Goal: Task Accomplishment & Management: Complete application form

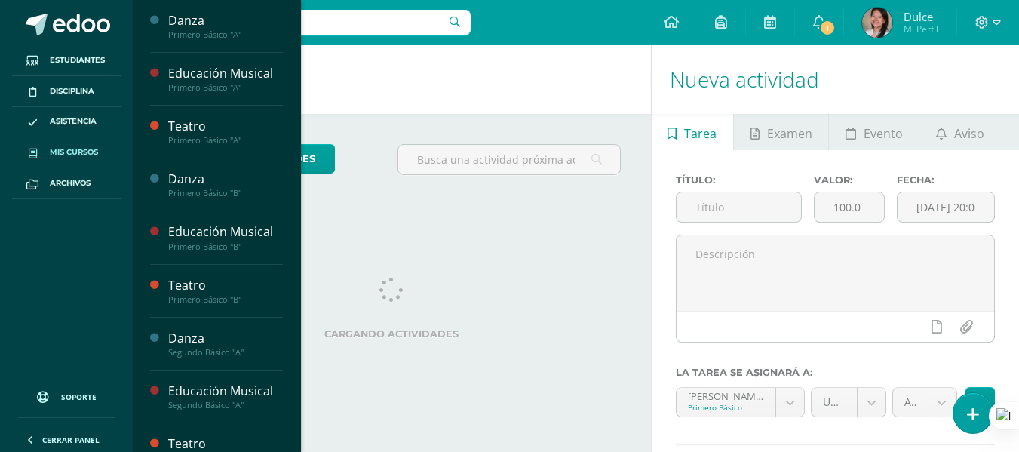
click at [83, 153] on span "Mis cursos" at bounding box center [74, 152] width 48 height 12
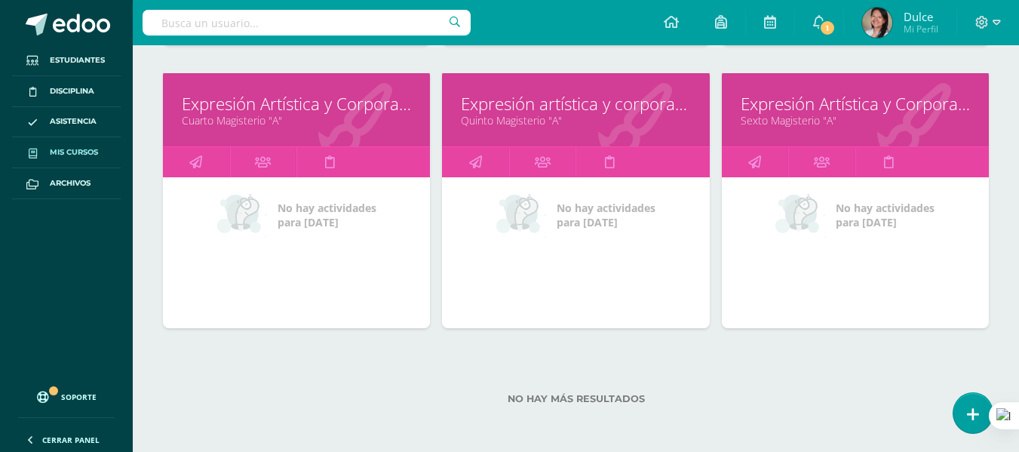
scroll to position [1909, 0]
click at [202, 159] on icon at bounding box center [195, 160] width 13 height 29
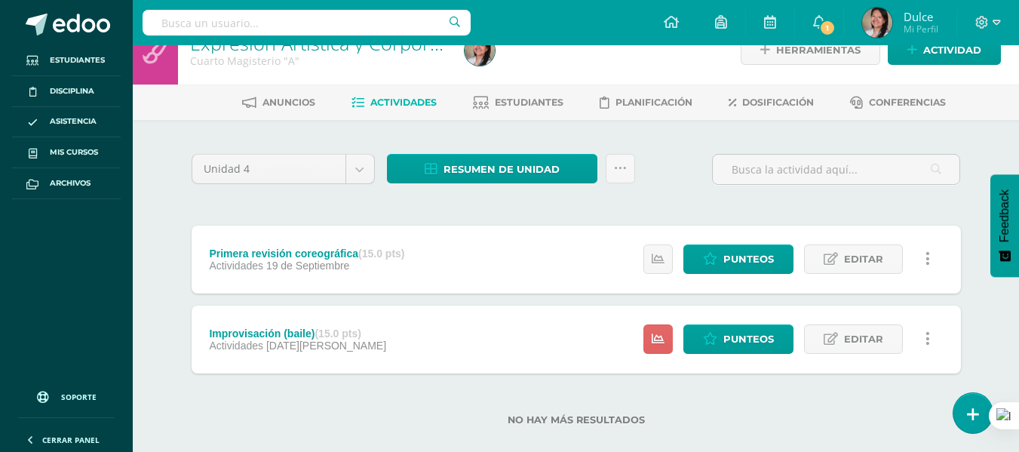
scroll to position [51, 0]
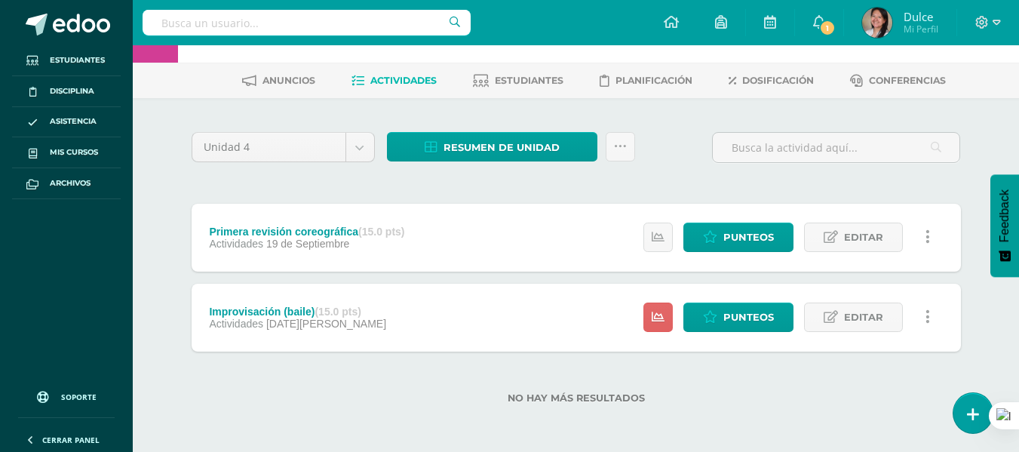
click at [440, 368] on div "No hay más resultados" at bounding box center [577, 387] width 770 height 70
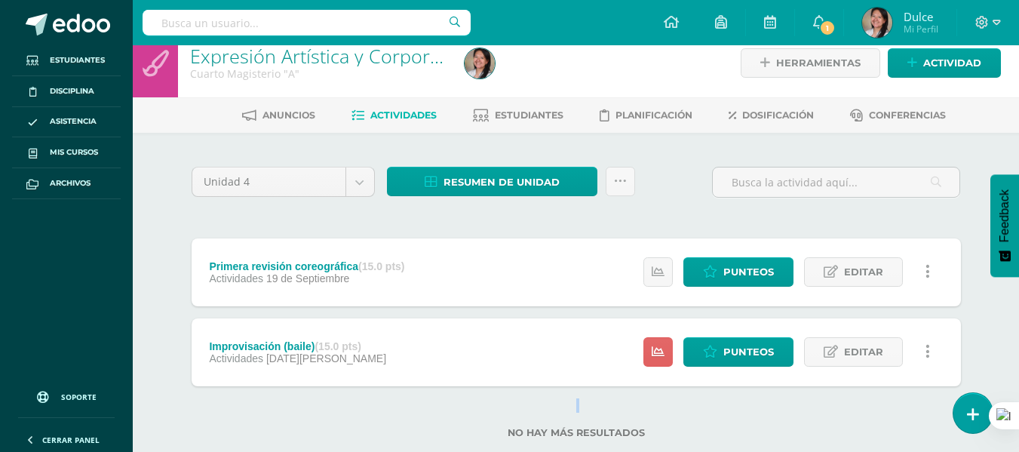
scroll to position [0, 0]
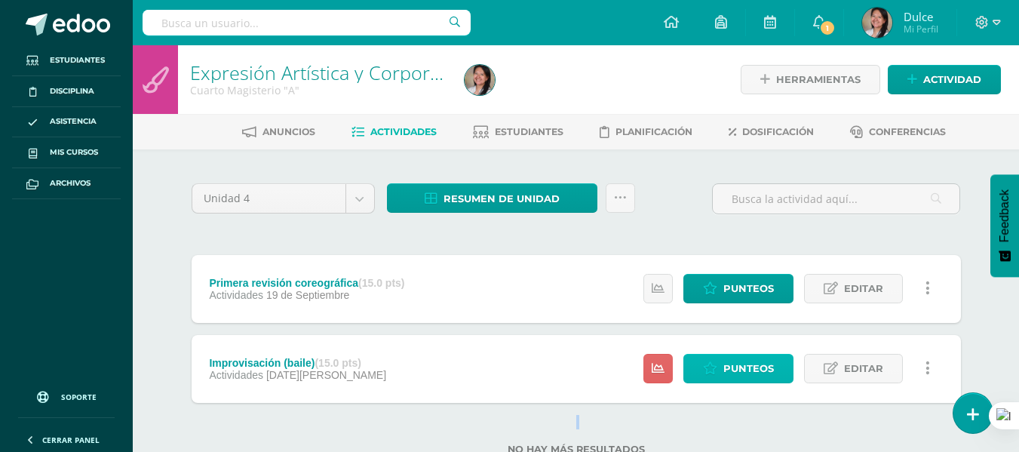
click at [742, 373] on span "Punteos" at bounding box center [749, 369] width 51 height 28
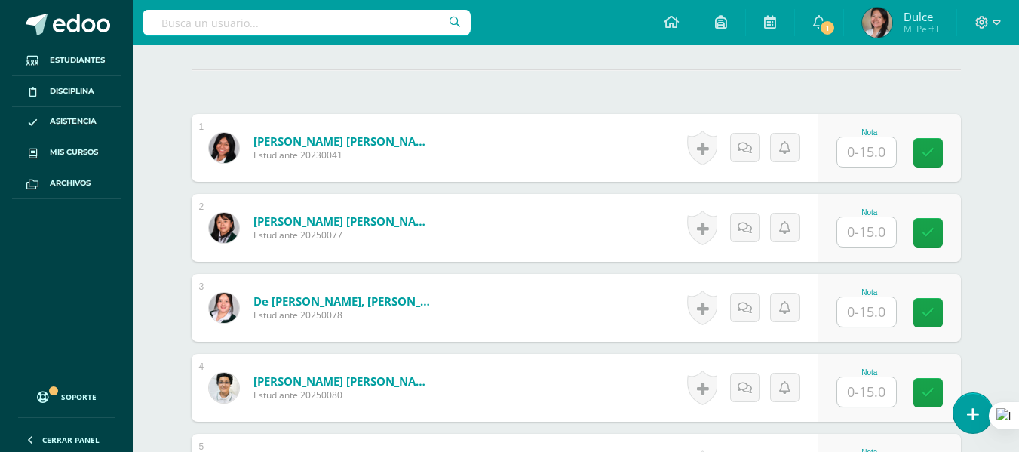
scroll to position [346, 0]
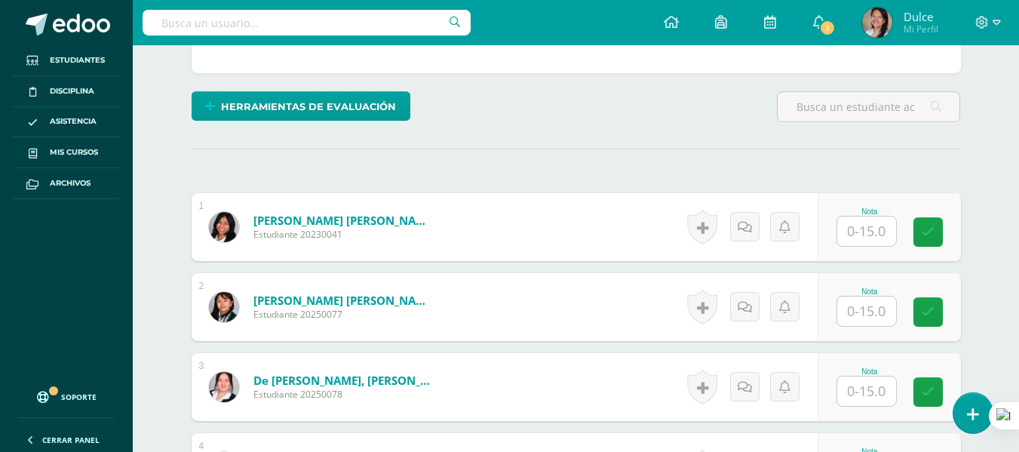
click at [859, 229] on input "text" at bounding box center [867, 231] width 59 height 29
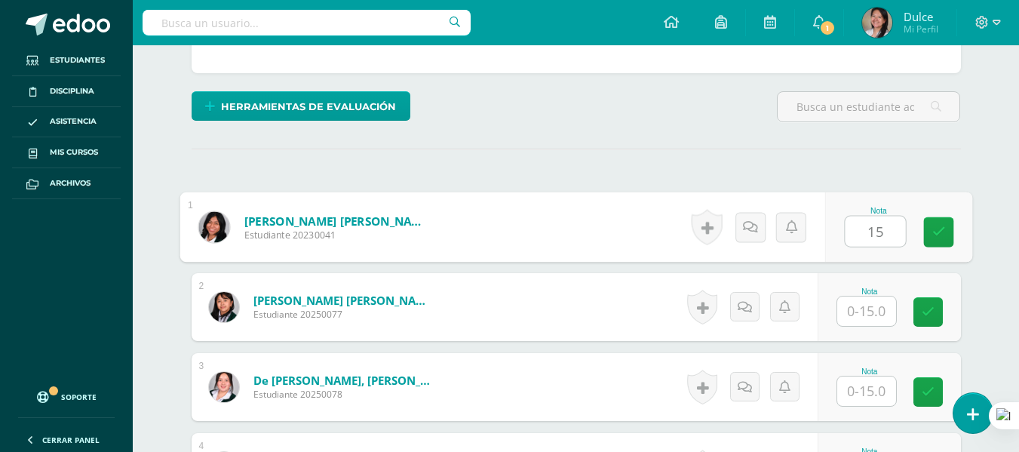
type input "15"
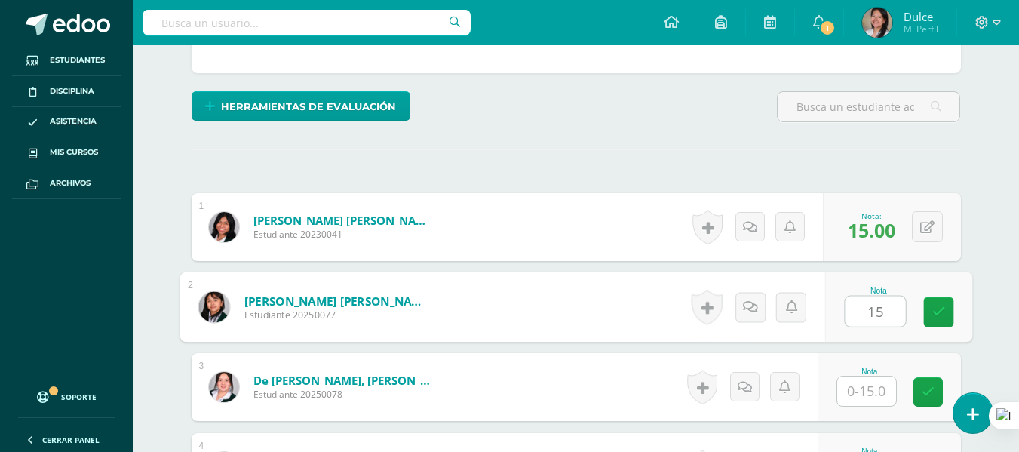
type input "15"
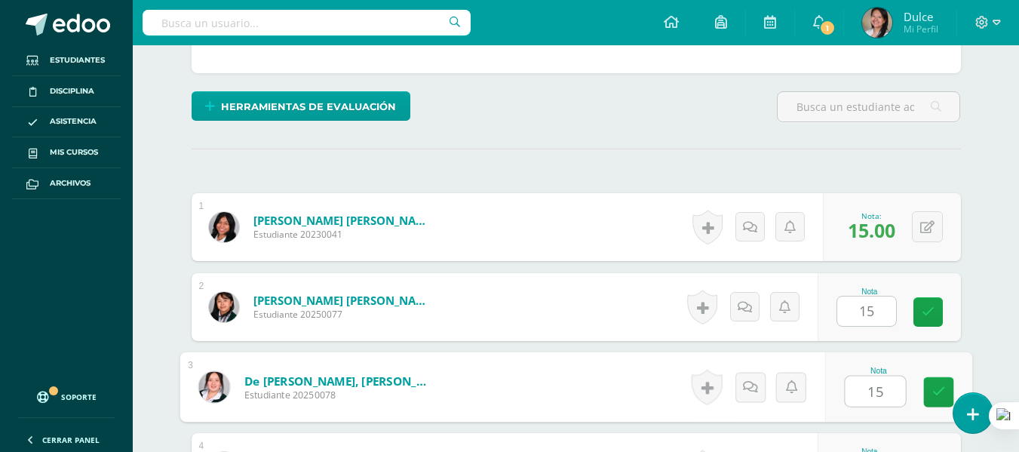
type input "15"
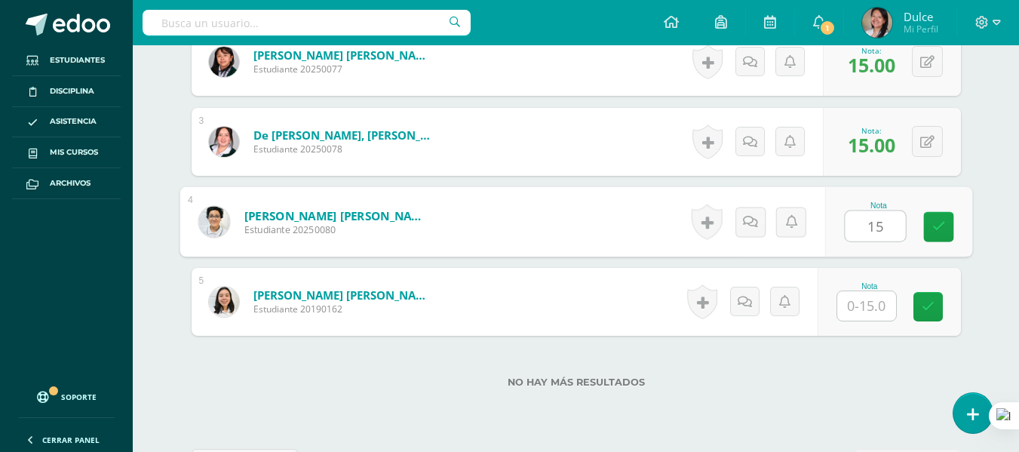
type input "15"
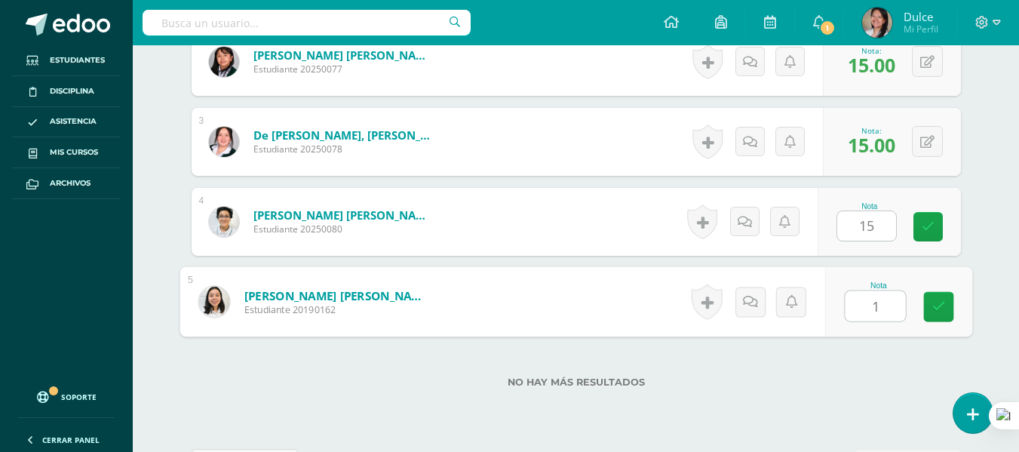
type input "15"
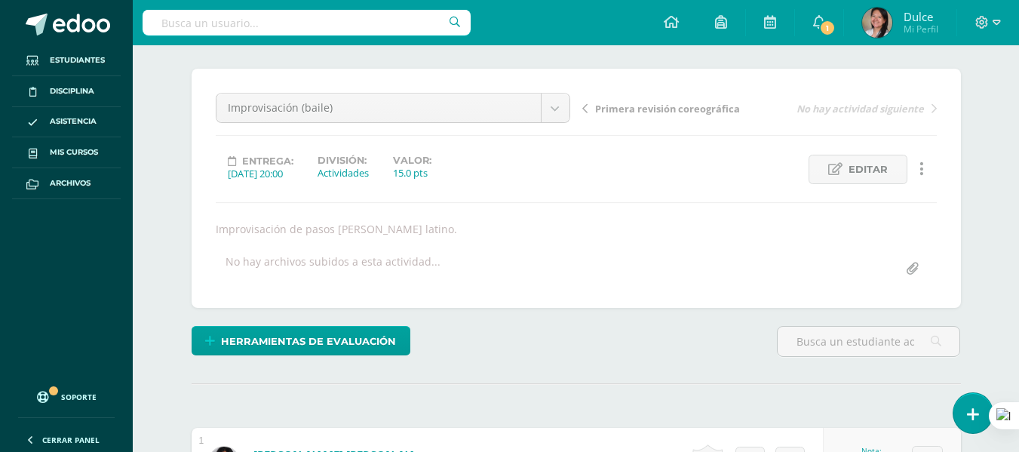
scroll to position [0, 0]
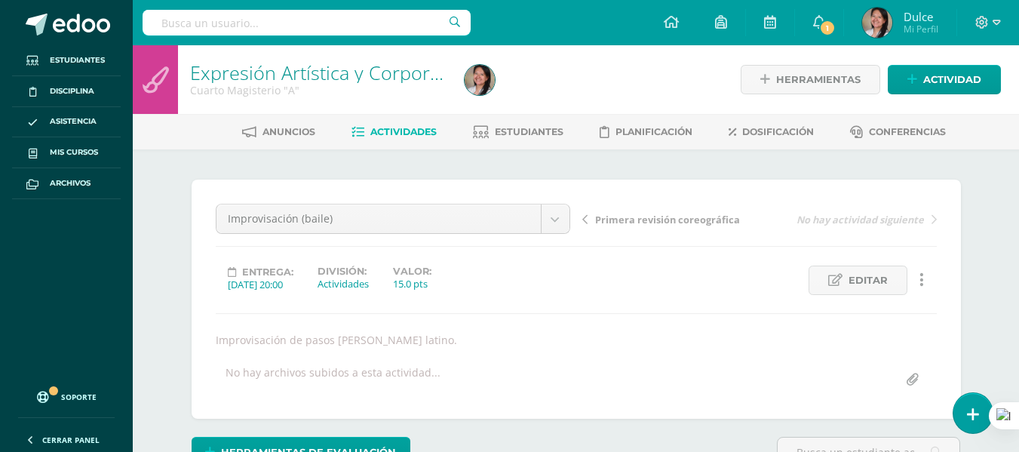
click at [418, 134] on span "Actividades" at bounding box center [404, 131] width 66 height 11
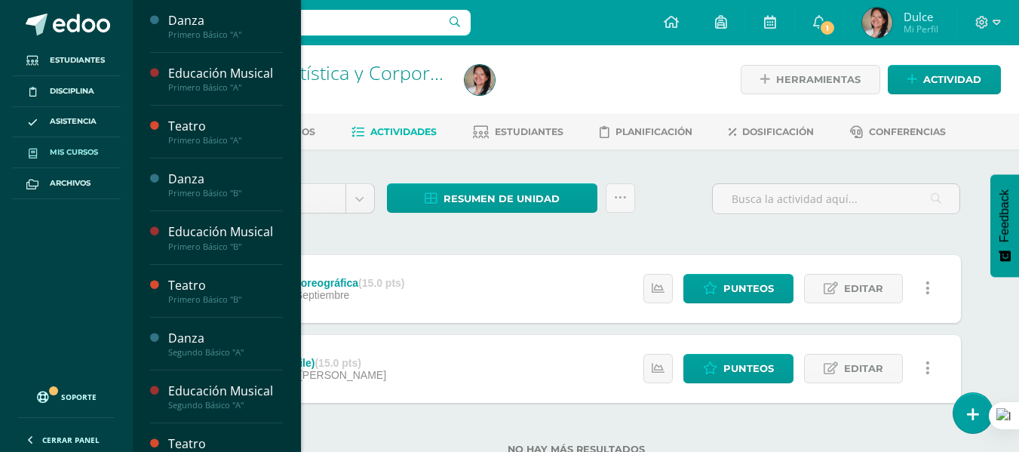
click at [72, 152] on span "Mis cursos" at bounding box center [74, 152] width 48 height 12
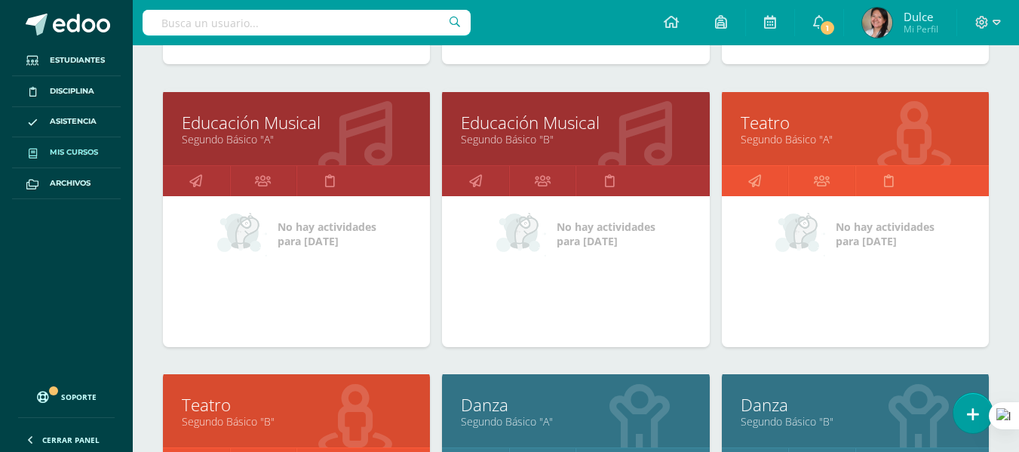
scroll to position [755, 0]
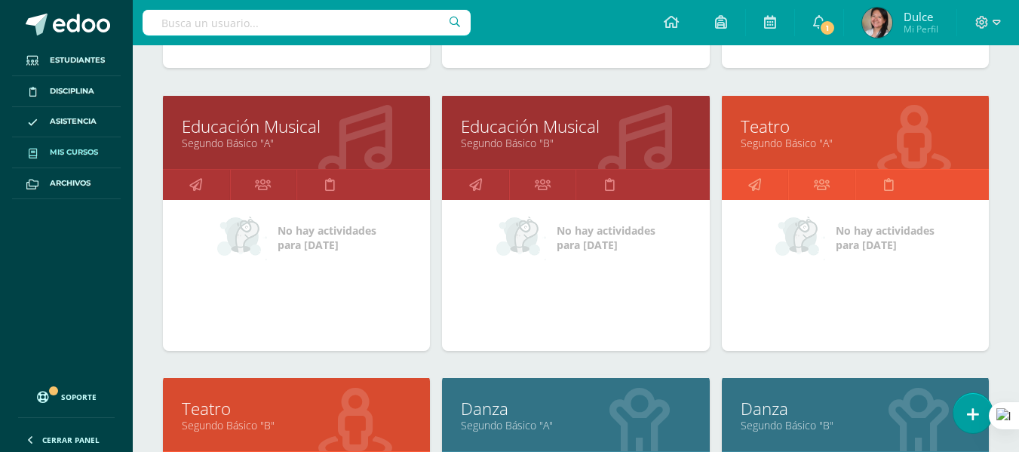
click at [444, 360] on div "Educación Musical Segundo Básico "B" No hay actividades para [DATE]" at bounding box center [575, 233] width 279 height 283
click at [266, 188] on icon at bounding box center [263, 184] width 16 height 29
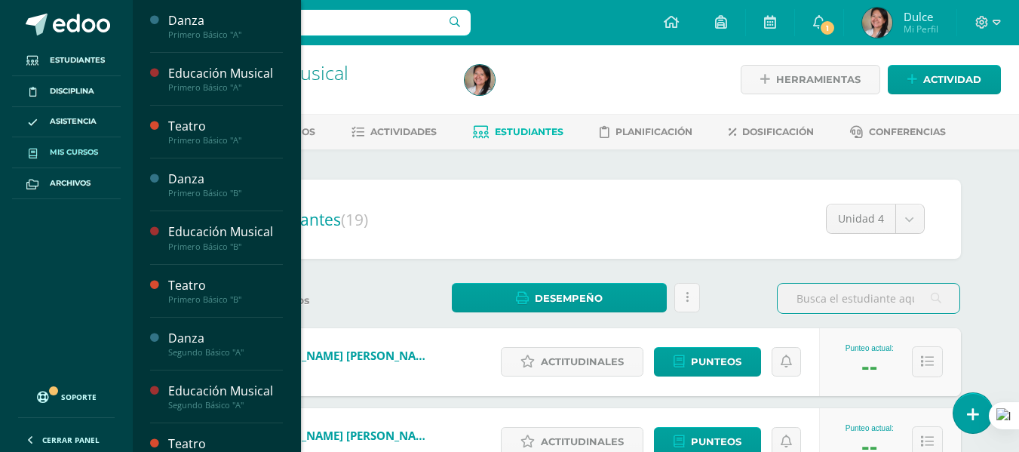
click at [78, 156] on span "Mis cursos" at bounding box center [74, 152] width 48 height 12
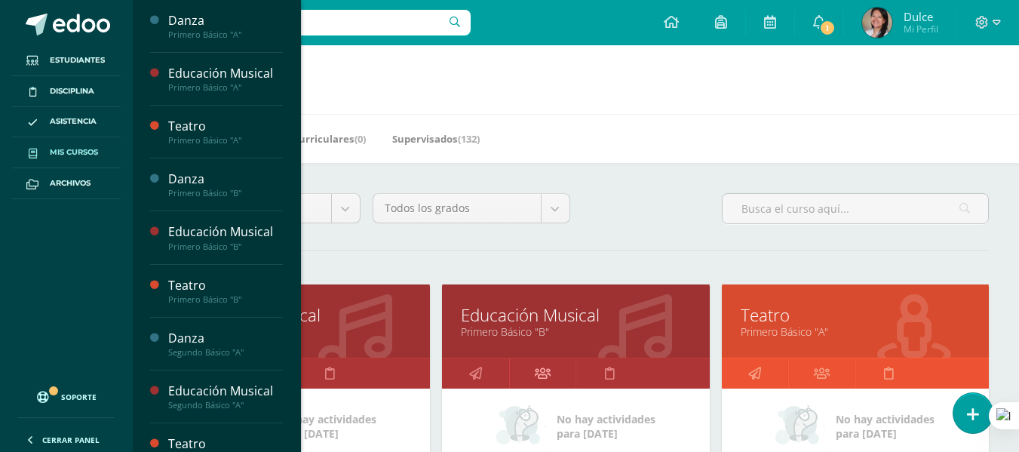
click at [555, 379] on link at bounding box center [542, 373] width 67 height 30
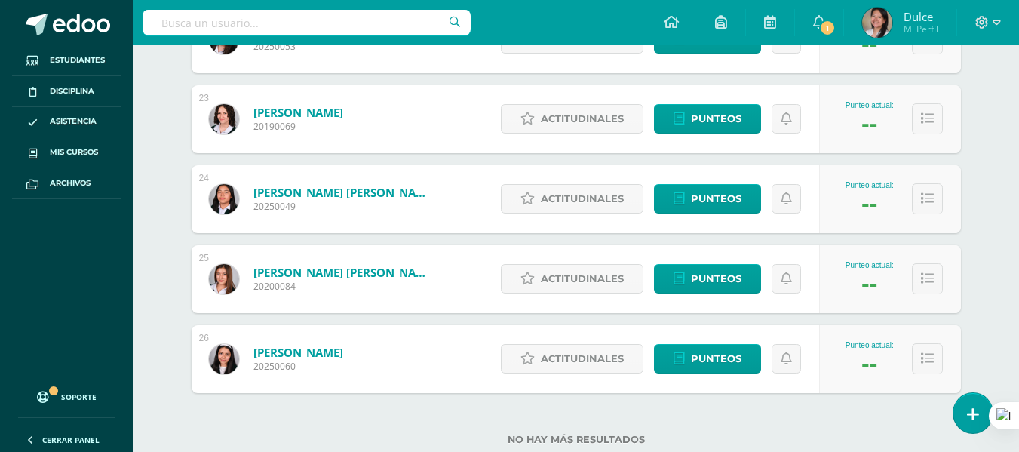
scroll to position [2037, 0]
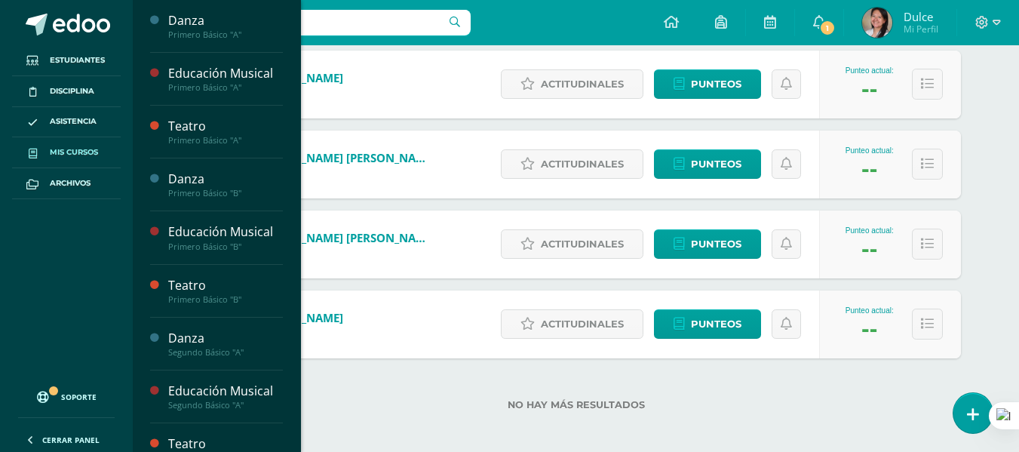
click at [78, 151] on span "Mis cursos" at bounding box center [74, 152] width 48 height 12
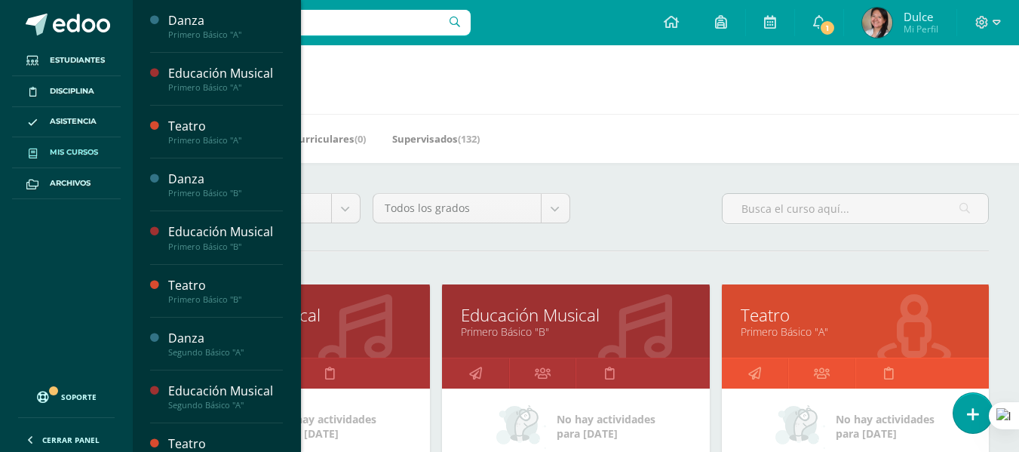
click at [317, 327] on link "Primero Básico "A"" at bounding box center [296, 331] width 229 height 14
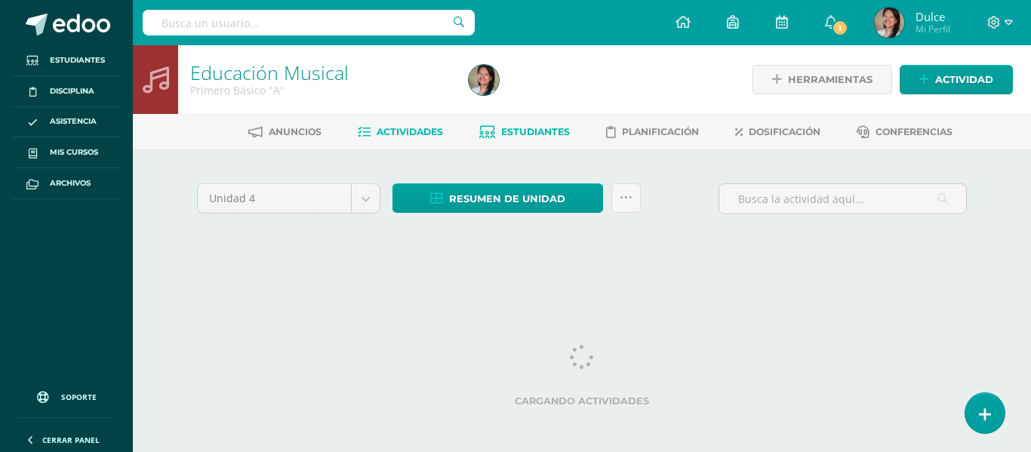
click at [526, 125] on link "Estudiantes" at bounding box center [524, 132] width 91 height 24
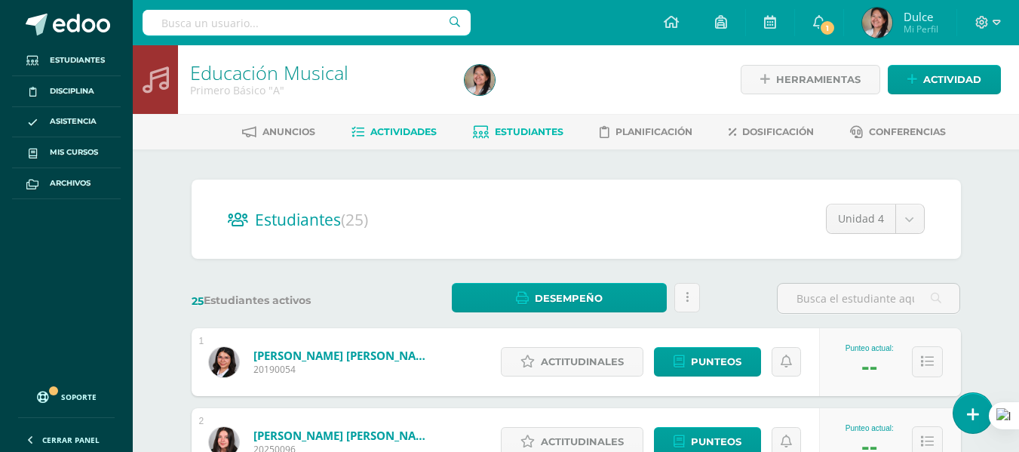
click at [398, 134] on span "Actividades" at bounding box center [404, 131] width 66 height 11
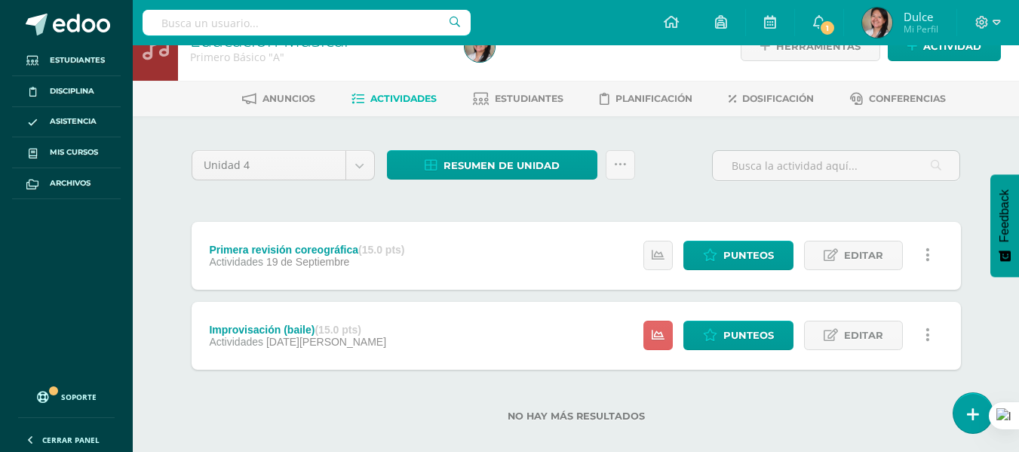
scroll to position [51, 0]
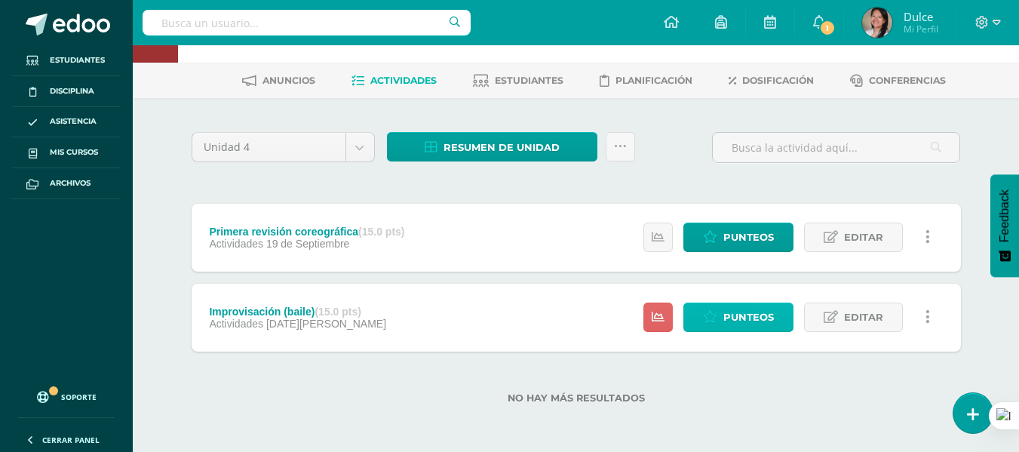
click at [745, 316] on span "Punteos" at bounding box center [749, 317] width 51 height 28
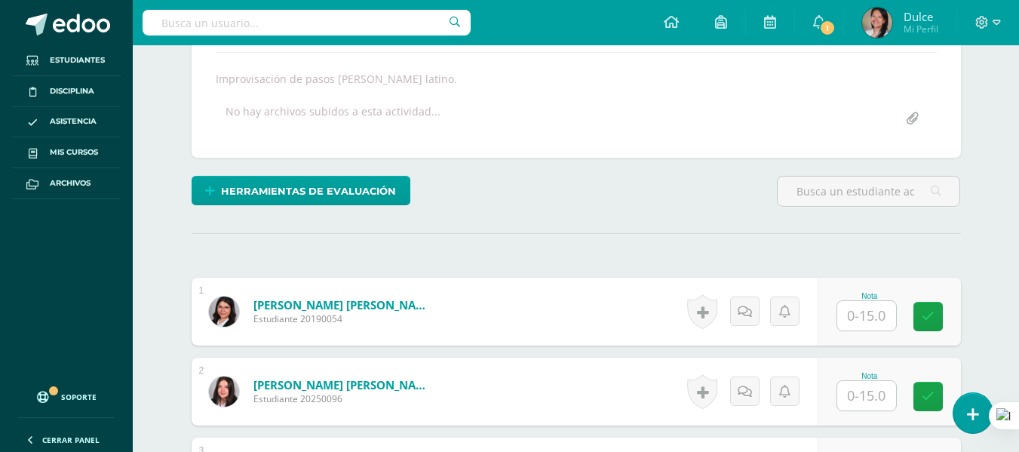
scroll to position [324, 0]
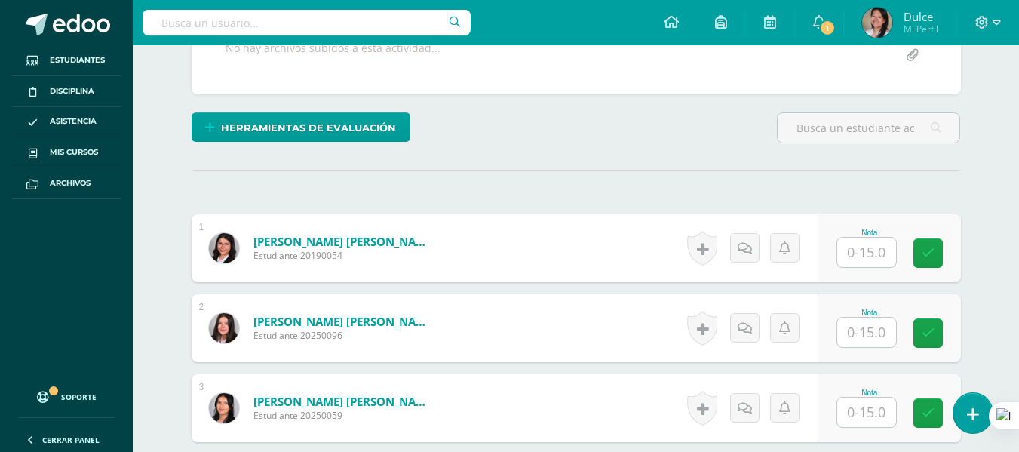
click at [859, 262] on input "text" at bounding box center [867, 252] width 59 height 29
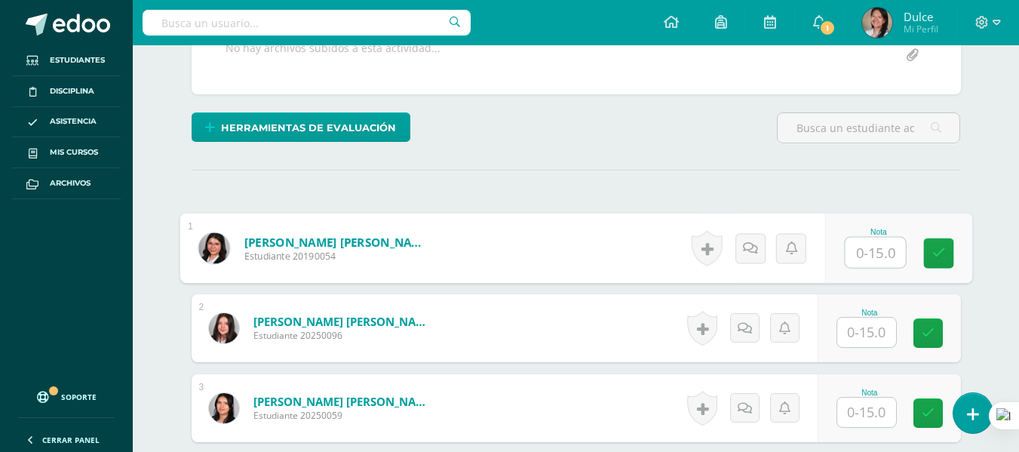
scroll to position [325, 0]
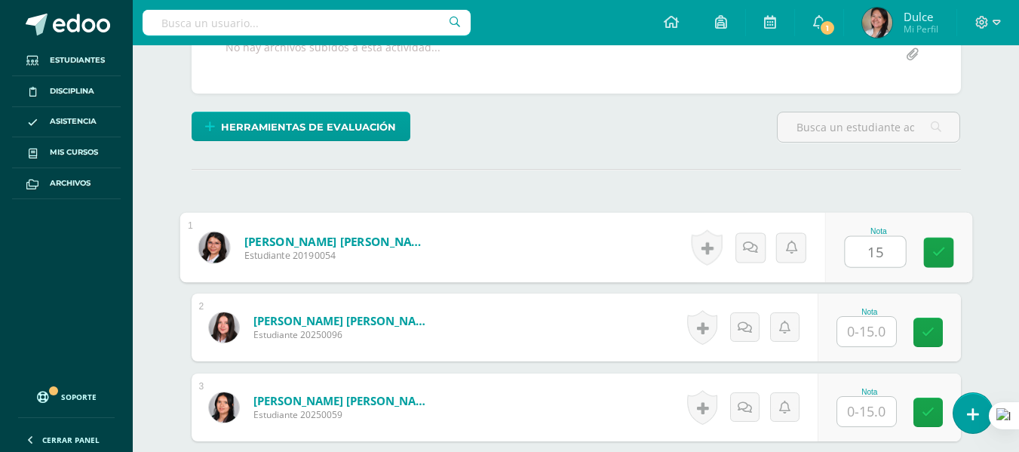
type input "15"
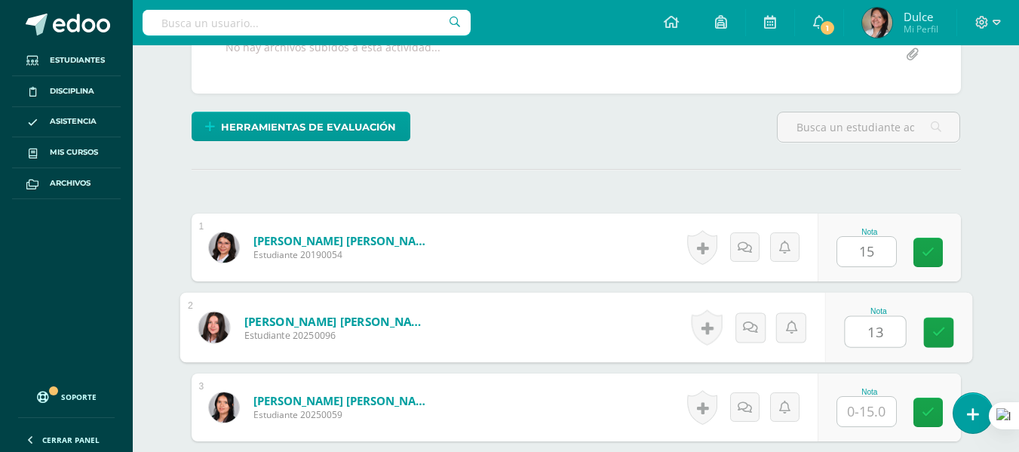
scroll to position [326, 0]
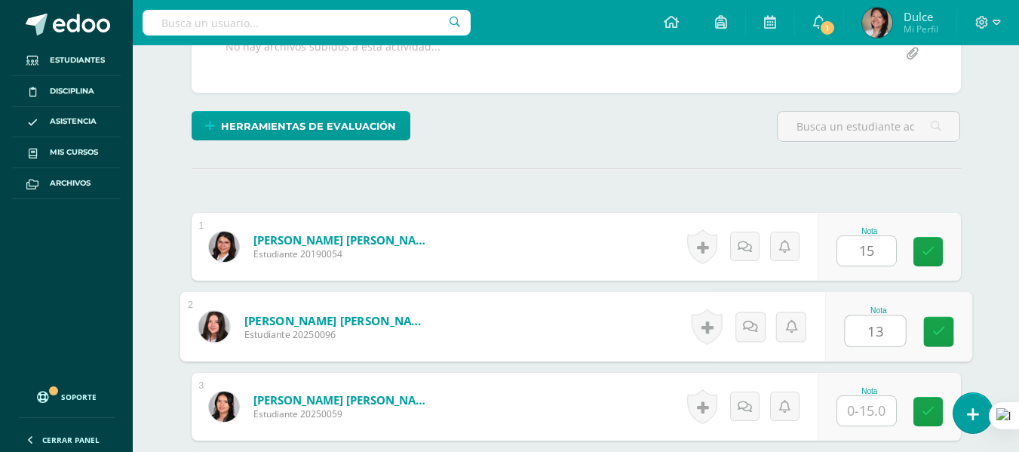
type input "13"
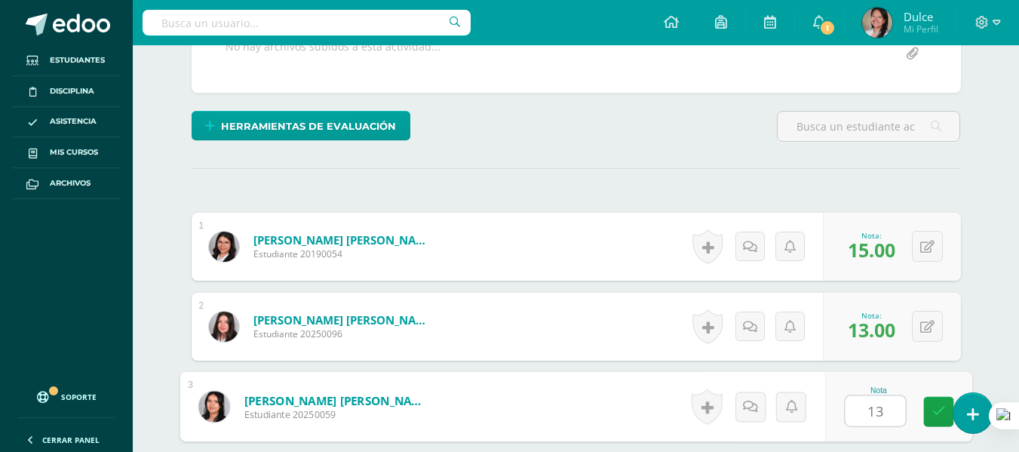
type input "13"
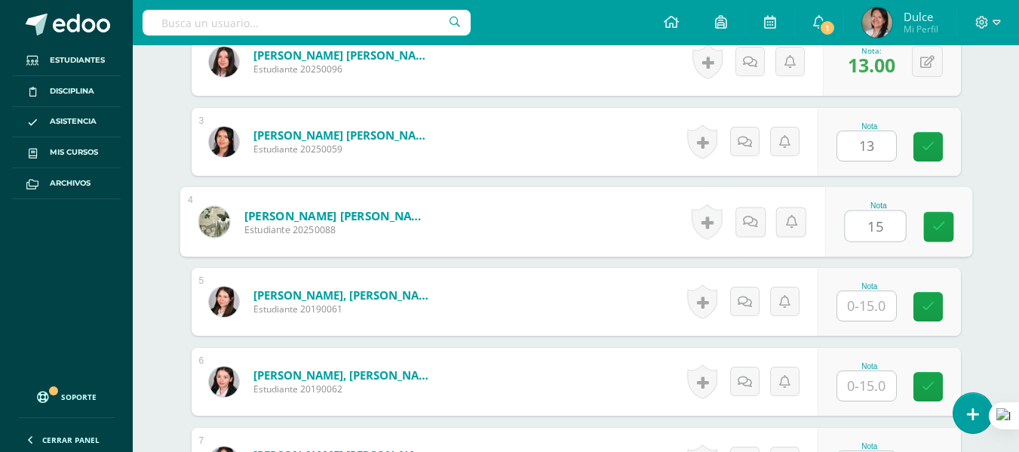
type input "15"
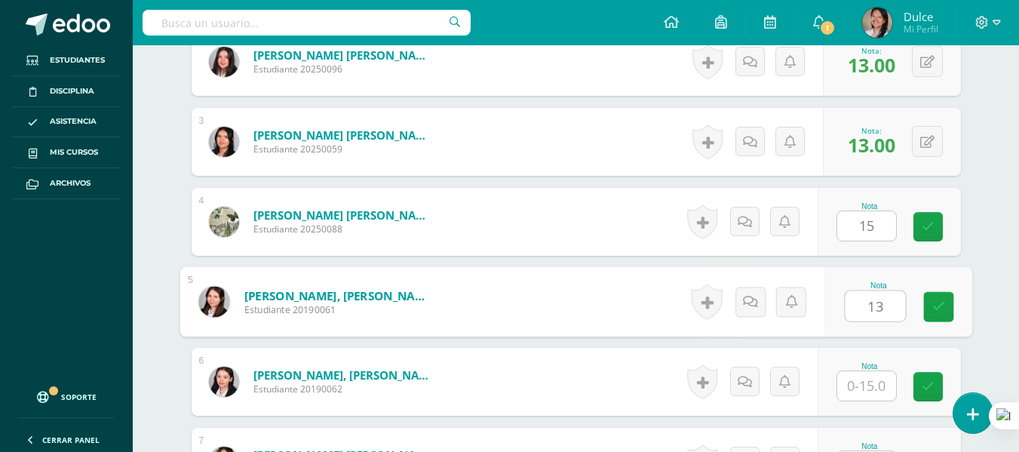
type input "13"
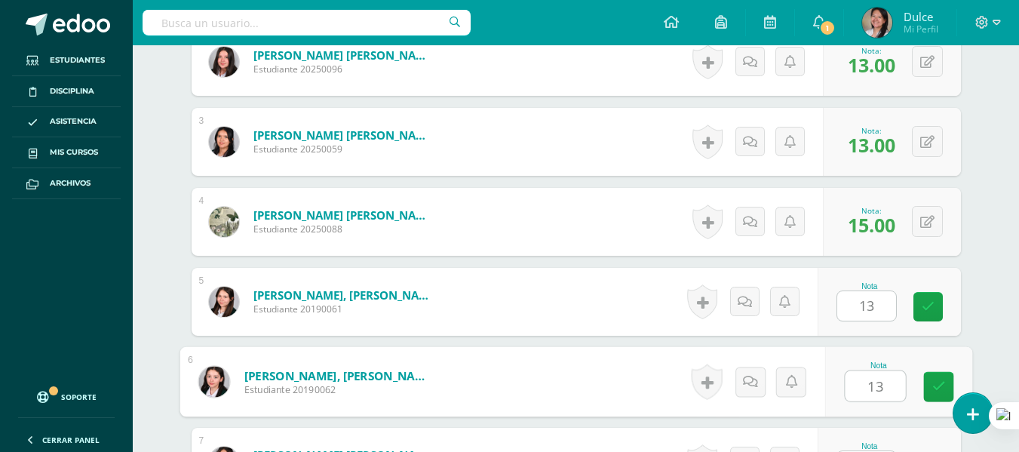
type input "13"
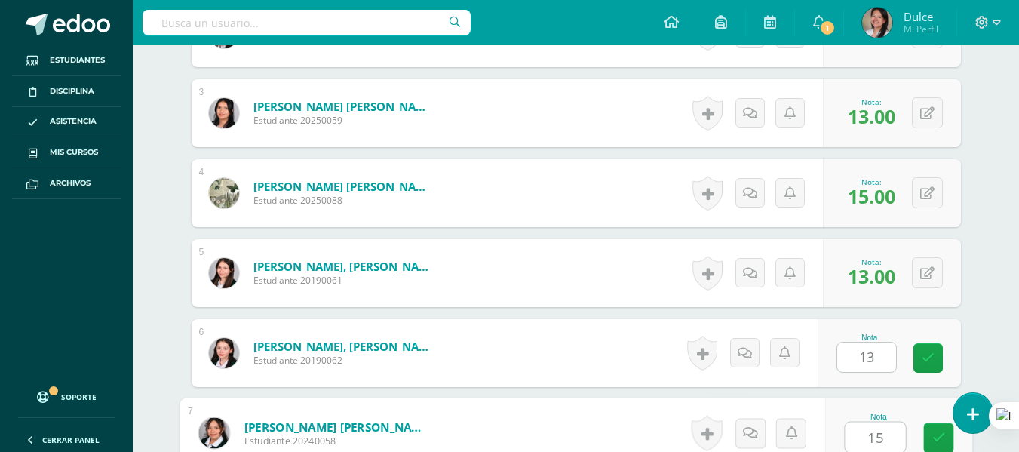
type input "15"
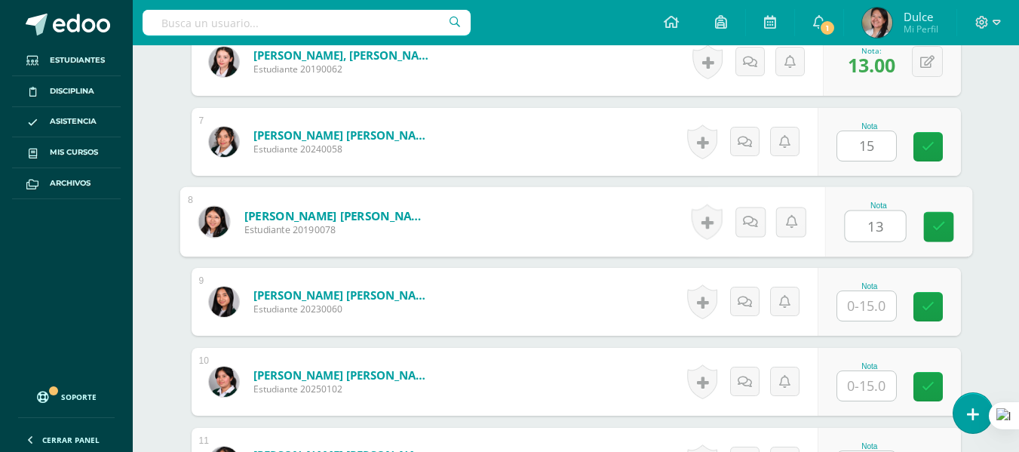
type input "13"
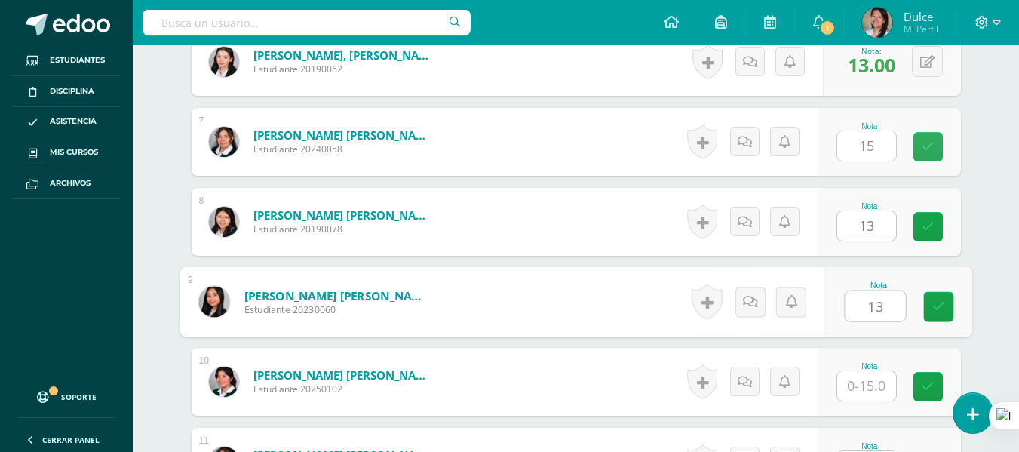
type input "13"
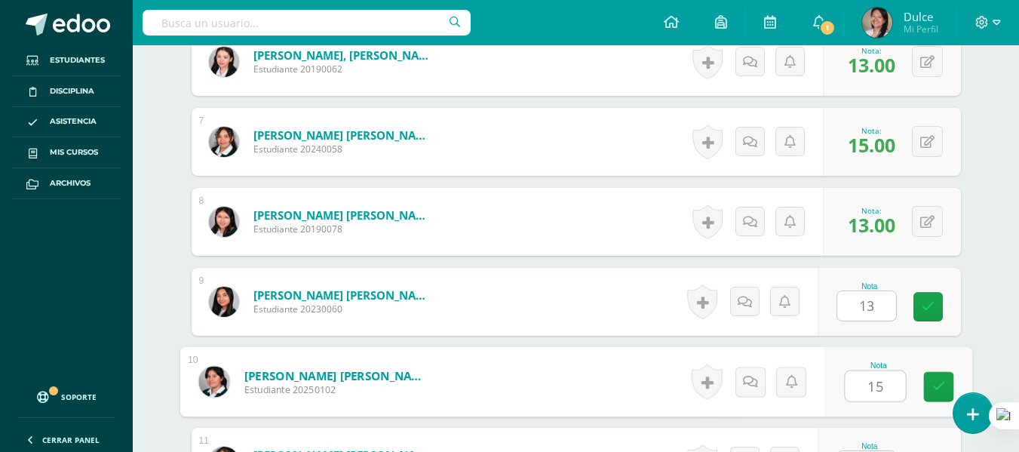
type input "15"
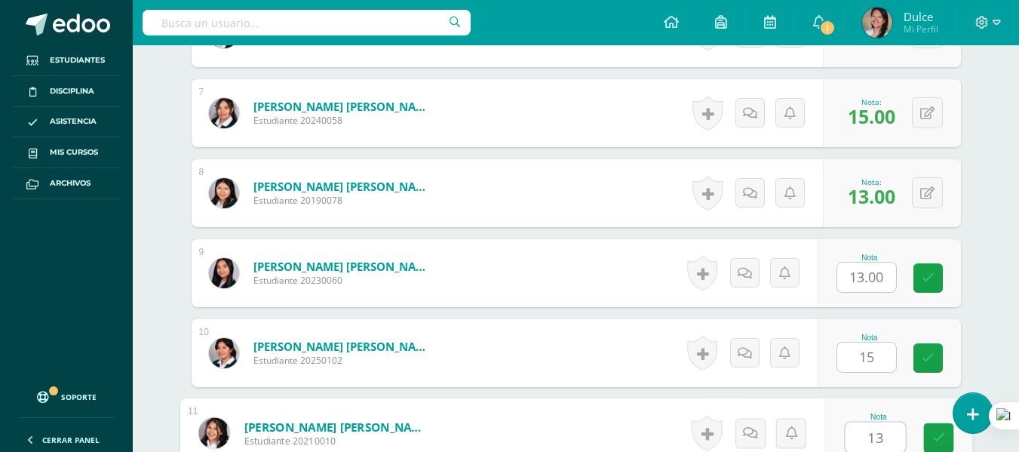
type input "13"
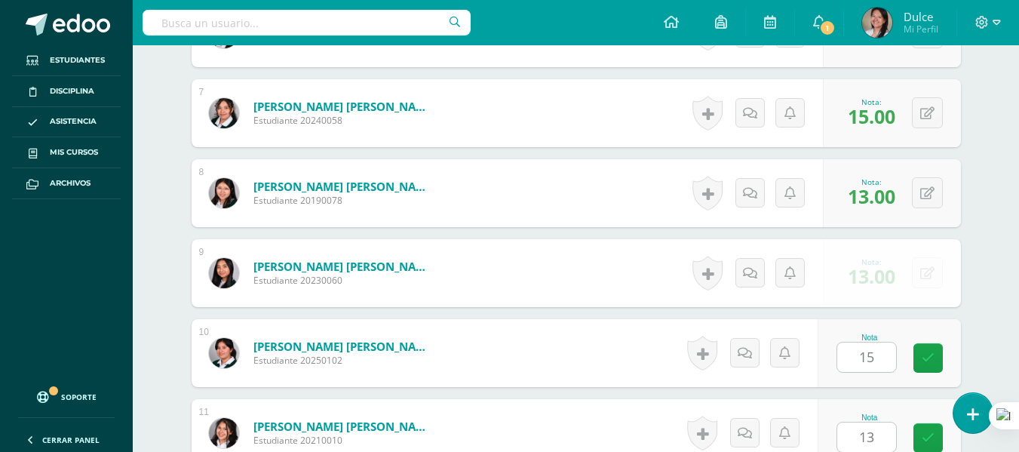
scroll to position [1231, 0]
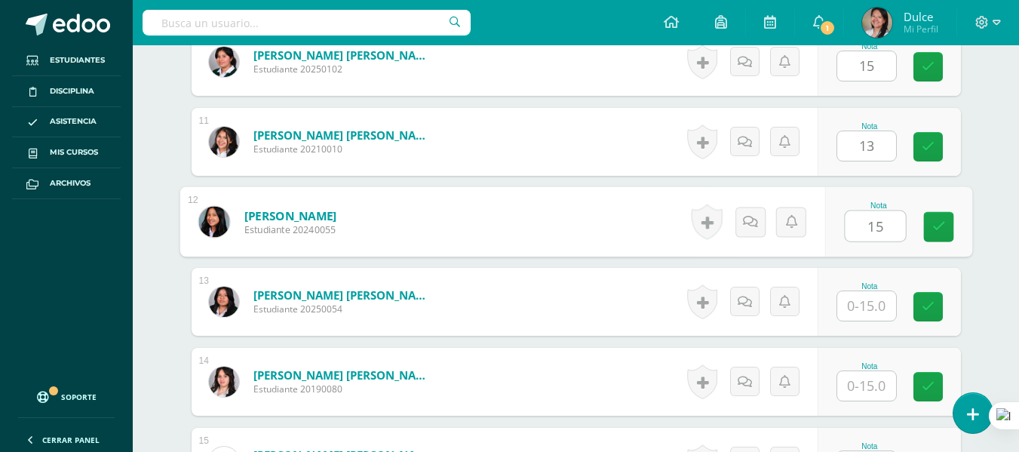
type input "15"
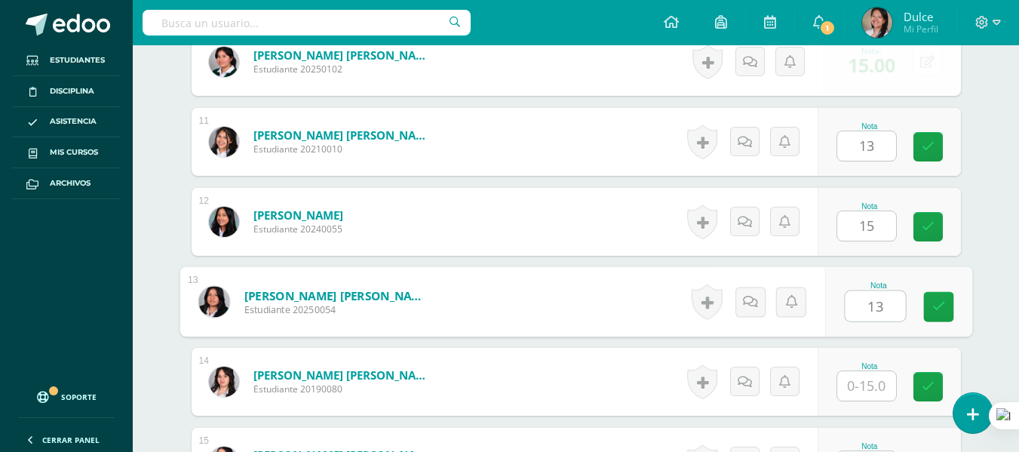
type input "13"
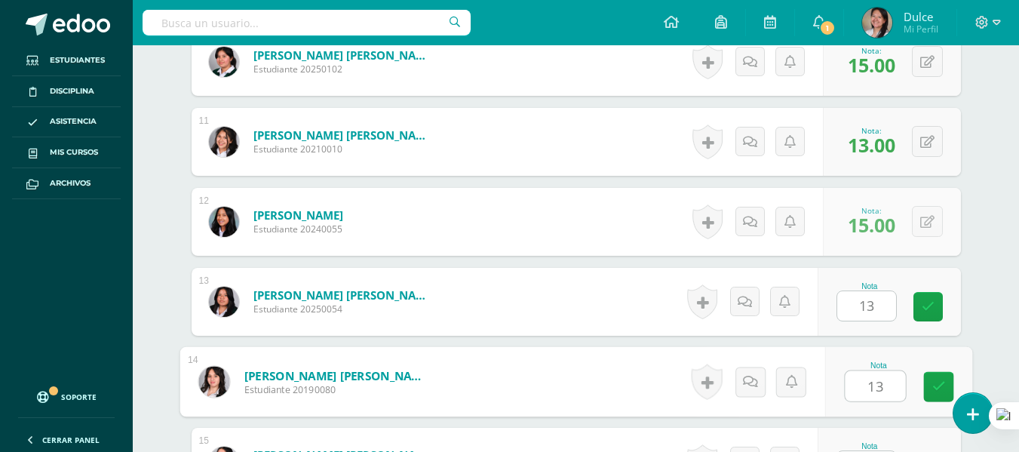
type input "13"
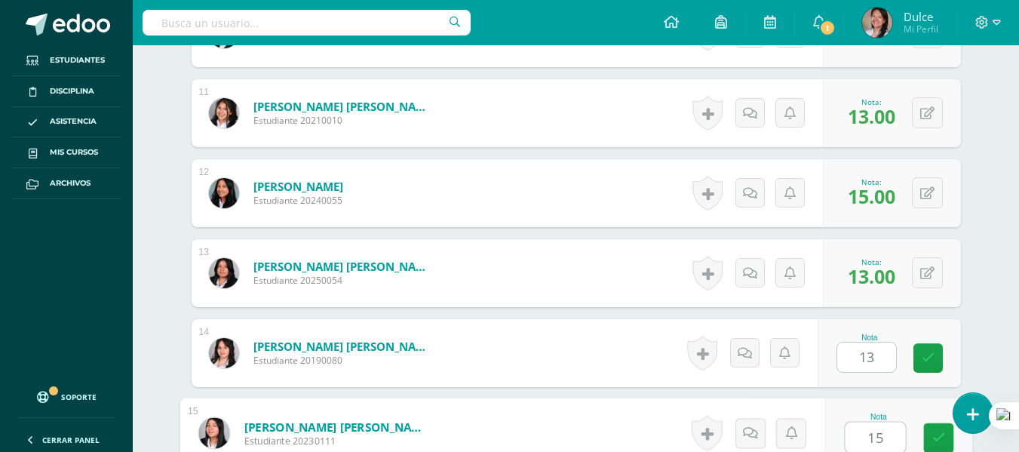
type input "15"
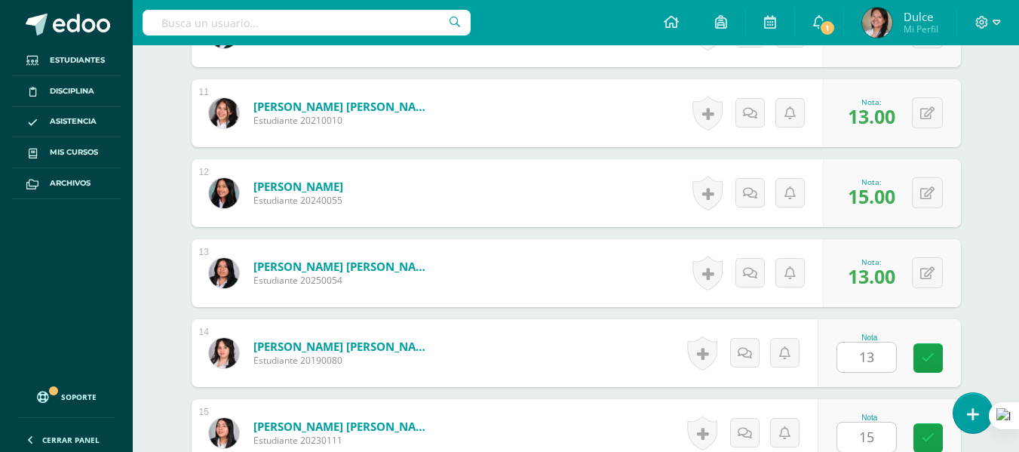
scroll to position [1551, 0]
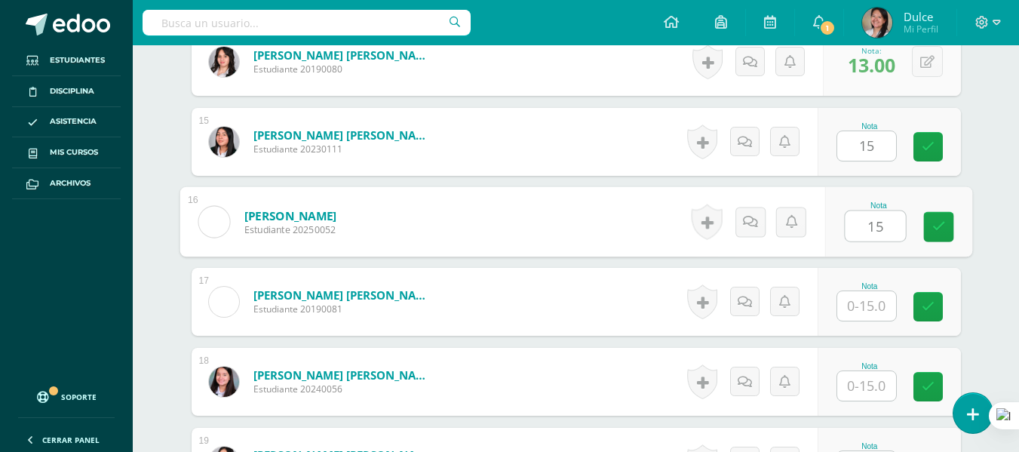
type input "15"
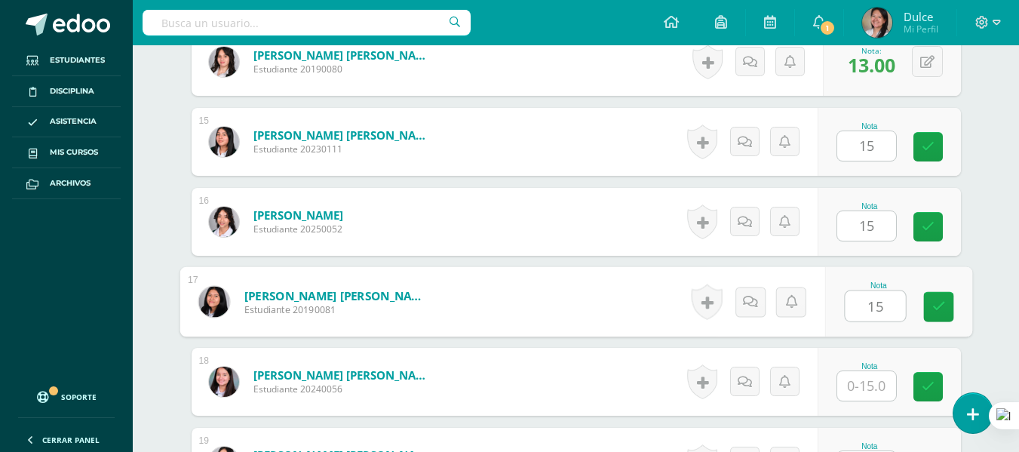
type input "15"
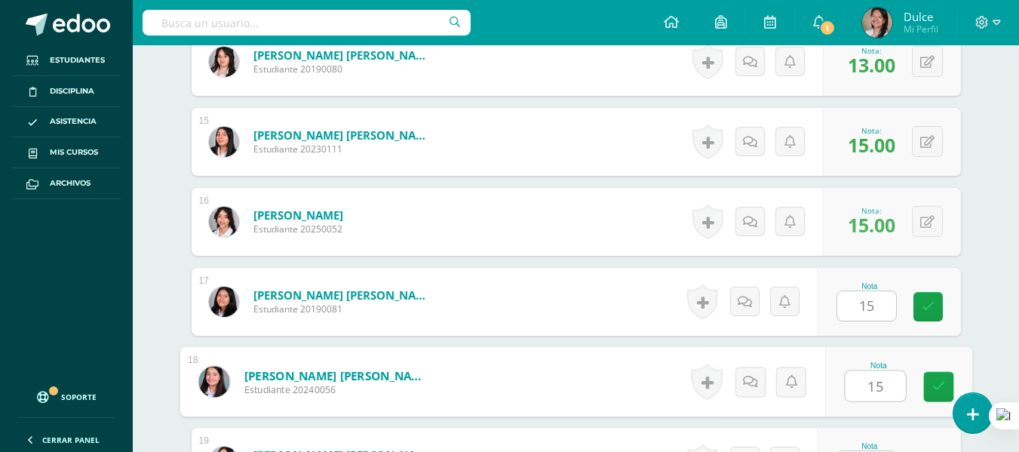
type input "15"
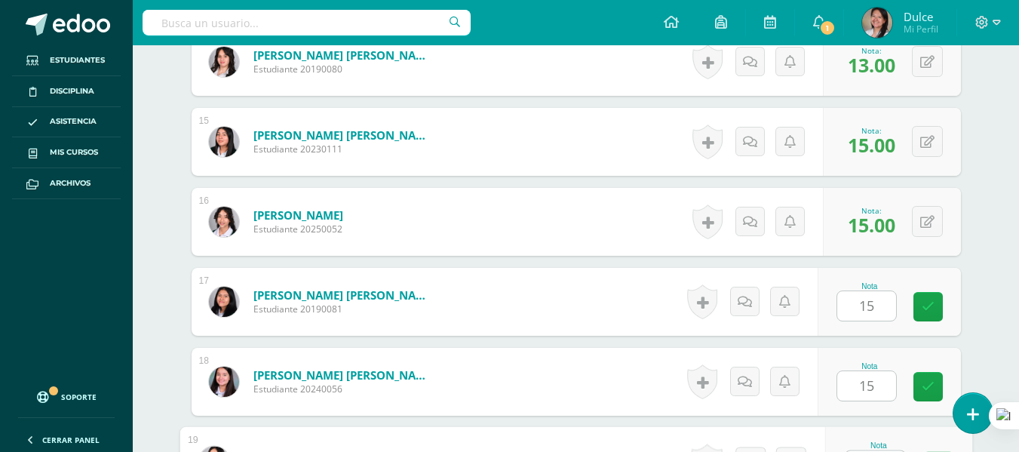
scroll to position [1579, 0]
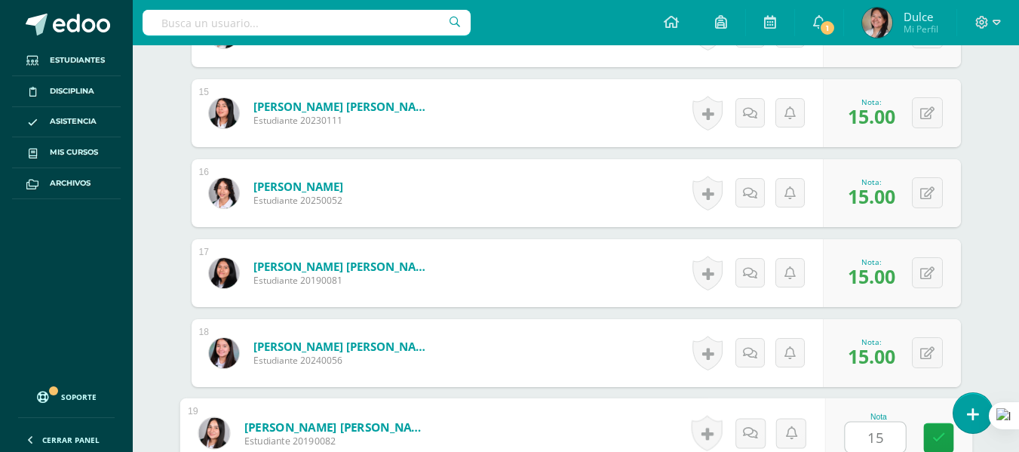
type input "15"
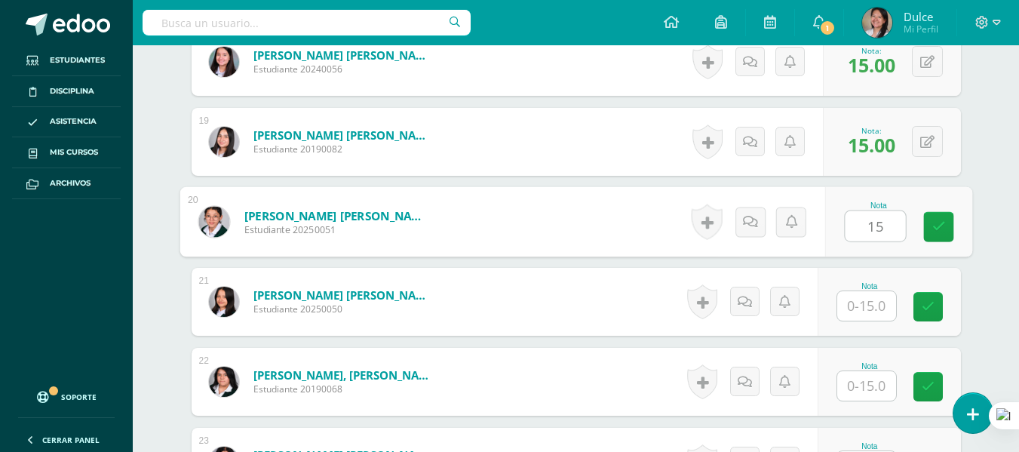
type input "15"
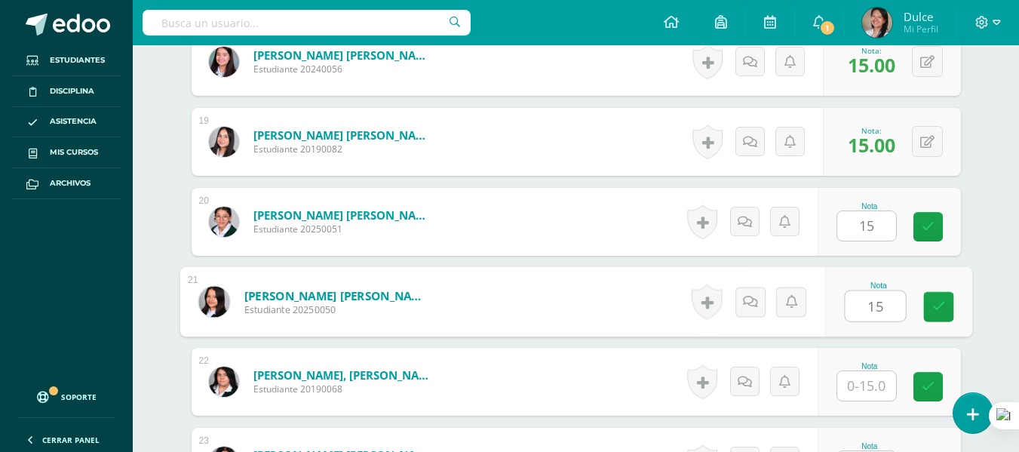
type input "15"
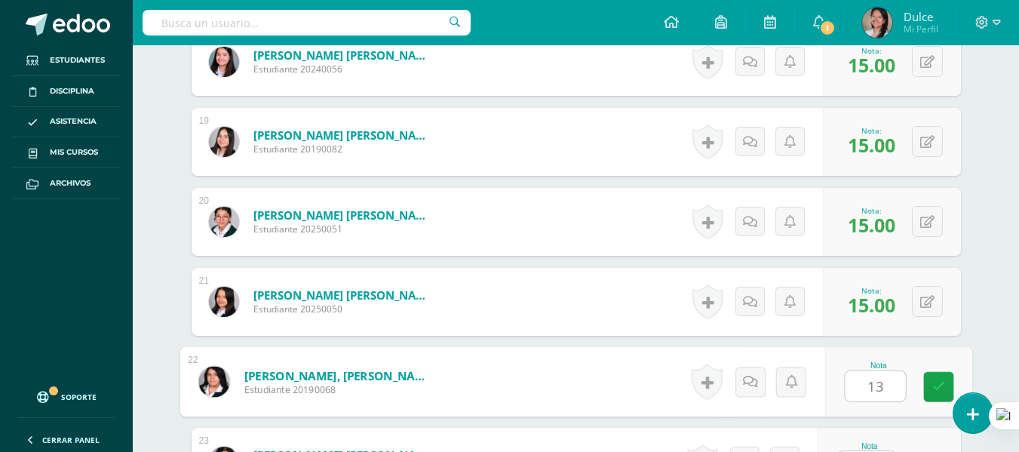
type input "13"
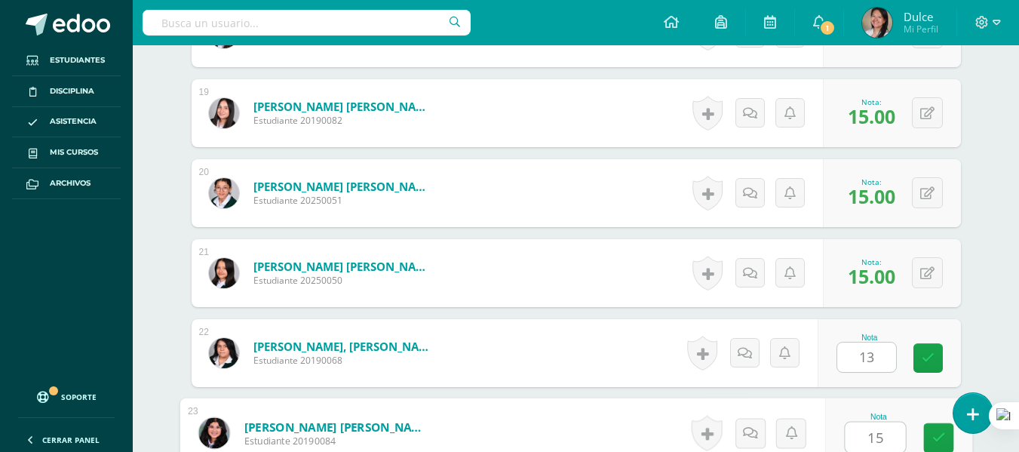
type input "15"
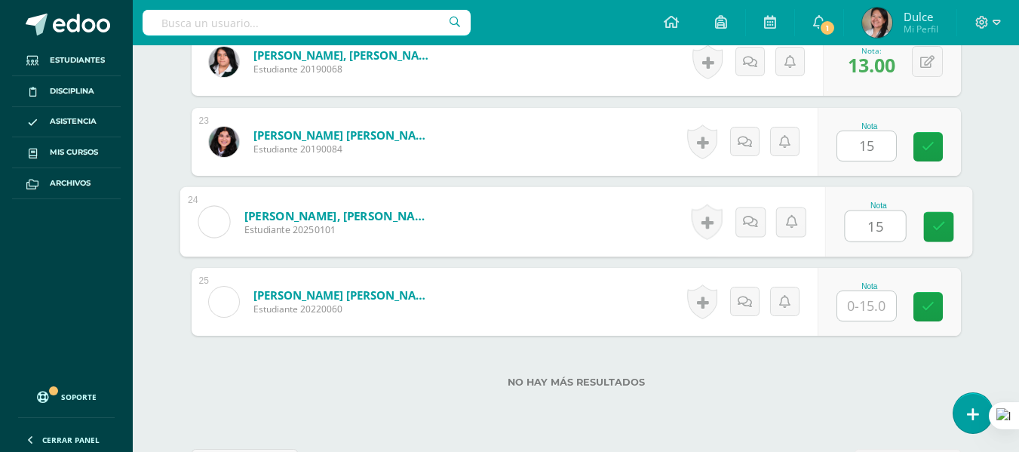
type input "15"
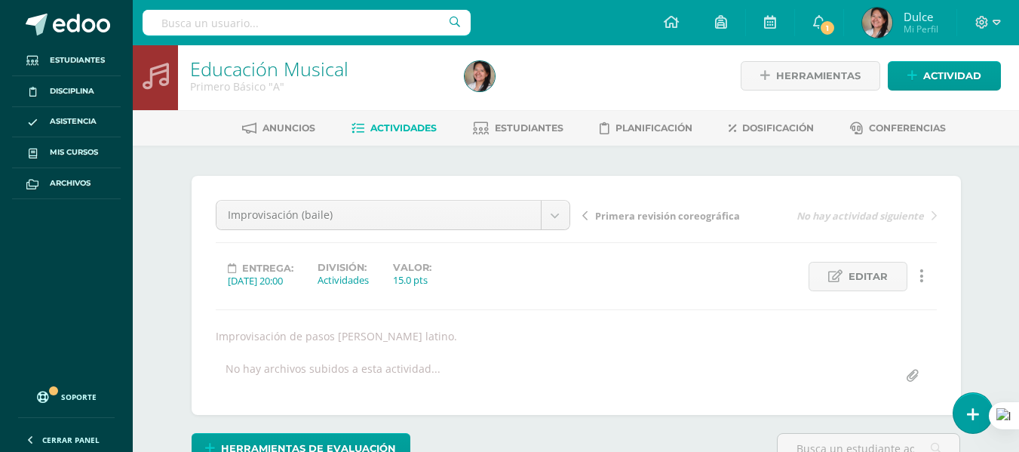
scroll to position [0, 0]
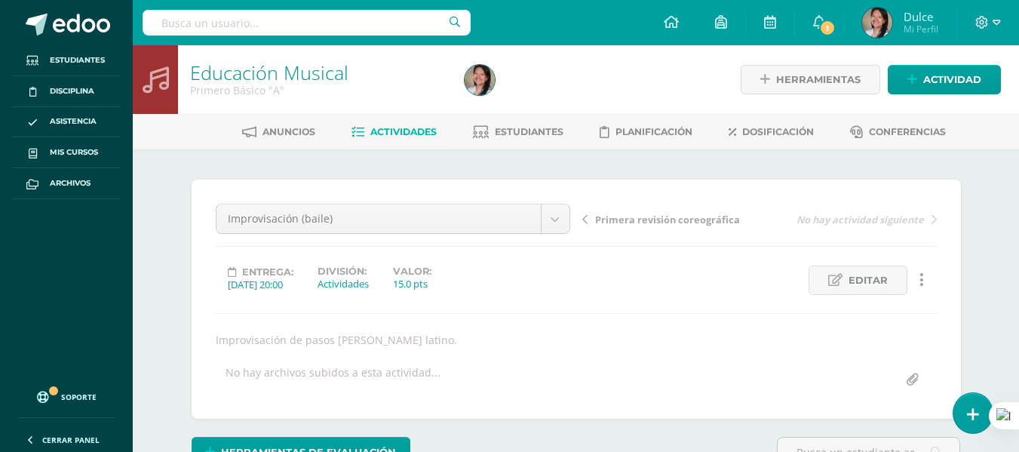
click at [390, 131] on span "Actividades" at bounding box center [404, 131] width 66 height 11
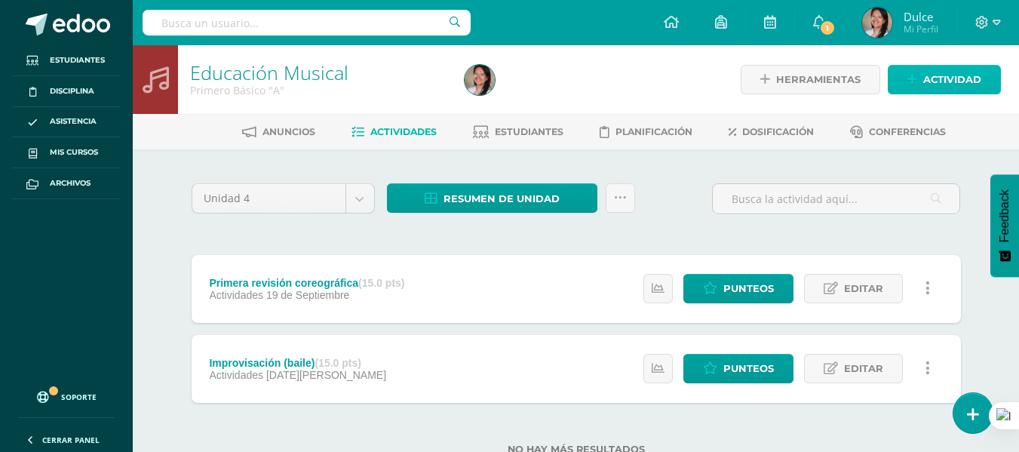
click at [943, 66] on span "Actividad" at bounding box center [953, 80] width 58 height 28
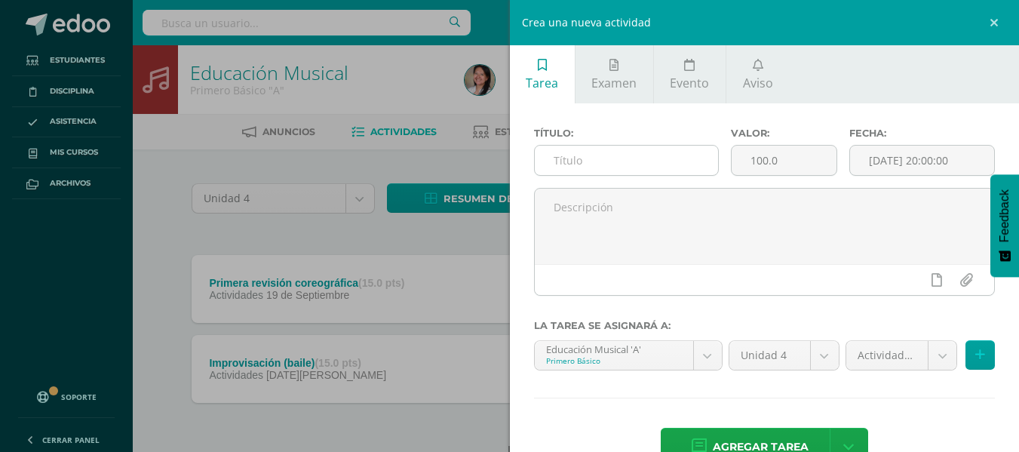
click at [687, 165] on input "text" at bounding box center [626, 160] width 183 height 29
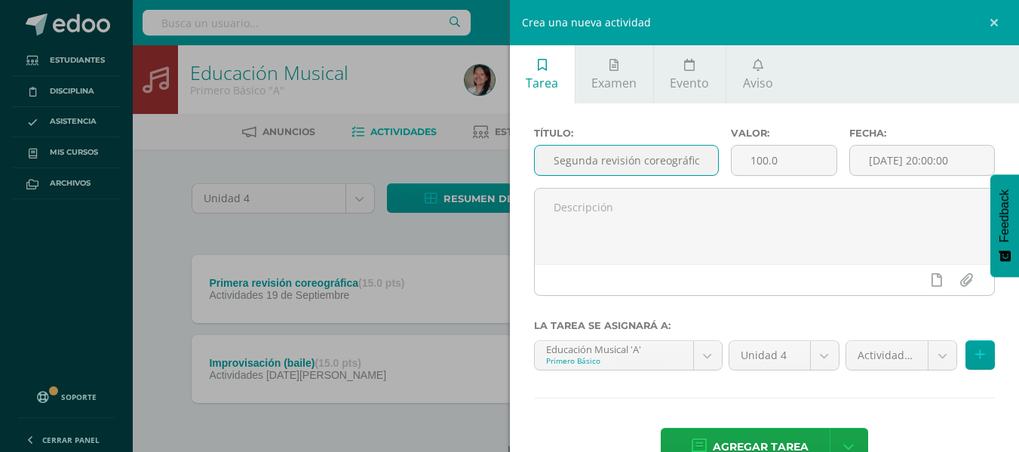
scroll to position [0, 7]
type input "Segunda revisión coreográfica"
click at [753, 157] on input "100.0" at bounding box center [784, 160] width 105 height 29
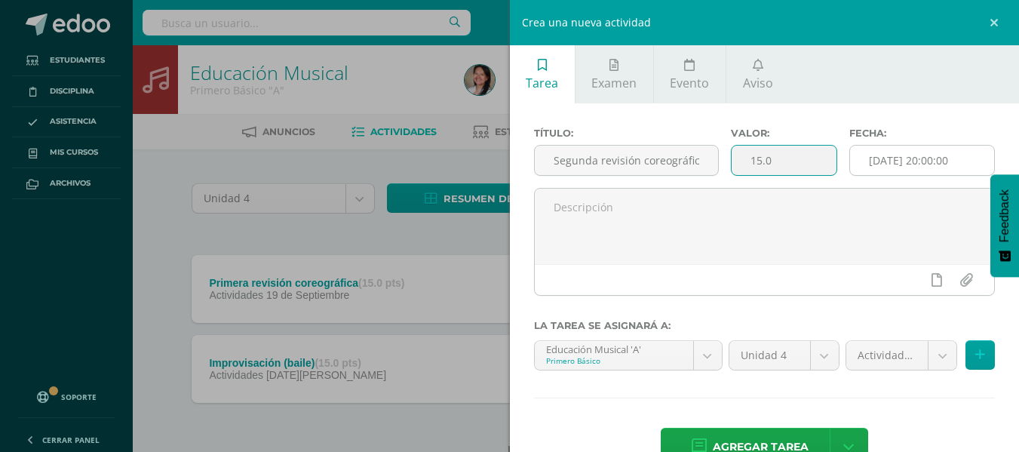
type input "15.0"
click at [904, 165] on input "[DATE] 20:00:00" at bounding box center [922, 160] width 144 height 29
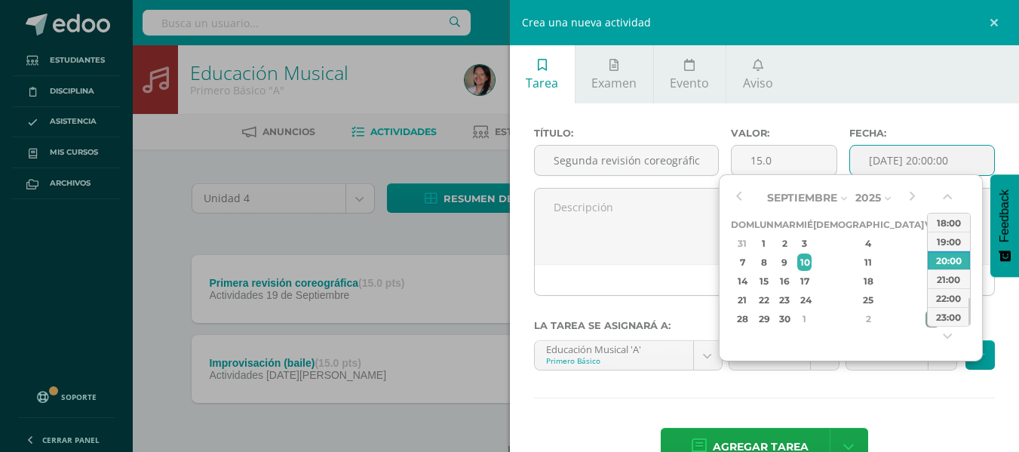
click at [926, 316] on div "3" at bounding box center [933, 318] width 14 height 17
type input "2025-10-03 20:00"
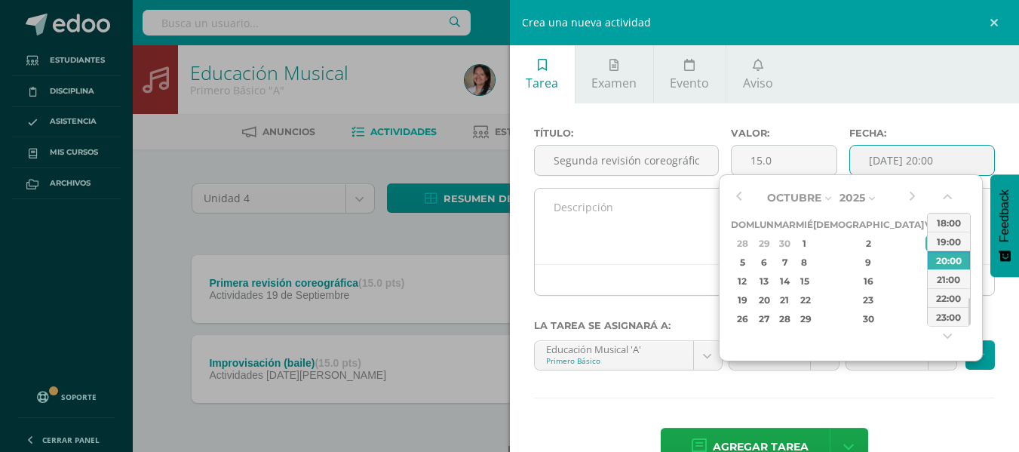
click at [661, 235] on textarea at bounding box center [765, 226] width 460 height 75
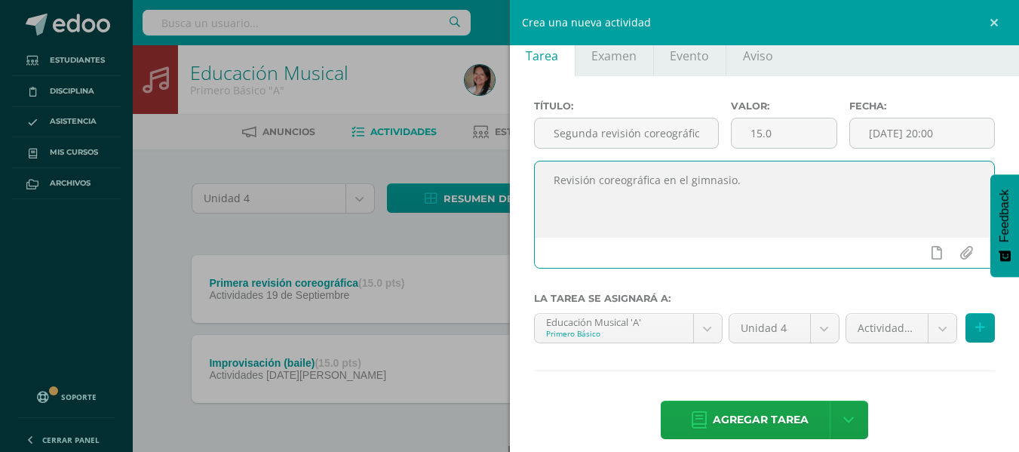
scroll to position [42, 0]
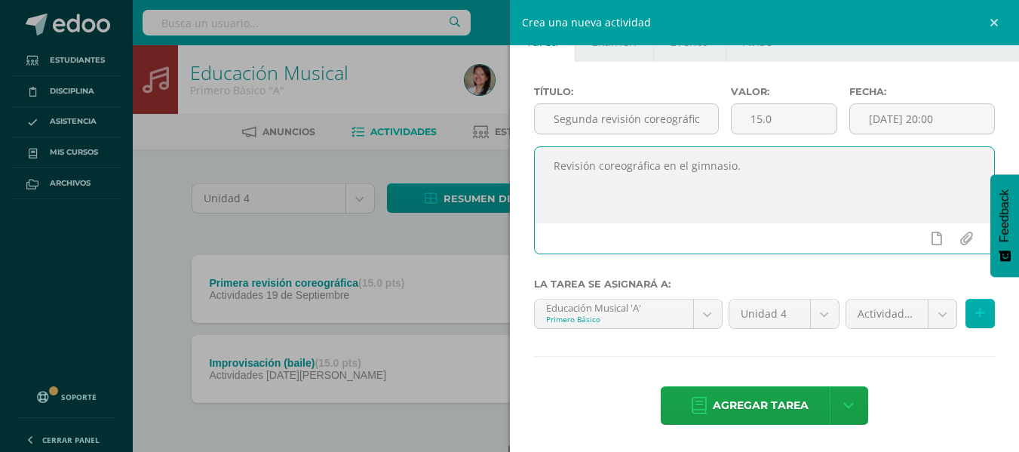
type textarea "Revisión coreográfica en el gimnasio."
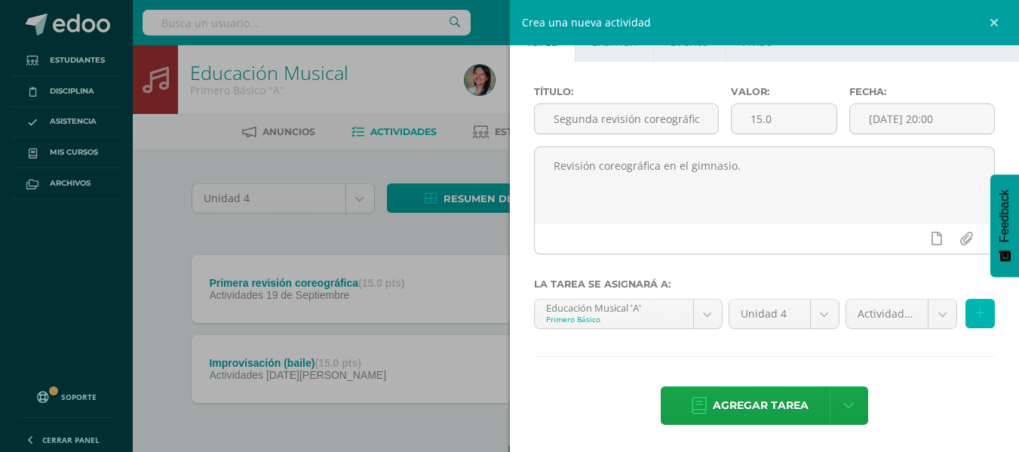
click at [976, 320] on icon at bounding box center [981, 313] width 10 height 13
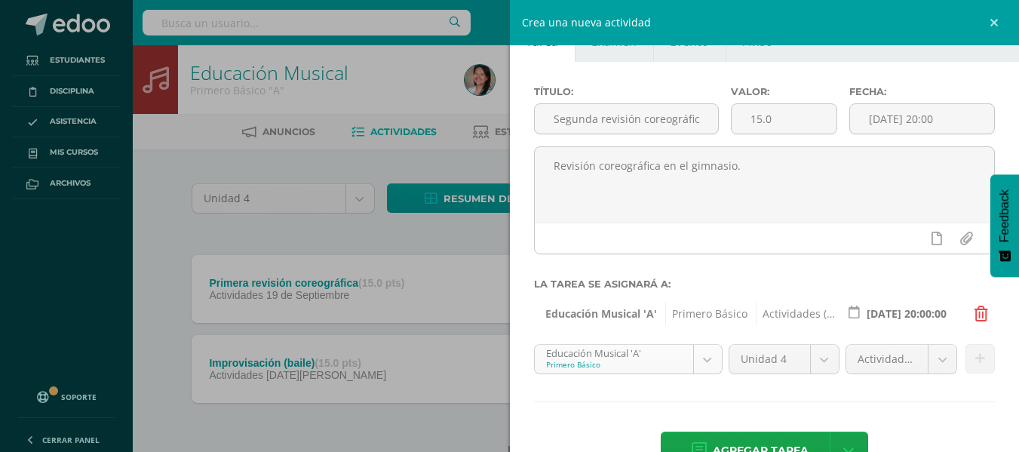
click at [710, 352] on body "Estudiantes Disciplina Asistencia Mis cursos Archivos Soporte Ayuda Reportar un…" at bounding box center [509, 251] width 1019 height 503
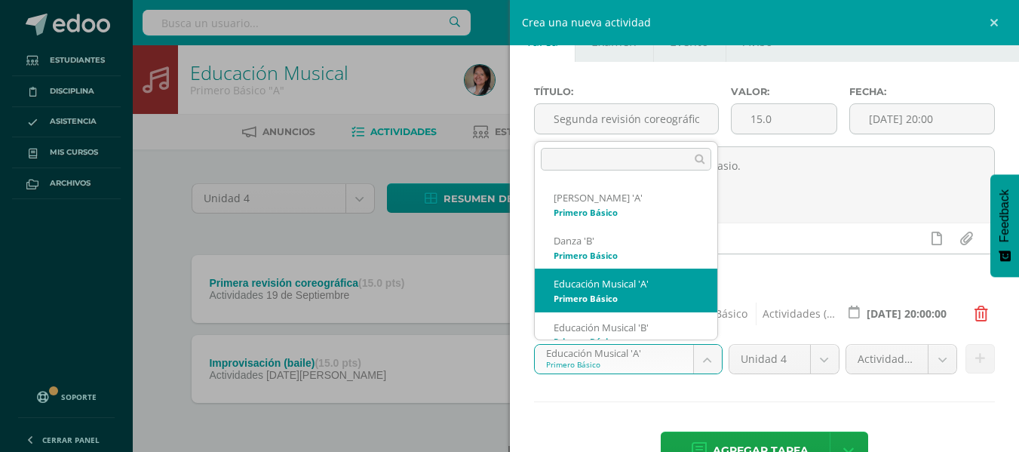
scroll to position [15, 0]
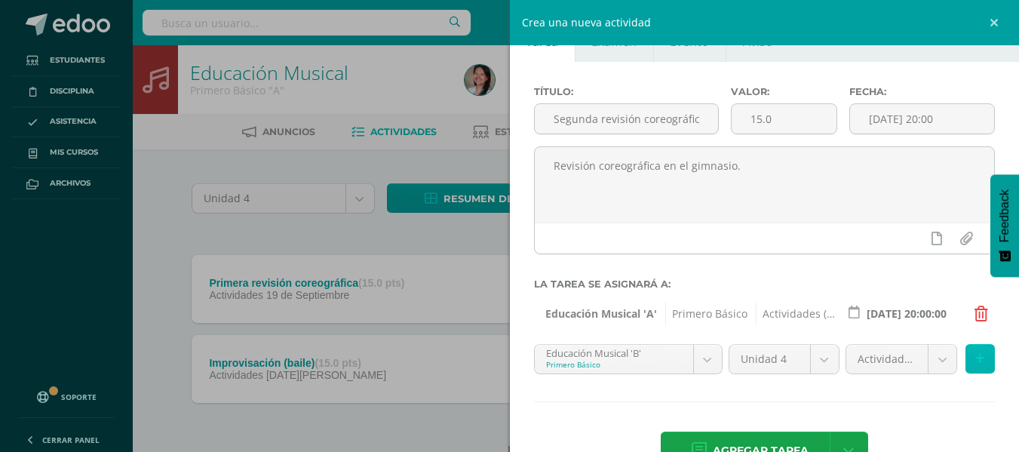
click at [976, 358] on icon at bounding box center [981, 358] width 10 height 13
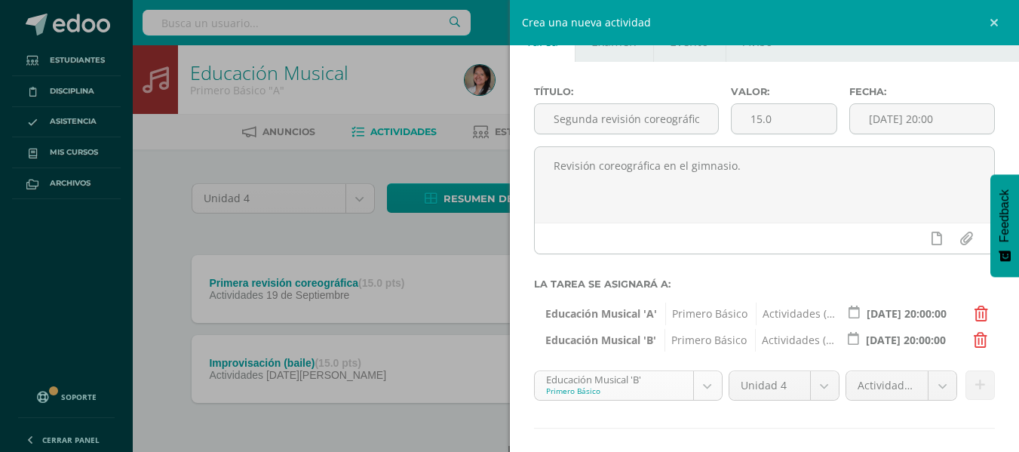
click at [715, 382] on body "Estudiantes Disciplina Asistencia Mis cursos Archivos Soporte Ayuda Reportar un…" at bounding box center [509, 251] width 1019 height 503
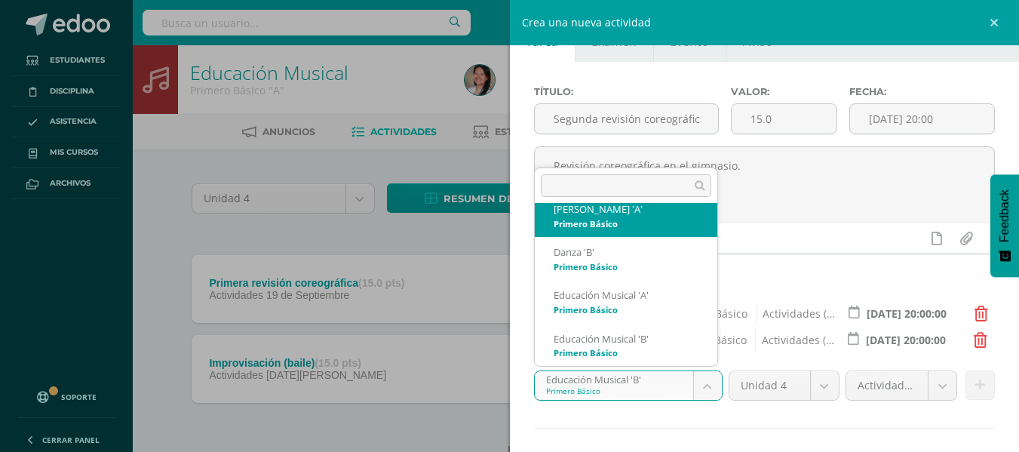
scroll to position [0, 0]
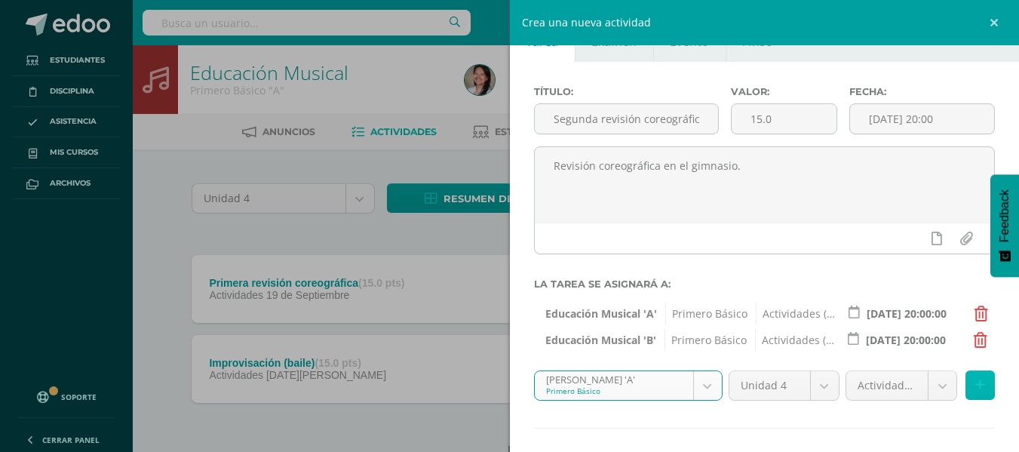
click at [976, 391] on icon at bounding box center [981, 385] width 10 height 13
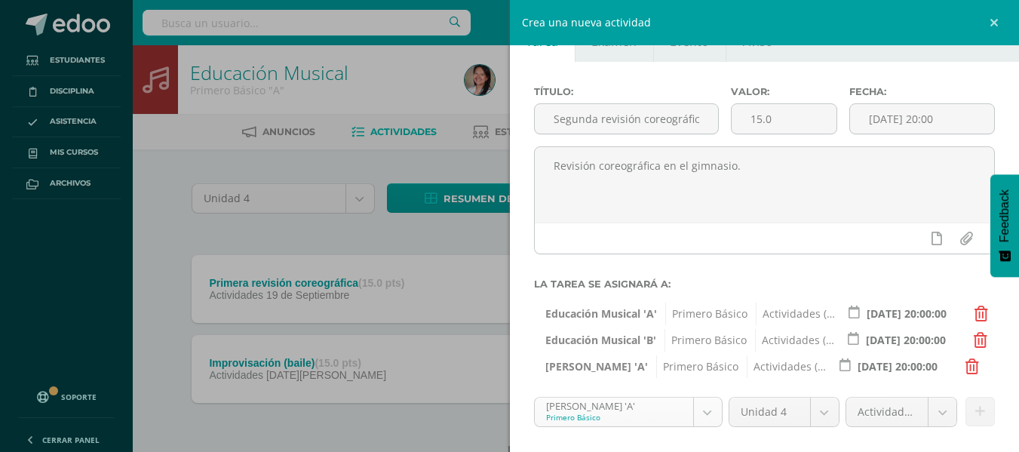
click at [704, 406] on body "Estudiantes Disciplina Asistencia Mis cursos Archivos Soporte Ayuda Reportar un…" at bounding box center [509, 251] width 1019 height 503
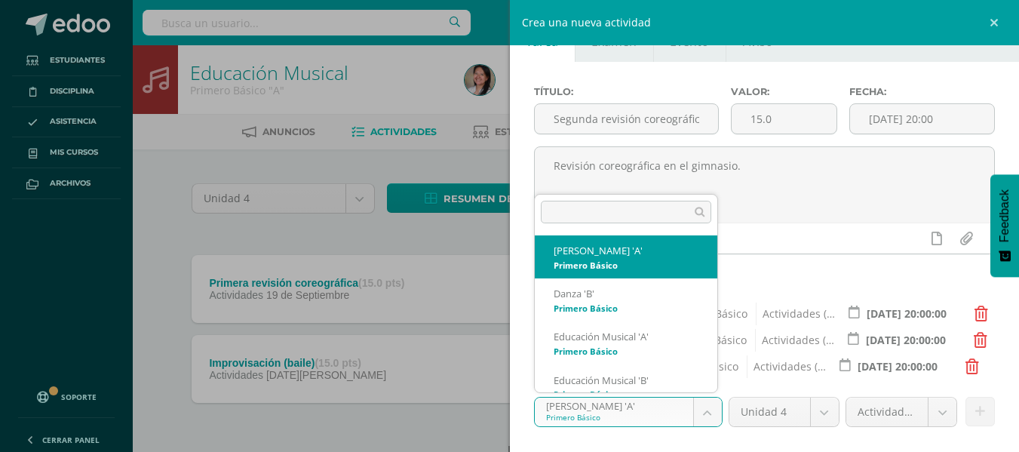
scroll to position [15, 0]
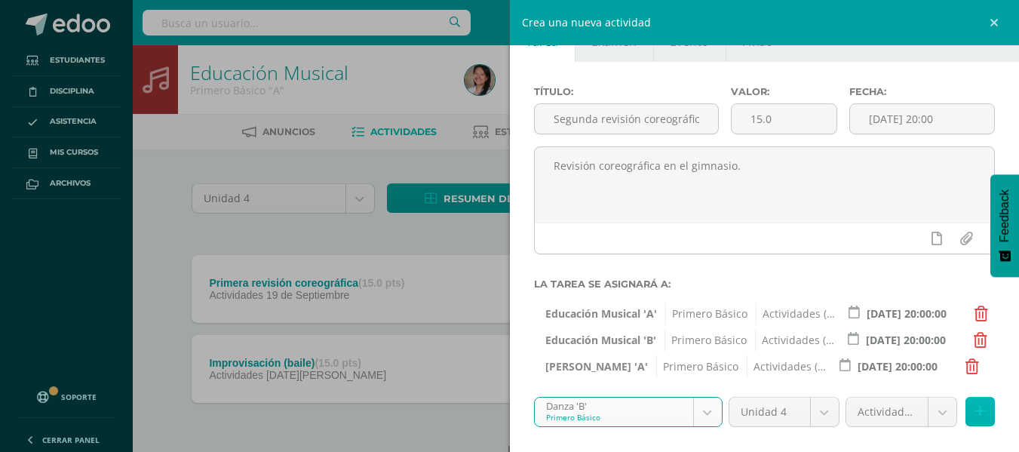
click at [979, 411] on button at bounding box center [980, 411] width 29 height 29
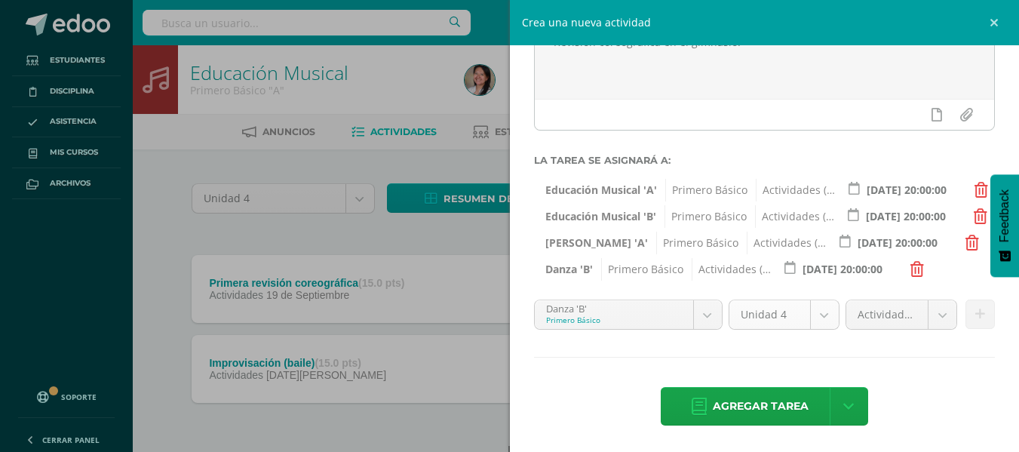
scroll to position [166, 0]
click at [697, 311] on body "Estudiantes Disciplina Asistencia Mis cursos Archivos Soporte Ayuda Reportar un…" at bounding box center [509, 251] width 1019 height 503
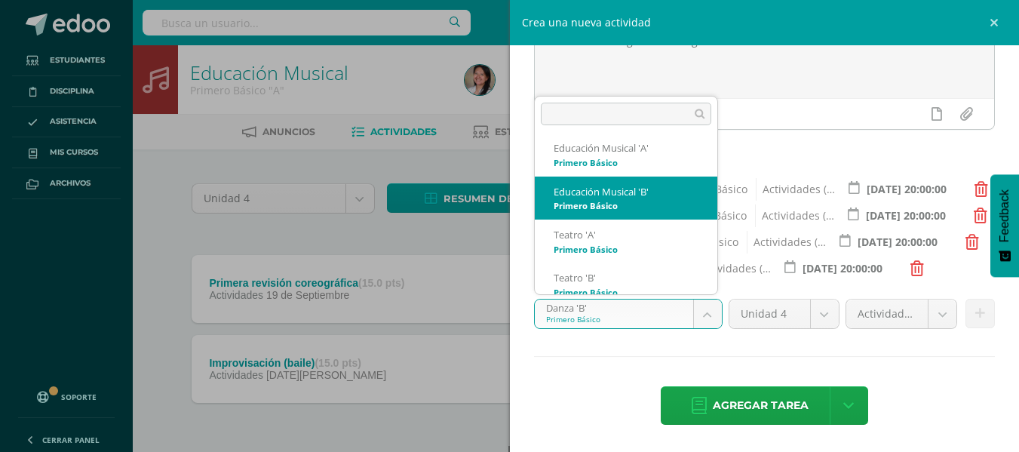
scroll to position [102, 0]
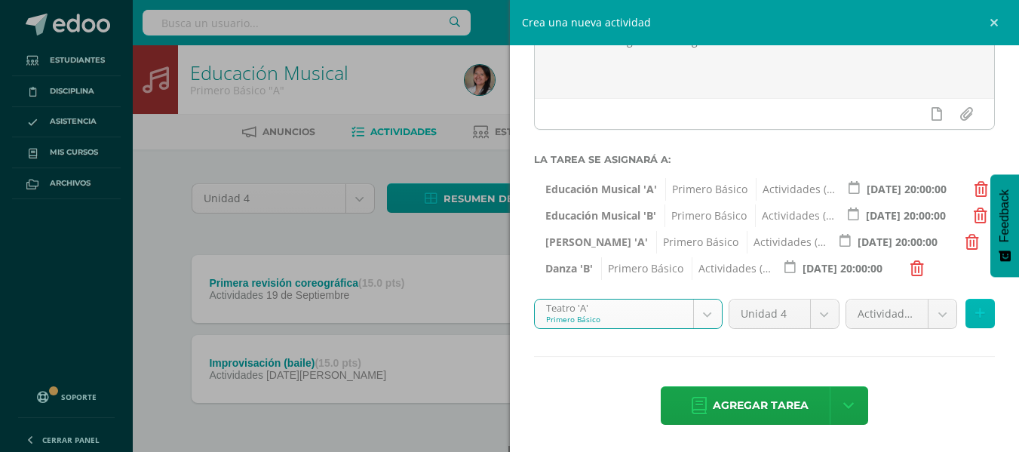
click at [976, 319] on icon at bounding box center [981, 313] width 10 height 13
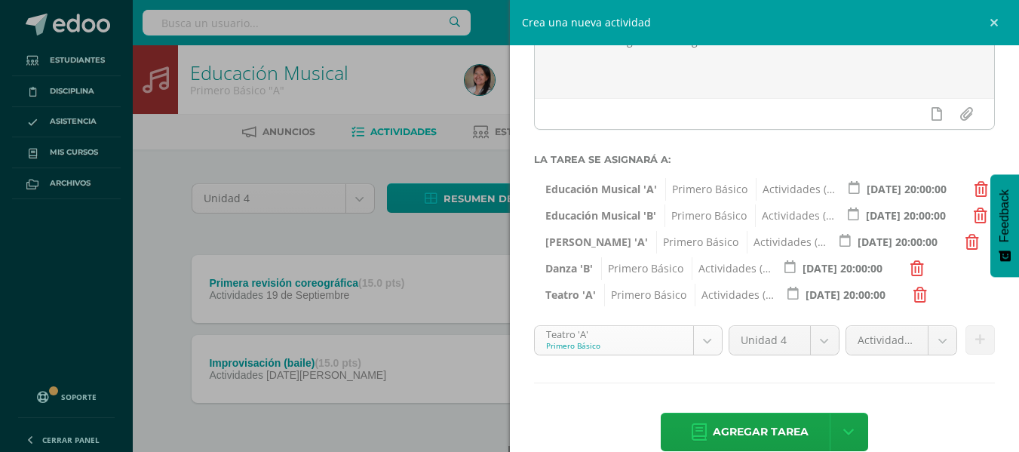
click at [701, 343] on body "Estudiantes Disciplina Asistencia Mis cursos Archivos Soporte Ayuda Reportar un…" at bounding box center [509, 251] width 1019 height 503
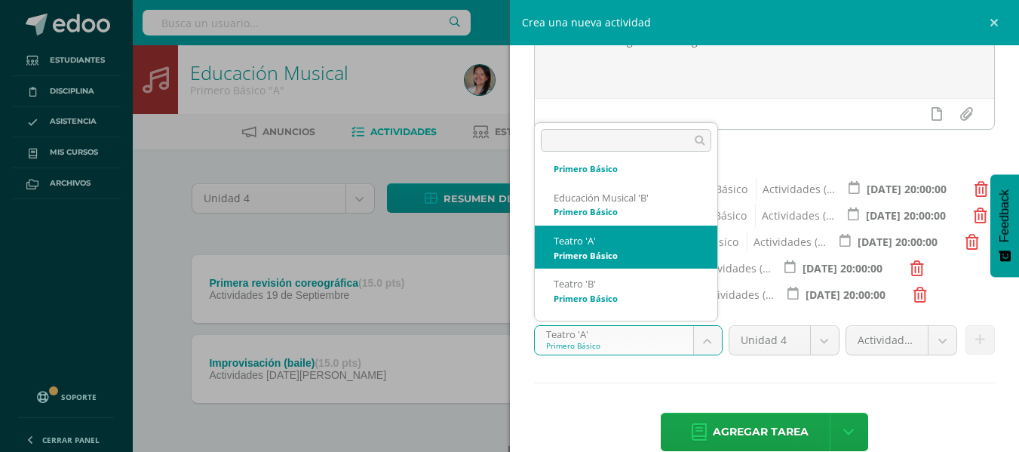
scroll to position [134, 0]
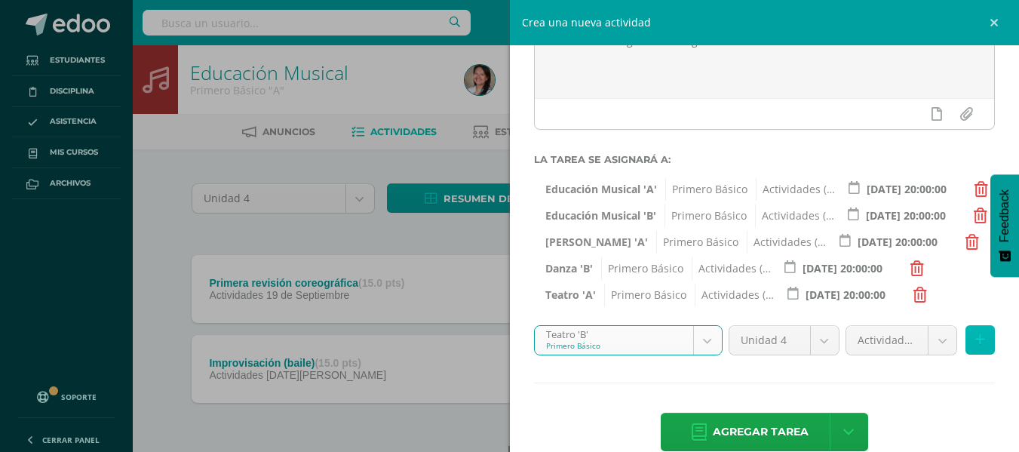
click at [966, 340] on button at bounding box center [980, 339] width 29 height 29
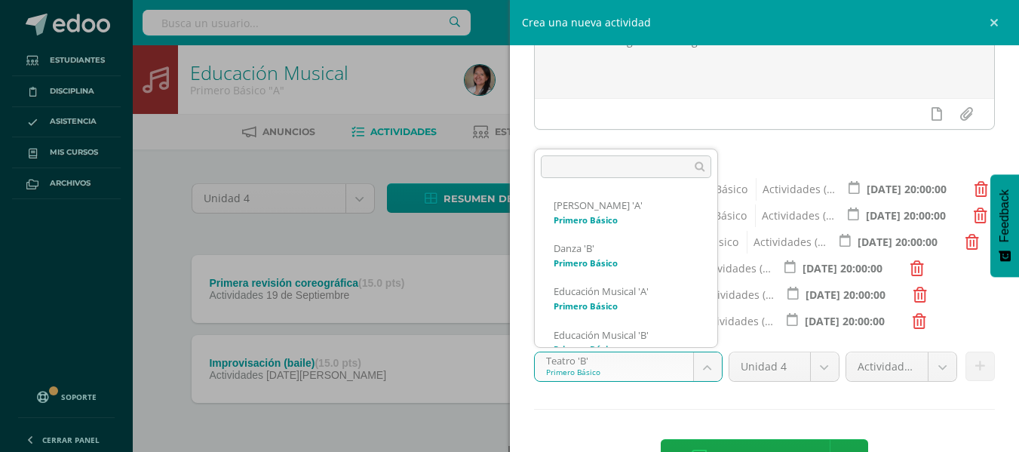
click at [703, 361] on body "Estudiantes Disciplina Asistencia Mis cursos Archivos Soporte Ayuda Reportar un…" at bounding box center [509, 251] width 1019 height 503
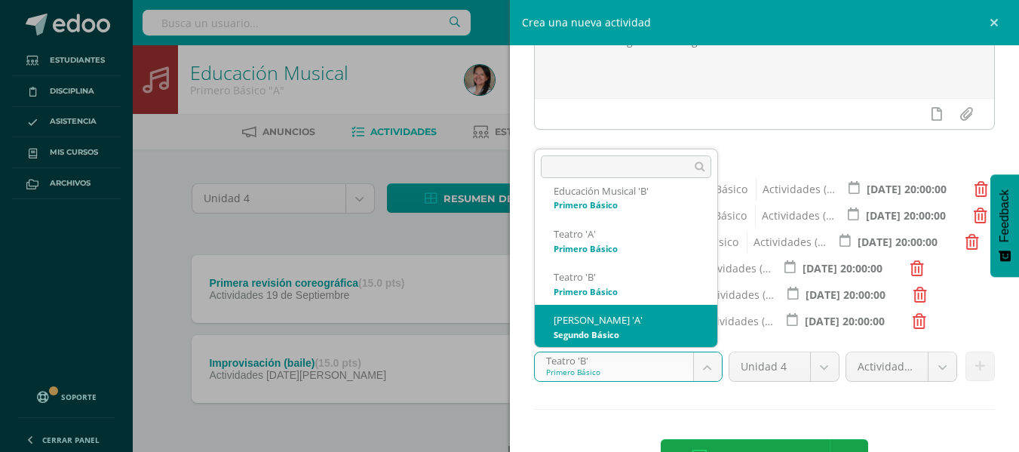
scroll to position [177, 0]
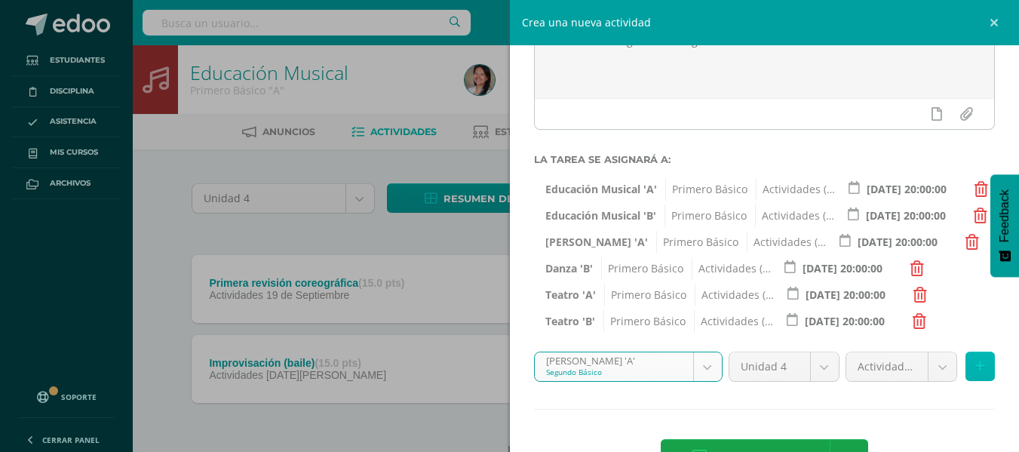
click at [976, 364] on icon at bounding box center [981, 366] width 10 height 13
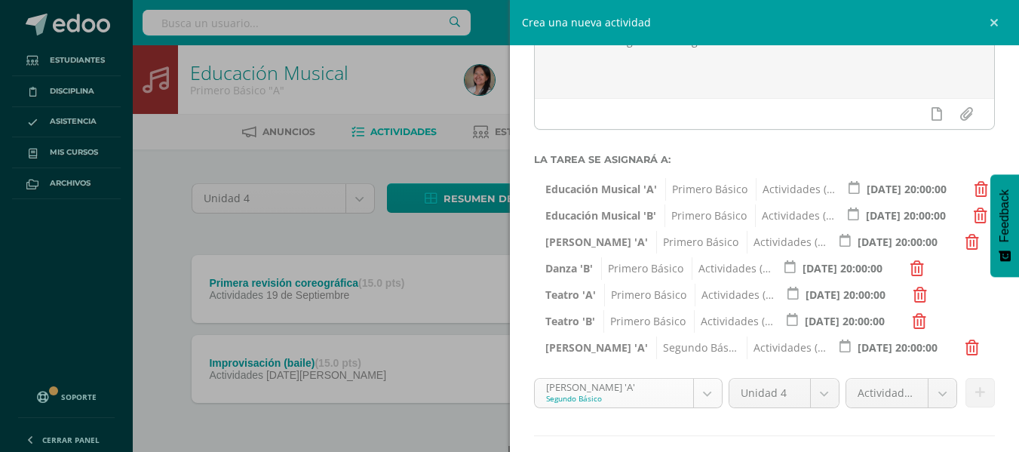
click at [696, 383] on body "Estudiantes Disciplina Asistencia Mis cursos Archivos Soporte Ayuda Reportar un…" at bounding box center [509, 251] width 1019 height 503
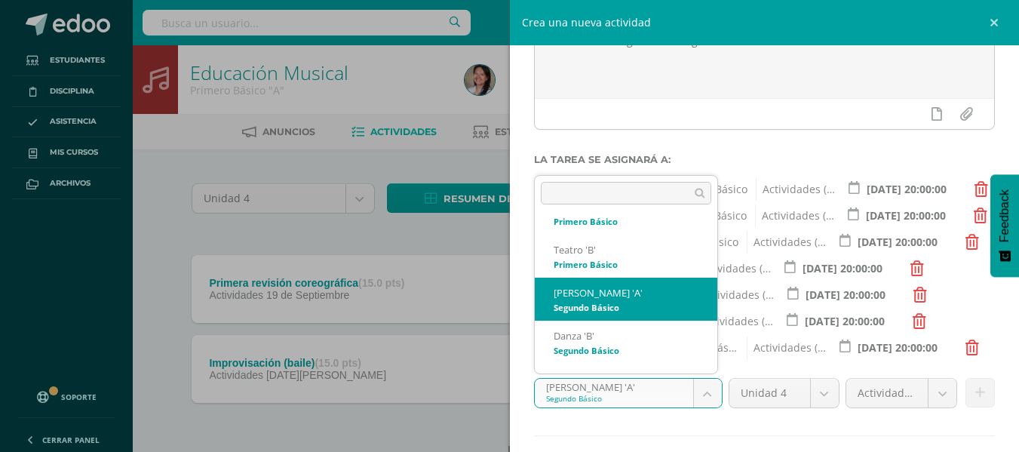
scroll to position [220, 0]
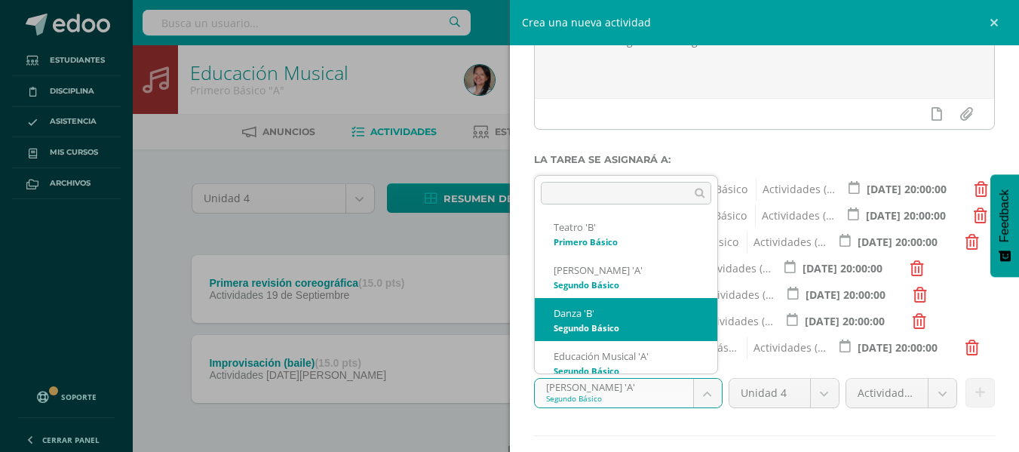
click at [619, 306] on div "Teatro 'B' Primero Básico Actividades (60.0%) 2025-10-03 20:00:00" at bounding box center [765, 317] width 462 height 23
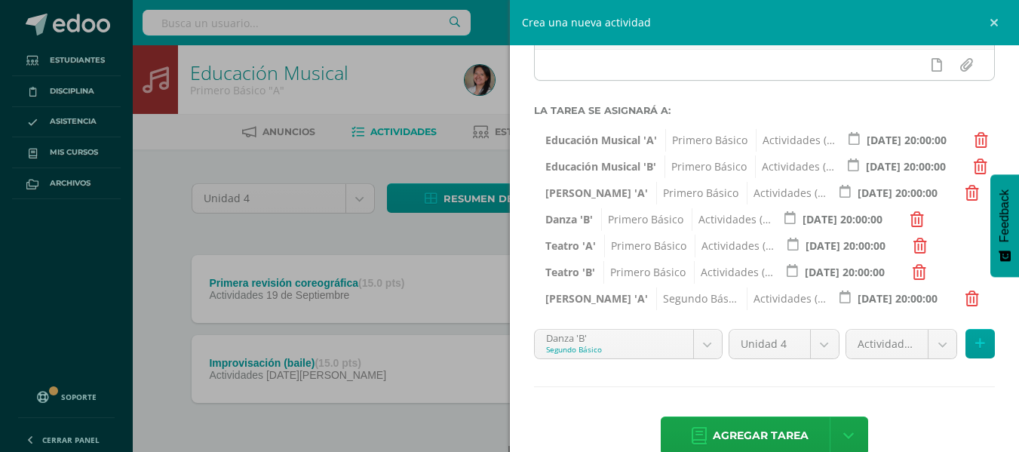
scroll to position [245, 0]
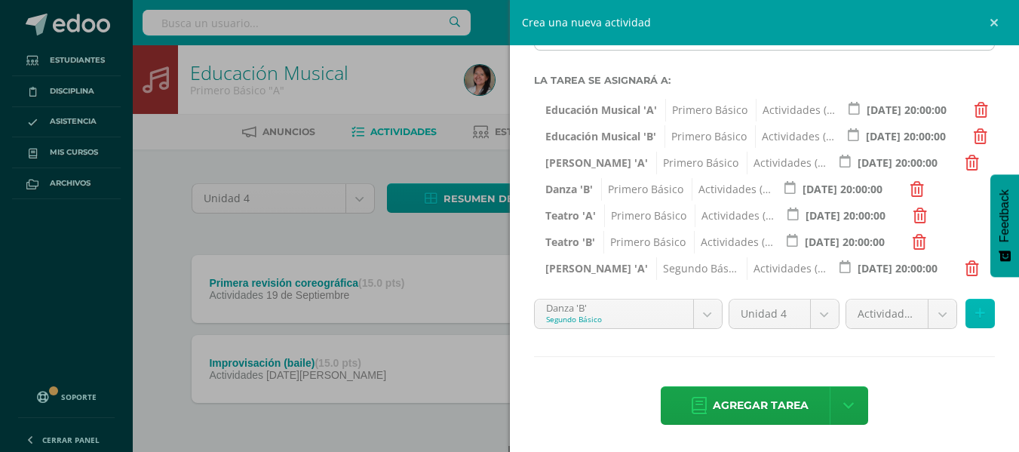
click at [966, 321] on button at bounding box center [980, 313] width 29 height 29
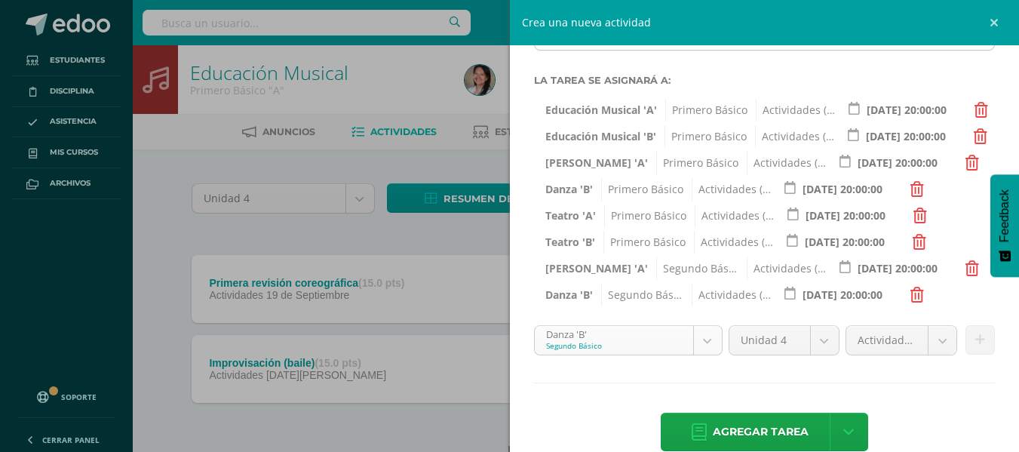
click at [694, 337] on body "Estudiantes Disciplina Asistencia Mis cursos Archivos Soporte Ayuda Reportar un…" at bounding box center [509, 251] width 1019 height 503
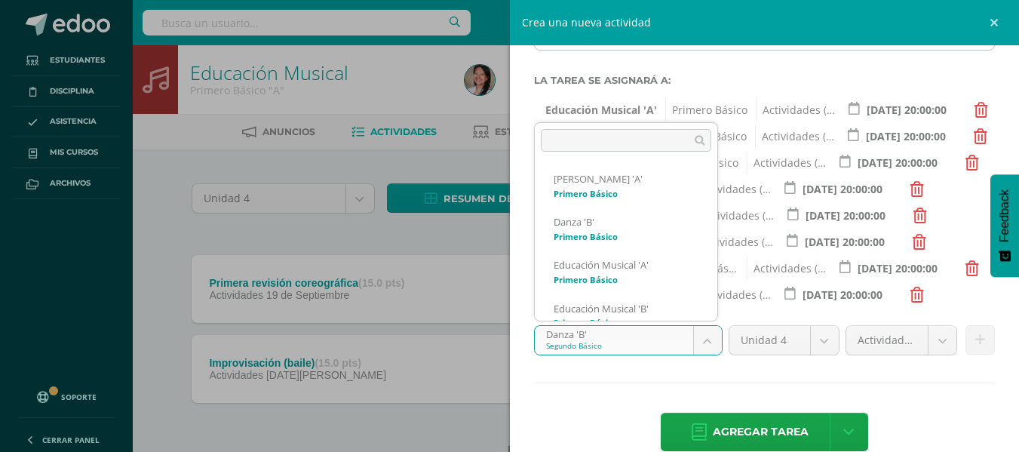
scroll to position [231, 0]
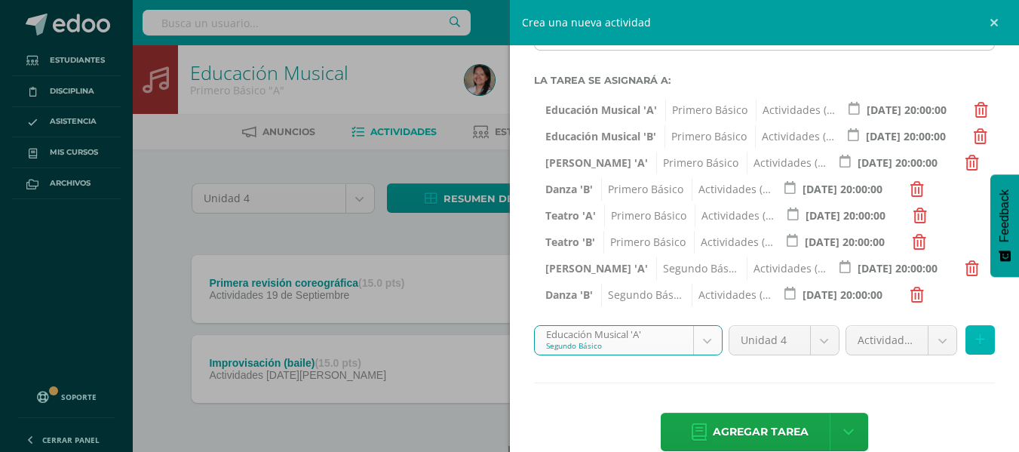
click at [966, 340] on button at bounding box center [980, 339] width 29 height 29
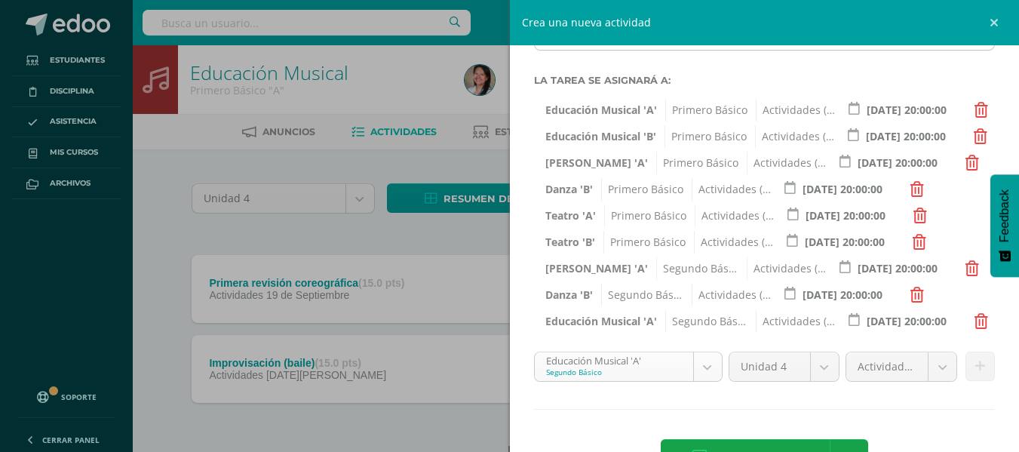
click at [706, 365] on body "Estudiantes Disciplina Asistencia Mis cursos Archivos Soporte Ayuda Reportar un…" at bounding box center [509, 251] width 1019 height 503
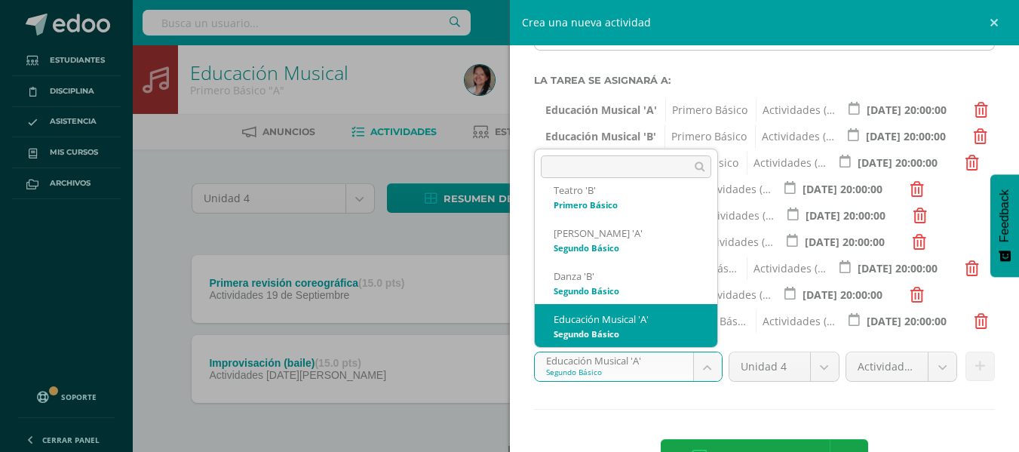
scroll to position [317, 0]
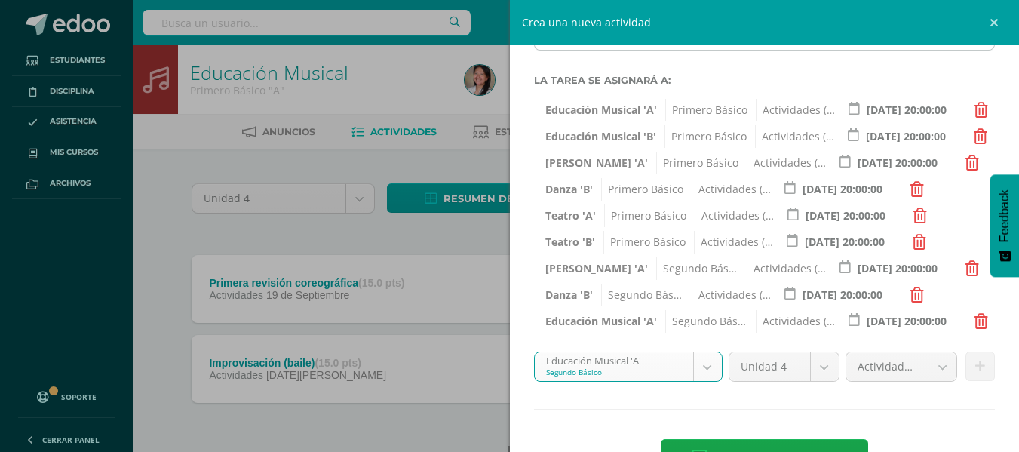
click at [712, 366] on body "Estudiantes Disciplina Asistencia Mis cursos Archivos Soporte Ayuda Reportar un…" at bounding box center [509, 251] width 1019 height 503
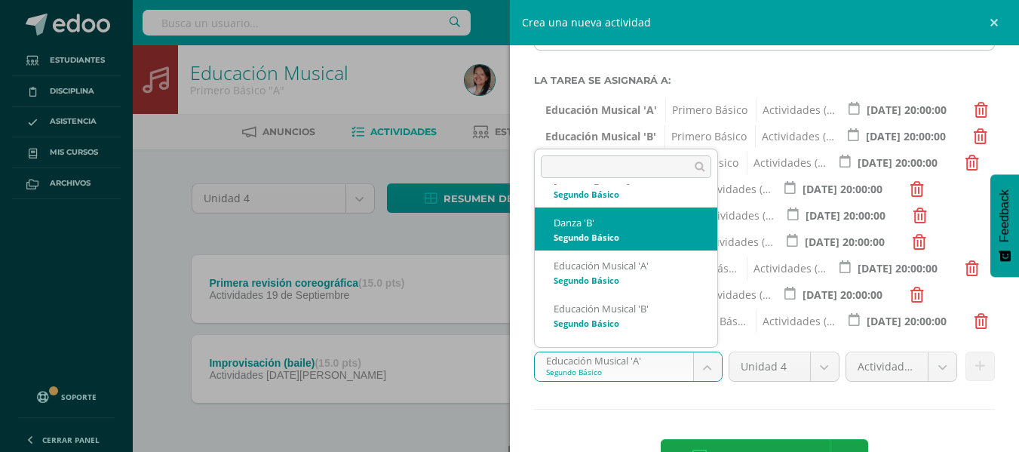
scroll to position [306, 0]
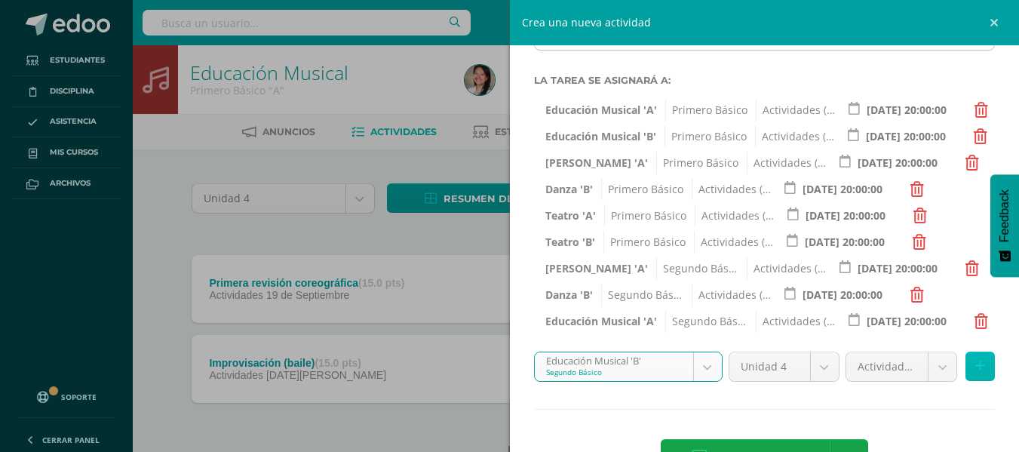
click at [976, 371] on icon at bounding box center [981, 366] width 10 height 13
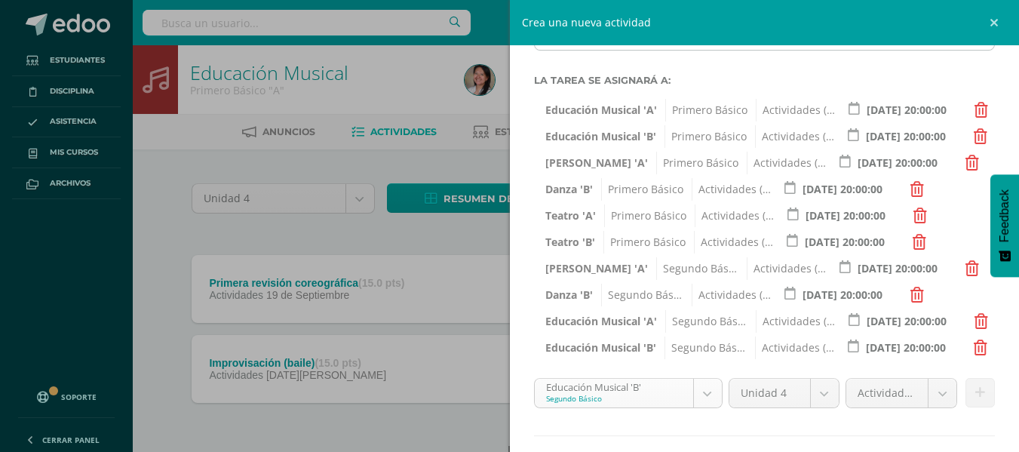
click at [698, 393] on body "Estudiantes Disciplina Asistencia Mis cursos Archivos Soporte Ayuda Reportar un…" at bounding box center [509, 251] width 1019 height 503
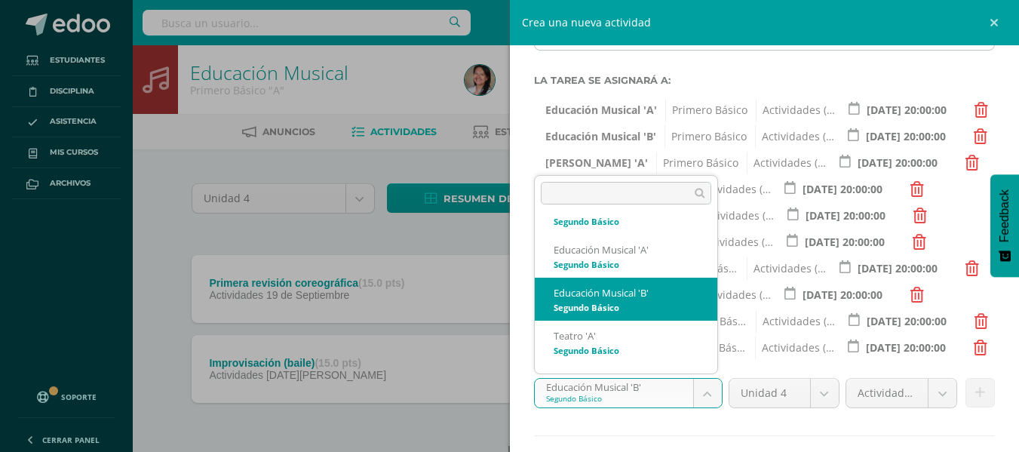
scroll to position [349, 0]
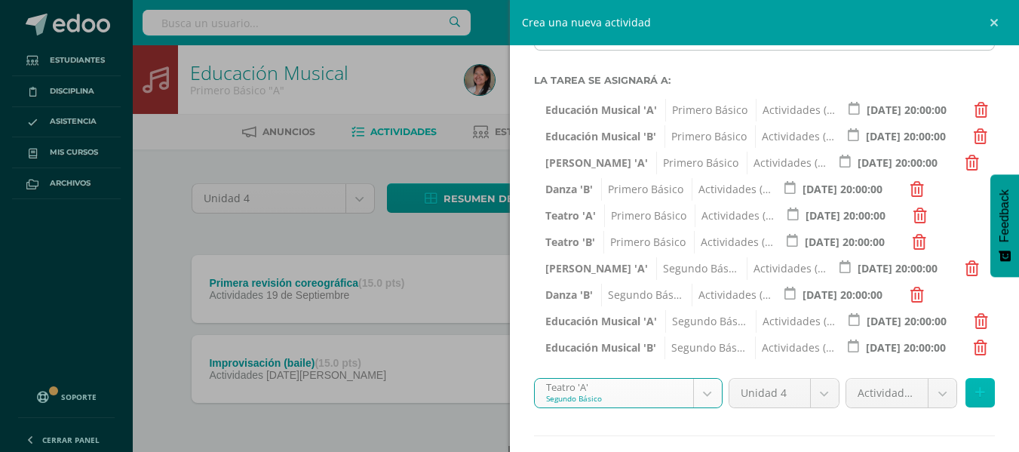
click at [976, 398] on button at bounding box center [980, 392] width 29 height 29
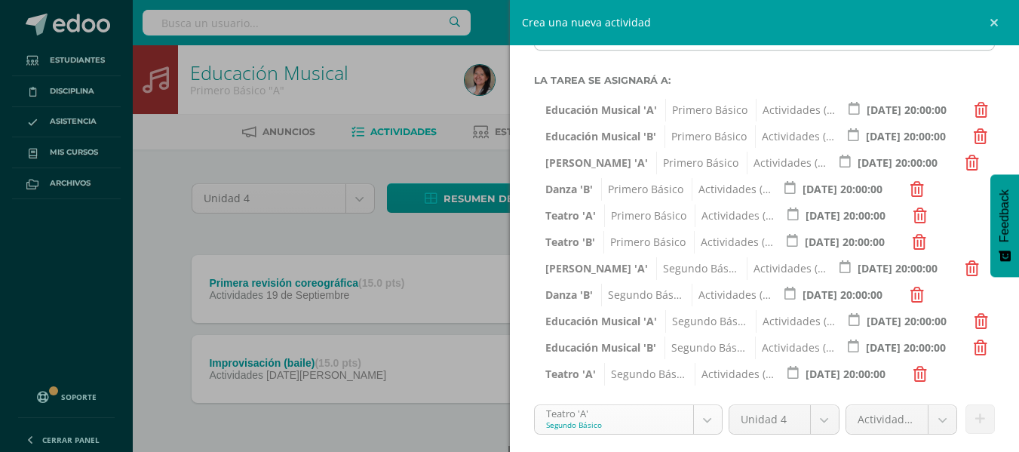
click at [703, 415] on body "Estudiantes Disciplina Asistencia Mis cursos Archivos Soporte Ayuda Reportar un…" at bounding box center [509, 251] width 1019 height 503
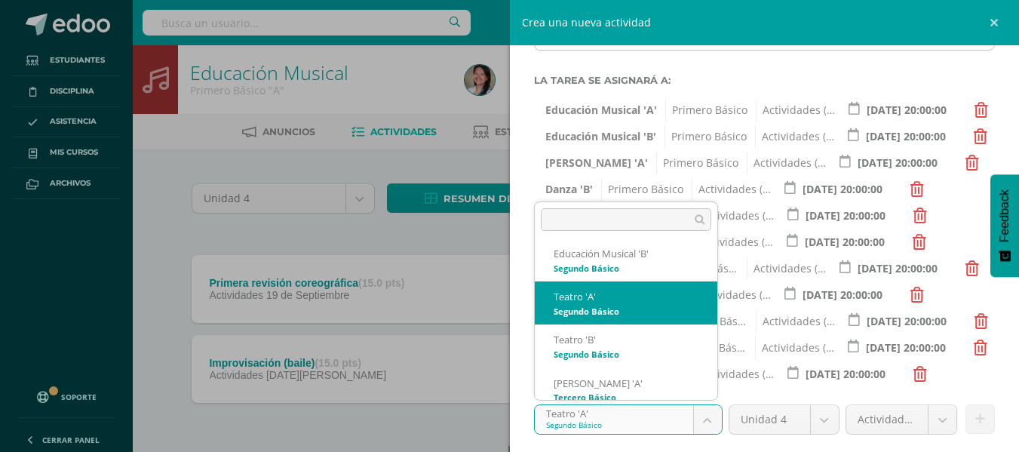
scroll to position [403, 0]
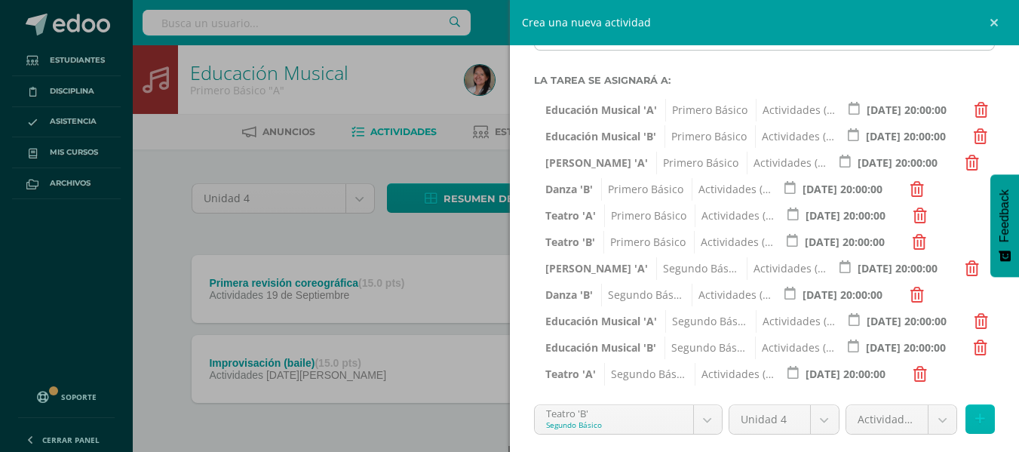
click at [976, 413] on icon at bounding box center [981, 419] width 10 height 13
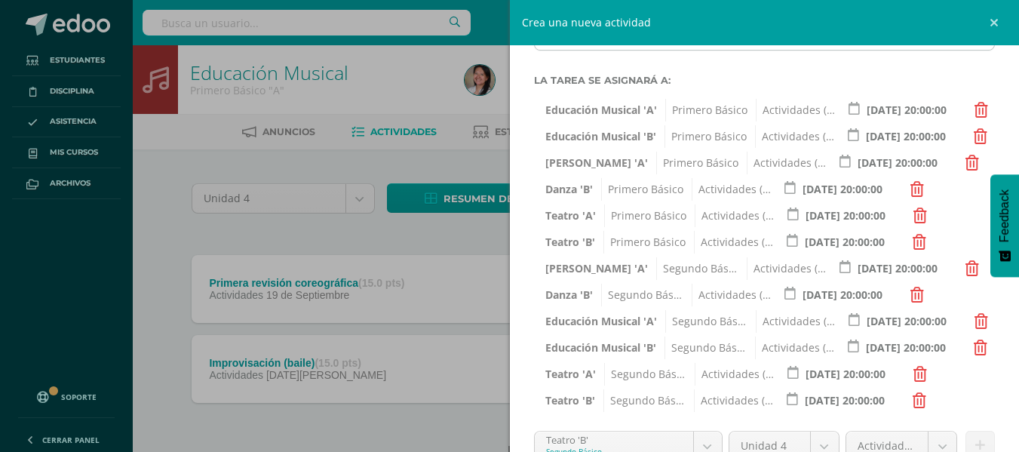
scroll to position [377, 0]
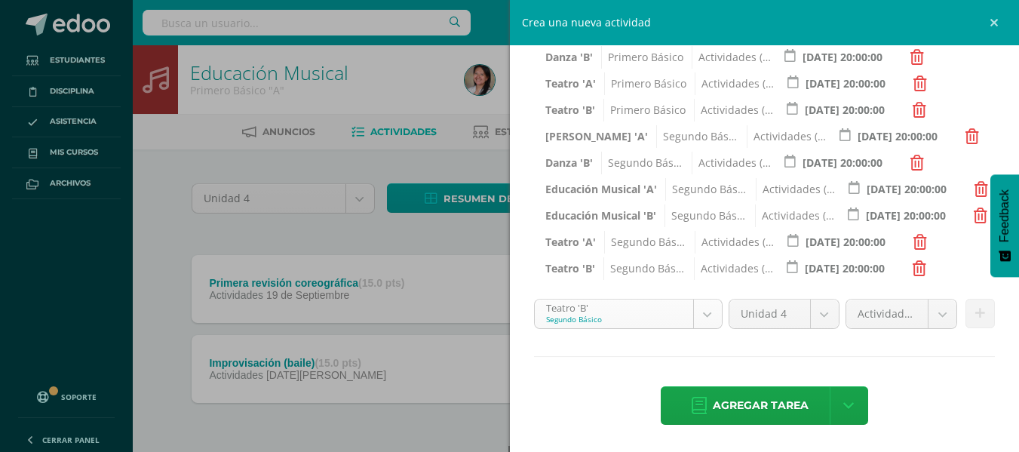
click at [702, 306] on body "Estudiantes Disciplina Asistencia Mis cursos Archivos Soporte Ayuda Reportar un…" at bounding box center [509, 251] width 1019 height 503
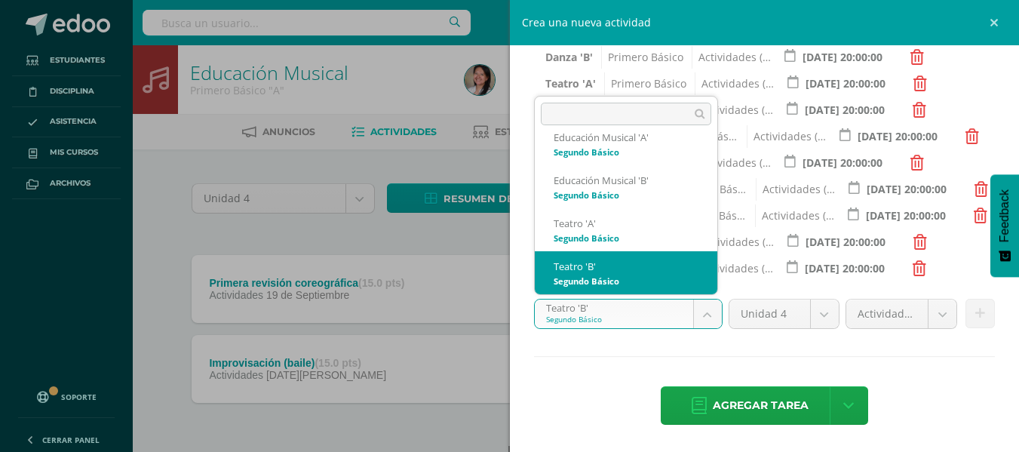
scroll to position [403, 0]
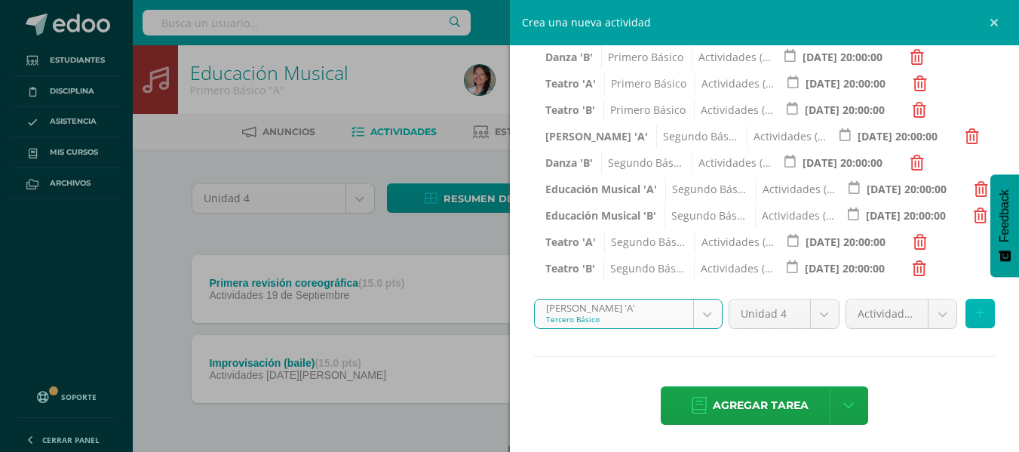
click at [976, 311] on icon at bounding box center [981, 313] width 10 height 13
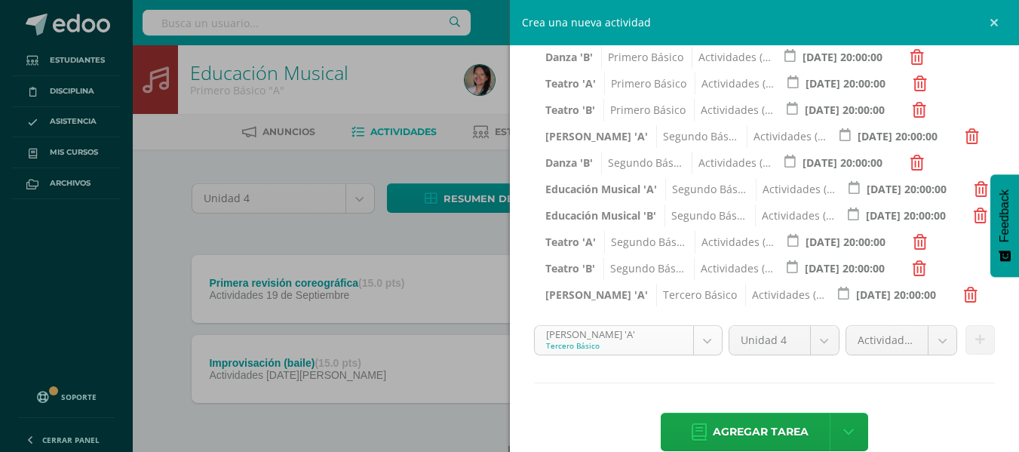
click at [701, 340] on body "Estudiantes Disciplina Asistencia Mis cursos Archivos Soporte Ayuda Reportar un…" at bounding box center [509, 251] width 1019 height 503
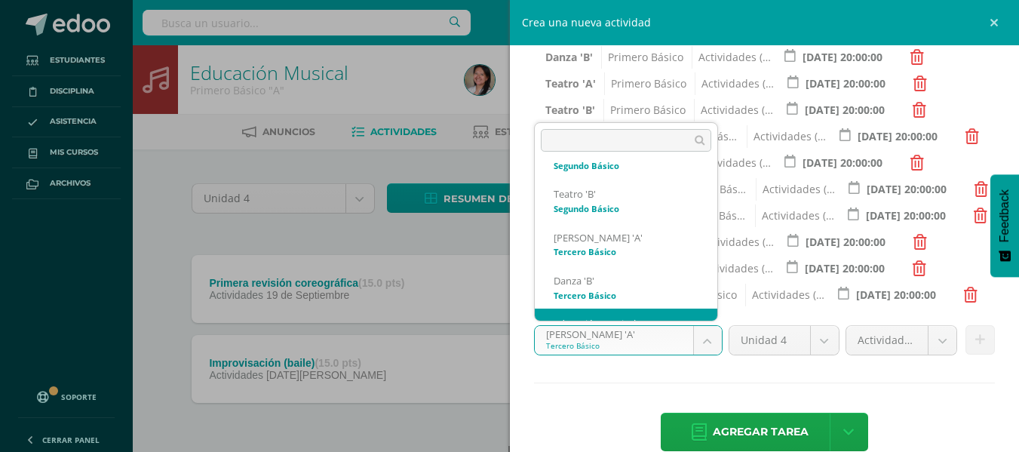
scroll to position [490, 0]
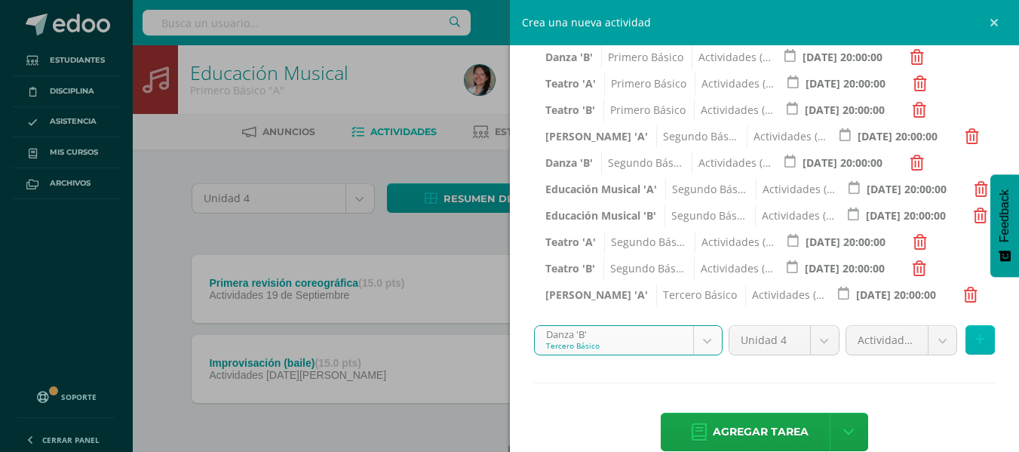
click at [973, 343] on button at bounding box center [980, 339] width 29 height 29
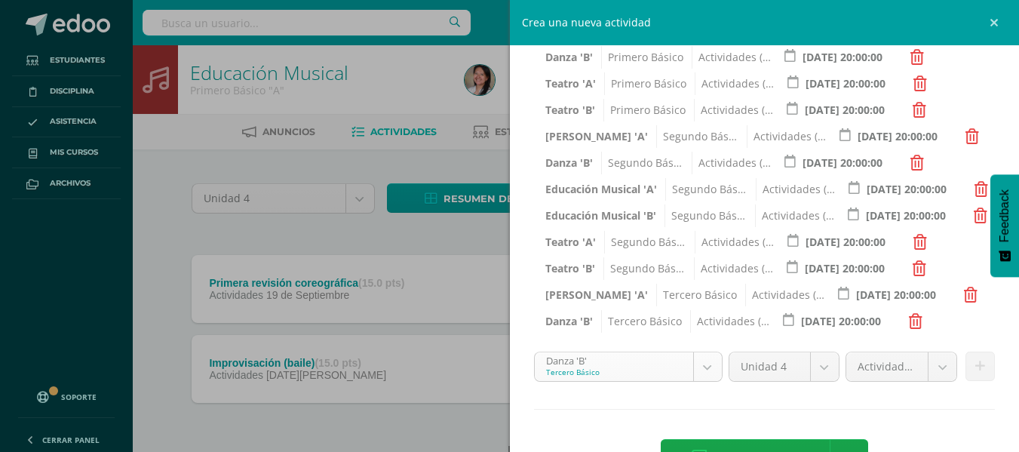
click at [696, 364] on body "Estudiantes Disciplina Asistencia Mis cursos Archivos Soporte Ayuda Reportar un…" at bounding box center [509, 251] width 1019 height 503
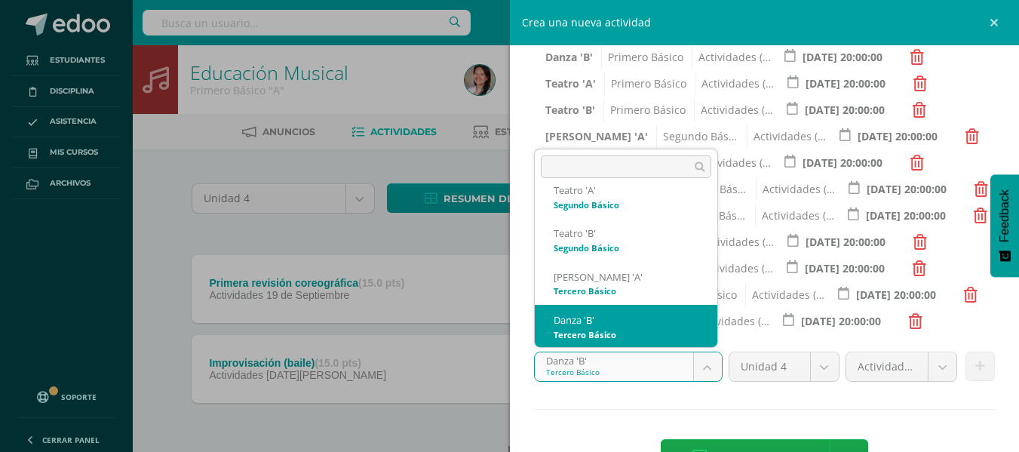
scroll to position [533, 0]
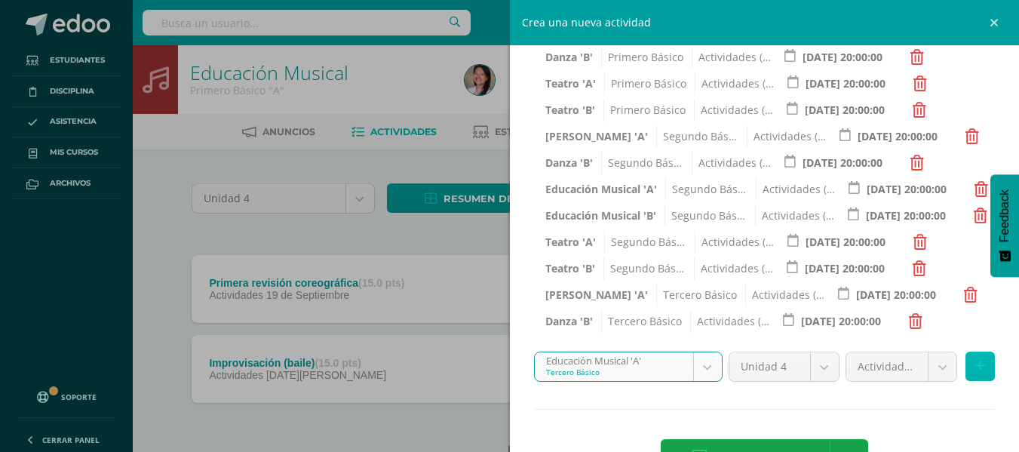
click at [976, 370] on button at bounding box center [980, 366] width 29 height 29
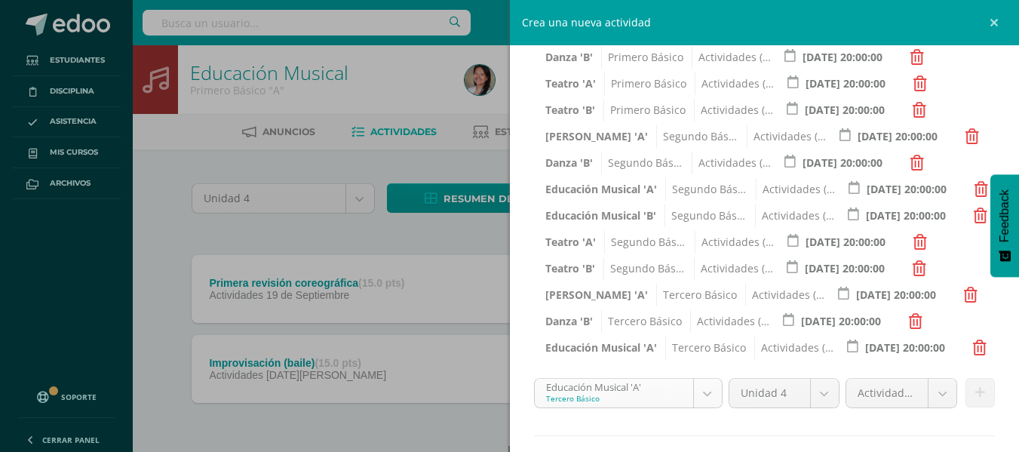
click at [709, 389] on body "Estudiantes Disciplina Asistencia Mis cursos Archivos Soporte Ayuda Reportar un…" at bounding box center [509, 251] width 1019 height 503
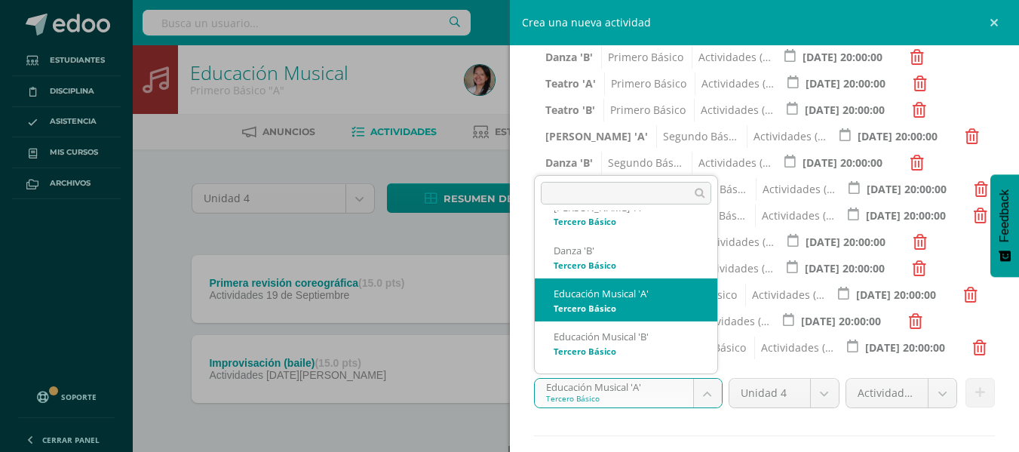
scroll to position [565, 0]
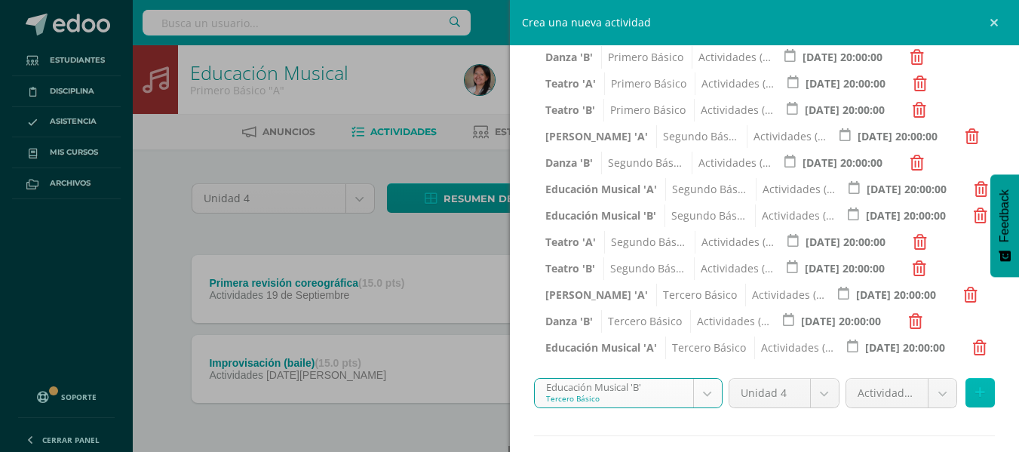
click at [976, 391] on icon at bounding box center [981, 392] width 10 height 13
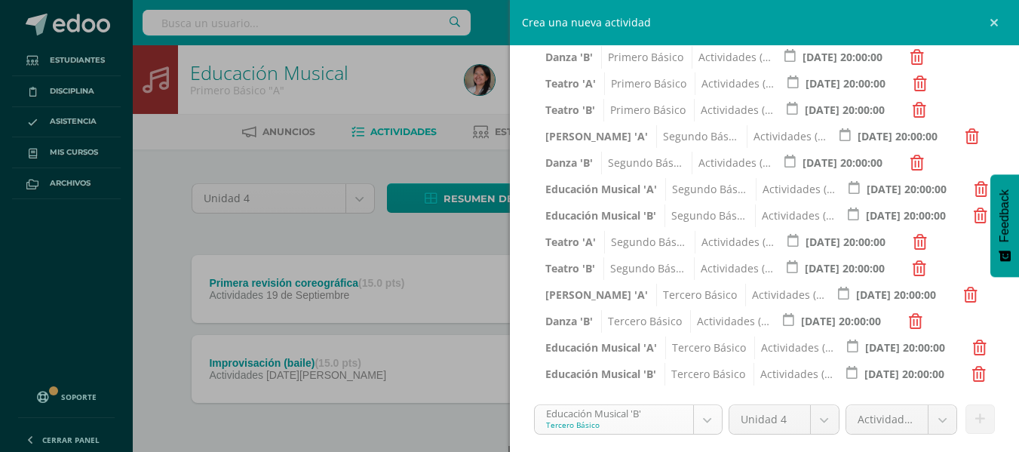
click at [708, 422] on body "Estudiantes Disciplina Asistencia Mis cursos Archivos Soporte Ayuda Reportar un…" at bounding box center [509, 251] width 1019 height 503
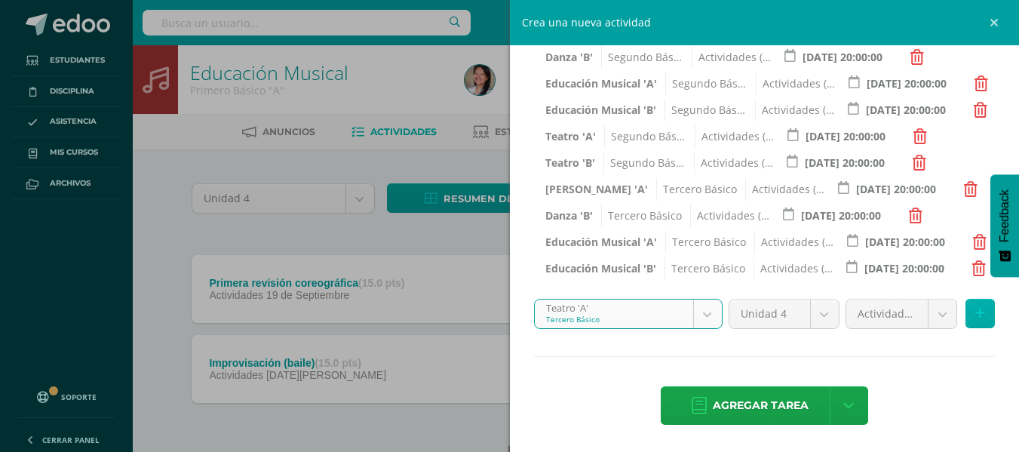
scroll to position [483, 0]
click at [976, 315] on icon at bounding box center [981, 313] width 10 height 13
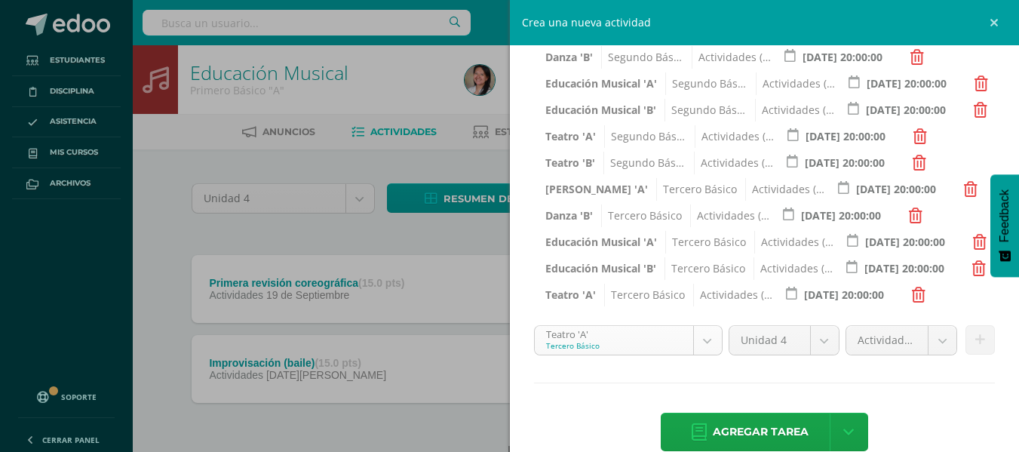
click at [706, 337] on body "Estudiantes Disciplina Asistencia Mis cursos Archivos Soporte Ayuda Reportar un…" at bounding box center [509, 251] width 1019 height 503
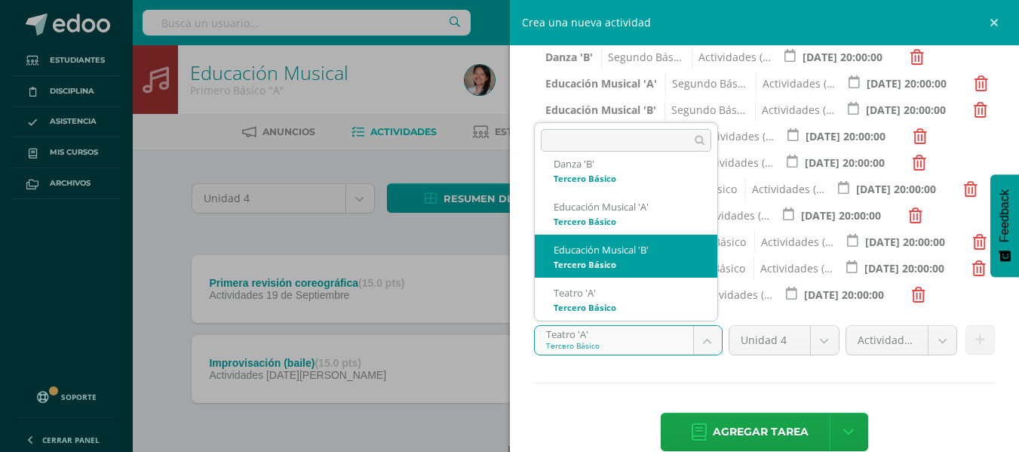
scroll to position [651, 0]
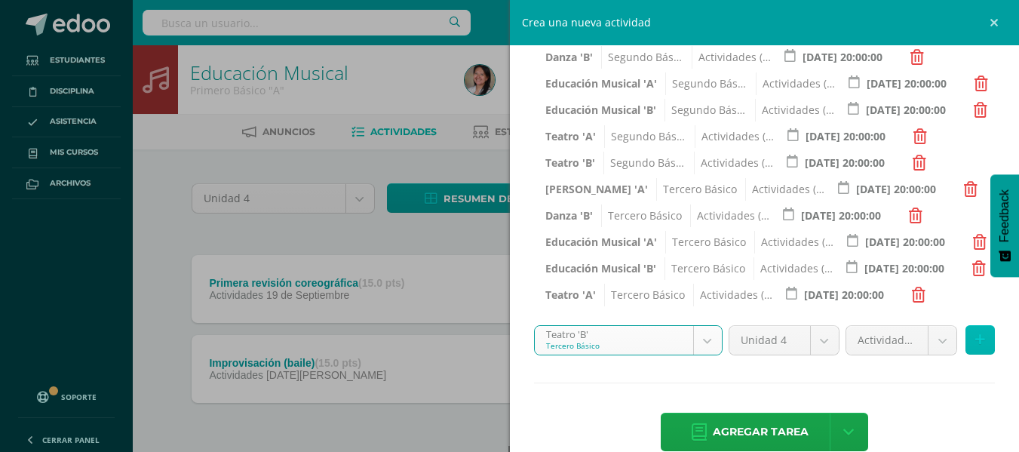
click at [976, 337] on icon at bounding box center [981, 340] width 10 height 13
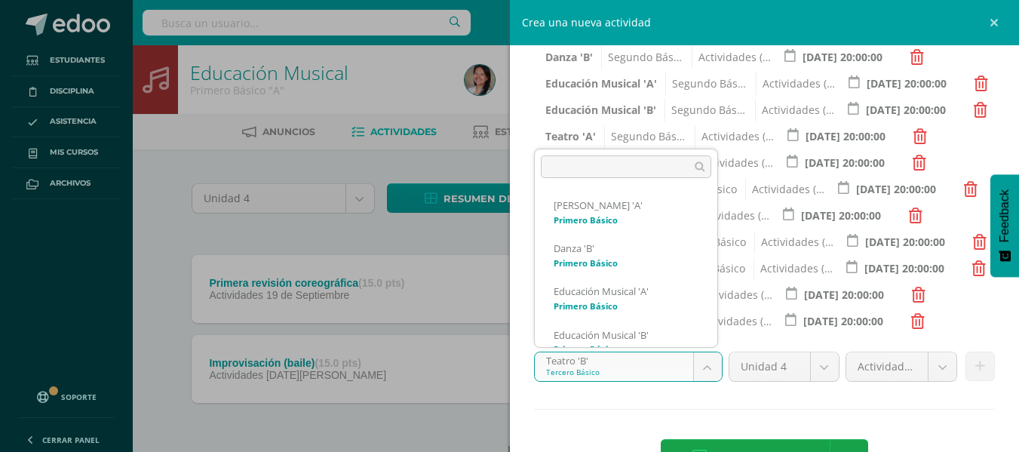
click at [699, 362] on body "Estudiantes Disciplina Asistencia Mis cursos Archivos Soporte Ayuda Reportar un…" at bounding box center [509, 251] width 1019 height 503
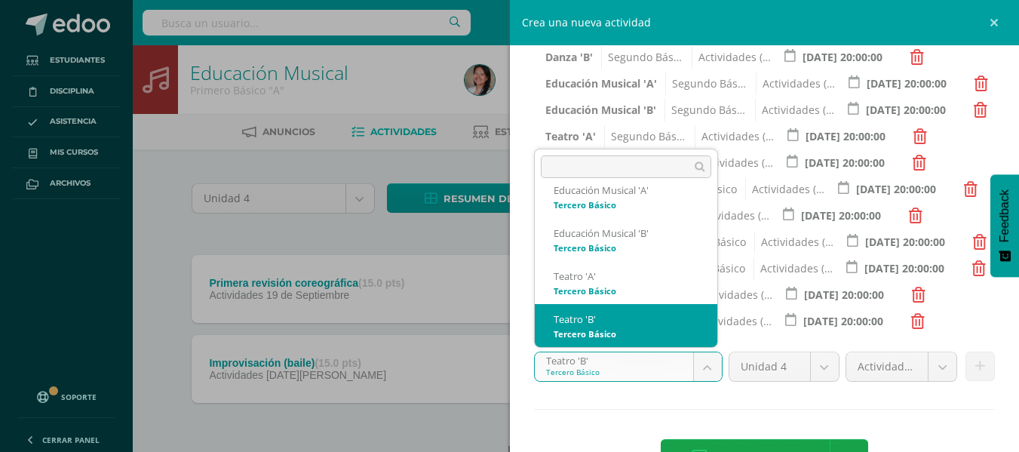
scroll to position [694, 0]
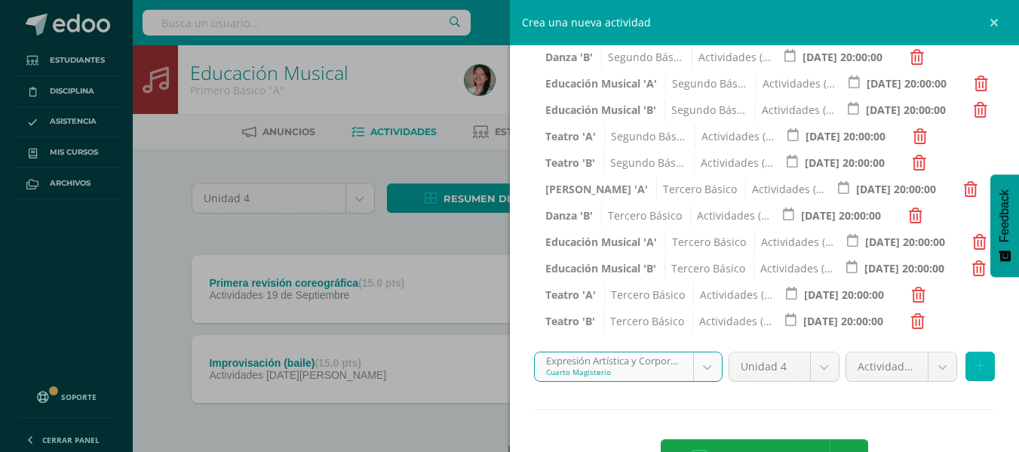
click at [976, 361] on icon at bounding box center [981, 366] width 10 height 13
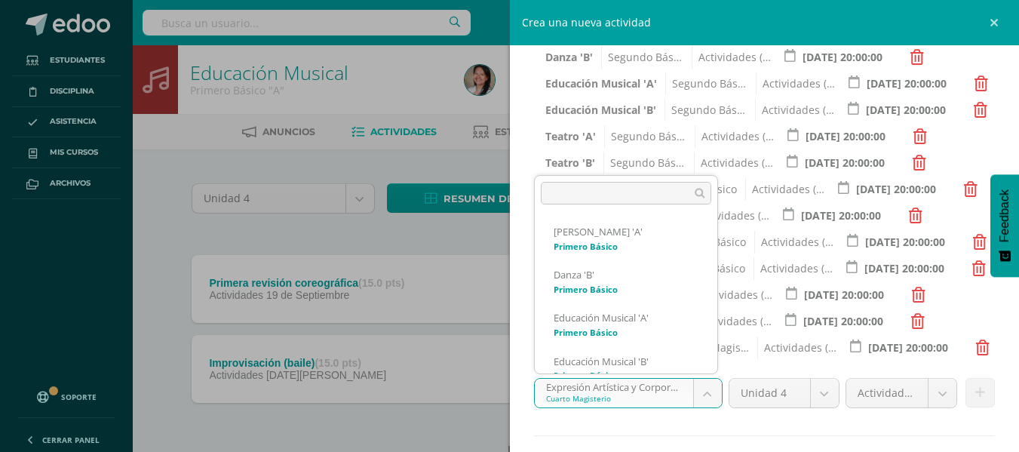
click at [709, 386] on body "Estudiantes Disciplina Asistencia Mis cursos Archivos Soporte Ayuda Reportar un…" at bounding box center [509, 251] width 1019 height 503
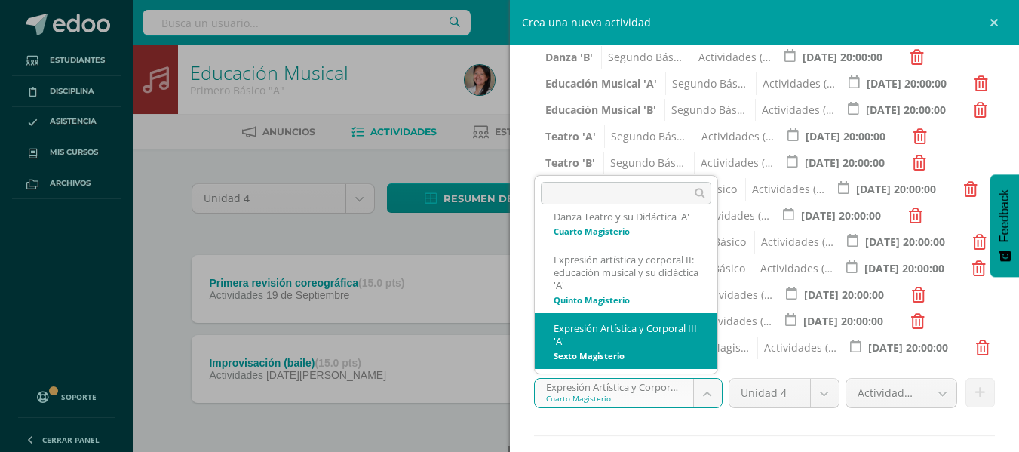
scroll to position [818, 0]
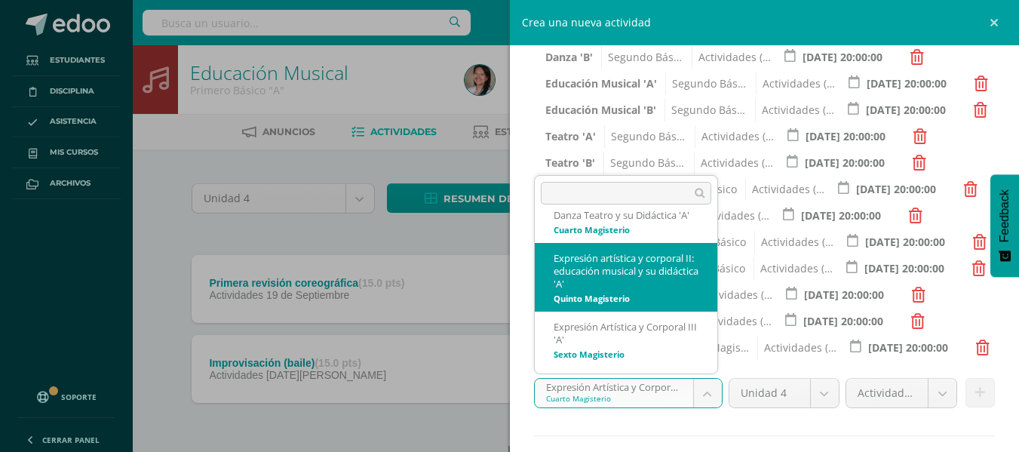
select select "96559"
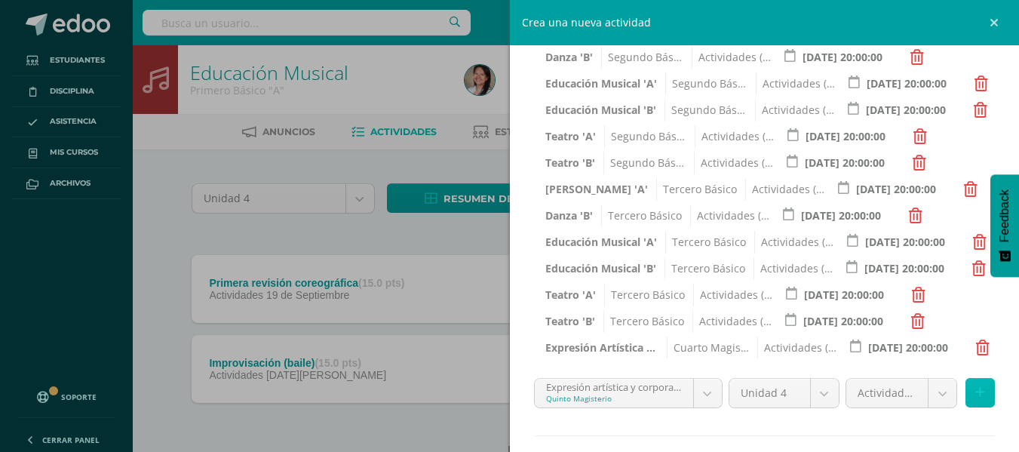
click at [973, 398] on button at bounding box center [980, 392] width 29 height 29
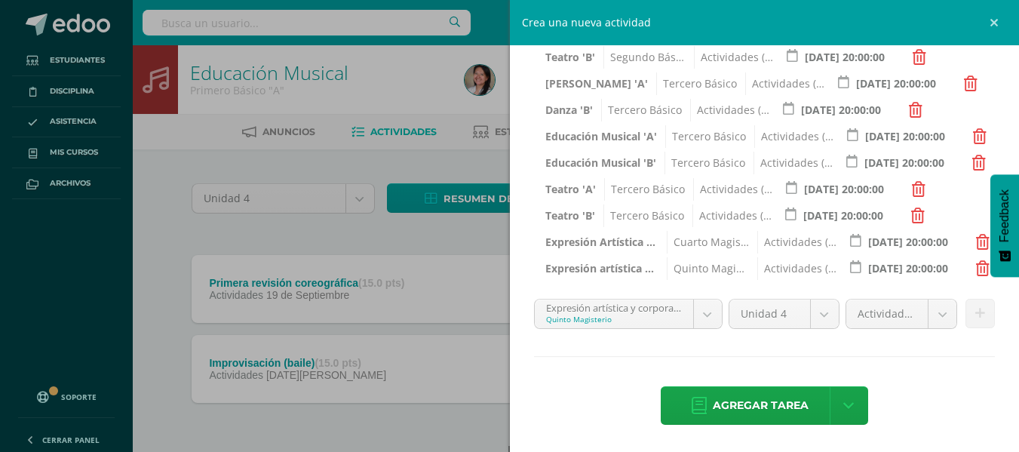
scroll to position [51, 0]
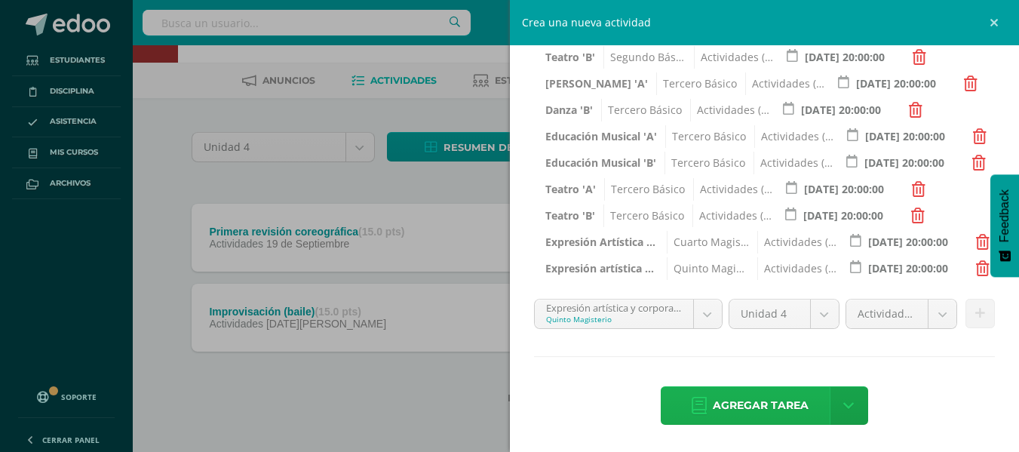
click at [761, 410] on span "Agregar tarea" at bounding box center [761, 405] width 96 height 37
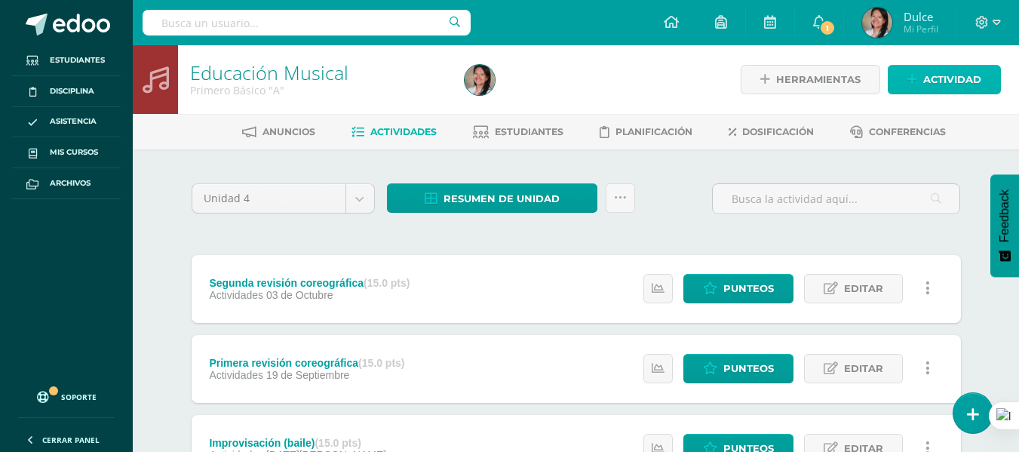
click at [933, 91] on span "Actividad" at bounding box center [953, 80] width 58 height 28
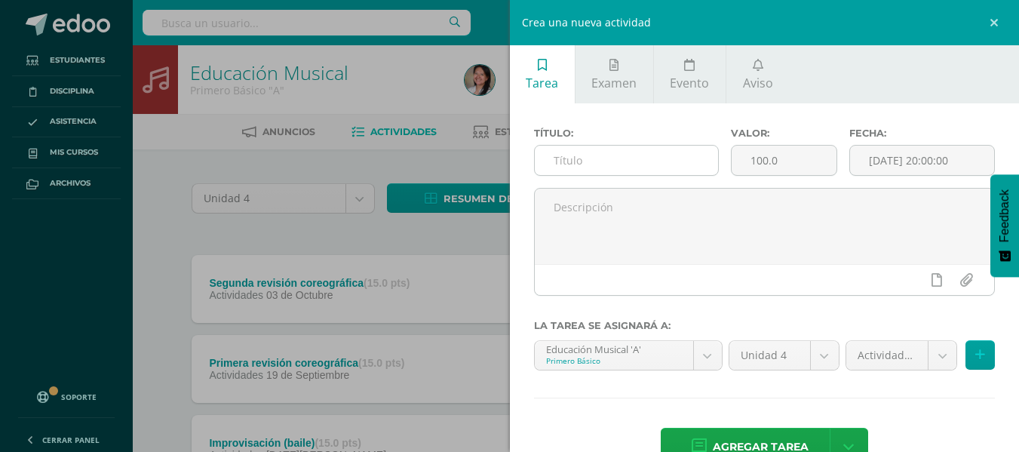
click at [634, 165] on input "text" at bounding box center [626, 160] width 183 height 29
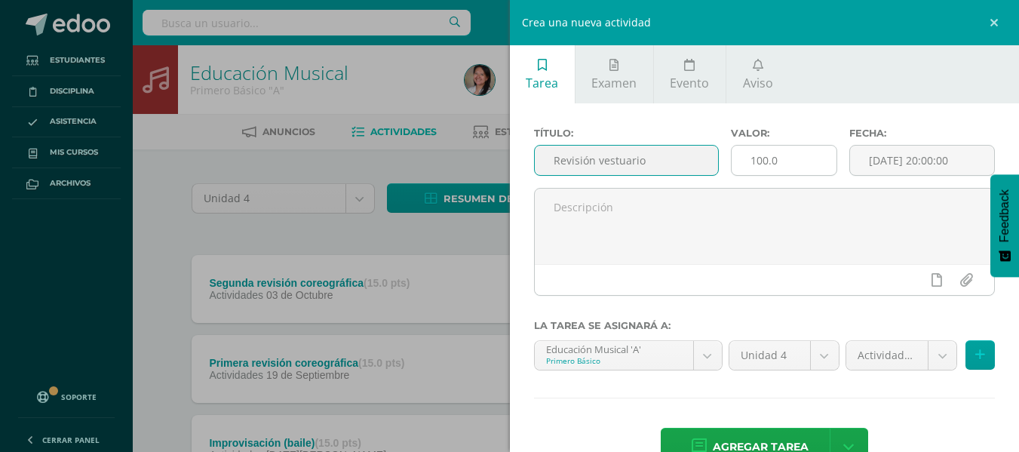
type input "Revisión vestuario"
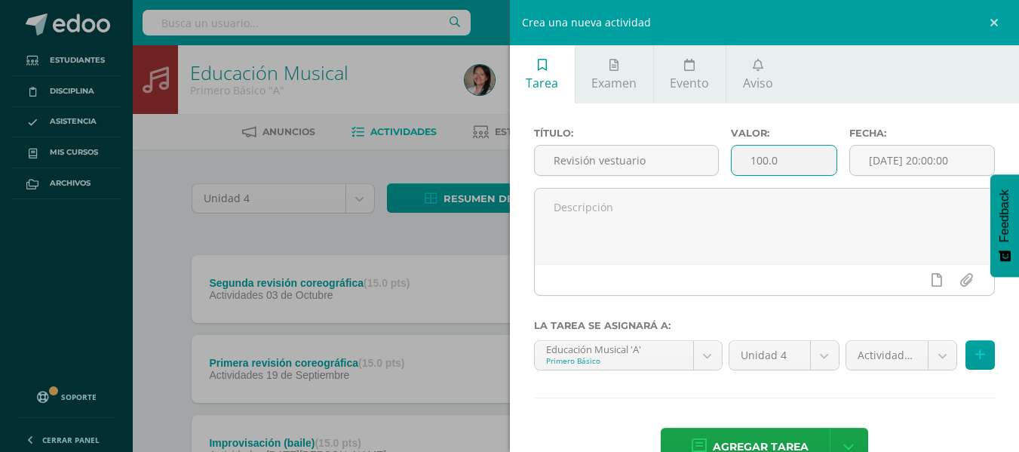
click at [766, 161] on input "100.0" at bounding box center [784, 160] width 105 height 29
type input "15.0"
click at [869, 156] on input "[DATE] 20:00:00" at bounding box center [922, 160] width 144 height 29
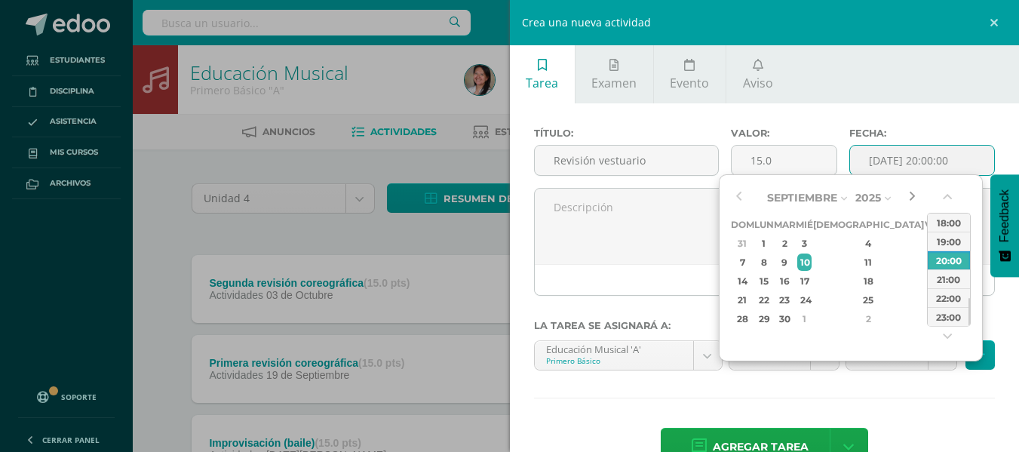
click at [914, 195] on button "button" at bounding box center [912, 197] width 15 height 23
click at [926, 263] on div "10" at bounding box center [933, 262] width 14 height 17
type input "2025-10-10 20:00"
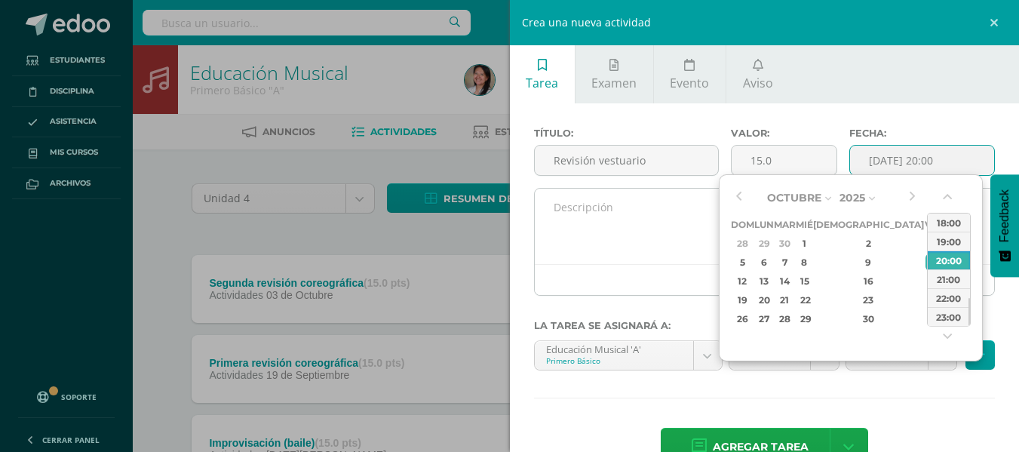
click at [632, 198] on textarea at bounding box center [765, 226] width 460 height 75
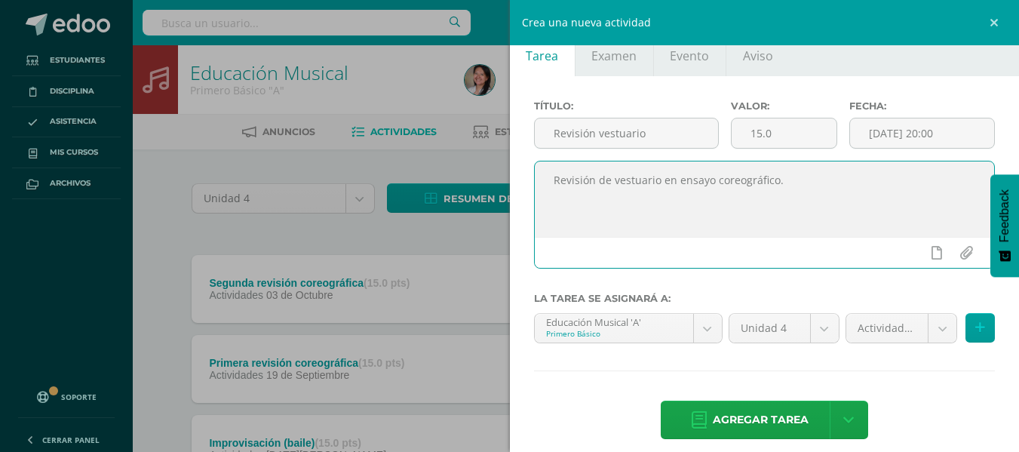
scroll to position [42, 0]
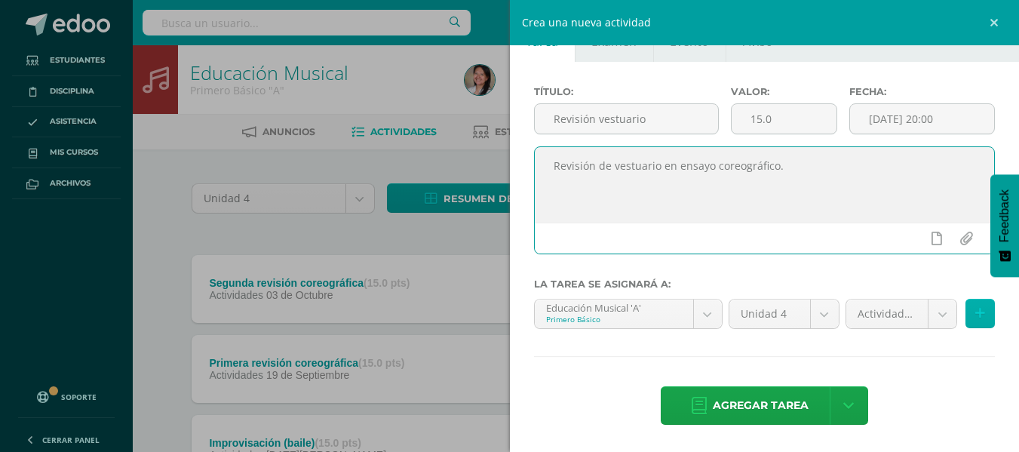
type textarea "Revisión de vestuario en ensayo coreográfico."
click at [977, 315] on button at bounding box center [980, 313] width 29 height 29
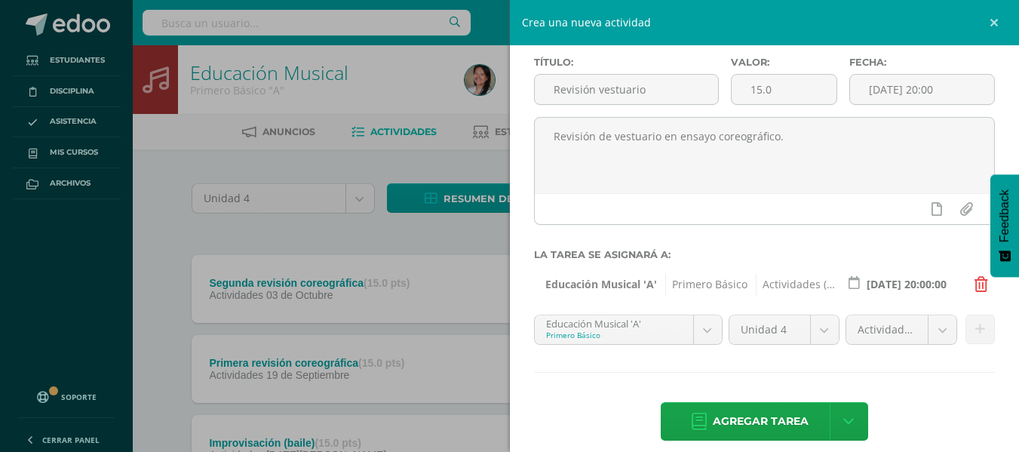
scroll to position [87, 0]
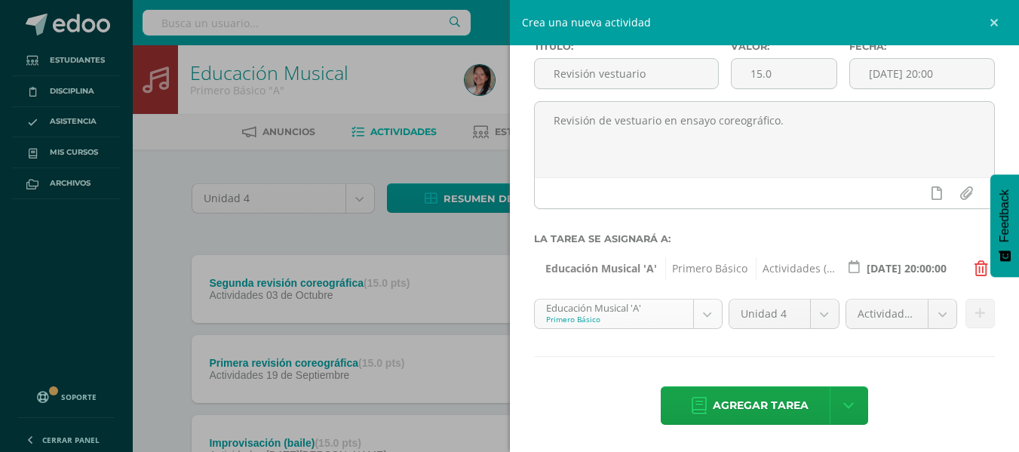
click at [708, 313] on body "Tarea asignada exitosamente Estudiantes Disciplina Asistencia Mis cursos Archiv…" at bounding box center [509, 291] width 1019 height 583
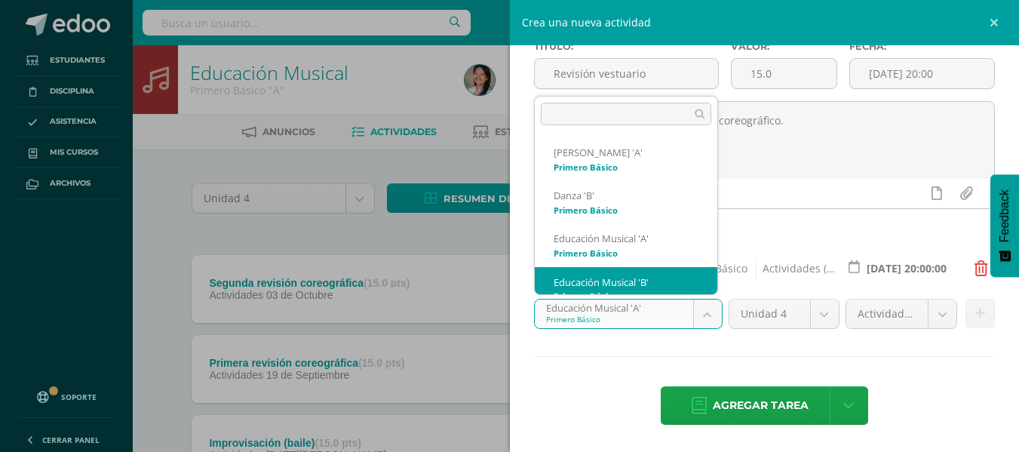
scroll to position [15, 0]
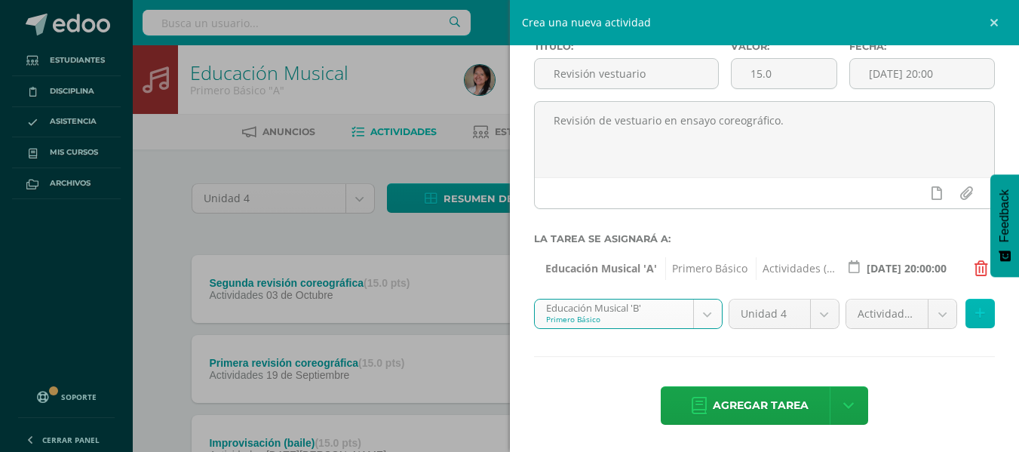
click at [976, 315] on icon at bounding box center [981, 313] width 10 height 13
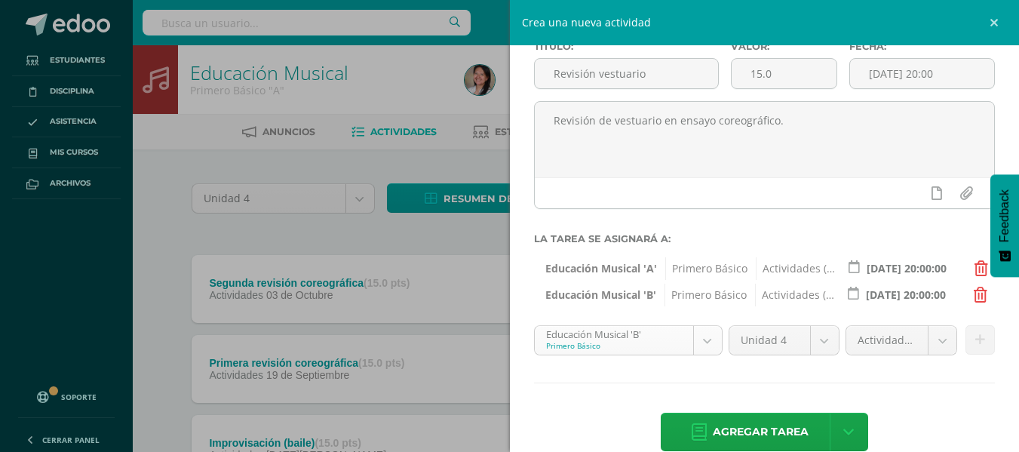
click at [703, 338] on body "Tarea asignada exitosamente Estudiantes Disciplina Asistencia Mis cursos Archiv…" at bounding box center [509, 291] width 1019 height 583
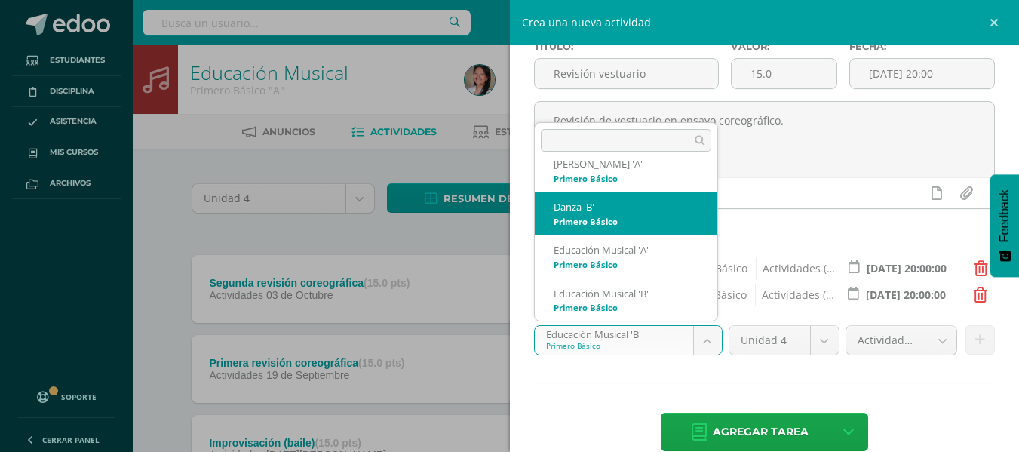
scroll to position [0, 0]
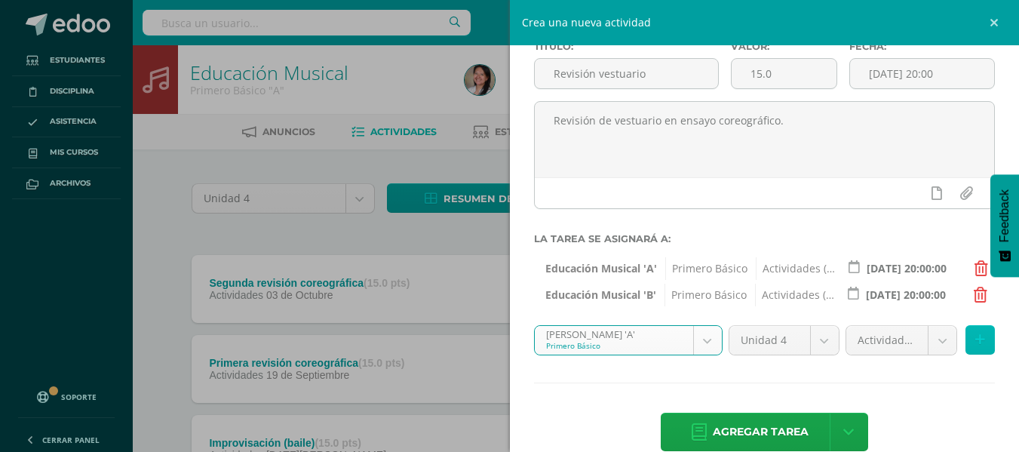
click at [976, 345] on icon at bounding box center [981, 340] width 10 height 13
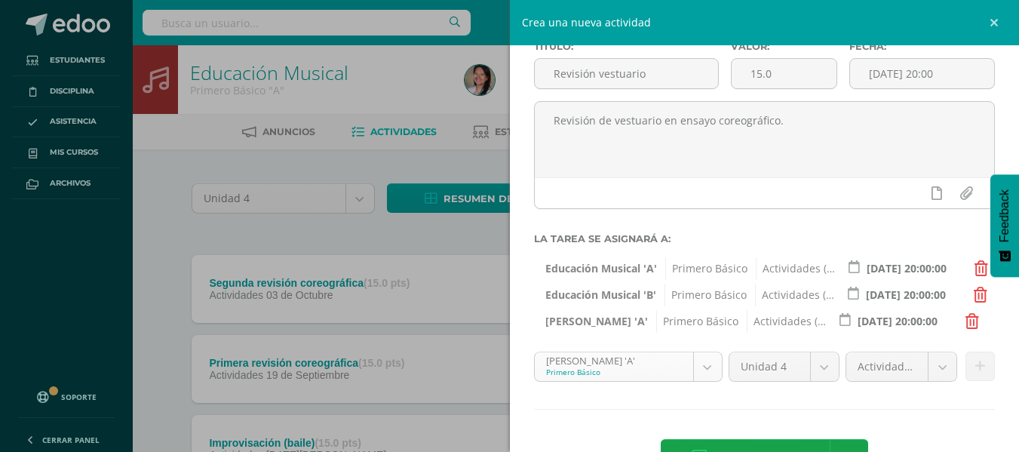
click at [708, 364] on body "Tarea asignada exitosamente Estudiantes Disciplina Asistencia Mis cursos Archiv…" at bounding box center [509, 291] width 1019 height 583
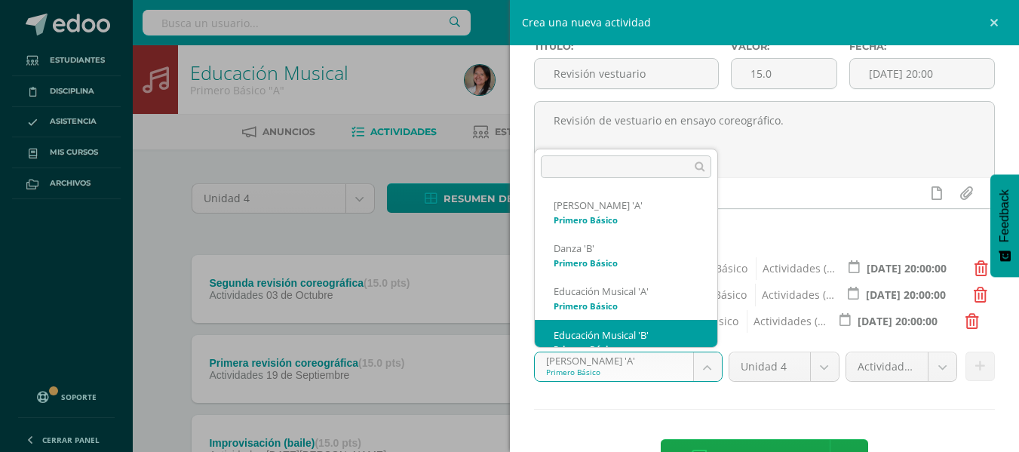
scroll to position [15, 0]
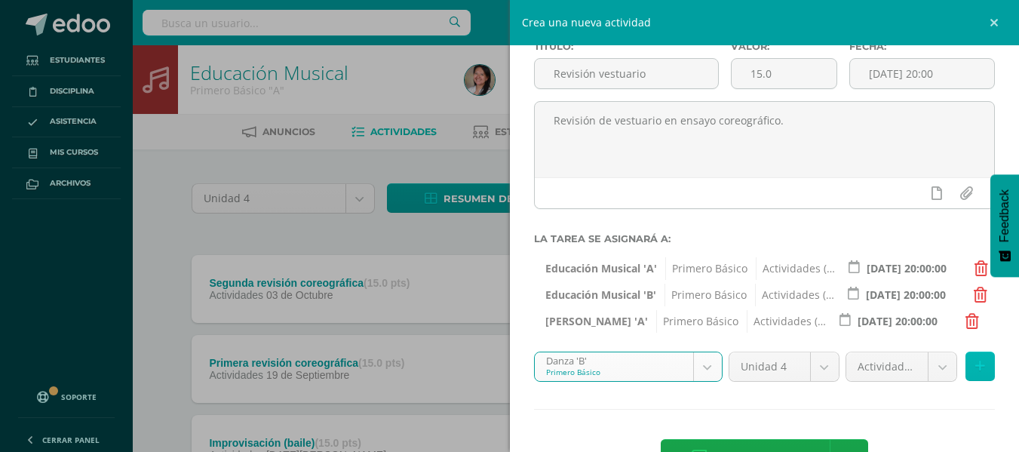
click at [976, 367] on icon at bounding box center [981, 366] width 10 height 13
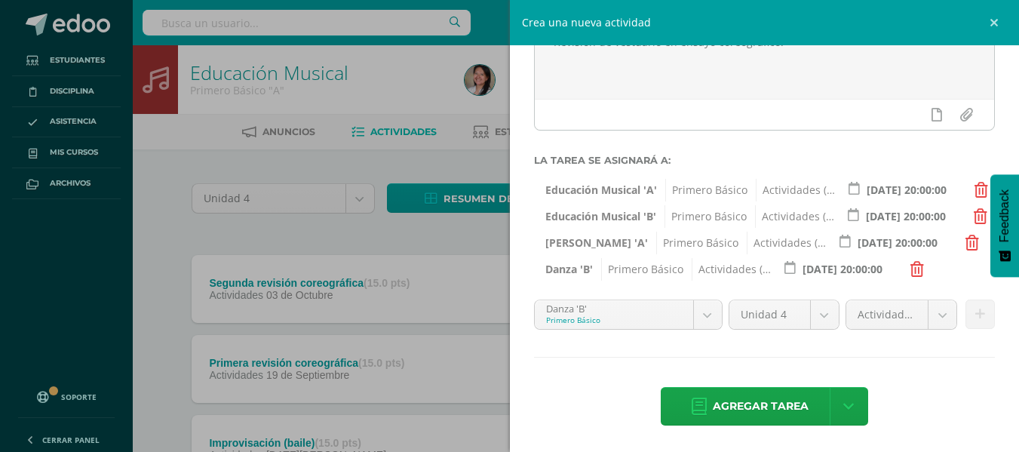
scroll to position [166, 0]
click at [709, 306] on body "Tarea asignada exitosamente Estudiantes Disciplina Asistencia Mis cursos Archiv…" at bounding box center [509, 291] width 1019 height 583
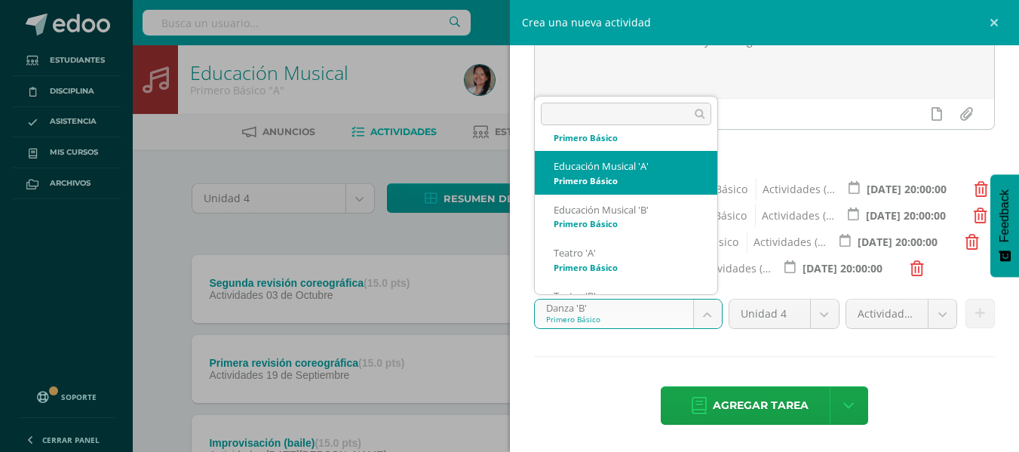
scroll to position [91, 0]
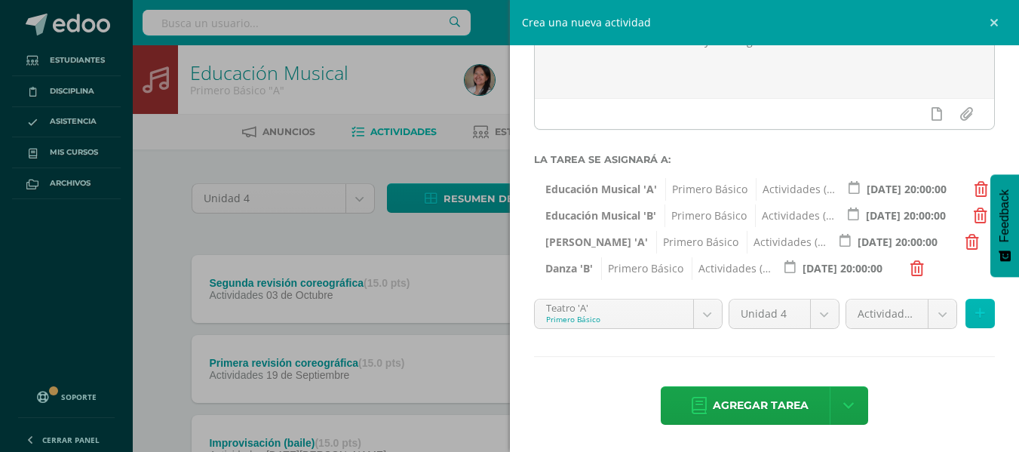
click at [976, 314] on icon at bounding box center [981, 313] width 10 height 13
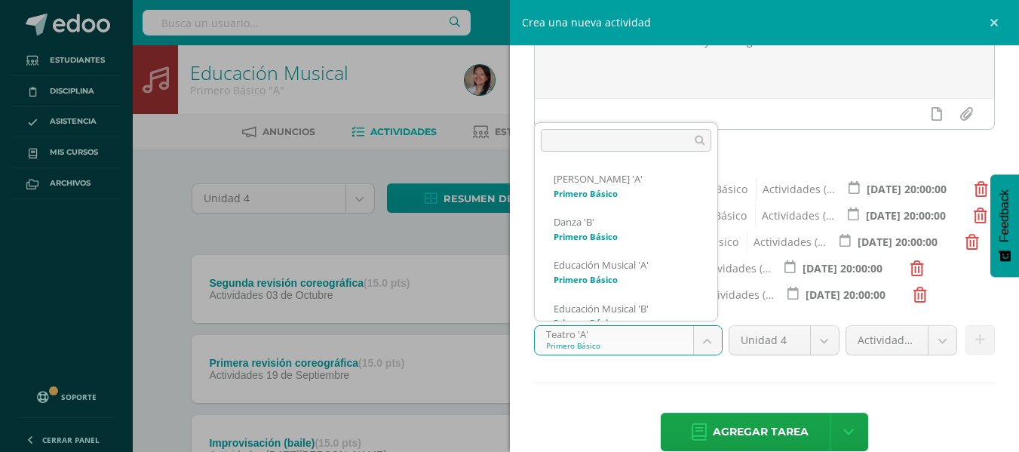
click at [703, 327] on body "Tarea asignada exitosamente Estudiantes Disciplina Asistencia Mis cursos Archiv…" at bounding box center [509, 291] width 1019 height 583
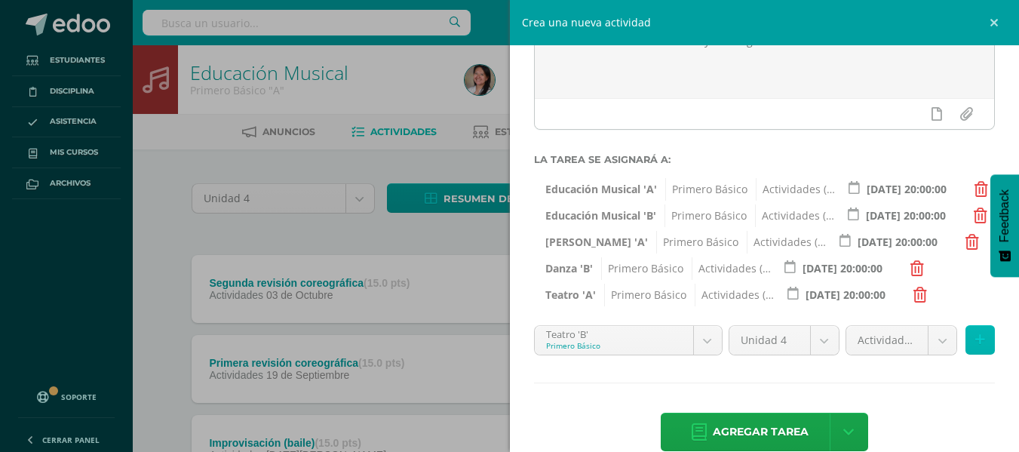
click at [976, 340] on icon at bounding box center [981, 340] width 10 height 13
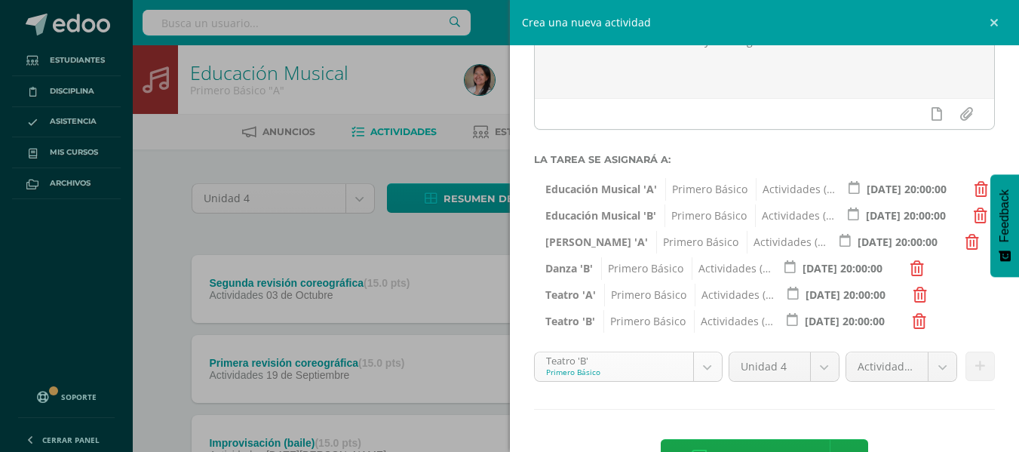
click at [706, 361] on body "Tarea asignada exitosamente Estudiantes Disciplina Asistencia Mis cursos Archiv…" at bounding box center [509, 291] width 1019 height 583
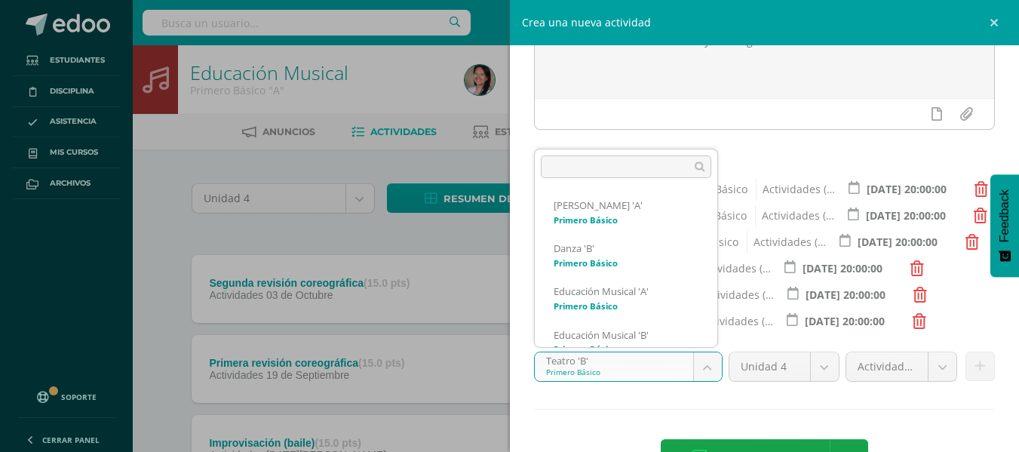
scroll to position [145, 0]
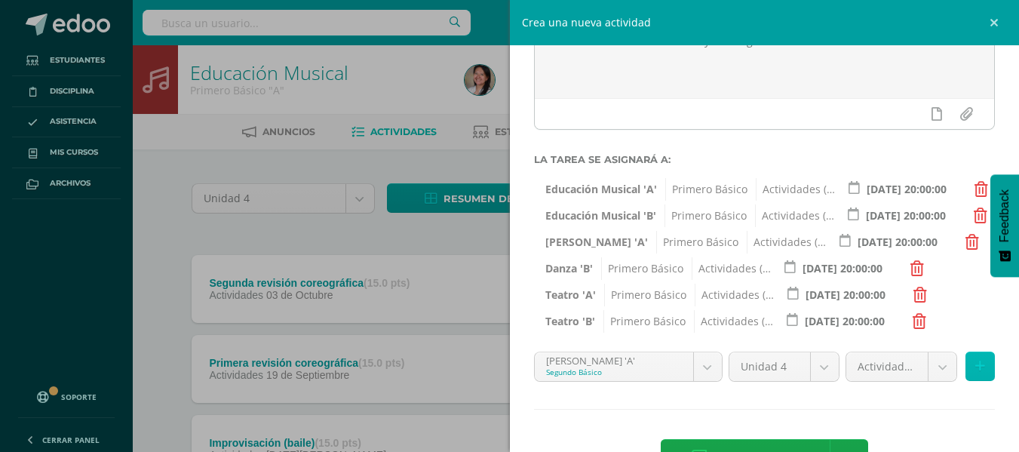
click at [976, 370] on icon at bounding box center [981, 366] width 10 height 13
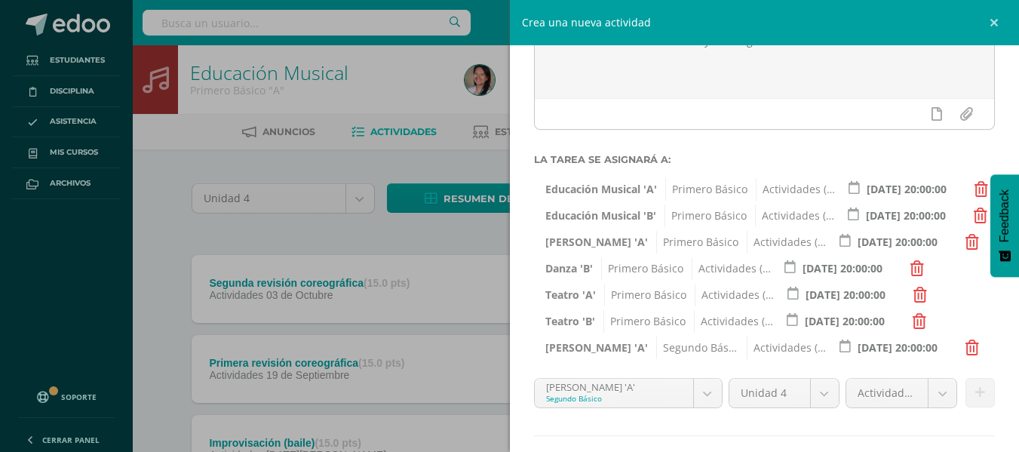
click at [711, 386] on body "Tarea asignada exitosamente Estudiantes Disciplina Asistencia Mis cursos Archiv…" at bounding box center [509, 291] width 1019 height 583
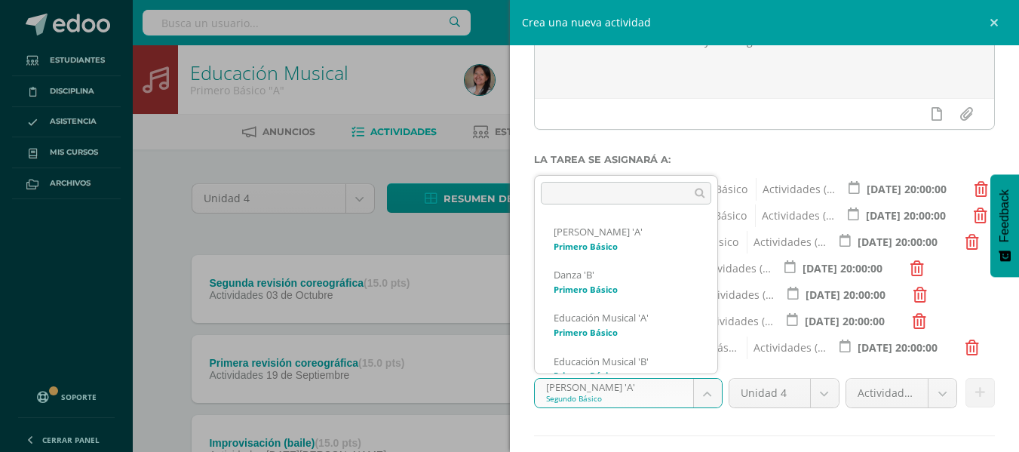
scroll to position [188, 0]
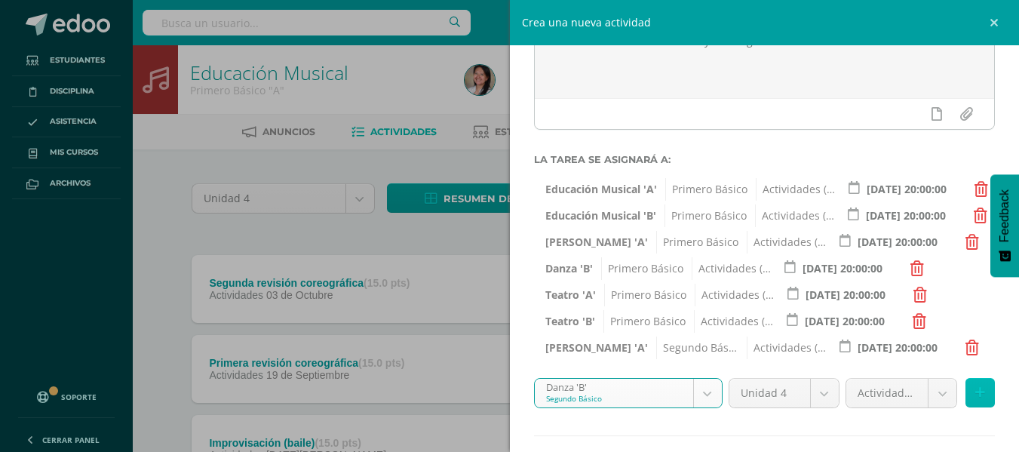
click at [976, 389] on icon at bounding box center [981, 392] width 10 height 13
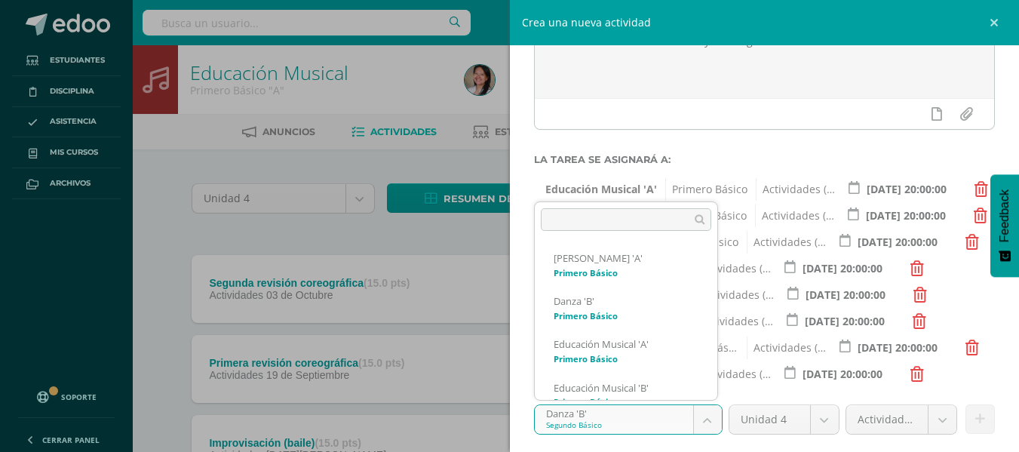
click at [706, 415] on body "Tarea asignada exitosamente Estudiantes Disciplina Asistencia Mis cursos Archiv…" at bounding box center [509, 291] width 1019 height 583
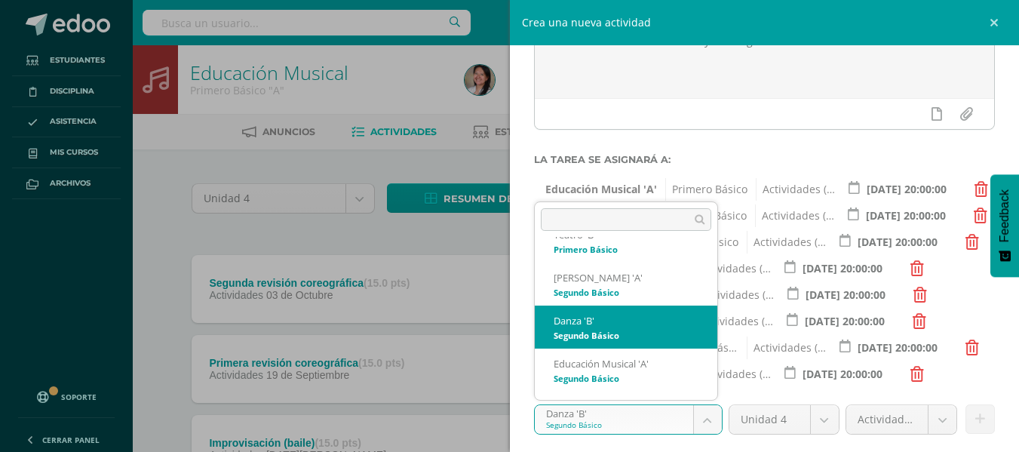
scroll to position [263, 0]
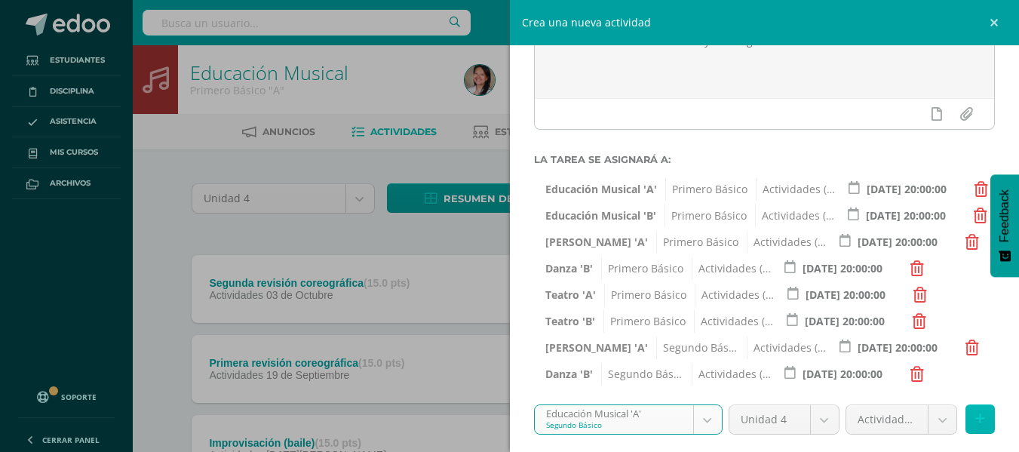
click at [976, 414] on button at bounding box center [980, 418] width 29 height 29
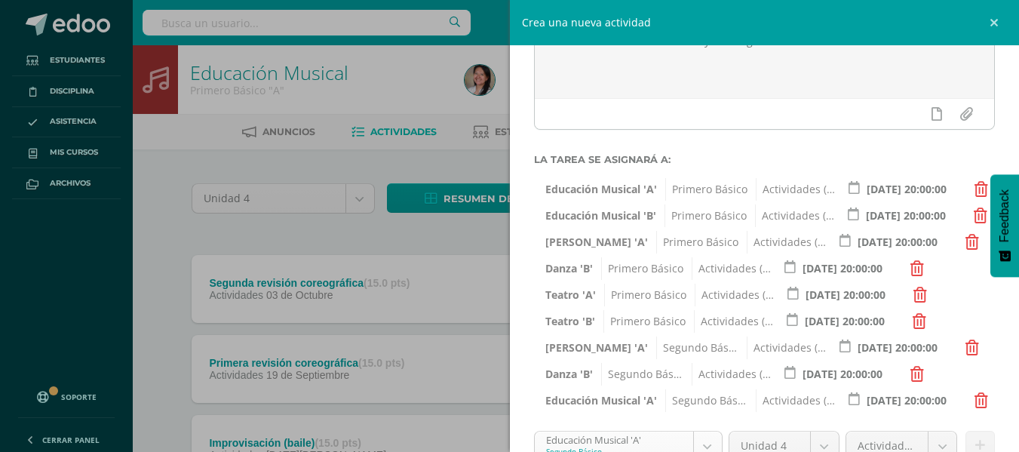
click at [704, 438] on body "Tarea asignada exitosamente Estudiantes Disciplina Asistencia Mis cursos Archiv…" at bounding box center [509, 291] width 1019 height 583
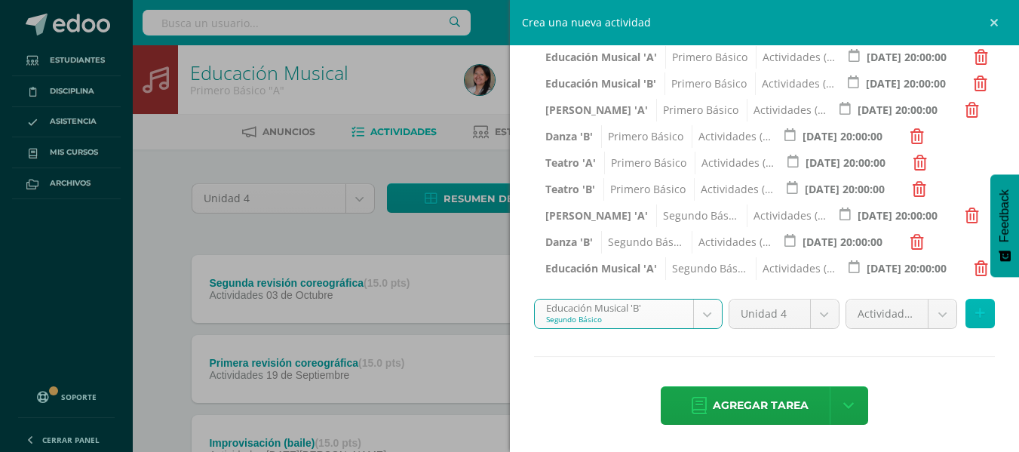
click at [976, 316] on icon at bounding box center [981, 313] width 10 height 13
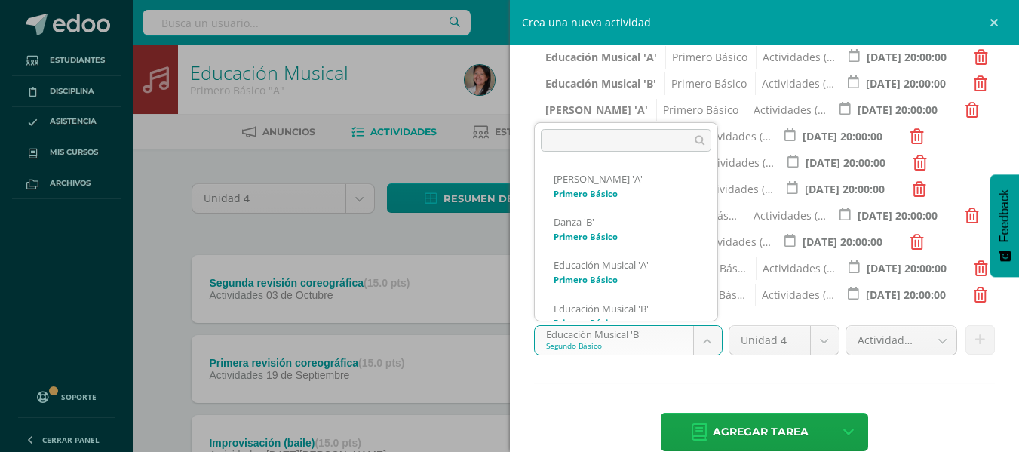
click at [697, 339] on body "Tarea asignada exitosamente Estudiantes Disciplina Asistencia Mis cursos Archiv…" at bounding box center [509, 291] width 1019 height 583
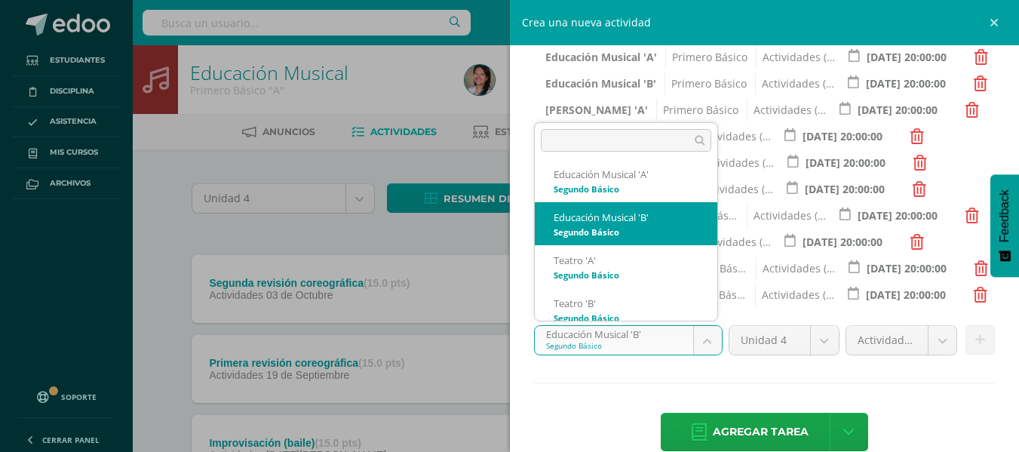
scroll to position [360, 0]
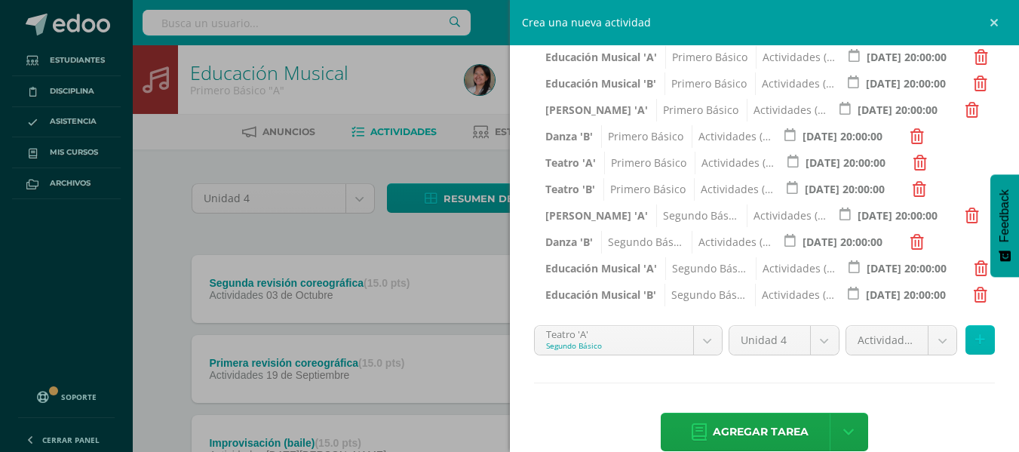
click at [976, 344] on icon at bounding box center [981, 340] width 10 height 13
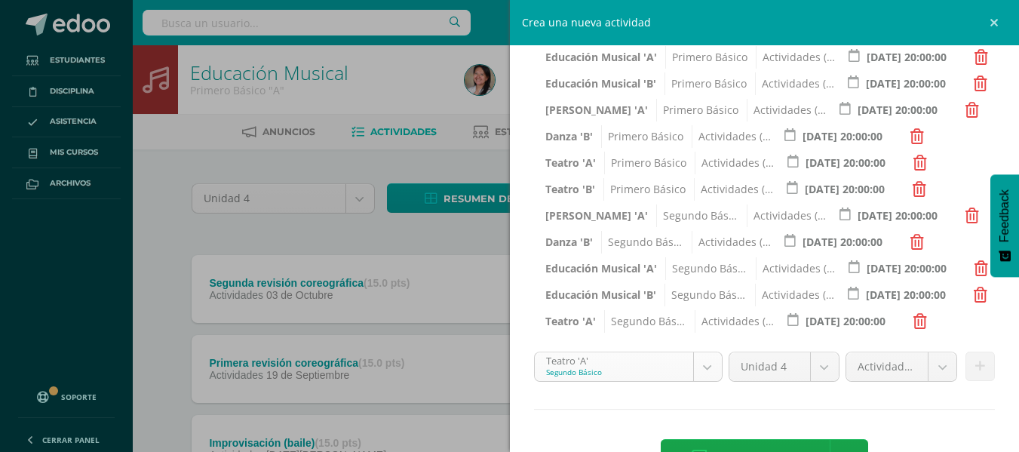
click at [715, 367] on body "Tarea asignada exitosamente Estudiantes Disciplina Asistencia Mis cursos Archiv…" at bounding box center [509, 291] width 1019 height 583
click at [976, 365] on icon at bounding box center [981, 366] width 10 height 13
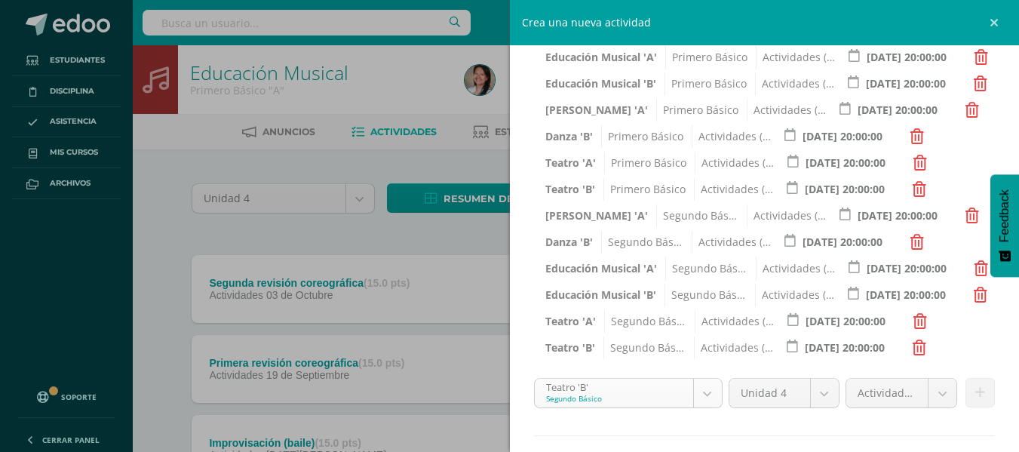
click at [700, 389] on body "Tarea asignada exitosamente Estudiantes Disciplina Asistencia Mis cursos Archiv…" at bounding box center [509, 291] width 1019 height 583
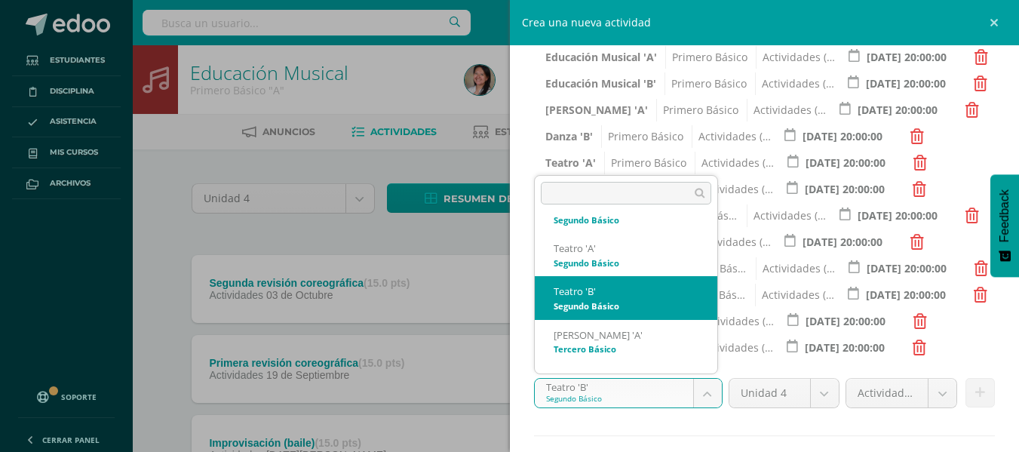
scroll to position [435, 0]
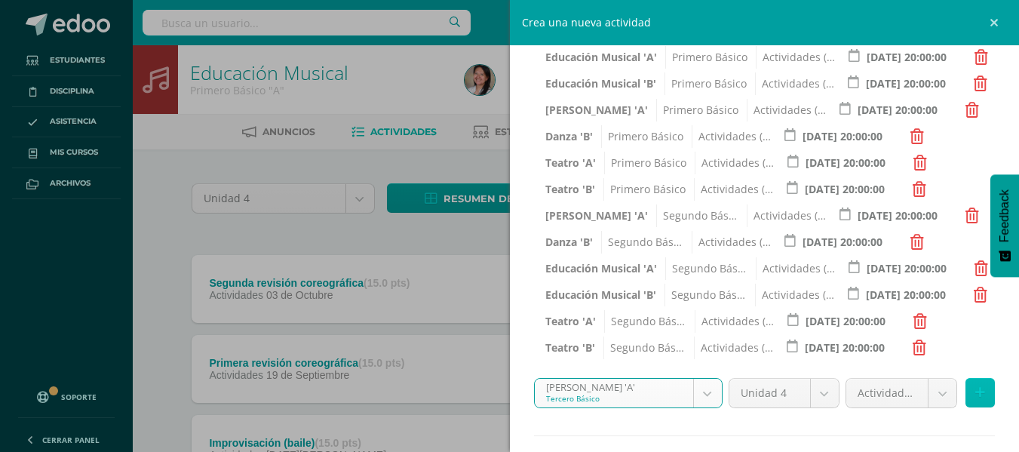
click at [973, 393] on button at bounding box center [980, 392] width 29 height 29
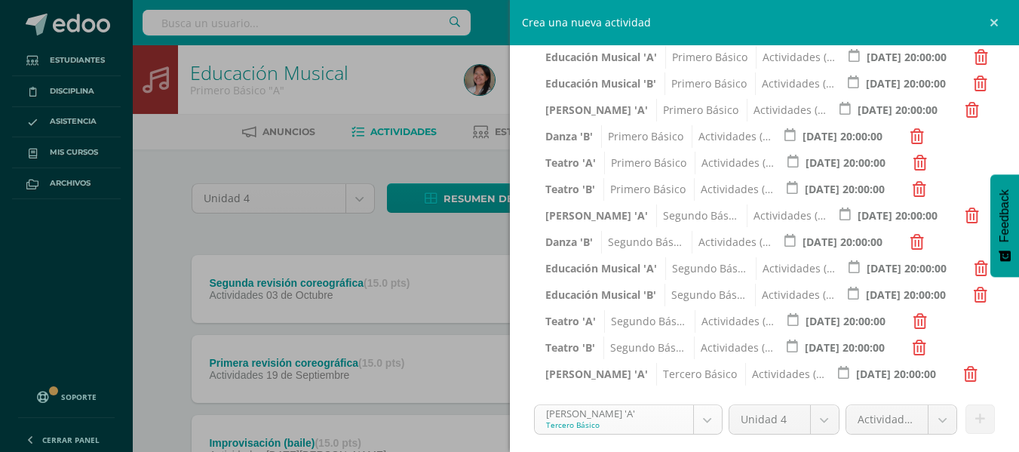
click at [709, 415] on body "Tarea asignada exitosamente Estudiantes Disciplina Asistencia Mis cursos Archiv…" at bounding box center [509, 291] width 1019 height 583
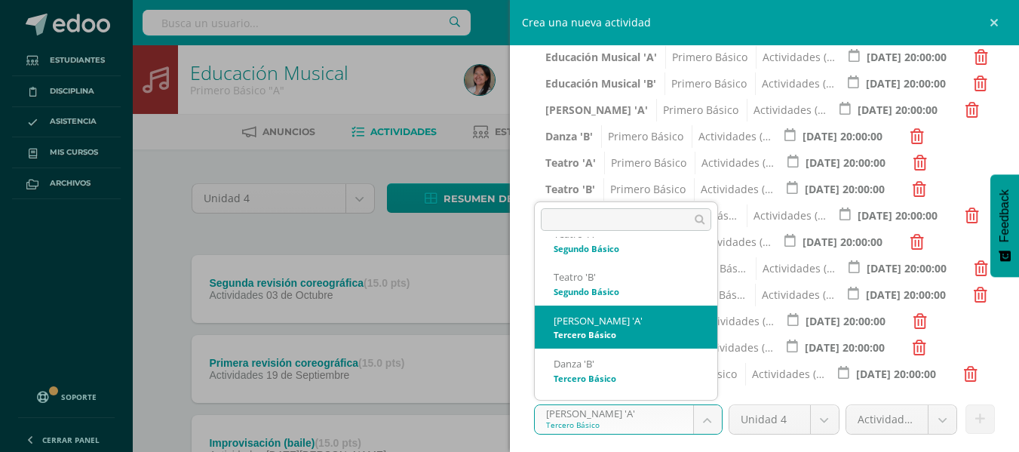
scroll to position [478, 0]
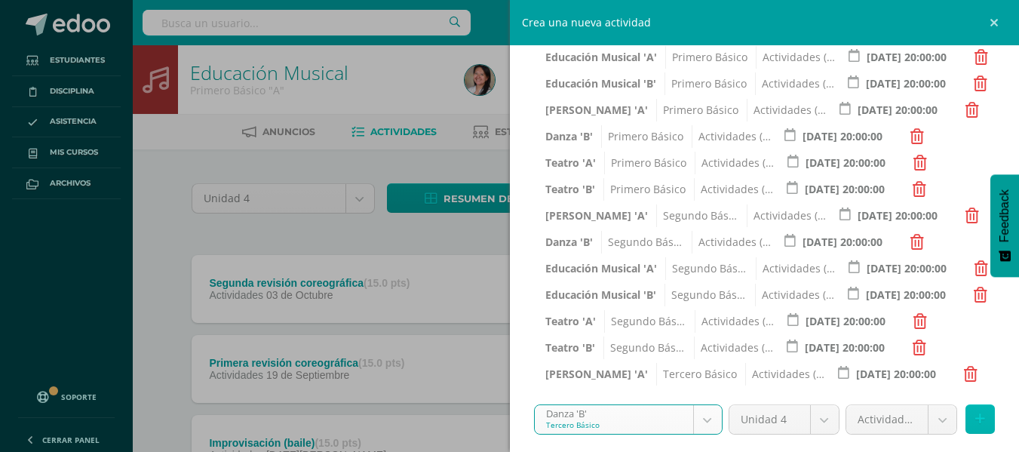
click at [976, 417] on icon at bounding box center [981, 419] width 10 height 13
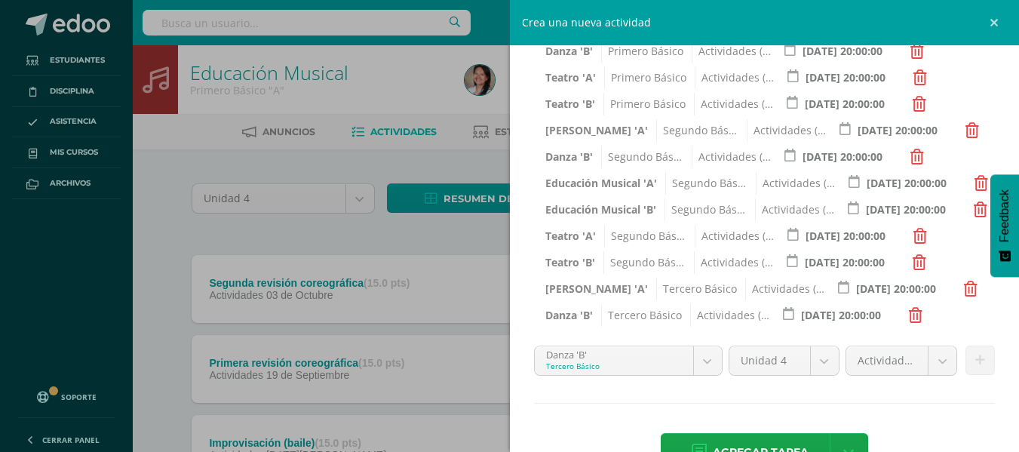
scroll to position [430, 0]
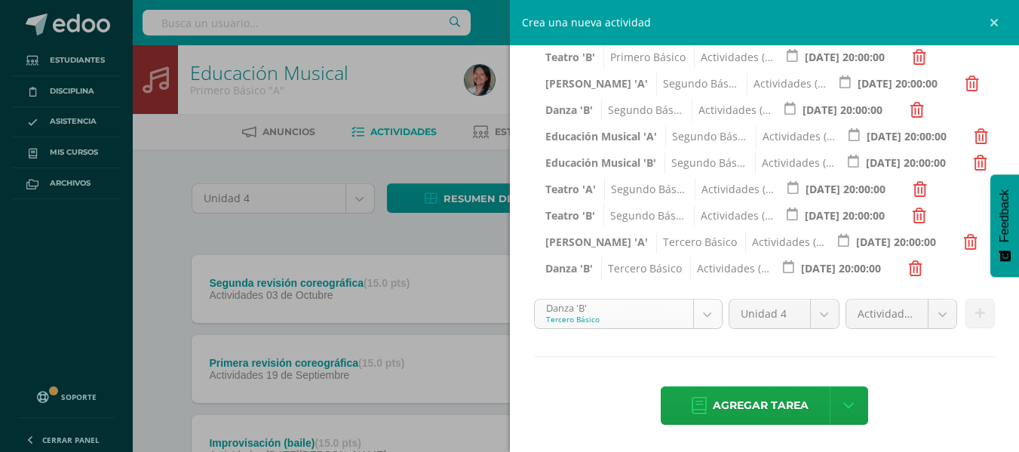
click at [699, 321] on body "Tarea asignada exitosamente Estudiantes Disciplina Asistencia Mis cursos Archiv…" at bounding box center [509, 291] width 1019 height 583
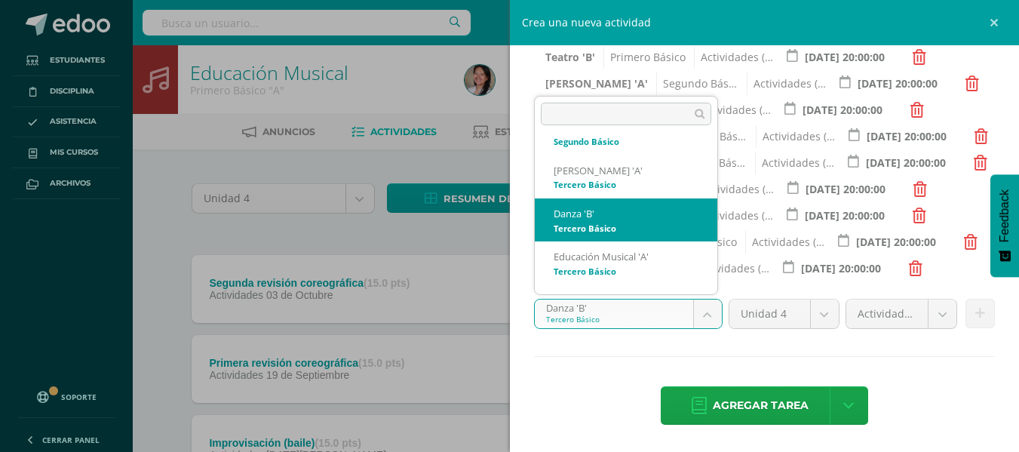
scroll to position [521, 0]
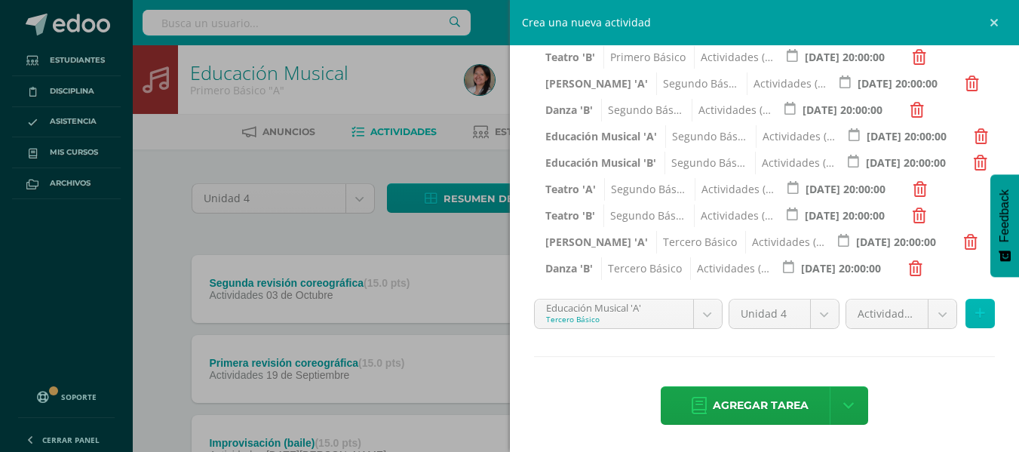
click at [966, 316] on button at bounding box center [980, 313] width 29 height 29
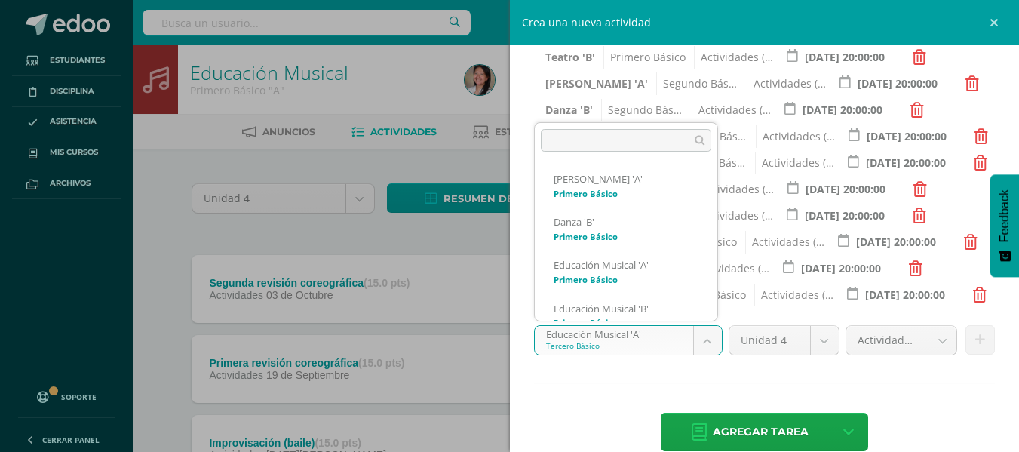
click at [701, 335] on body "Tarea asignada exitosamente Estudiantes Disciplina Asistencia Mis cursos Archiv…" at bounding box center [509, 291] width 1019 height 583
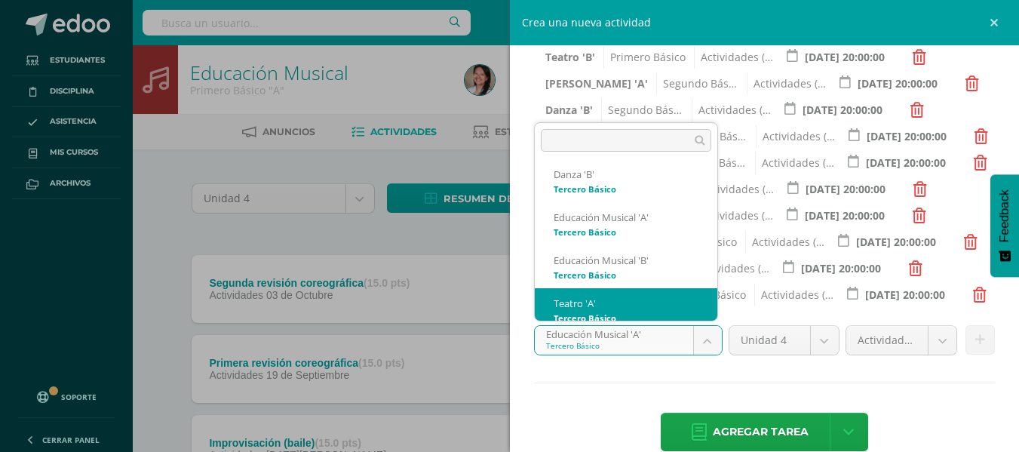
scroll to position [576, 0]
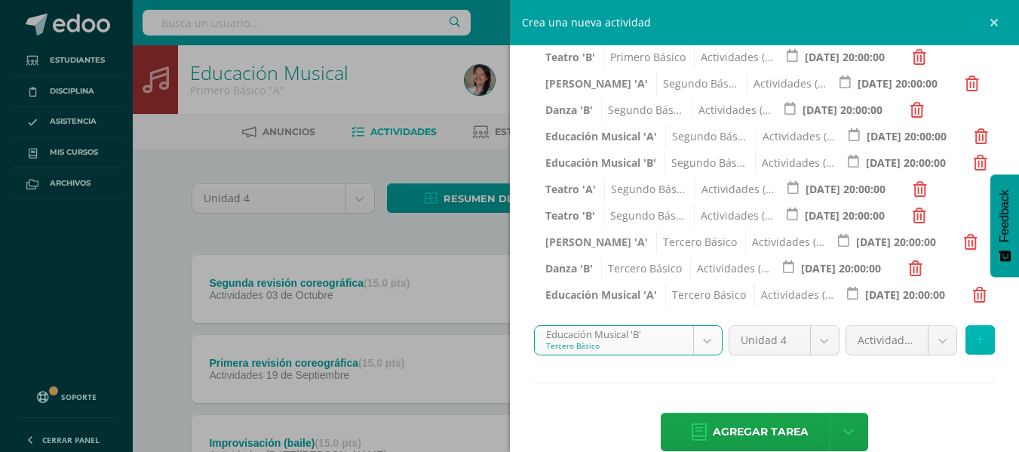
click at [974, 339] on button at bounding box center [980, 339] width 29 height 29
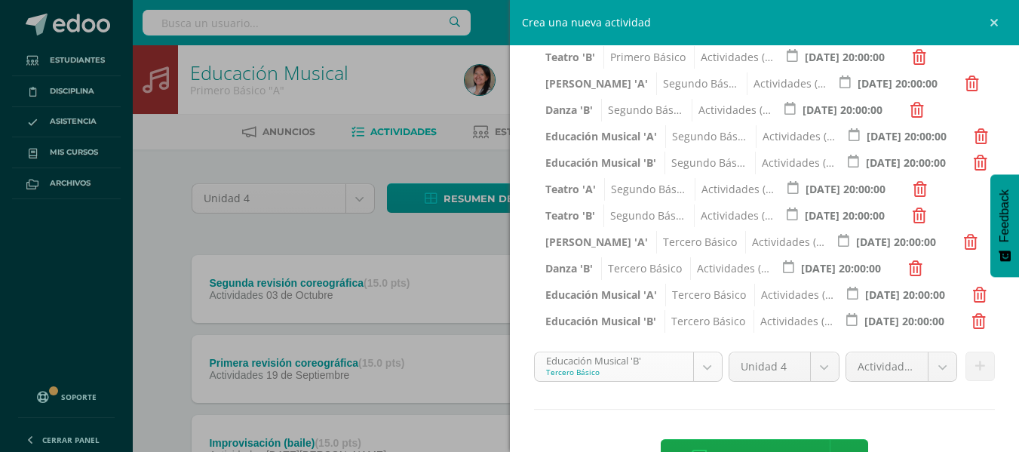
click at [704, 362] on body "Tarea asignada exitosamente Estudiantes Disciplina Asistencia Mis cursos Archiv…" at bounding box center [509, 291] width 1019 height 583
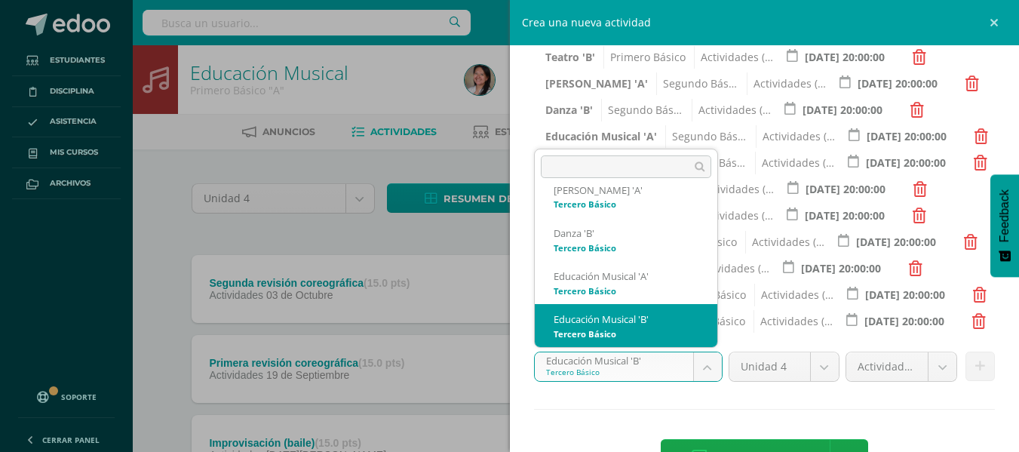
scroll to position [610, 0]
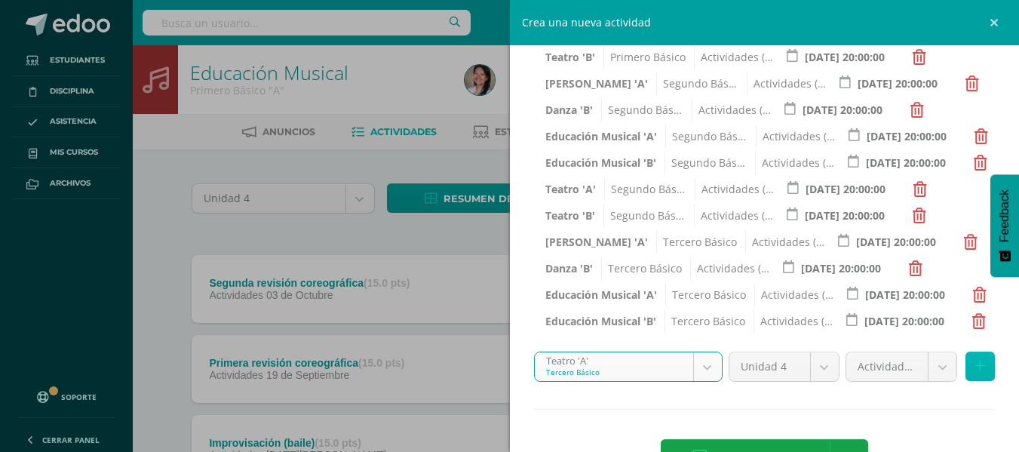
click at [974, 361] on button at bounding box center [980, 366] width 29 height 29
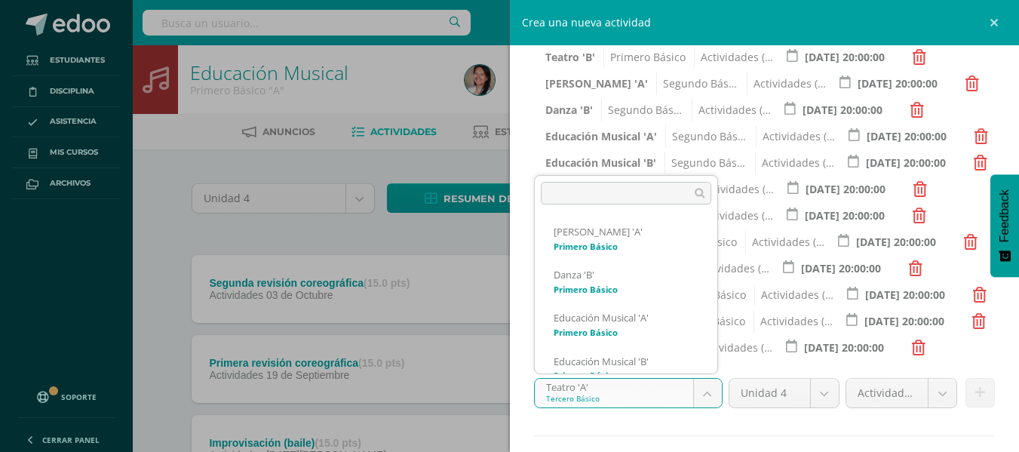
click at [702, 388] on body "Tarea asignada exitosamente Estudiantes Disciplina Asistencia Mis cursos Archiv…" at bounding box center [509, 291] width 1019 height 583
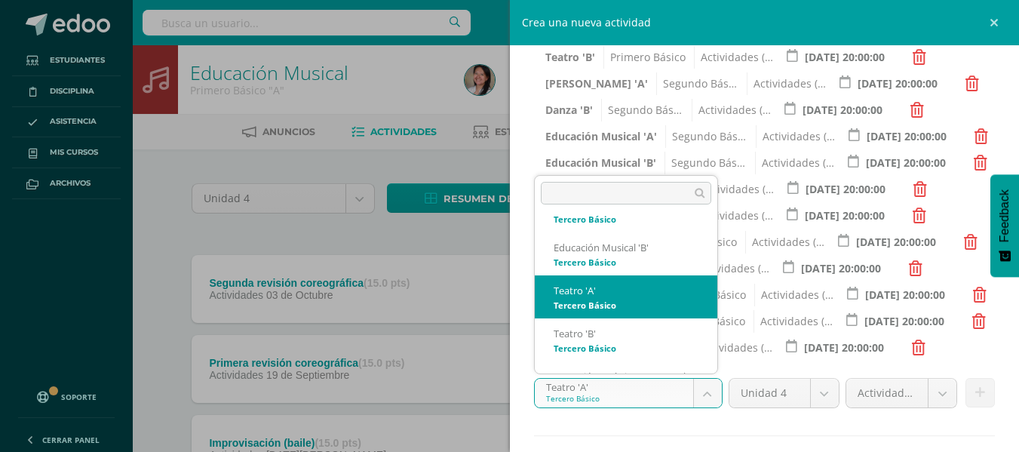
scroll to position [651, 0]
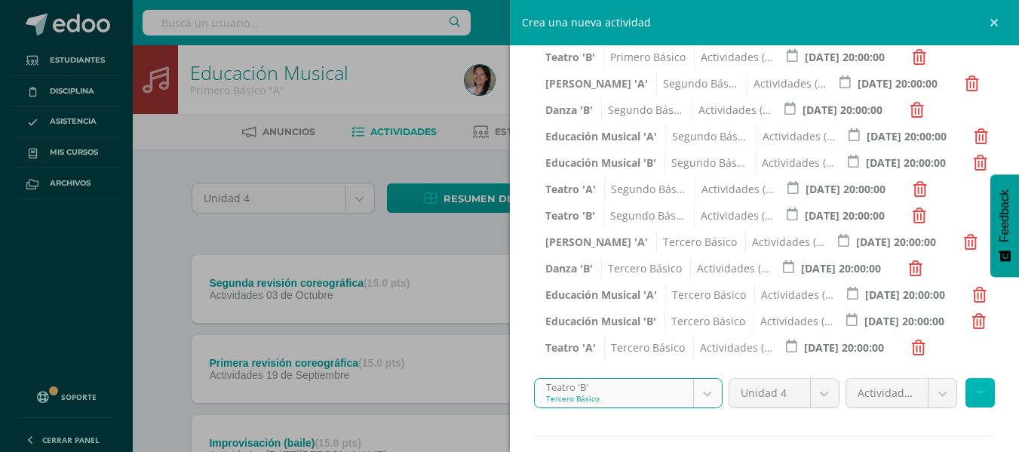
click at [974, 396] on button at bounding box center [980, 392] width 29 height 29
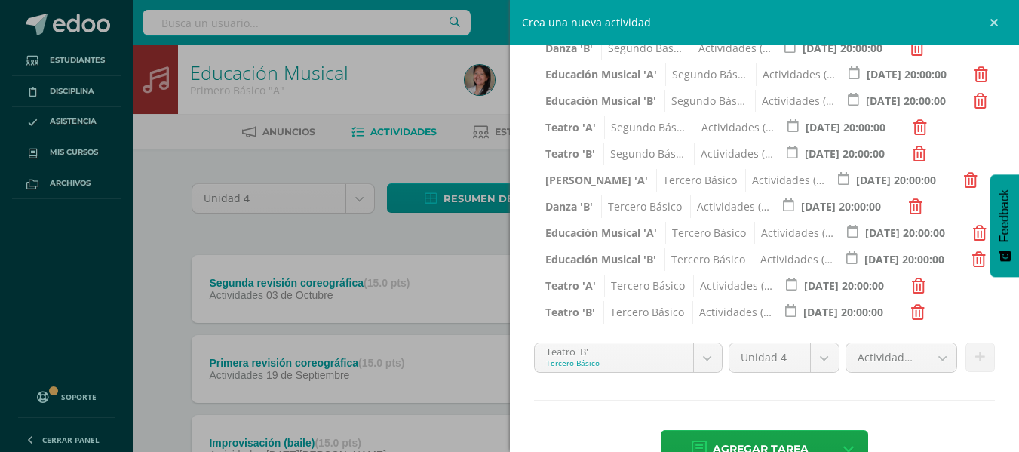
scroll to position [536, 0]
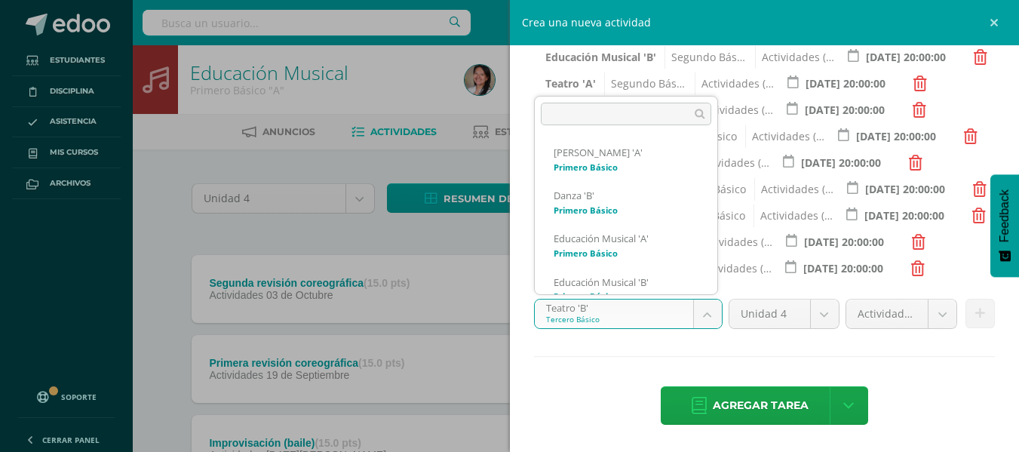
click at [703, 319] on body "Tarea asignada exitosamente Estudiantes Disciplina Asistencia Mis cursos Archiv…" at bounding box center [509, 291] width 1019 height 583
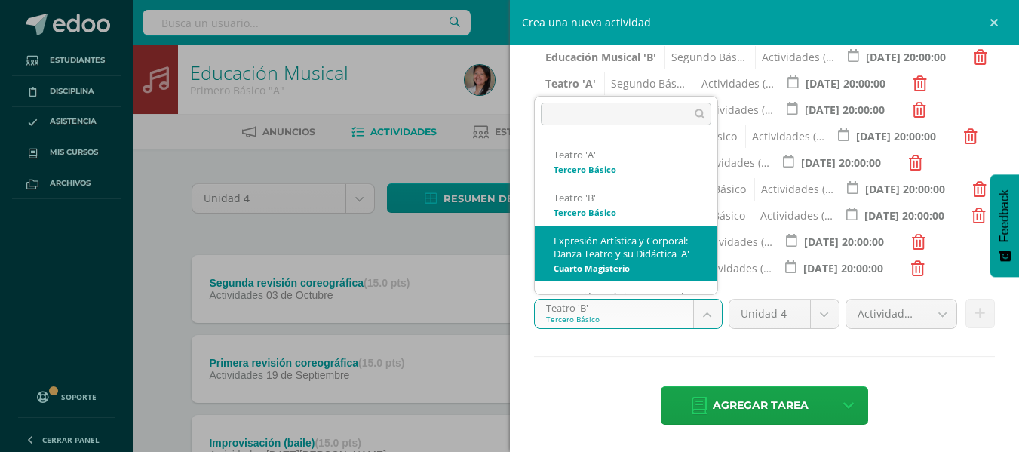
scroll to position [710, 0]
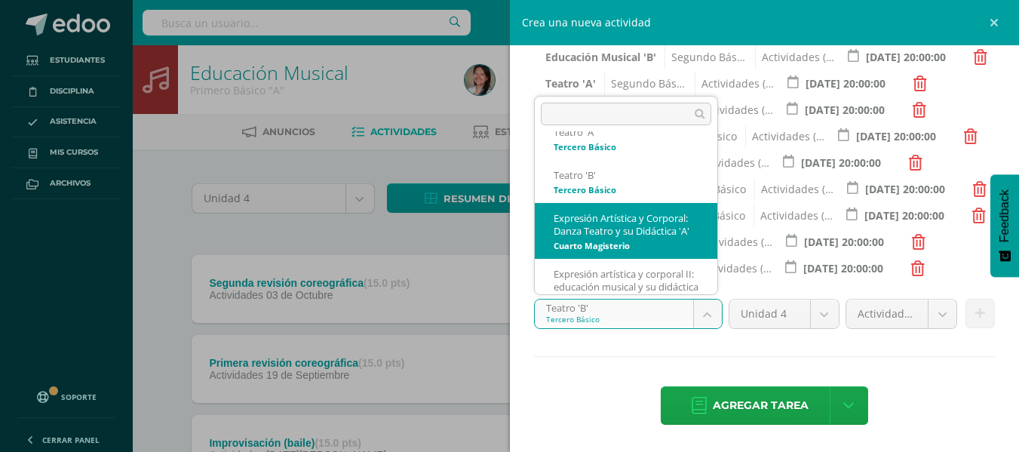
select select "96489"
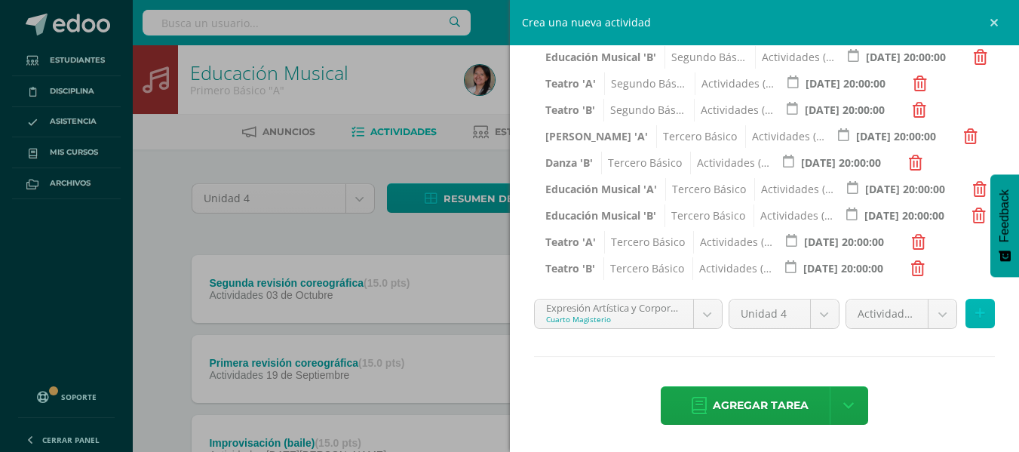
click at [966, 315] on button at bounding box center [980, 313] width 29 height 29
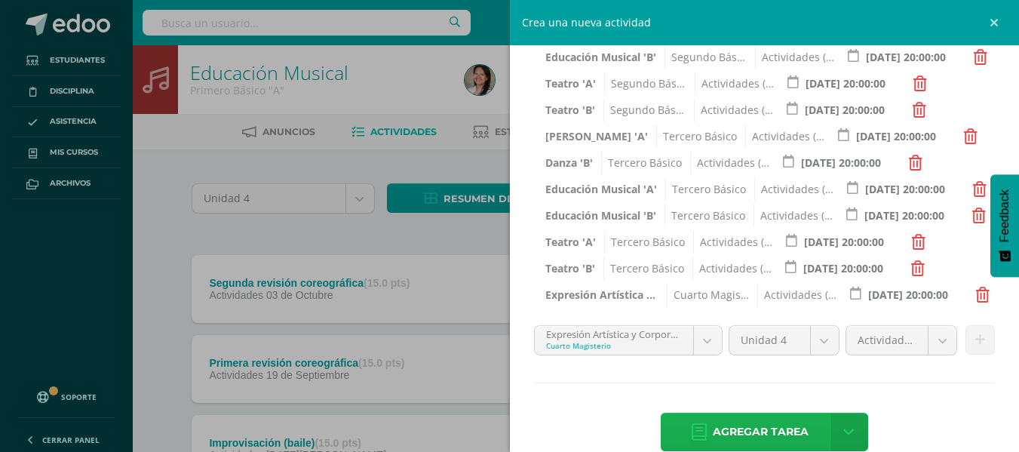
click at [782, 424] on span "Agregar tarea" at bounding box center [761, 432] width 96 height 37
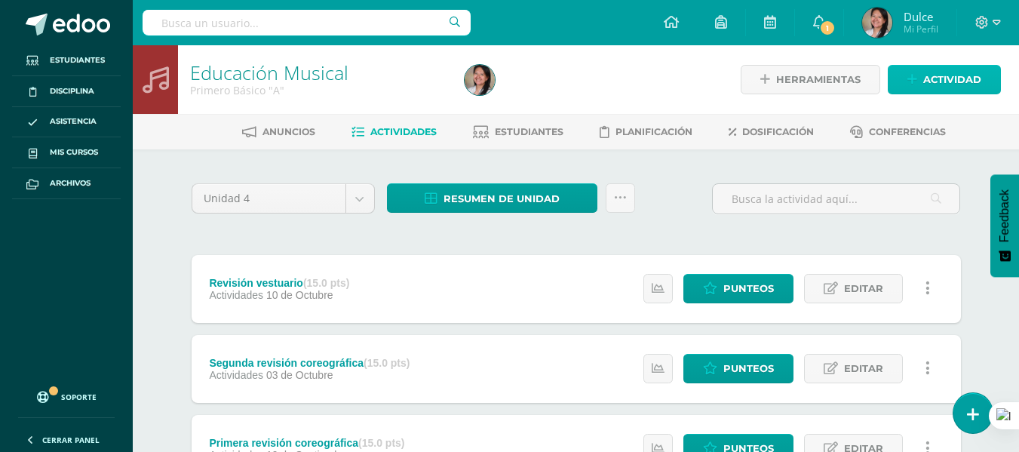
click at [948, 74] on span "Actividad" at bounding box center [953, 80] width 58 height 28
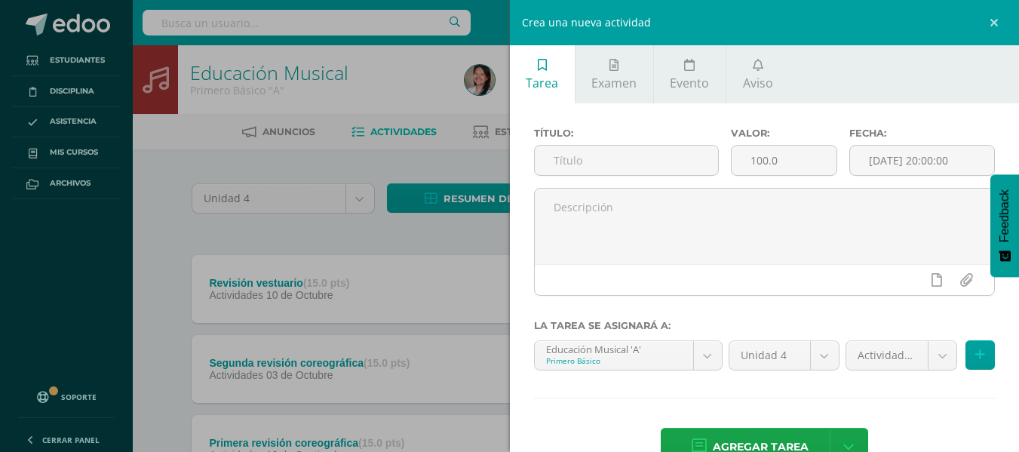
click at [651, 141] on div "Título:" at bounding box center [626, 158] width 197 height 60
click at [653, 157] on input "text" at bounding box center [626, 160] width 183 height 29
type input "Proyecto Baile"
click at [764, 161] on input "100.0" at bounding box center [784, 160] width 105 height 29
type input "40.0"
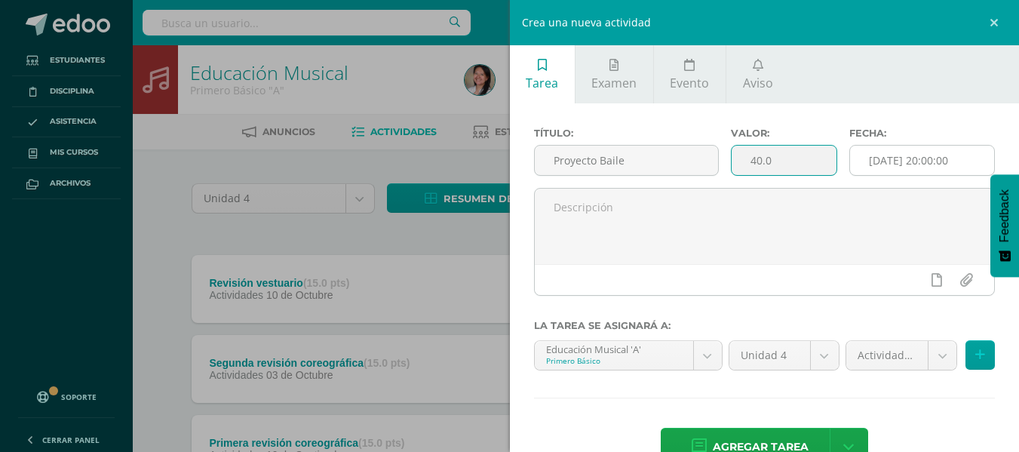
click at [878, 175] on input "[DATE] 20:00:00" at bounding box center [922, 160] width 144 height 29
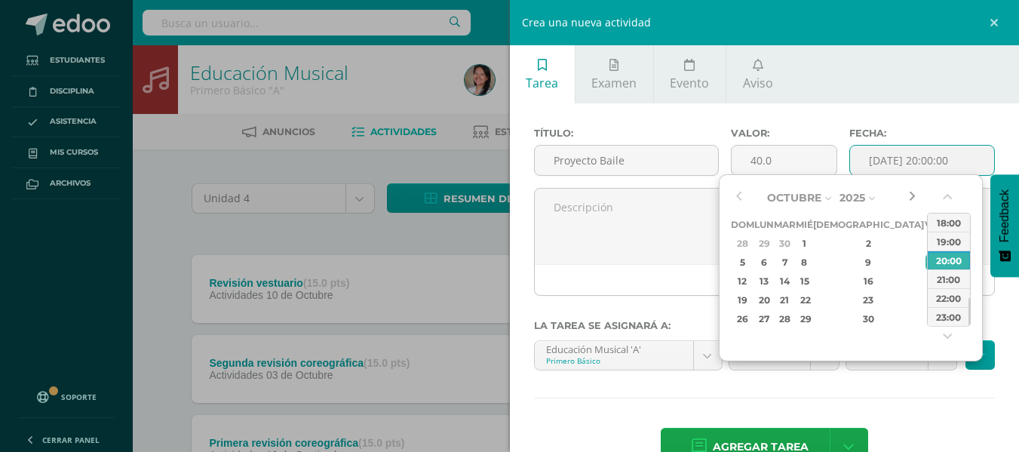
click at [912, 198] on button "button" at bounding box center [912, 197] width 15 height 23
click at [926, 283] on div "17" at bounding box center [933, 280] width 14 height 17
type input "2025-10-17 20:00"
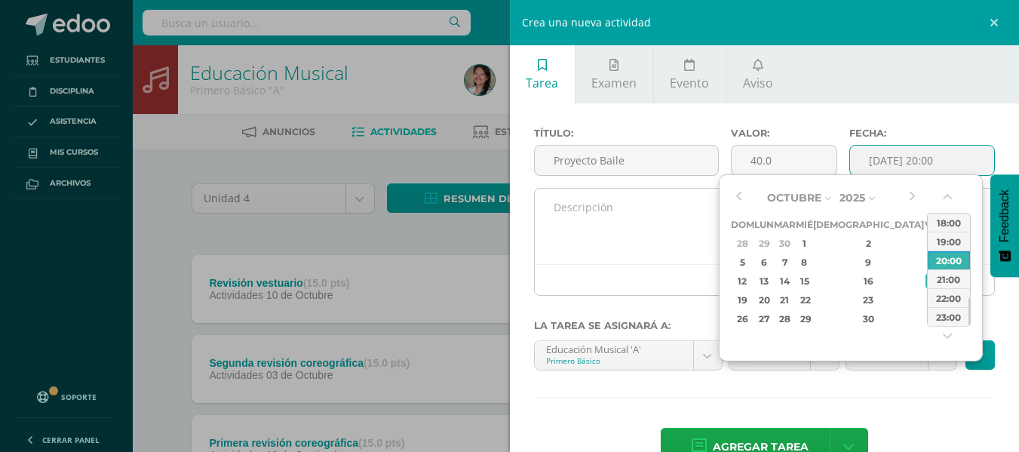
click at [626, 232] on textarea at bounding box center [765, 226] width 460 height 75
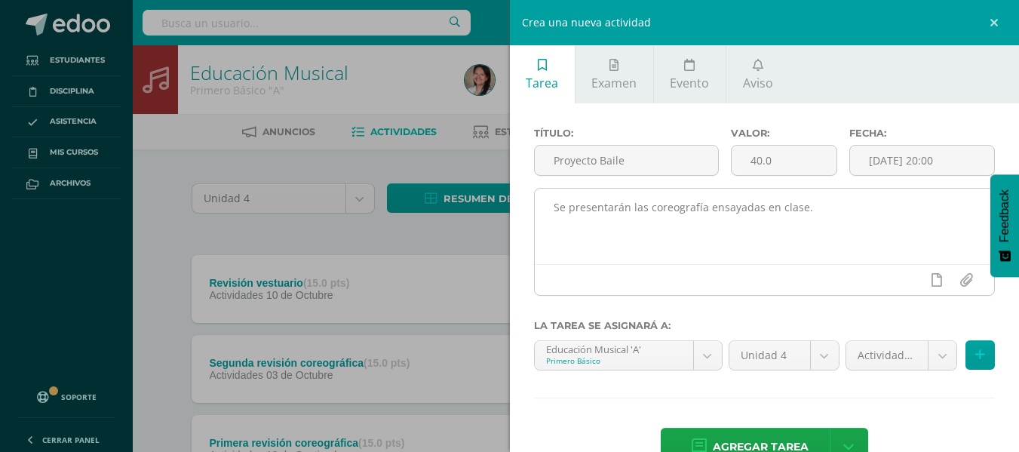
click at [801, 205] on textarea "Se presentarán las coreografía ensayadas en clase." at bounding box center [765, 226] width 460 height 75
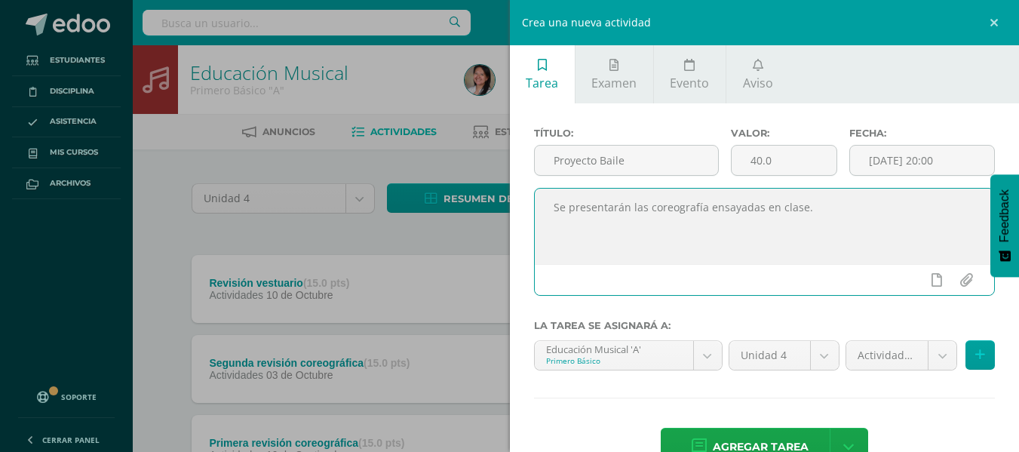
click at [801, 205] on textarea "Se presentarán las coreografía ensayadas en clase." at bounding box center [765, 226] width 460 height 75
click at [796, 208] on textarea "Se presentarán las coreografía ensayadas en clase." at bounding box center [765, 226] width 460 height 75
click at [851, 211] on textarea "Se presentarán las coreografía ensayadas en clase." at bounding box center [765, 226] width 460 height 75
click at [666, 395] on div "Título: Proyecto Baile Valor: 40.0 Fecha: 2025-10-17 20:00 Se presentarán las c…" at bounding box center [765, 298] width 510 height 390
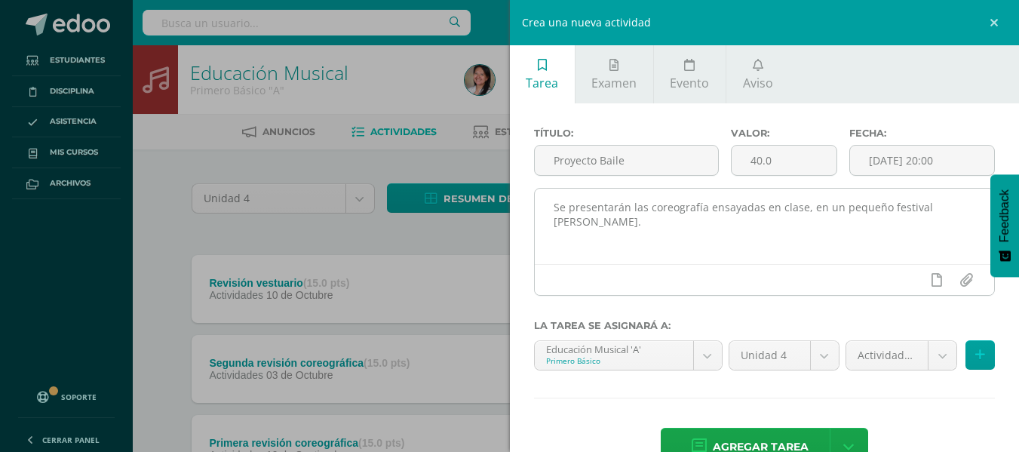
click at [973, 202] on textarea "Se presentarán las coreografía ensayadas en clase, en un pequeño festival de ba…" at bounding box center [765, 226] width 460 height 75
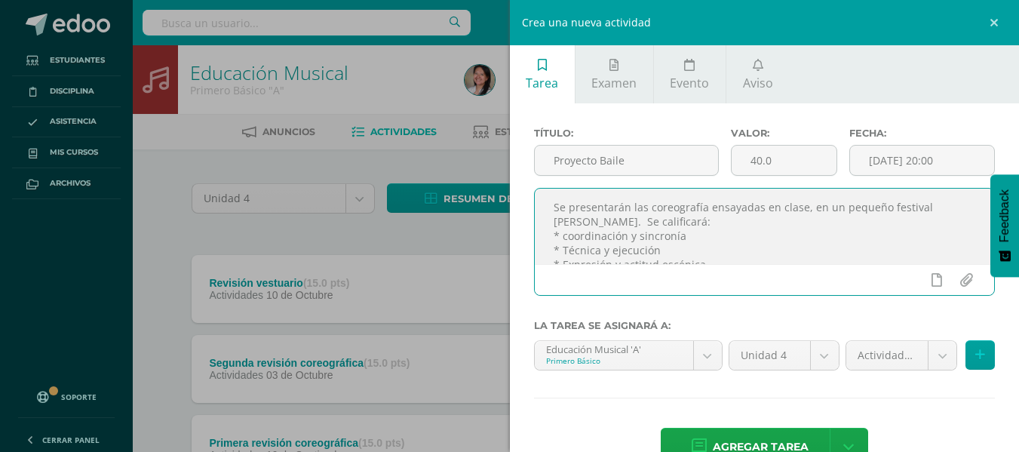
scroll to position [33, 0]
type textarea "Se presentarán las coreografía ensayadas en clase, en un pequeño festival de ba…"
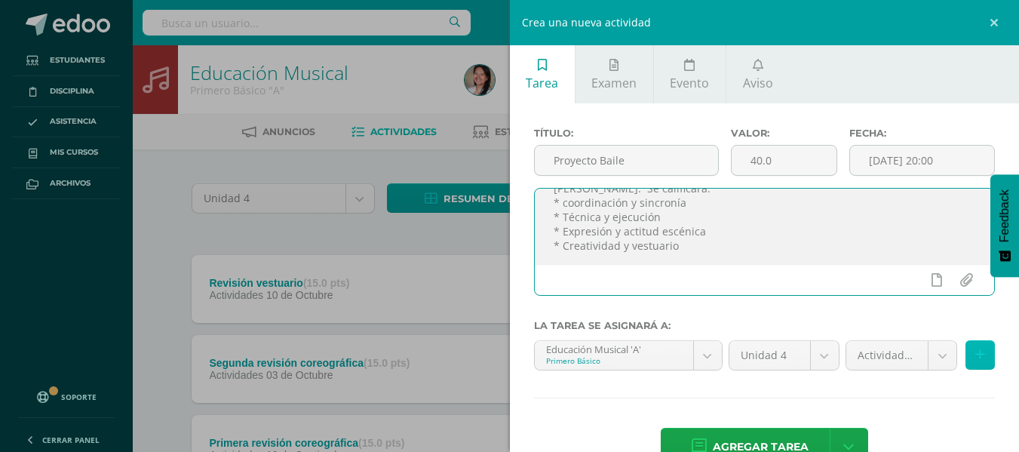
click at [966, 361] on button at bounding box center [980, 354] width 29 height 29
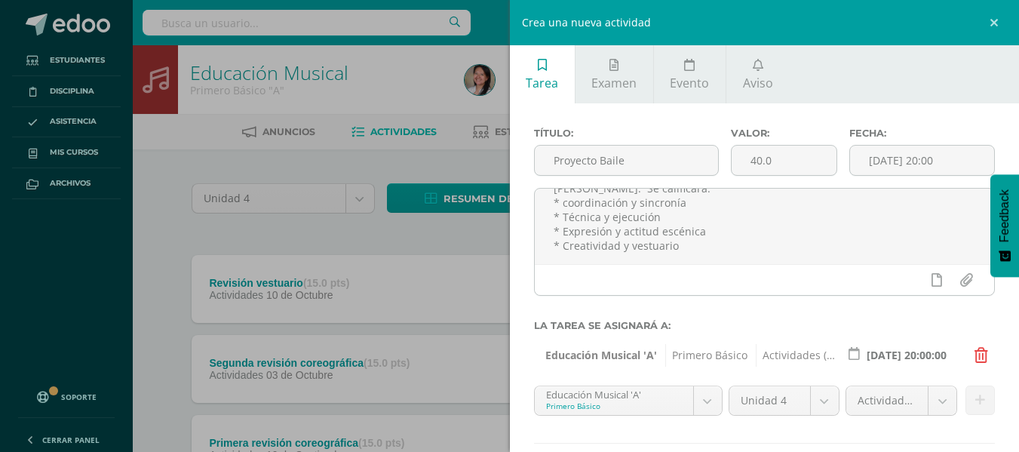
scroll to position [87, 0]
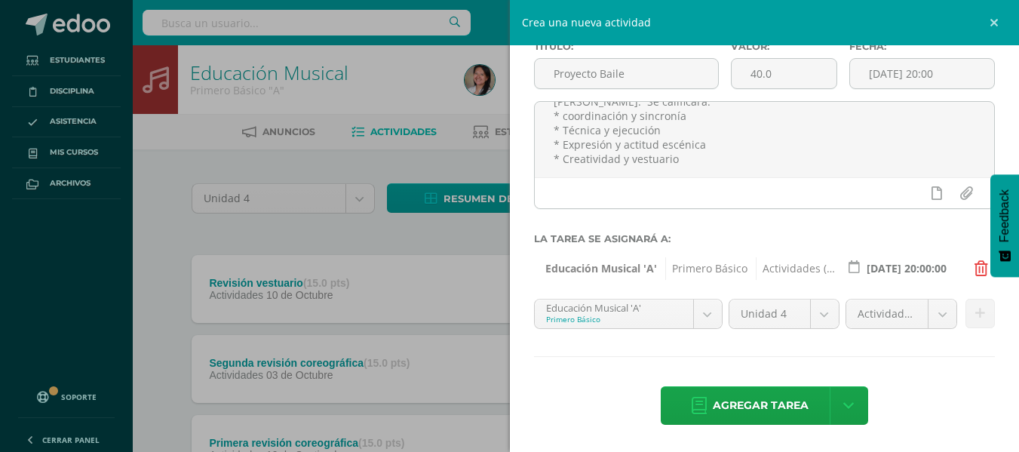
click at [975, 276] on icon at bounding box center [982, 268] width 14 height 15
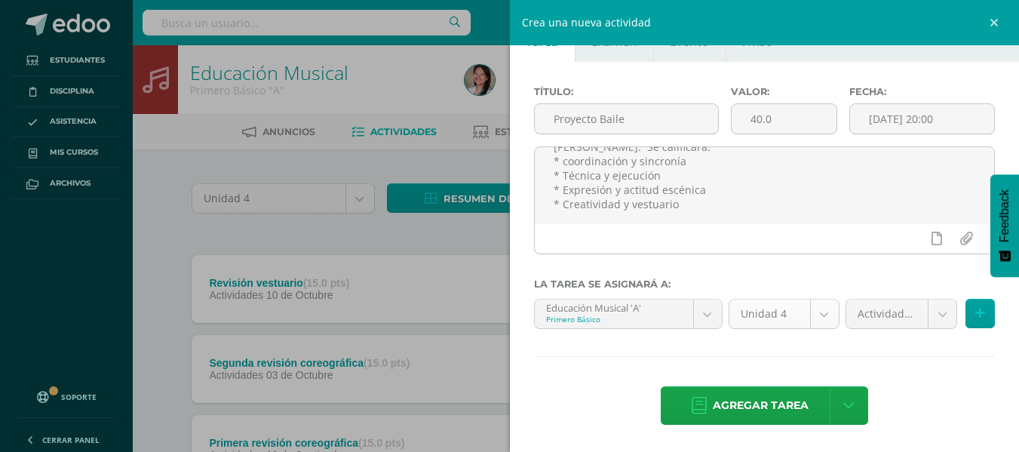
scroll to position [42, 0]
click at [926, 319] on body "Tarea asignada exitosamente Estudiantes Disciplina Asistencia Mis cursos Archiv…" at bounding box center [509, 331] width 1019 height 663
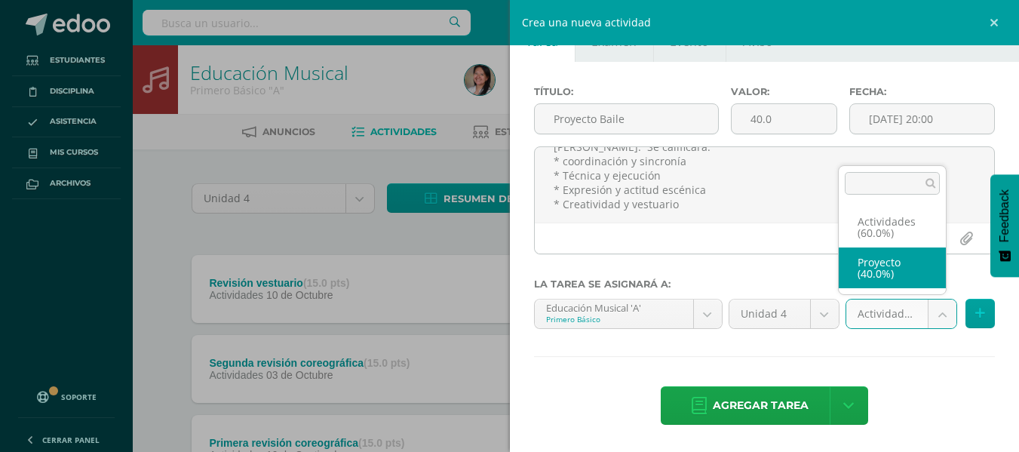
select select "107680"
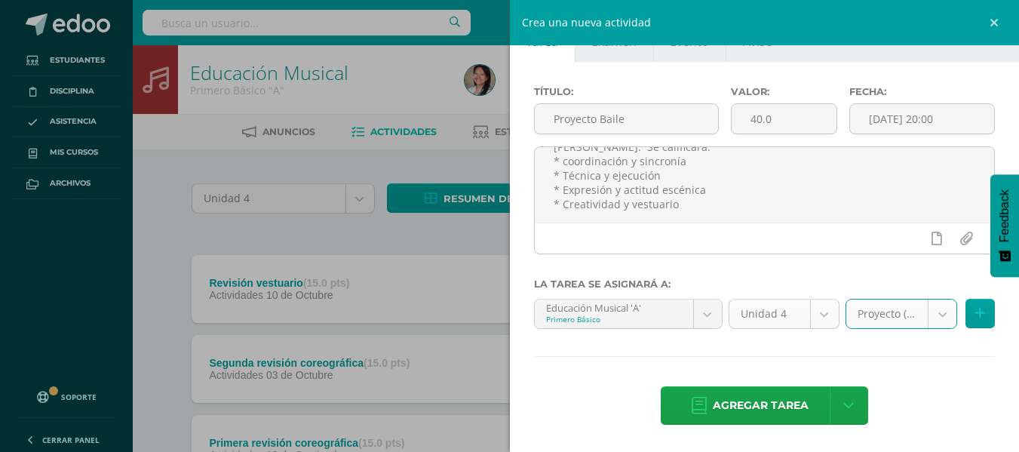
click at [815, 312] on body "Tarea asignada exitosamente Estudiantes Disciplina Asistencia Mis cursos Archiv…" at bounding box center [509, 331] width 1019 height 663
click at [709, 326] on body "Tarea asignada exitosamente Estudiantes Disciplina Asistencia Mis cursos Archiv…" at bounding box center [509, 331] width 1019 height 663
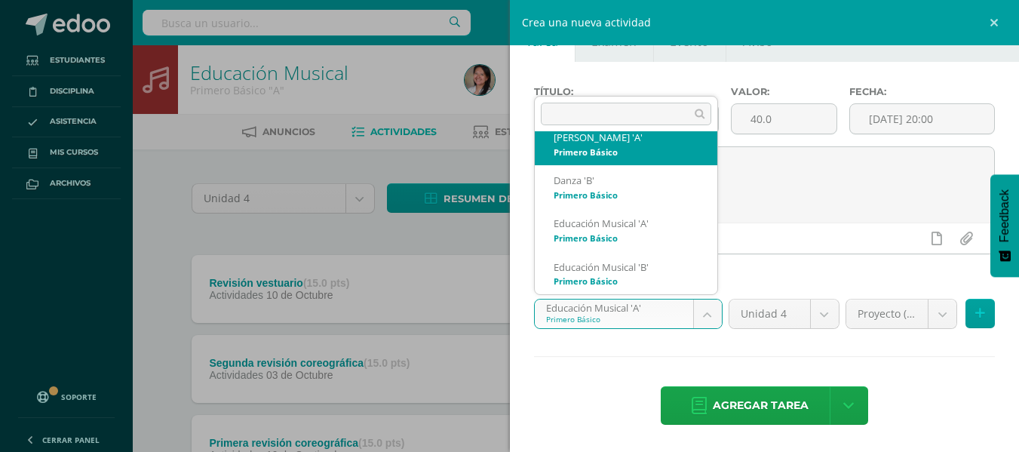
scroll to position [0, 0]
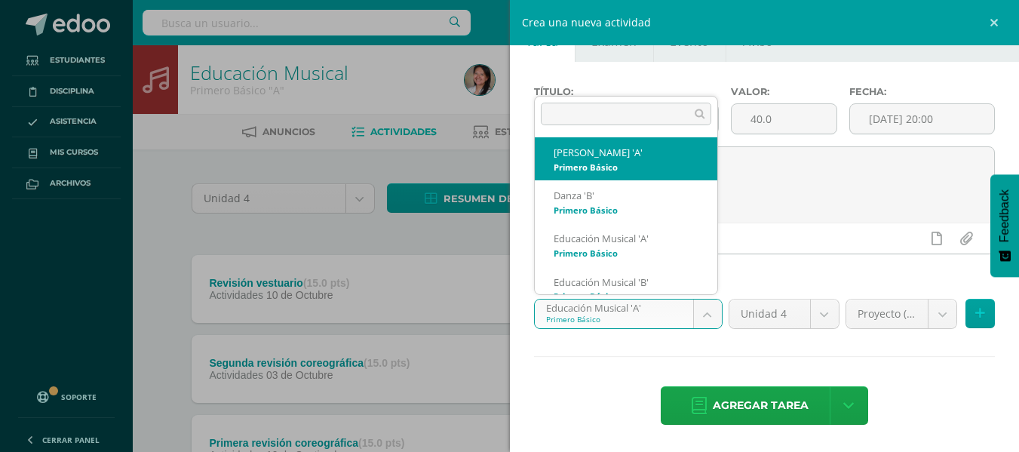
select select "95306"
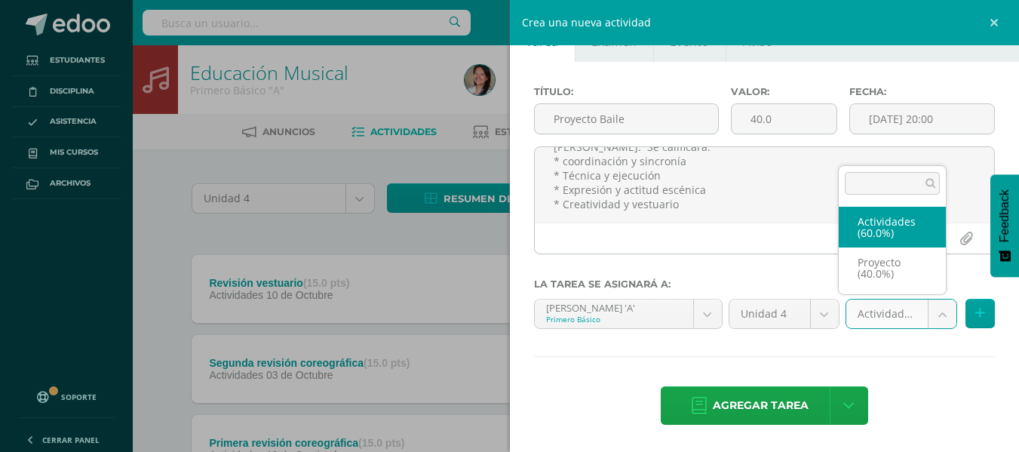
click at [932, 324] on body "Tarea asignada exitosamente Estudiantes Disciplina Asistencia Mis cursos Archiv…" at bounding box center [509, 331] width 1019 height 663
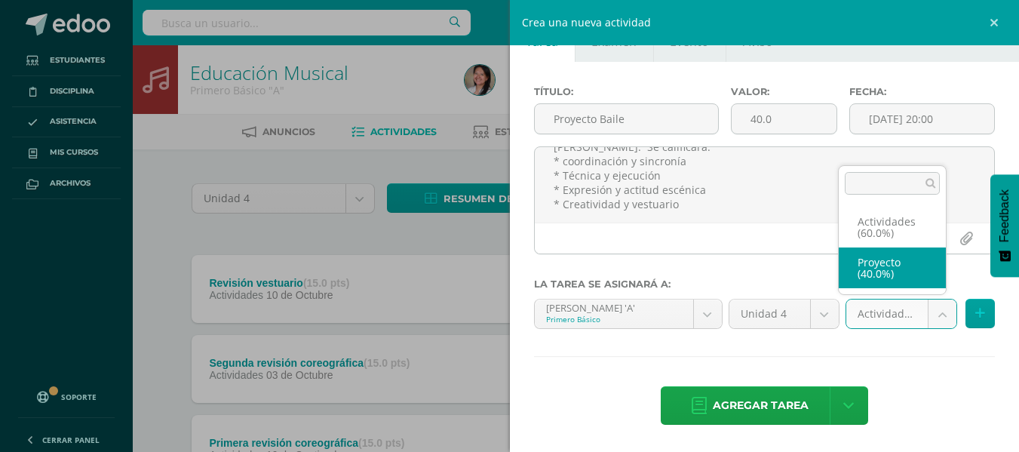
select select "107688"
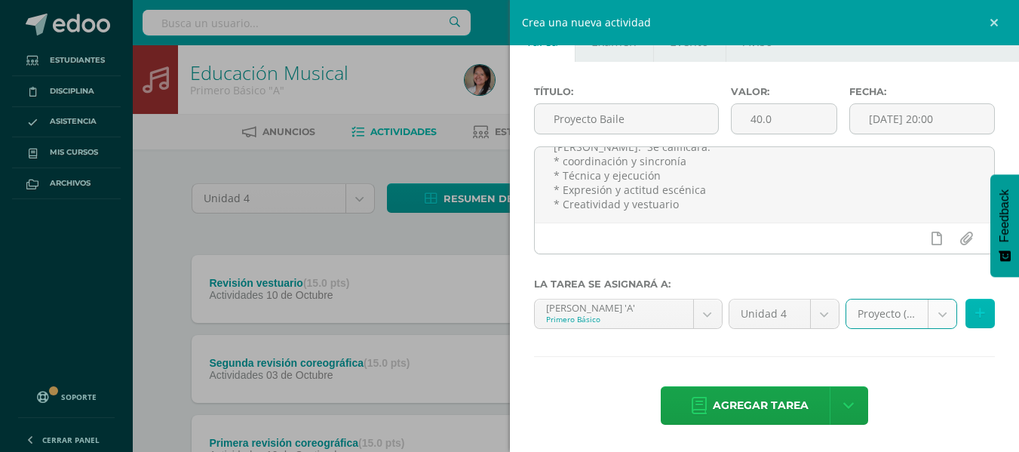
click at [976, 311] on icon at bounding box center [981, 313] width 10 height 13
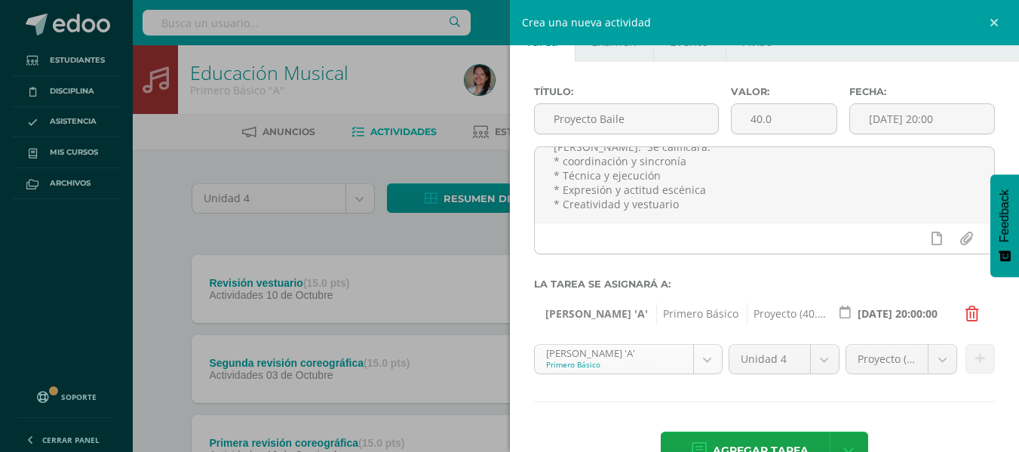
click at [709, 355] on body "Tarea asignada exitosamente Estudiantes Disciplina Asistencia Mis cursos Archiv…" at bounding box center [509, 331] width 1019 height 663
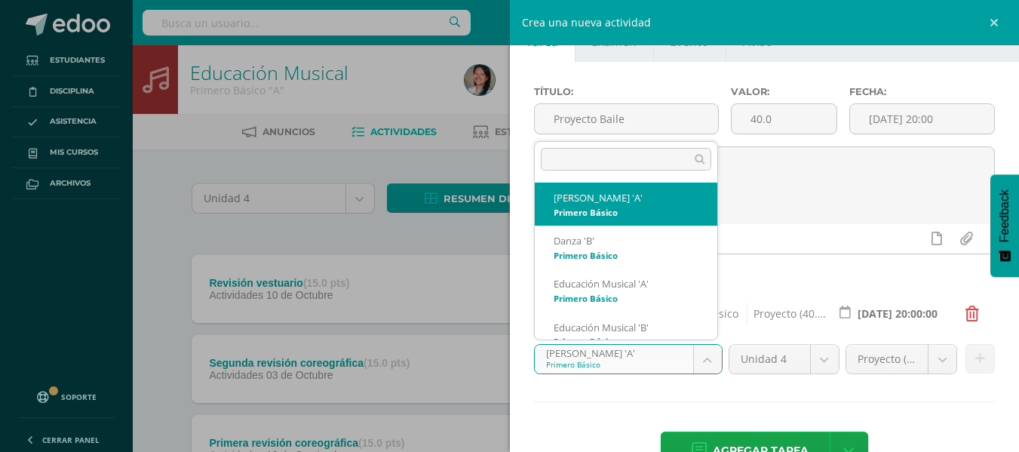
scroll to position [15, 0]
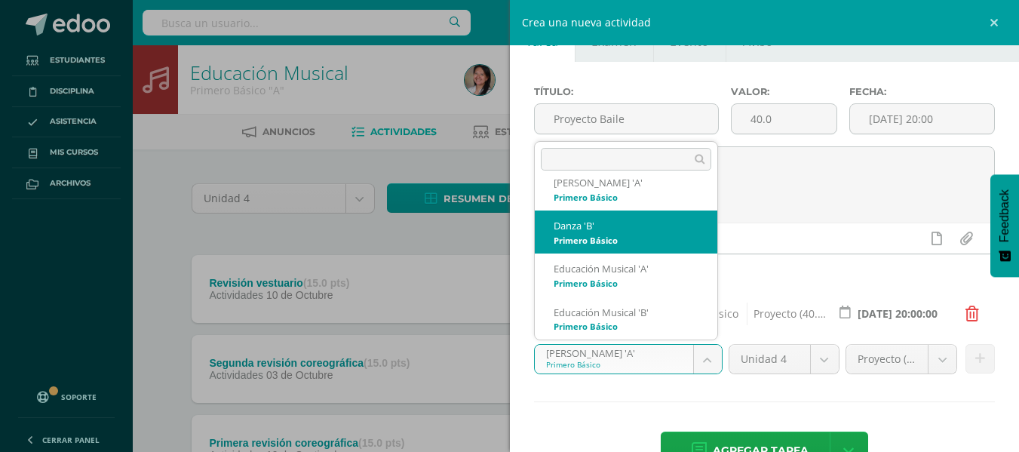
select select "95761"
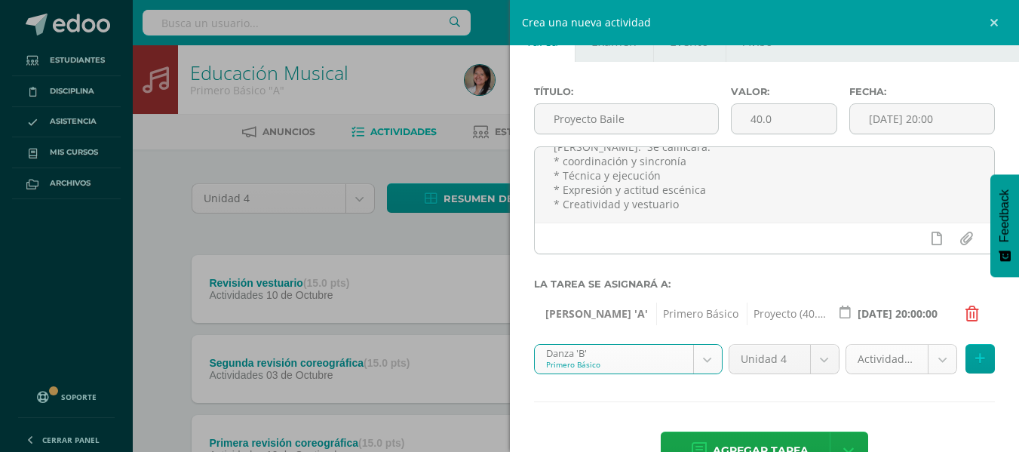
click at [932, 364] on body "Tarea asignada exitosamente Estudiantes Disciplina Asistencia Mis cursos Archiv…" at bounding box center [509, 331] width 1019 height 663
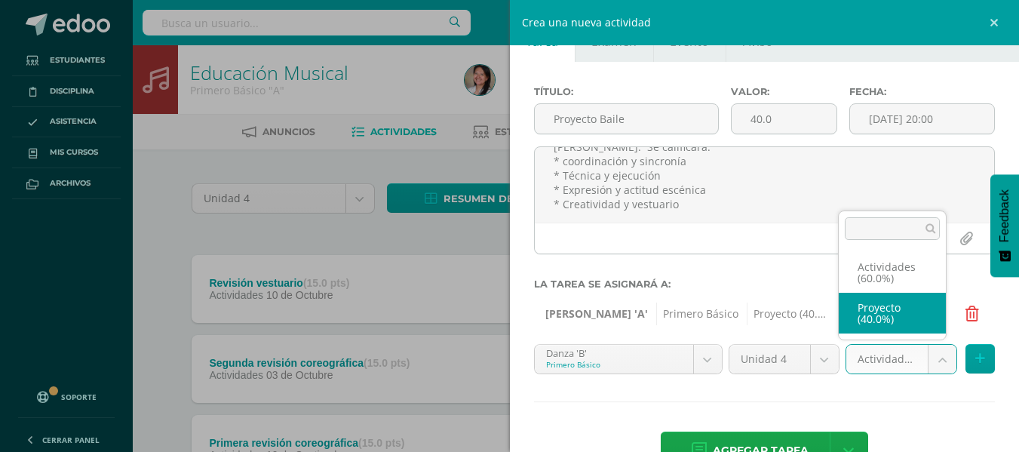
select select "107690"
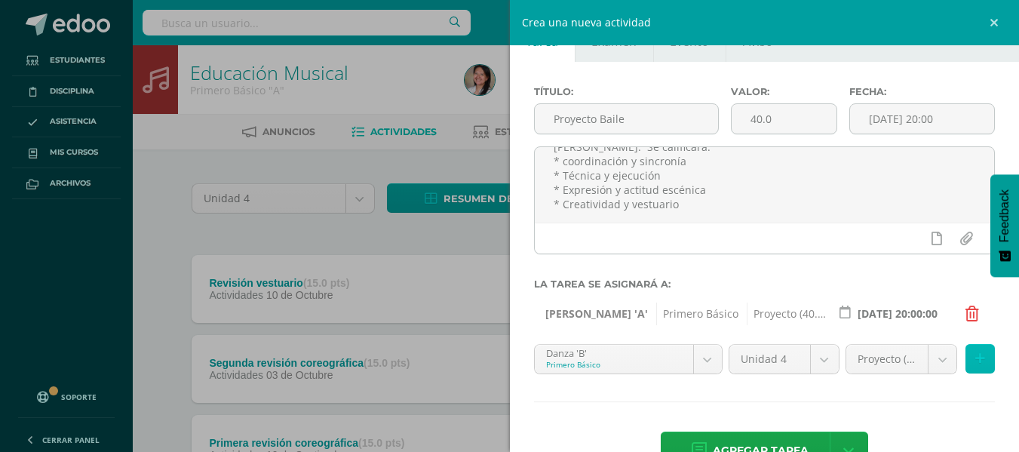
click at [976, 355] on icon at bounding box center [981, 358] width 10 height 13
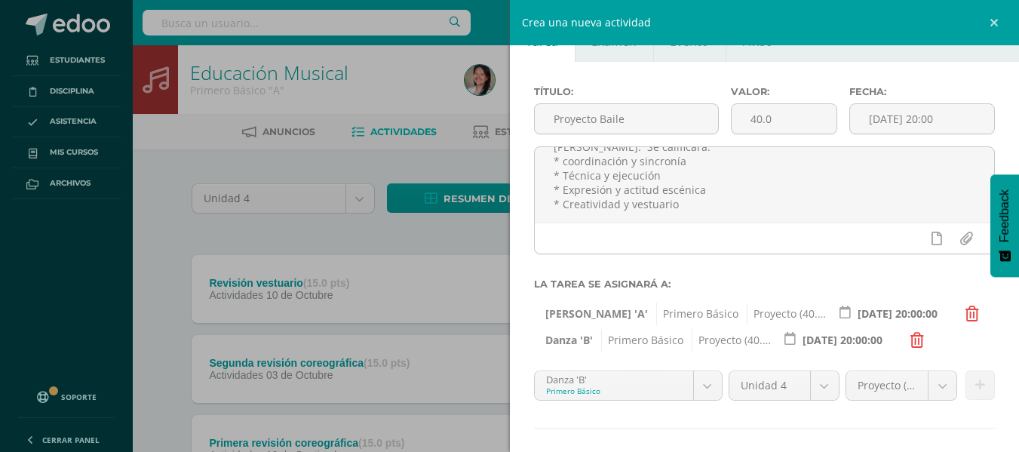
scroll to position [113, 0]
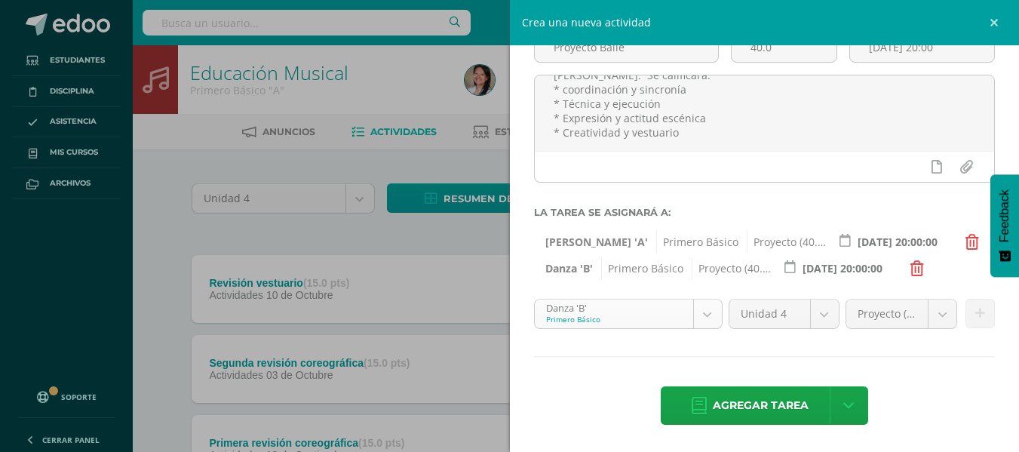
click at [697, 320] on body "Tarea asignada exitosamente Estudiantes Disciplina Asistencia Mis cursos Archiv…" at bounding box center [509, 331] width 1019 height 663
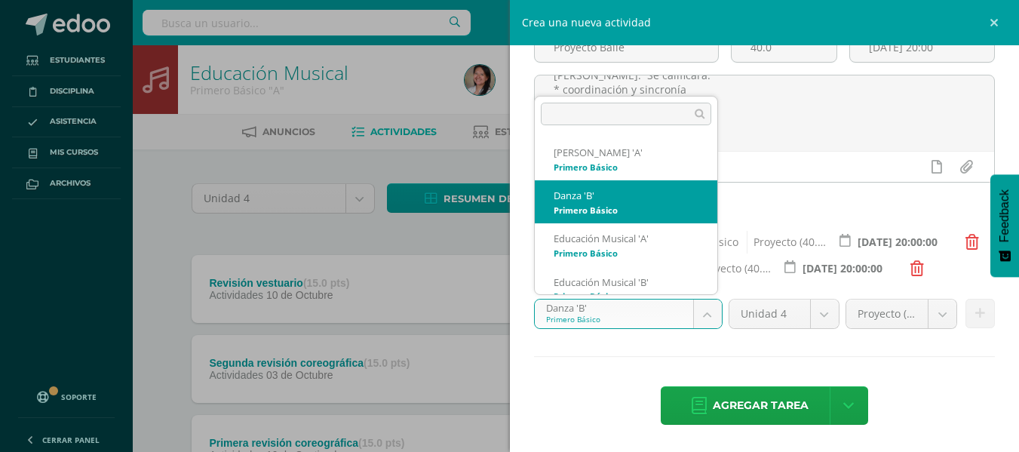
scroll to position [15, 0]
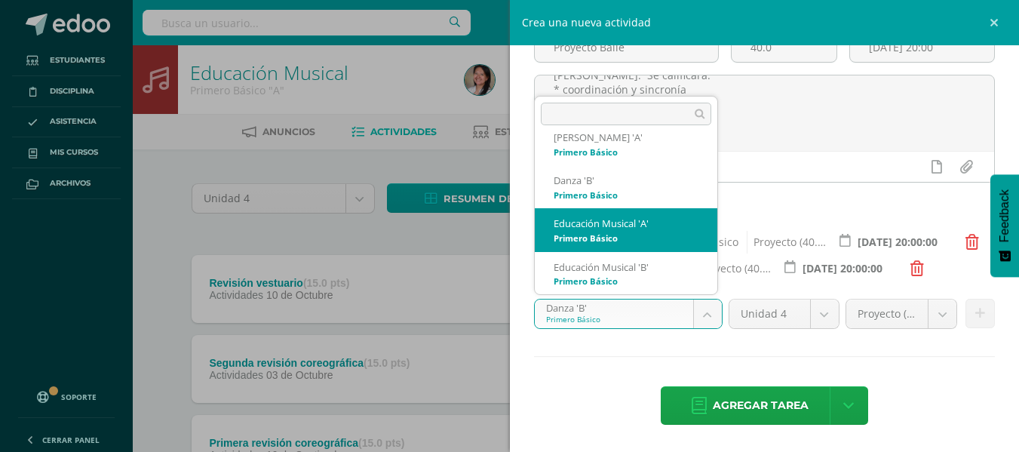
select select "95334"
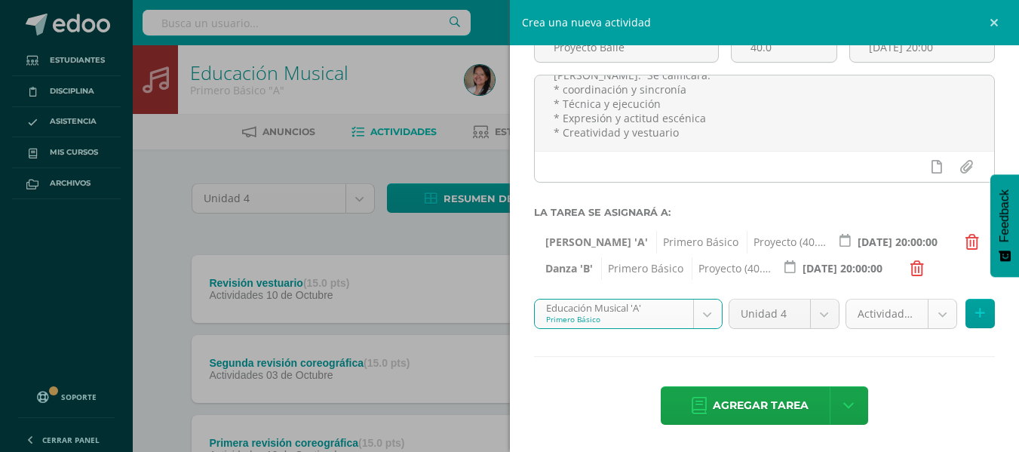
click at [933, 321] on body "Tarea asignada exitosamente Estudiantes Disciplina Asistencia Mis cursos Archiv…" at bounding box center [509, 331] width 1019 height 663
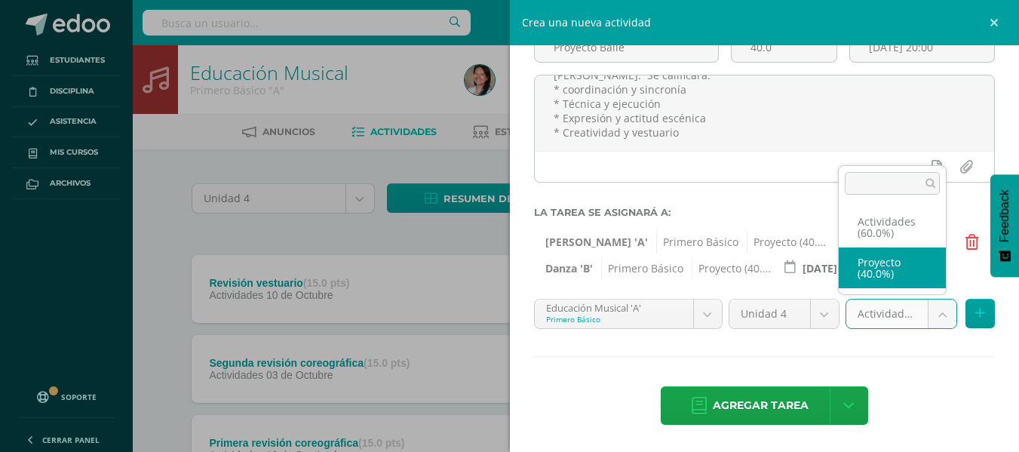
select select "107680"
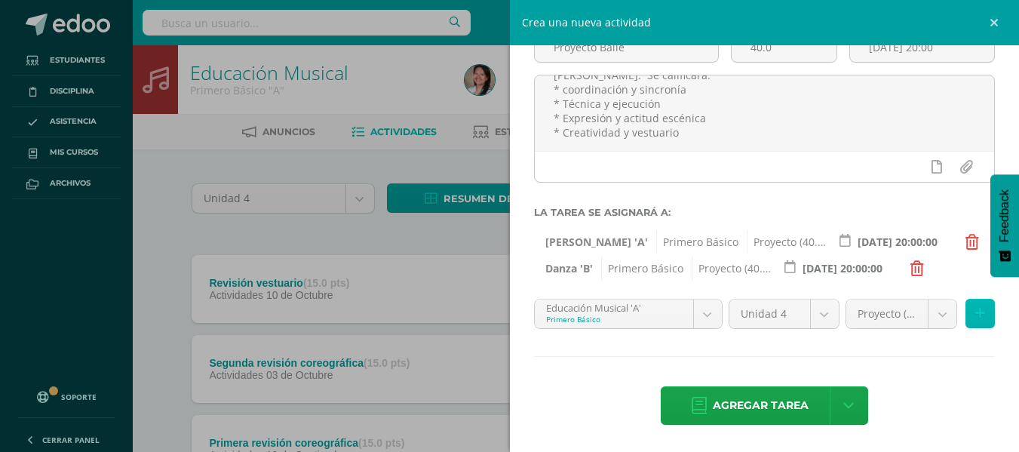
click at [976, 309] on icon at bounding box center [981, 313] width 10 height 13
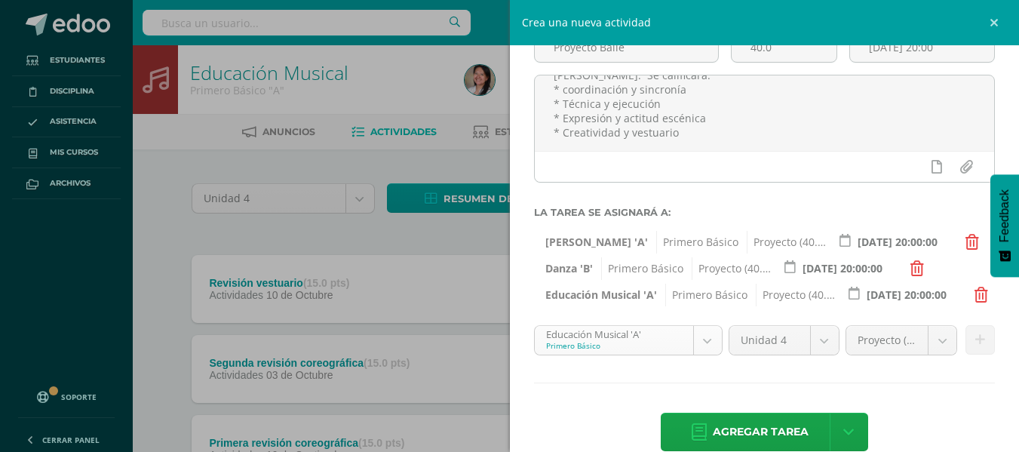
click at [703, 345] on body "Tarea asignada exitosamente Estudiantes Disciplina Asistencia Mis cursos Archiv…" at bounding box center [509, 331] width 1019 height 663
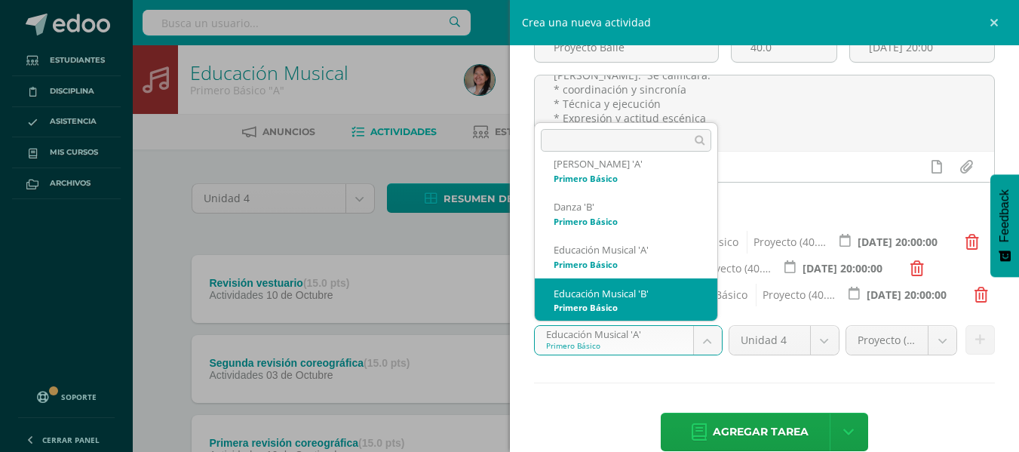
select select "95789"
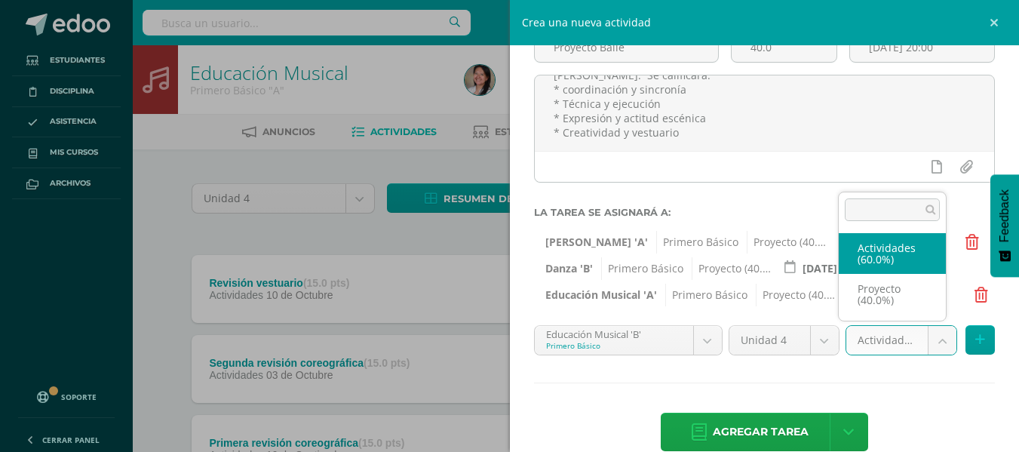
click at [933, 345] on body "Tarea asignada exitosamente Estudiantes Disciplina Asistencia Mis cursos Archiv…" at bounding box center [509, 331] width 1019 height 663
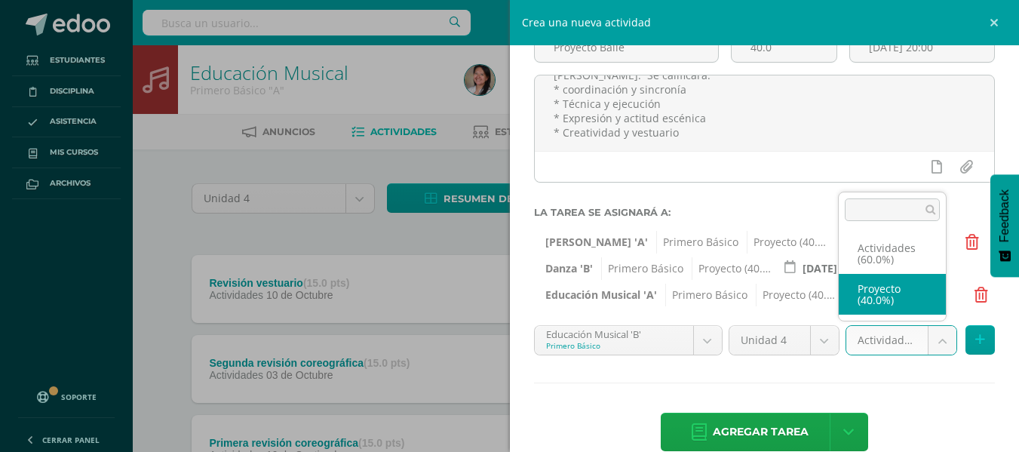
select select "107682"
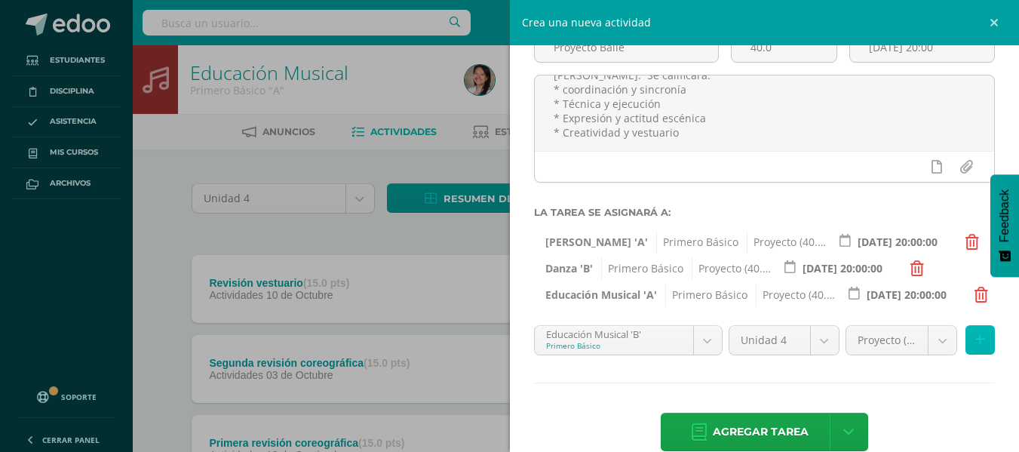
click at [976, 340] on icon at bounding box center [981, 340] width 10 height 13
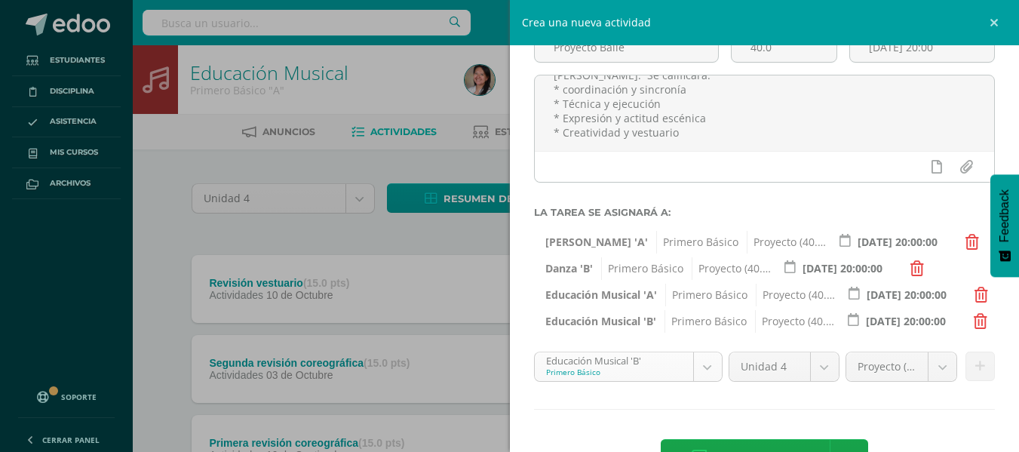
click at [707, 362] on body "Tarea asignada exitosamente Estudiantes Disciplina Asistencia Mis cursos Archiv…" at bounding box center [509, 331] width 1019 height 663
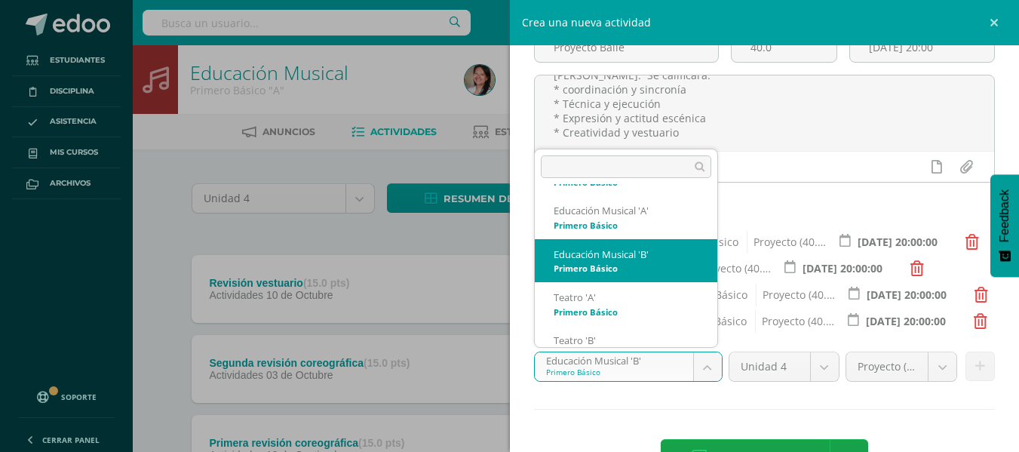
scroll to position [91, 0]
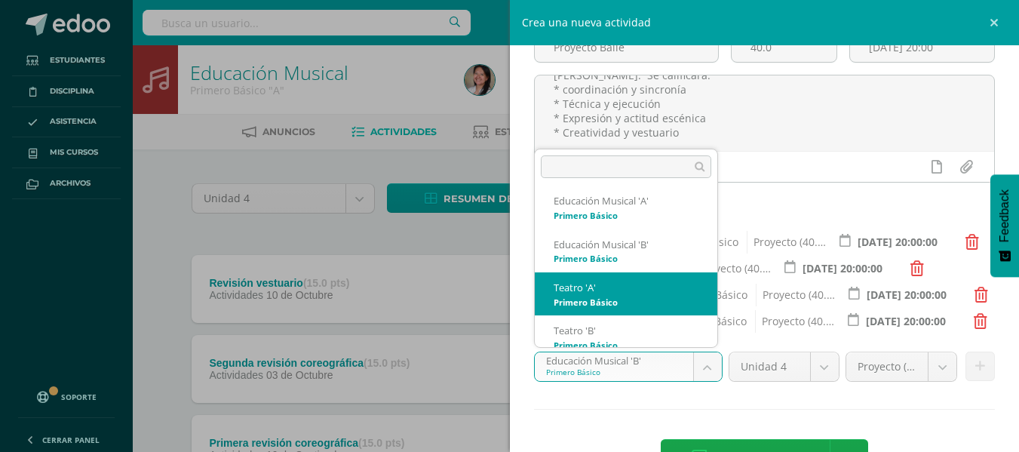
select select "95327"
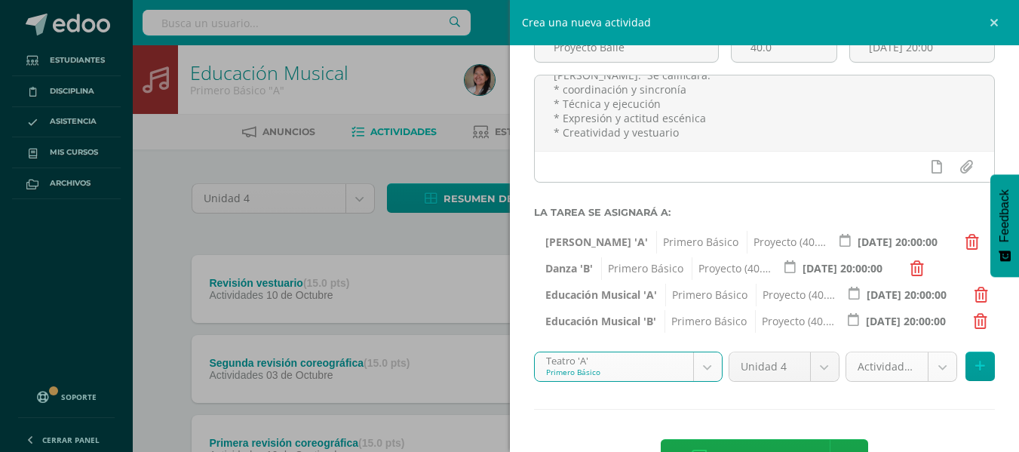
click at [935, 371] on body "Tarea asignada exitosamente Estudiantes Disciplina Asistencia Mis cursos Archiv…" at bounding box center [509, 331] width 1019 height 663
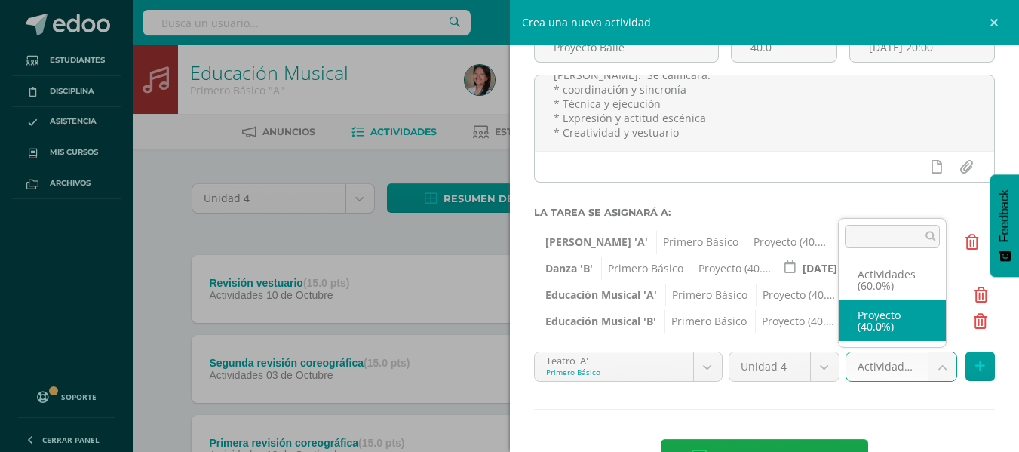
select select "107684"
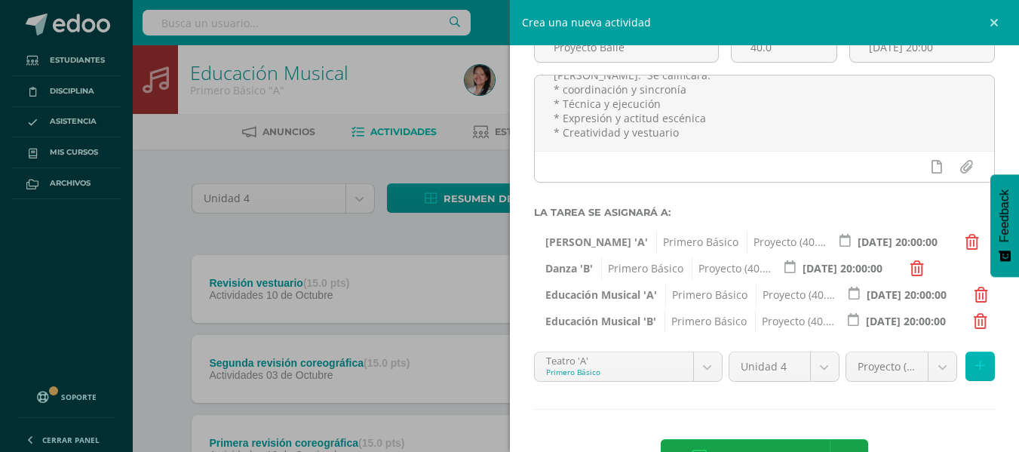
click at [966, 370] on button at bounding box center [980, 366] width 29 height 29
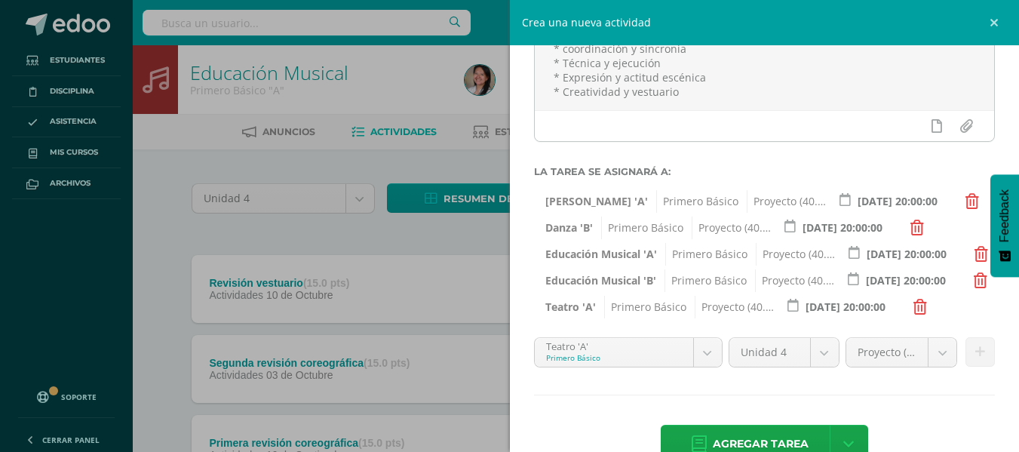
scroll to position [192, 0]
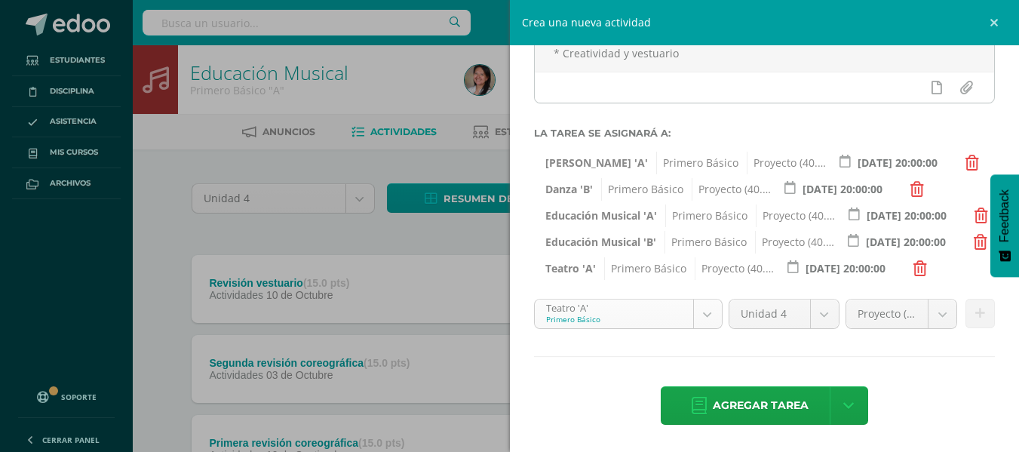
click at [709, 318] on body "Tarea asignada exitosamente Estudiantes Disciplina Asistencia Mis cursos Archiv…" at bounding box center [509, 331] width 1019 height 663
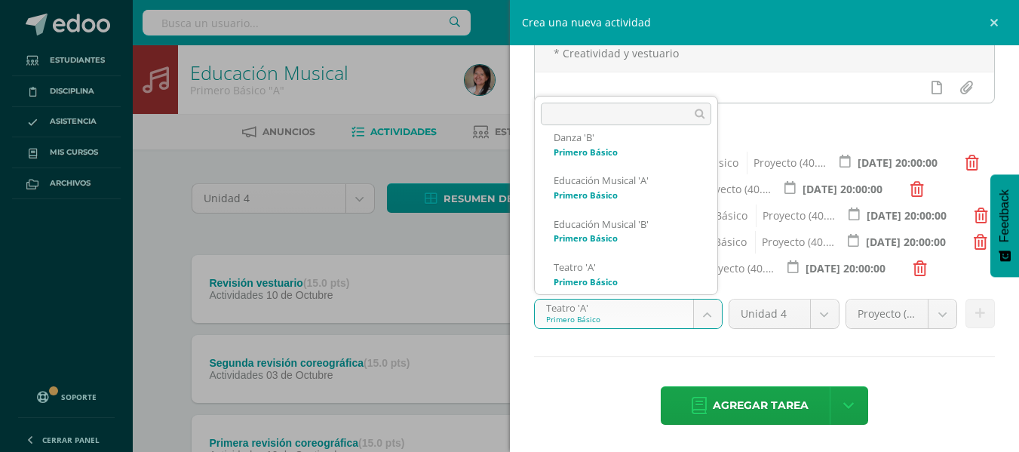
scroll to position [102, 0]
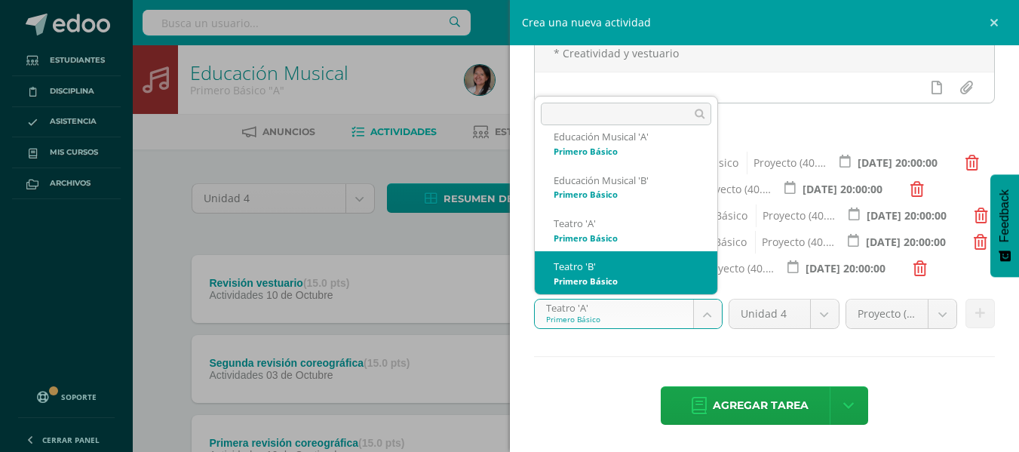
select select "95782"
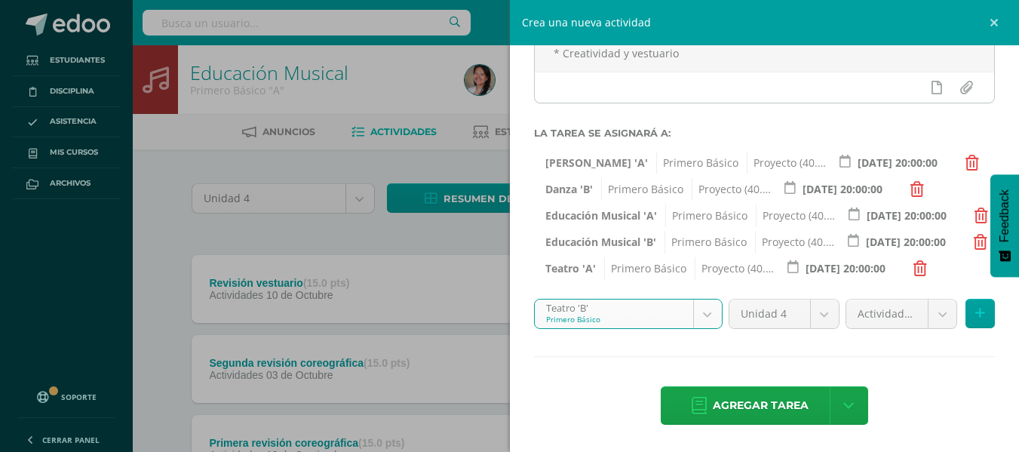
click at [930, 319] on body "Tarea asignada exitosamente Estudiantes Disciplina Asistencia Mis cursos Archiv…" at bounding box center [509, 331] width 1019 height 663
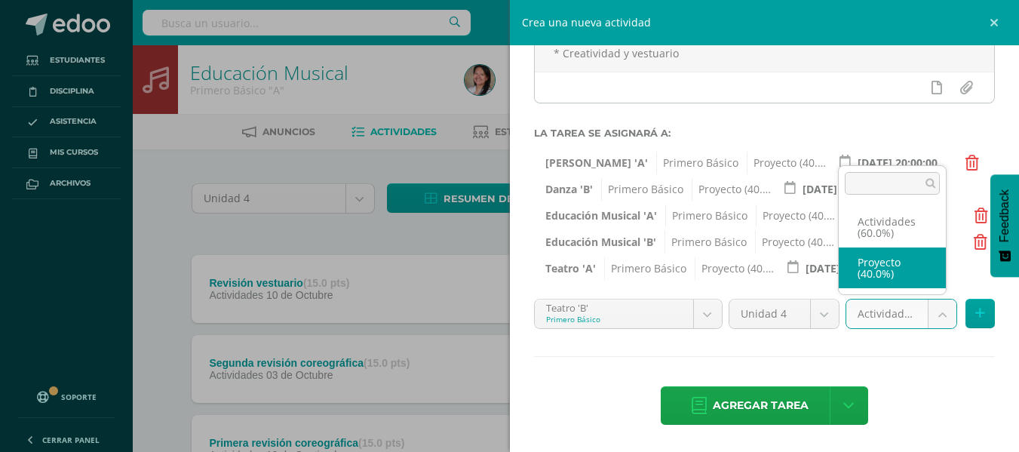
select select "107686"
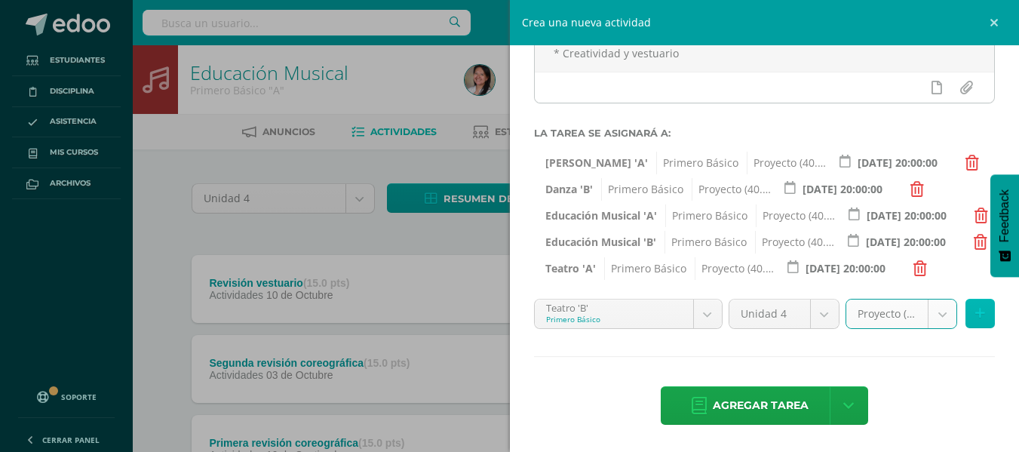
click at [966, 316] on button at bounding box center [980, 313] width 29 height 29
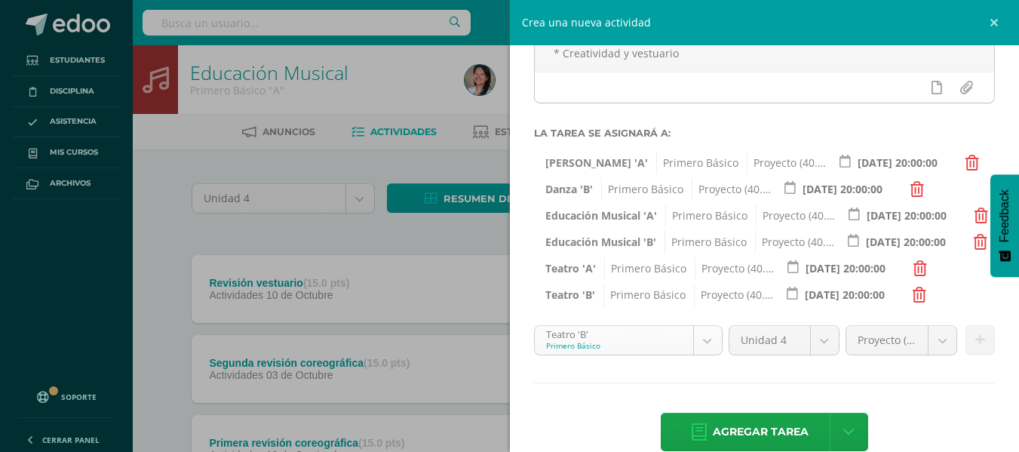
click at [708, 337] on body "Tarea asignada exitosamente Estudiantes Disciplina Asistencia Mis cursos Archiv…" at bounding box center [509, 331] width 1019 height 663
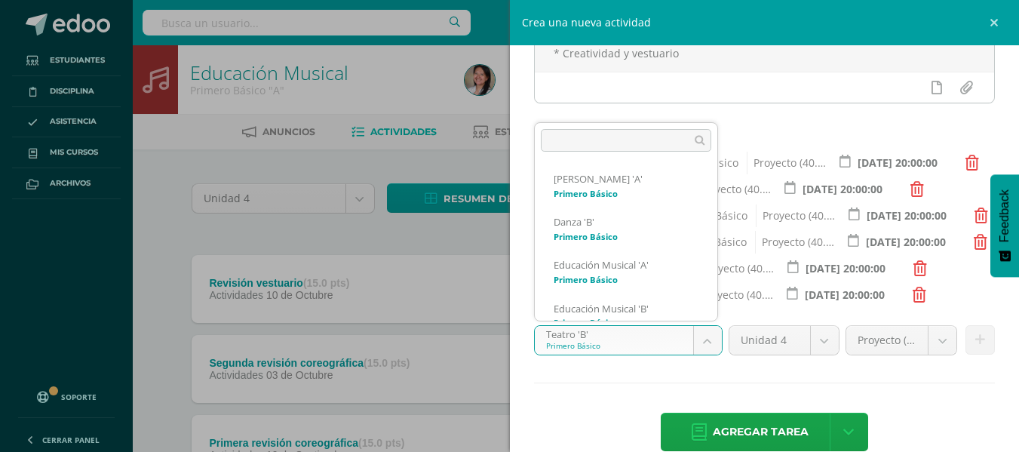
scroll to position [145, 0]
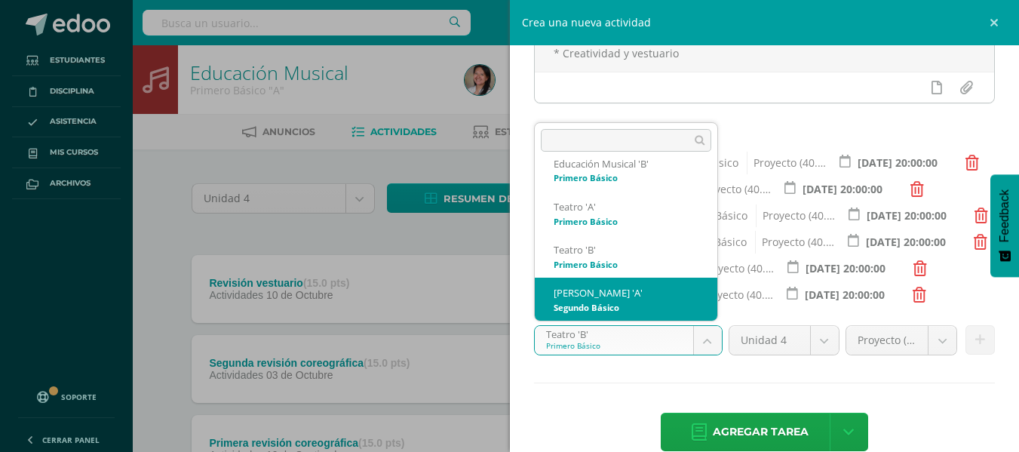
select select "95887"
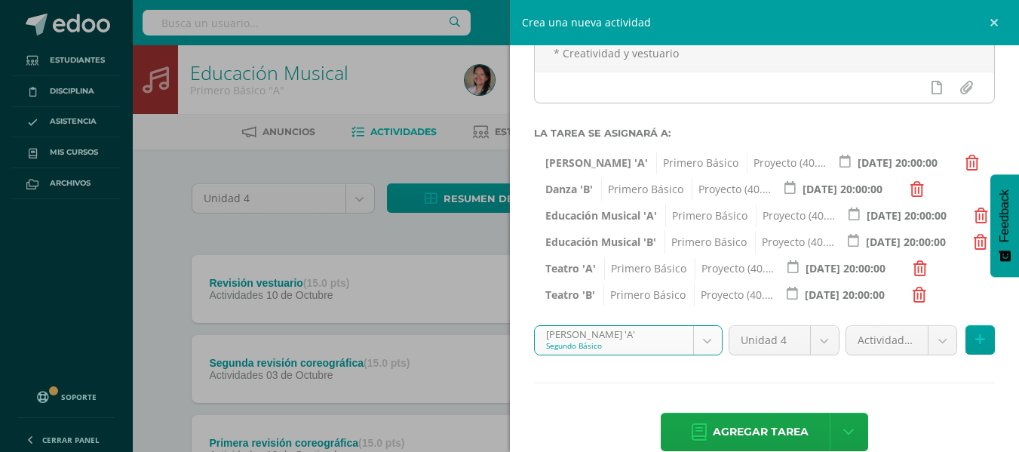
click at [932, 342] on body "Tarea asignada exitosamente Estudiantes Disciplina Asistencia Mis cursos Archiv…" at bounding box center [509, 331] width 1019 height 663
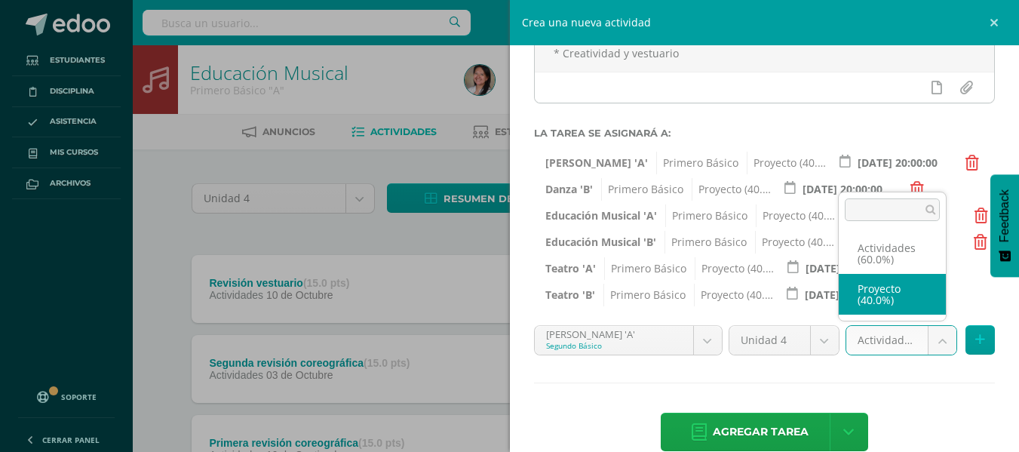
select select "107700"
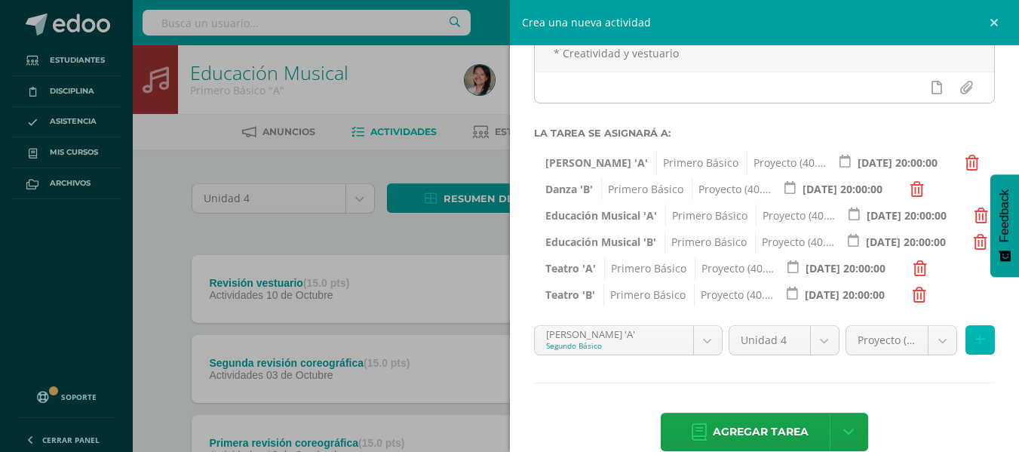
click at [967, 347] on button at bounding box center [980, 339] width 29 height 29
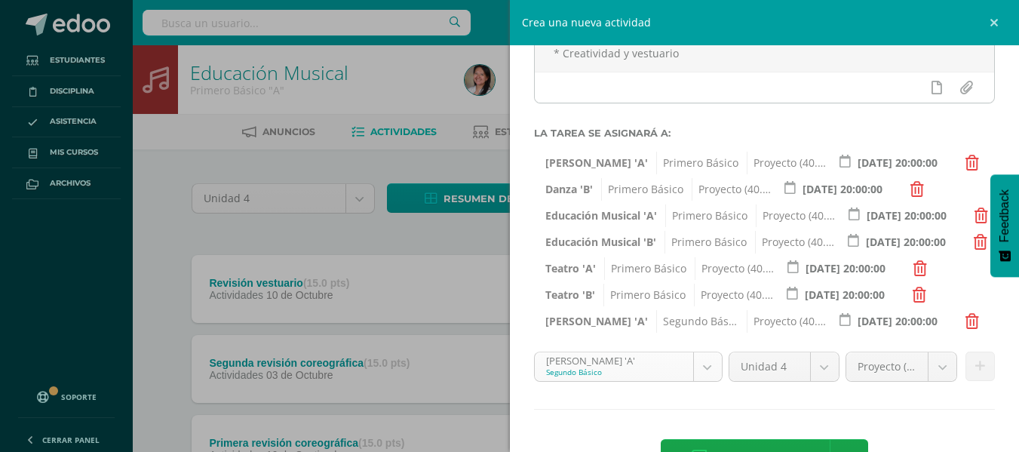
click at [691, 370] on body "Tarea asignada exitosamente Estudiantes Disciplina Asistencia Mis cursos Archiv…" at bounding box center [509, 331] width 1019 height 663
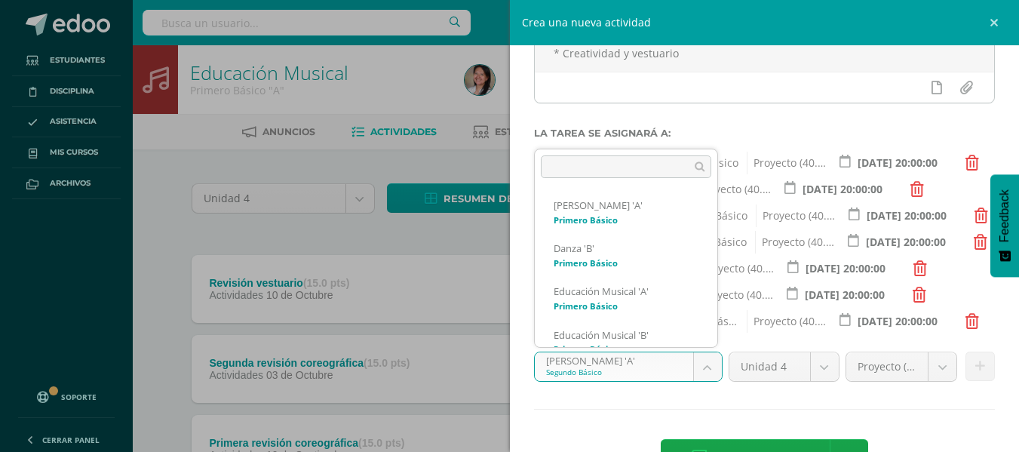
scroll to position [188, 0]
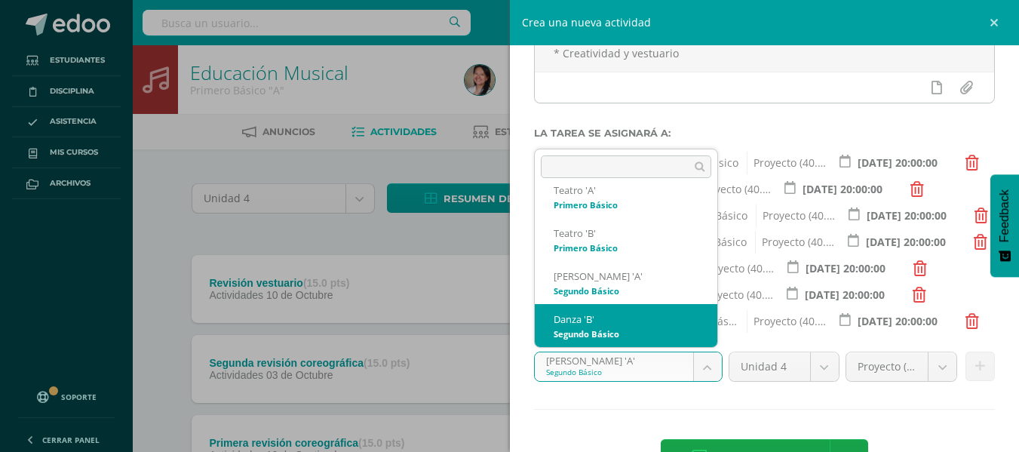
select select "95992"
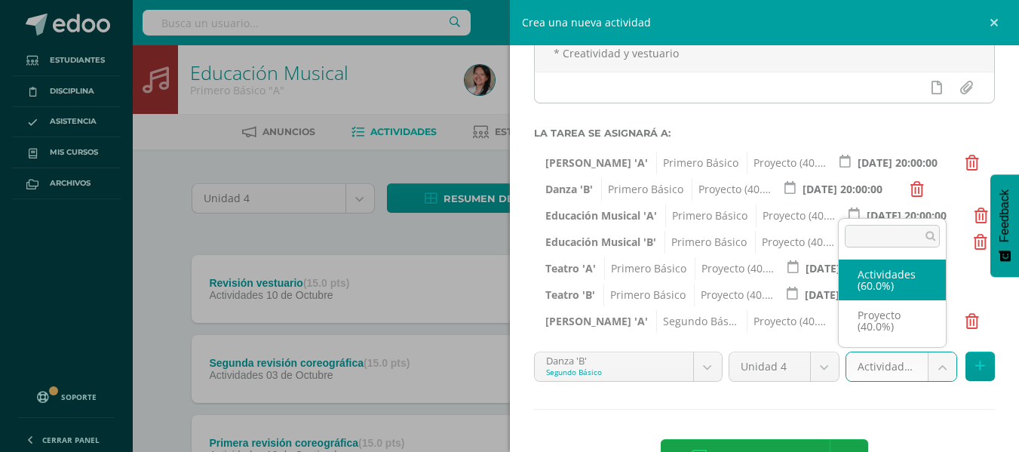
click at [928, 373] on body "Tarea asignada exitosamente Estudiantes Disciplina Asistencia Mis cursos Archiv…" at bounding box center [509, 331] width 1019 height 663
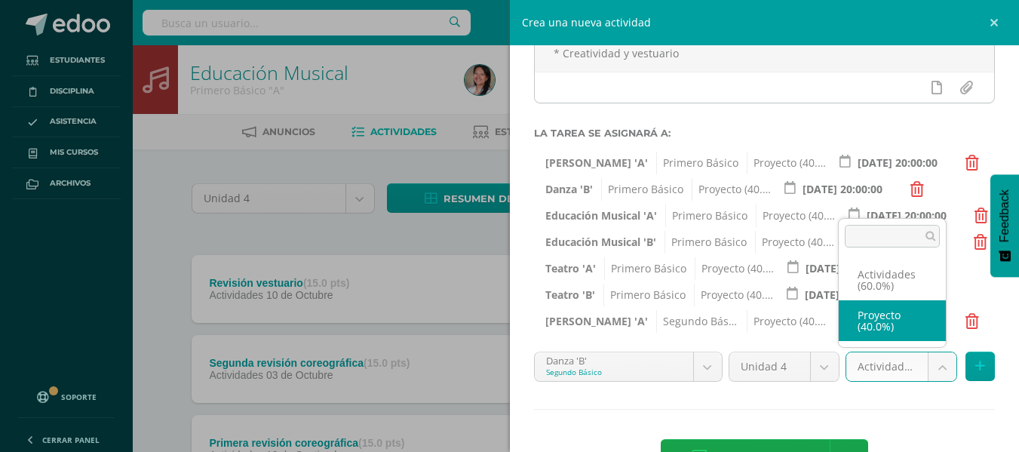
select select "107702"
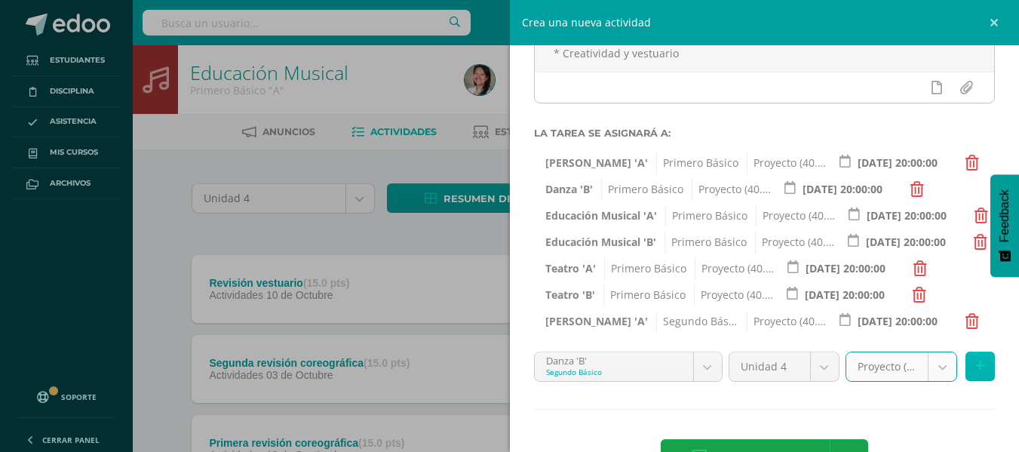
click at [966, 361] on button at bounding box center [980, 366] width 29 height 29
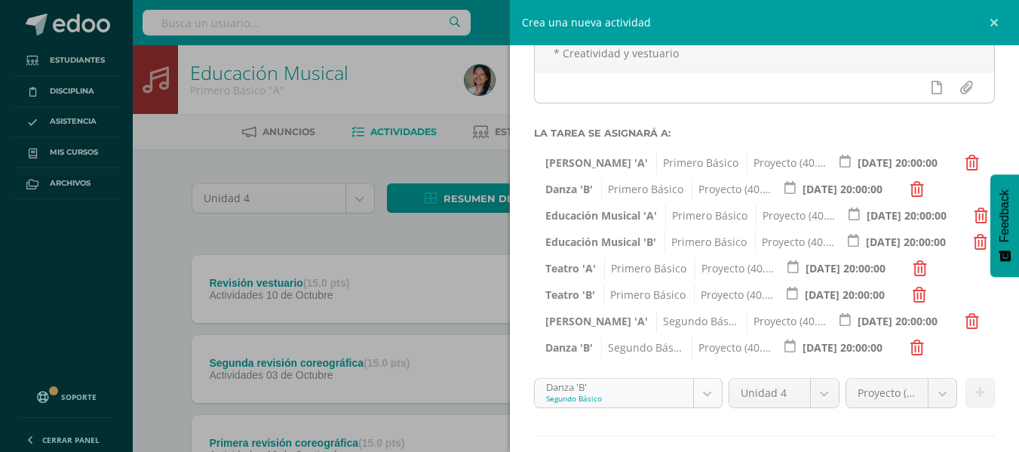
click at [697, 391] on body "Tarea asignada exitosamente Estudiantes Disciplina Asistencia Mis cursos Archiv…" at bounding box center [509, 331] width 1019 height 663
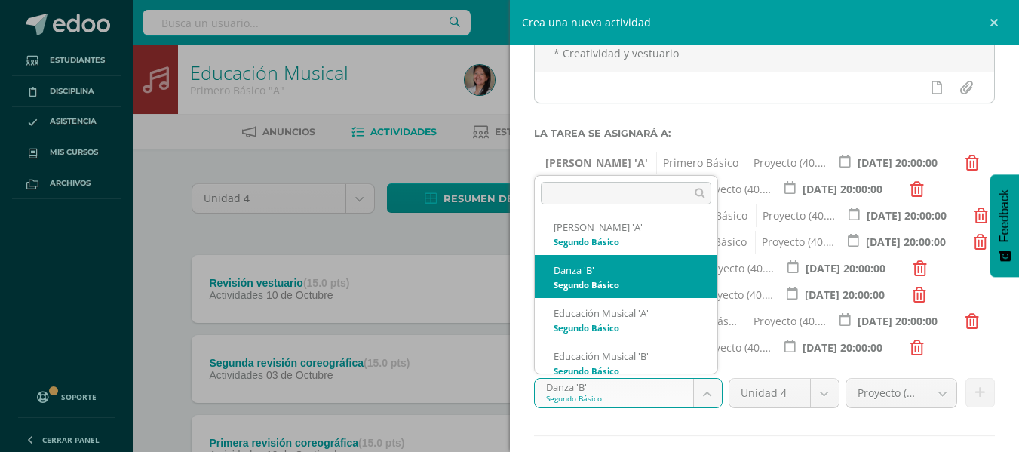
scroll to position [274, 0]
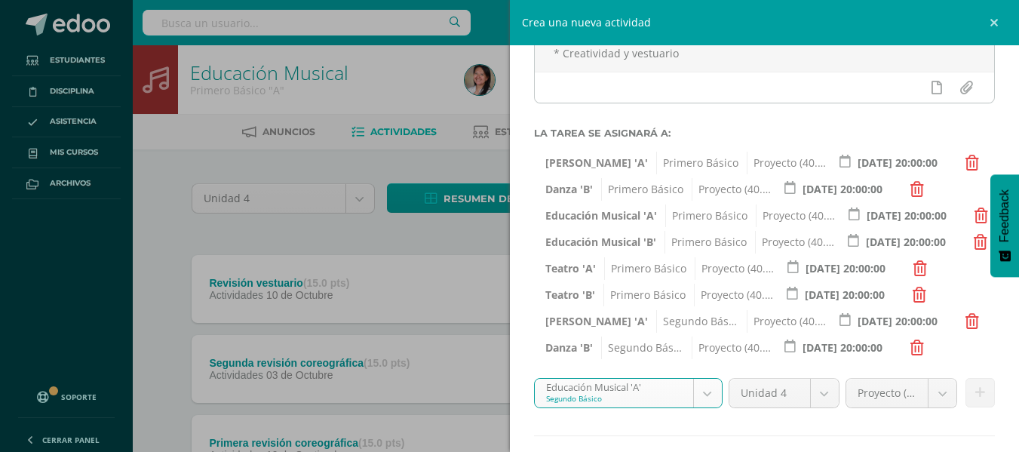
select select "95866"
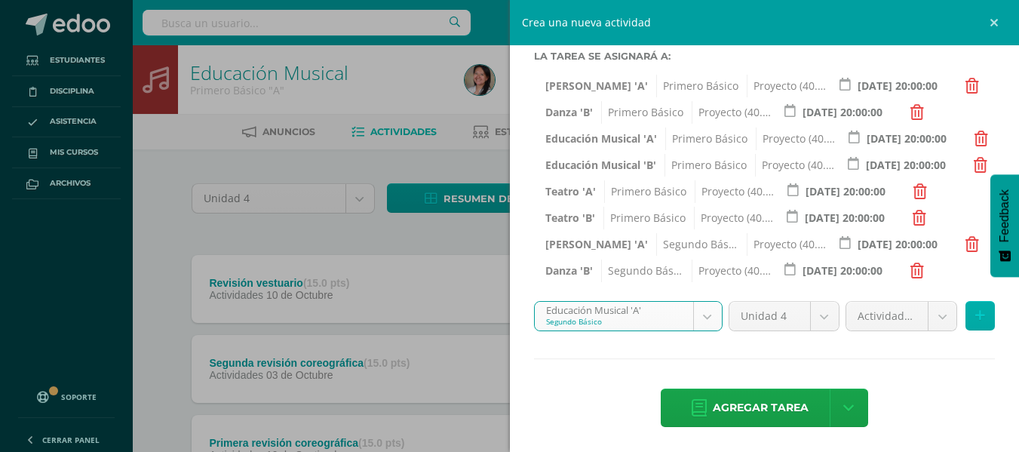
scroll to position [272, 0]
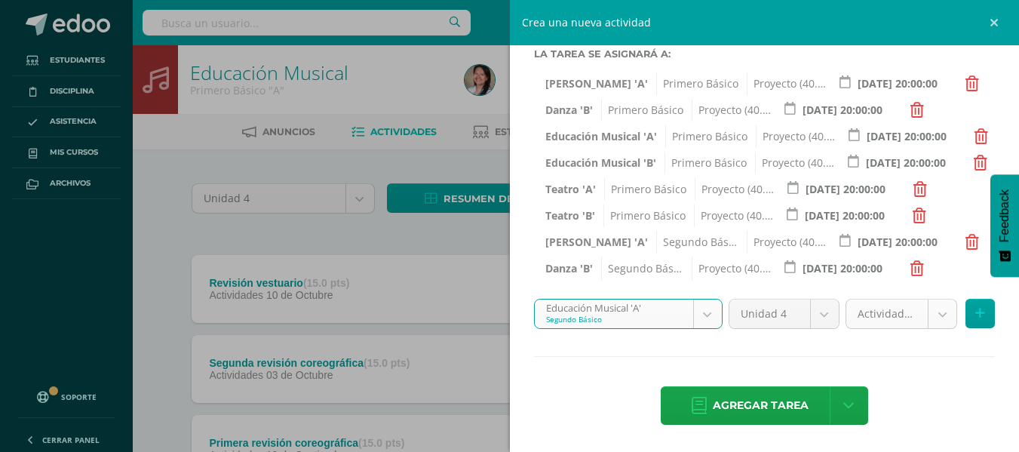
click at [927, 313] on body "Tarea asignada exitosamente Estudiantes Disciplina Asistencia Mis cursos Archiv…" at bounding box center [509, 331] width 1019 height 663
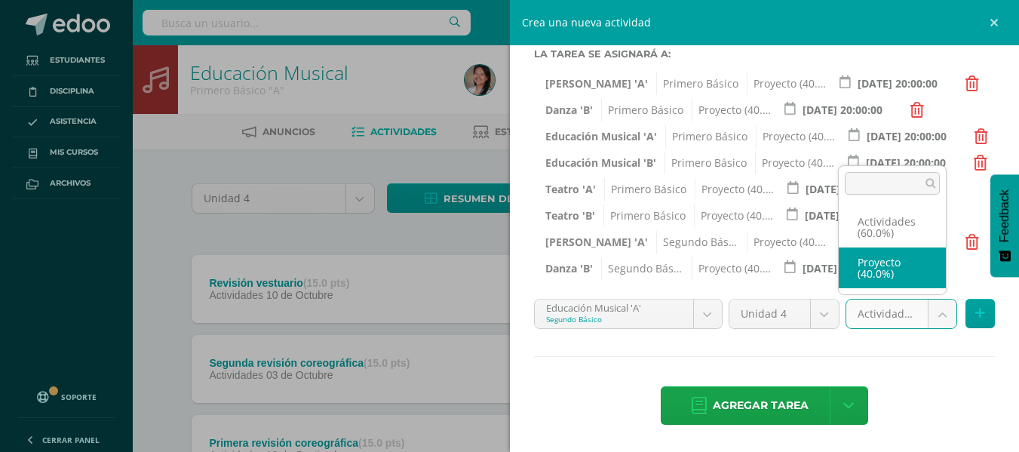
select select "107692"
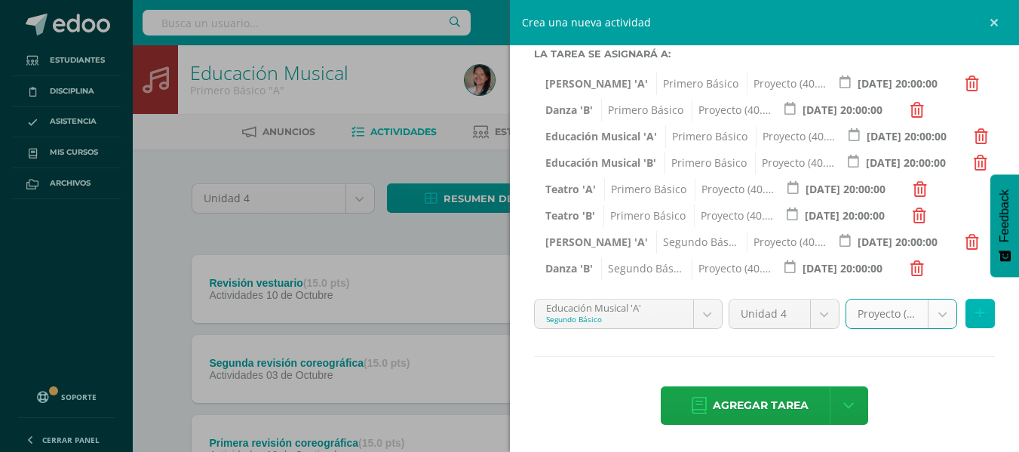
click at [966, 308] on button at bounding box center [980, 313] width 29 height 29
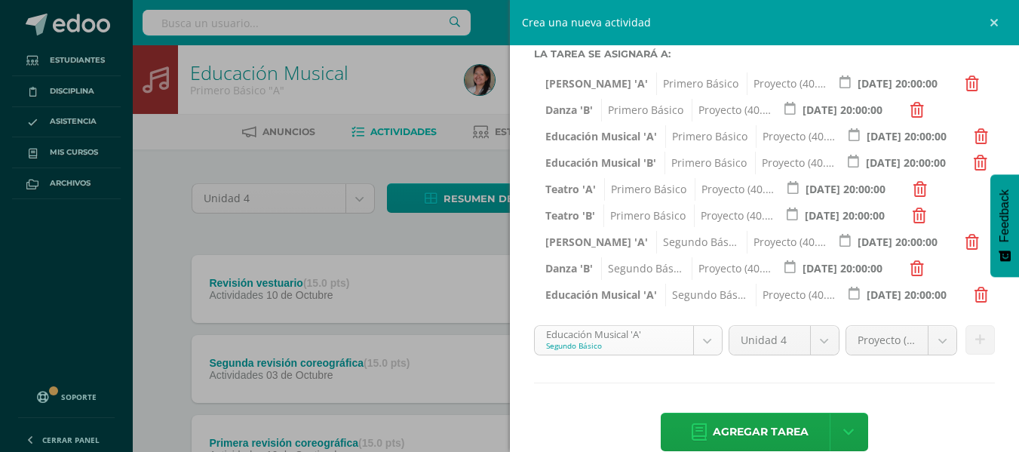
scroll to position [231, 0]
click at [706, 334] on body "Tarea asignada exitosamente Estudiantes Disciplina Asistencia Mis cursos Archiv…" at bounding box center [509, 331] width 1019 height 663
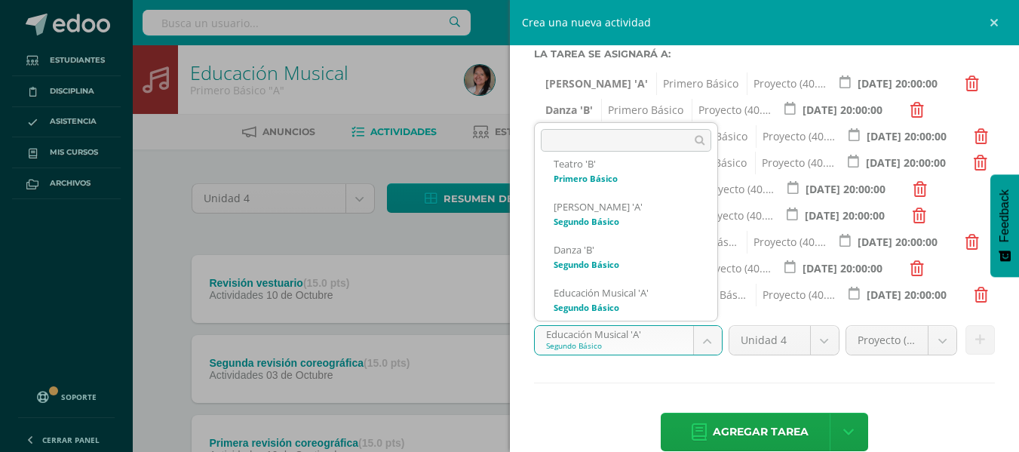
scroll to position [274, 0]
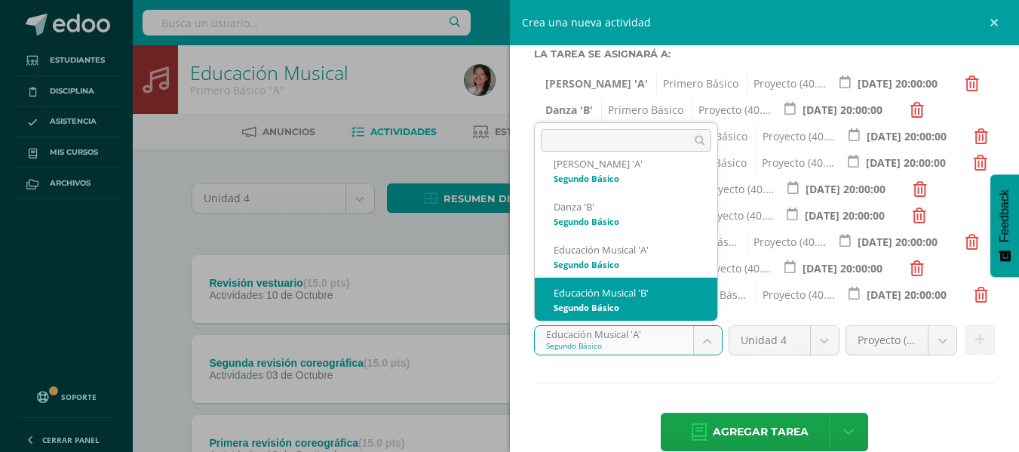
select select "95971"
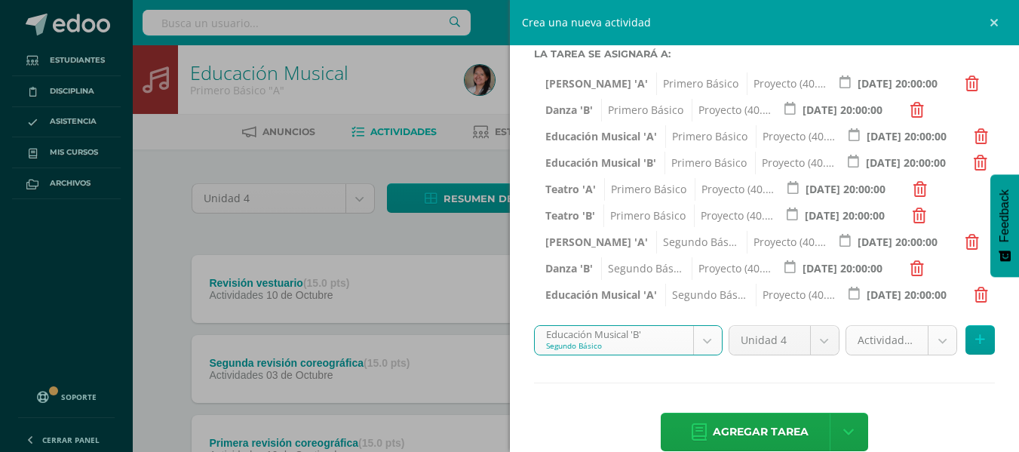
click at [934, 343] on body "Tarea asignada exitosamente Estudiantes Disciplina Asistencia Mis cursos Archiv…" at bounding box center [509, 331] width 1019 height 663
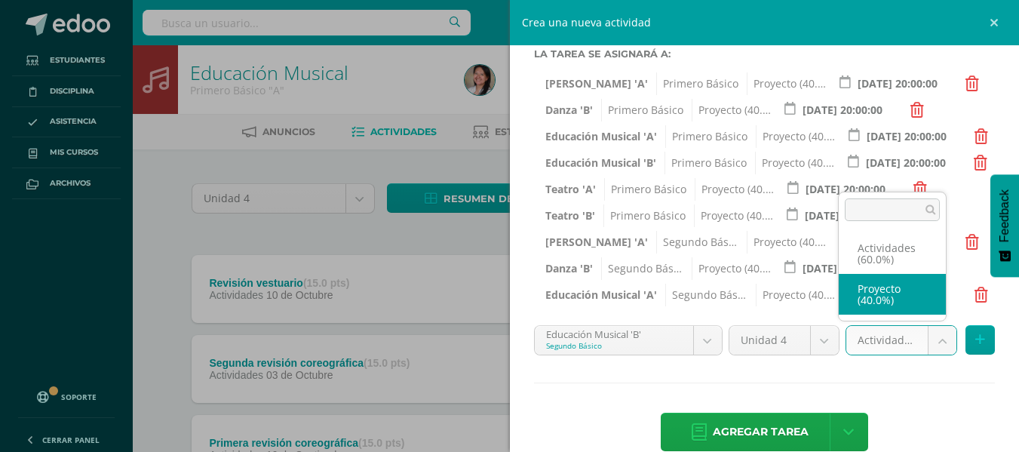
select select "107694"
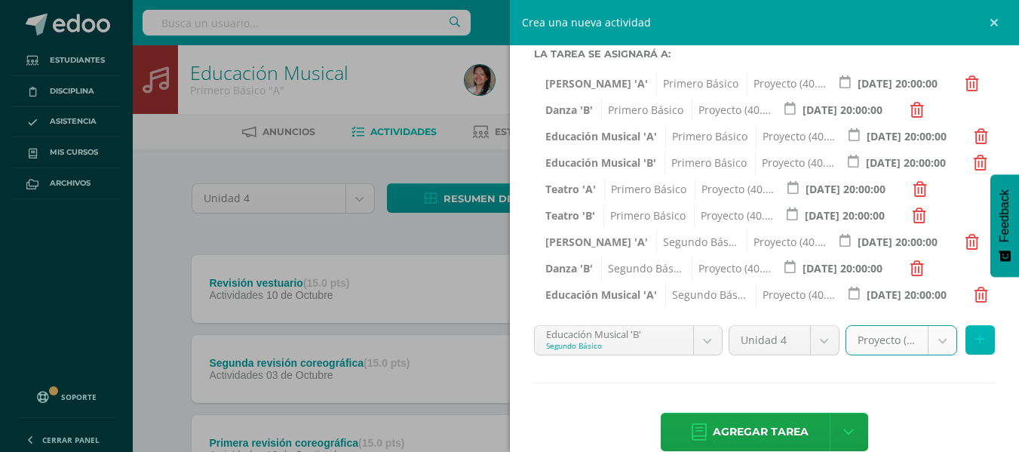
click at [966, 340] on button at bounding box center [980, 339] width 29 height 29
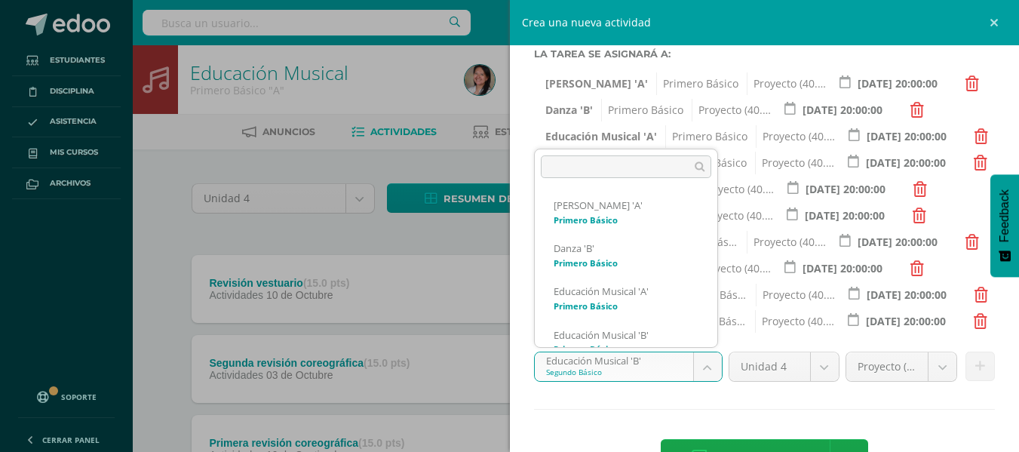
click at [697, 358] on body "Tarea asignada exitosamente Estudiantes Disciplina Asistencia Mis cursos Archiv…" at bounding box center [509, 331] width 1019 height 663
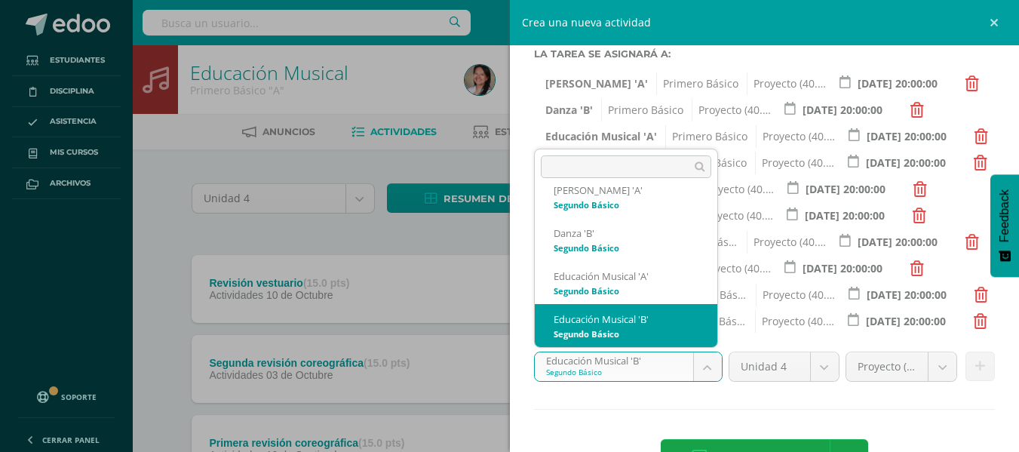
scroll to position [360, 0]
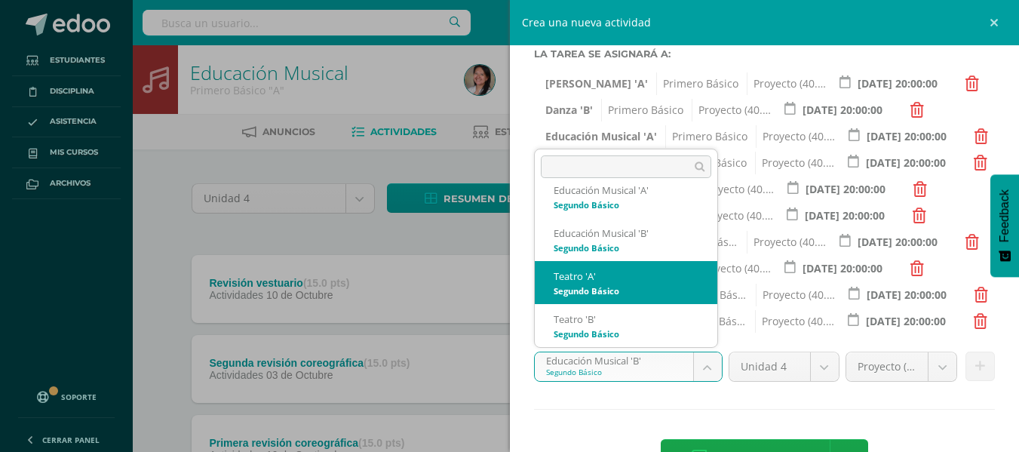
select select "95880"
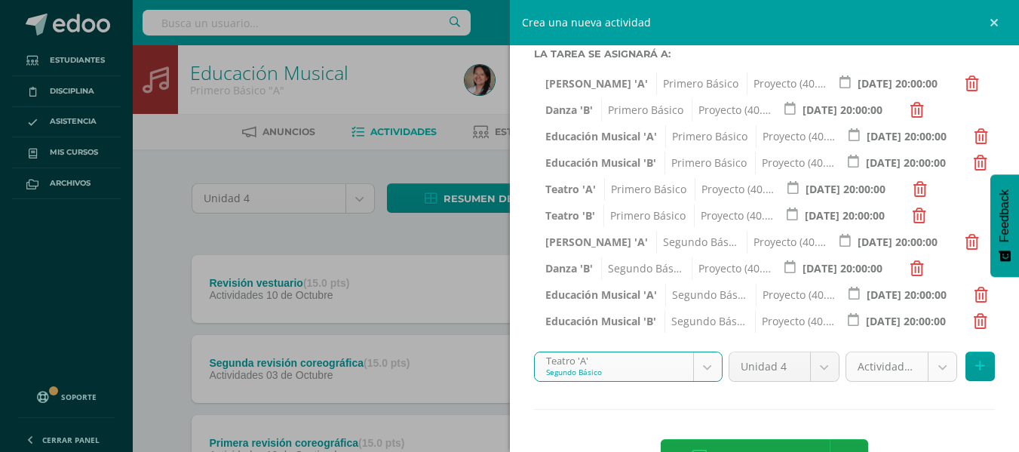
click at [937, 371] on body "Tarea asignada exitosamente Estudiantes Disciplina Asistencia Mis cursos Archiv…" at bounding box center [509, 331] width 1019 height 663
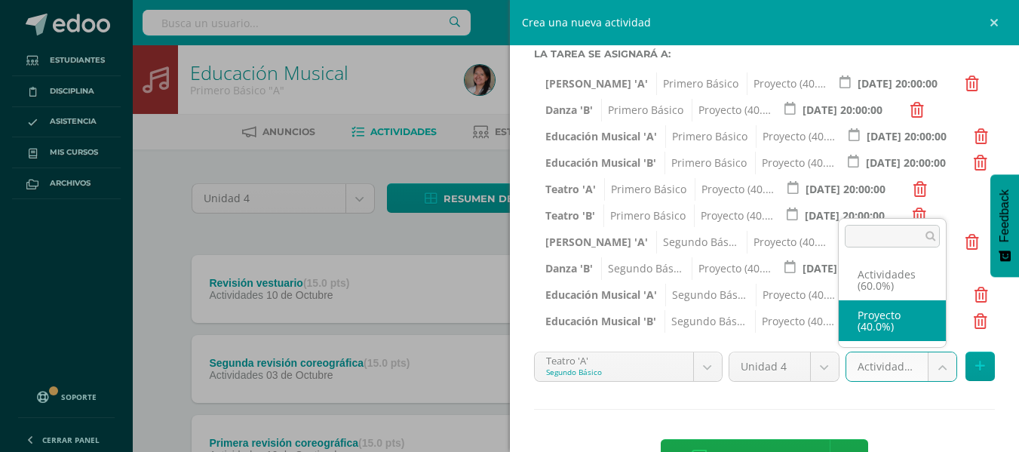
select select "107696"
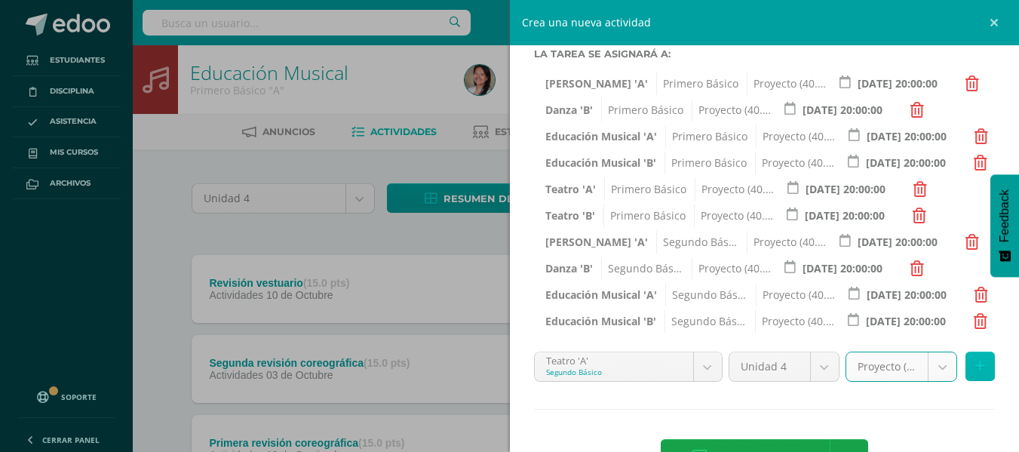
click at [966, 366] on button at bounding box center [980, 366] width 29 height 29
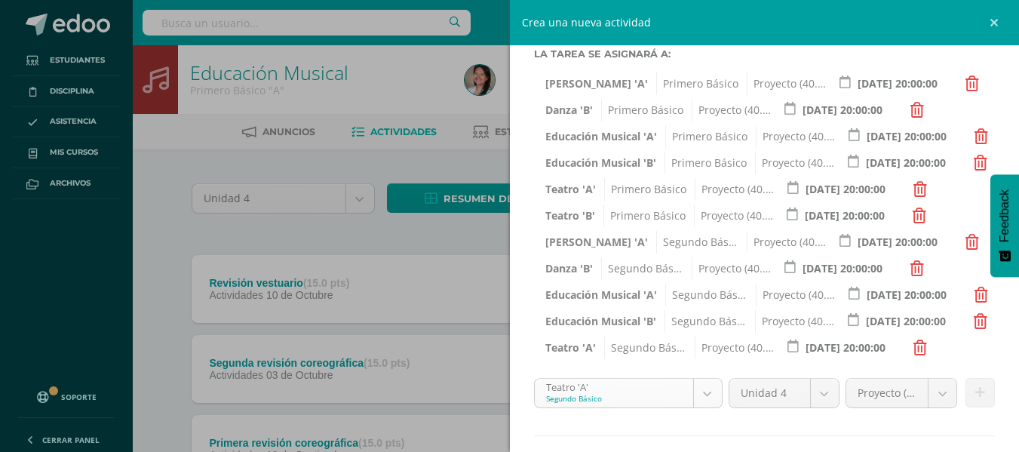
click at [689, 391] on body "Tarea asignada exitosamente Estudiantes Disciplina Asistencia Mis cursos Archiv…" at bounding box center [509, 331] width 1019 height 663
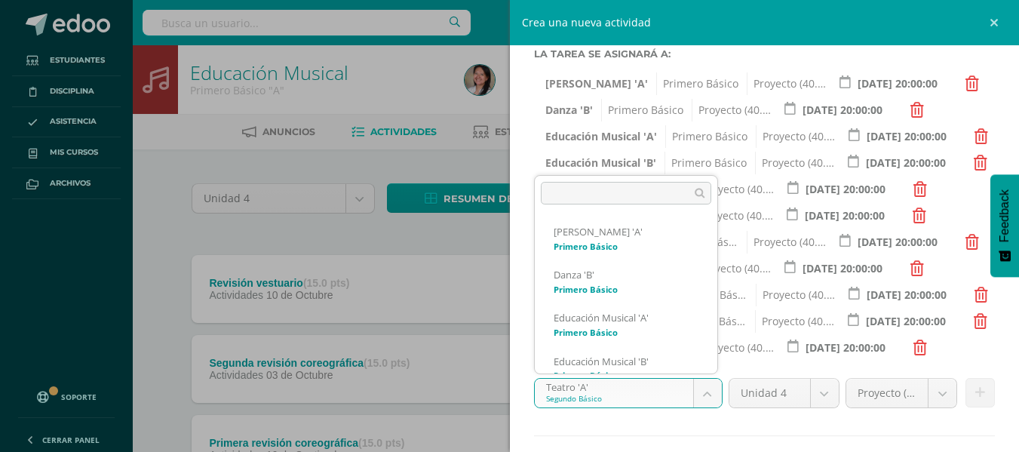
click at [703, 390] on body "Tarea asignada exitosamente Estudiantes Disciplina Asistencia Mis cursos Archiv…" at bounding box center [509, 331] width 1019 height 663
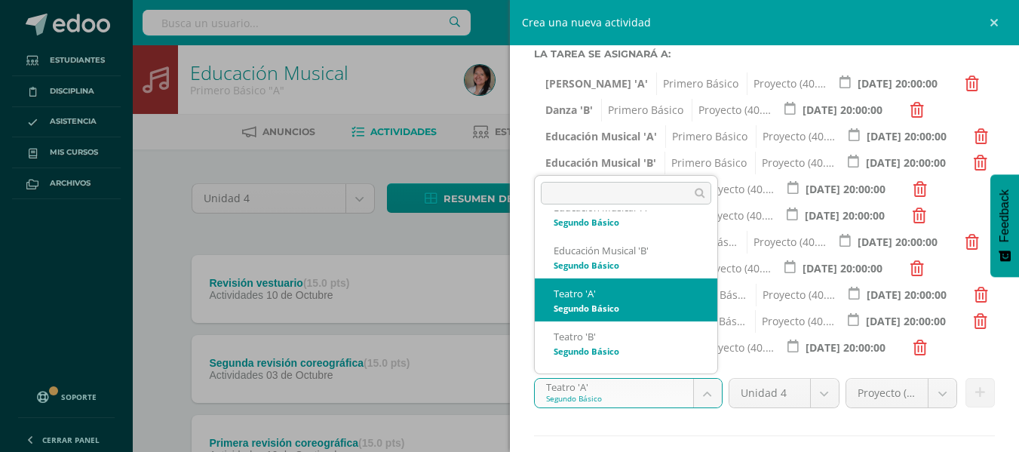
scroll to position [392, 0]
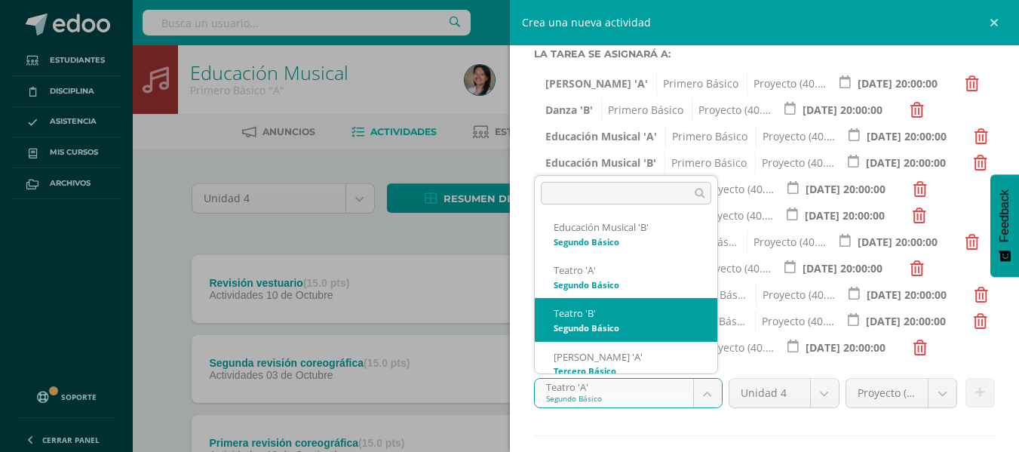
select select "95985"
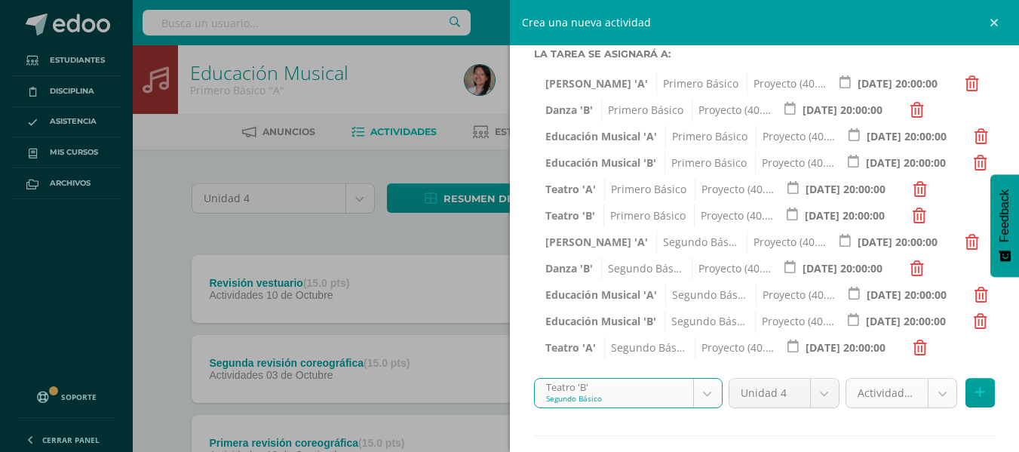
click at [932, 395] on body "Tarea asignada exitosamente Estudiantes Disciplina Asistencia Mis cursos Archiv…" at bounding box center [509, 331] width 1019 height 663
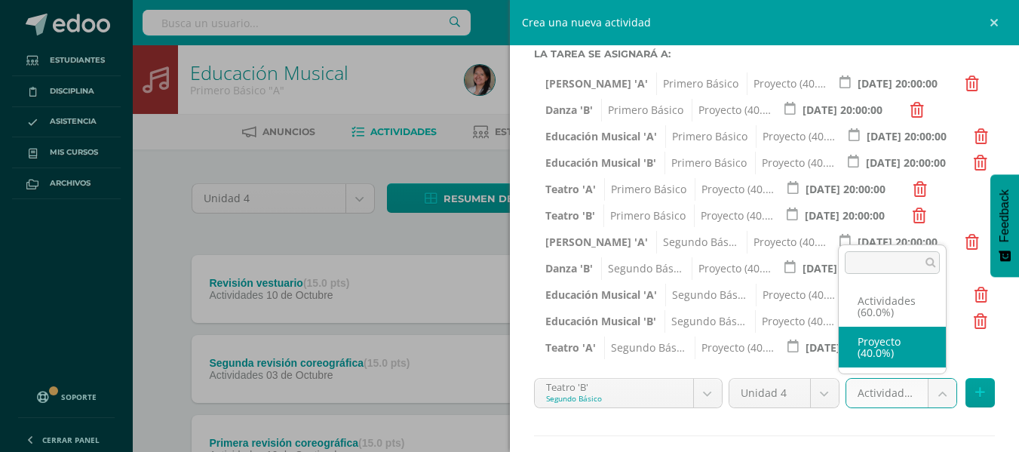
select select "107698"
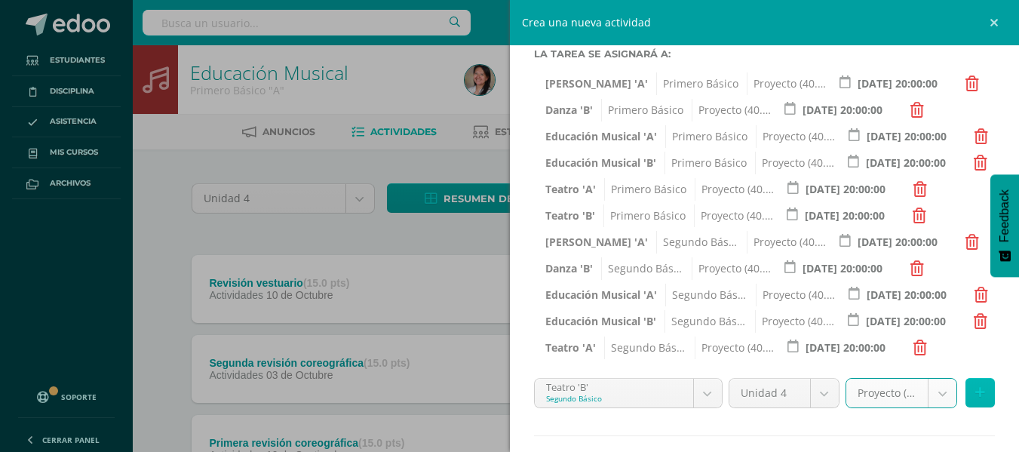
click at [976, 397] on icon at bounding box center [981, 392] width 10 height 13
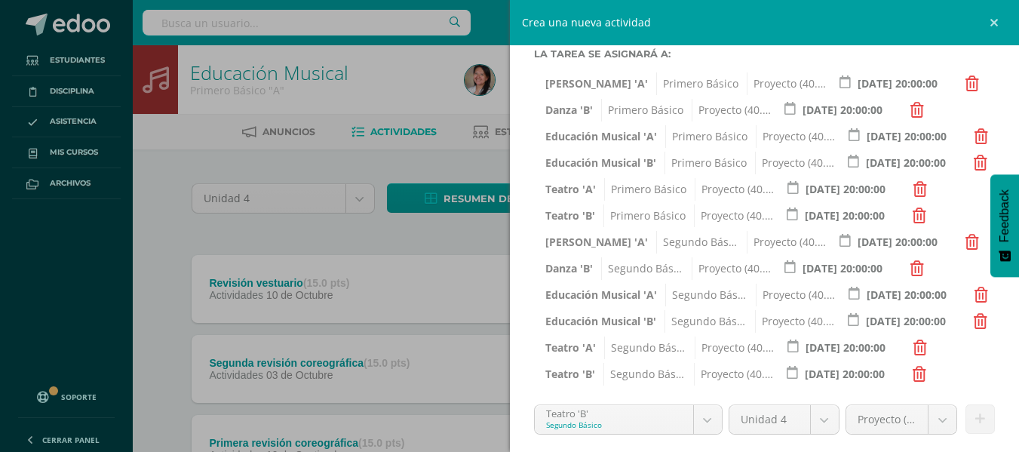
scroll to position [377, 0]
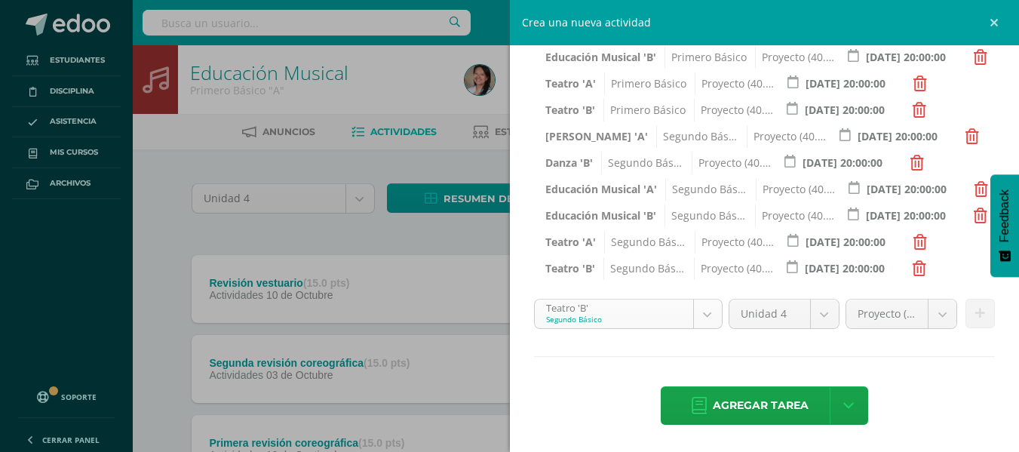
click at [708, 316] on body "Tarea asignada exitosamente Estudiantes Disciplina Asistencia Mis cursos Archiv…" at bounding box center [509, 331] width 1019 height 663
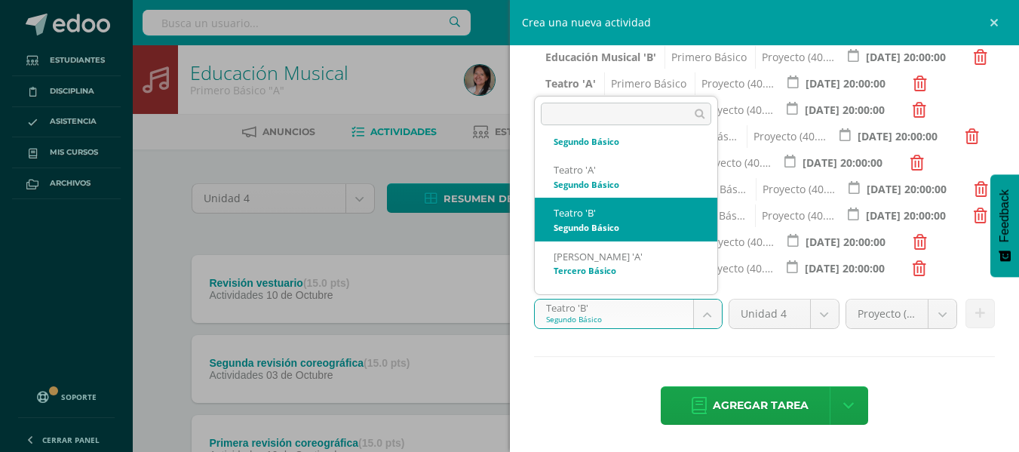
scroll to position [435, 0]
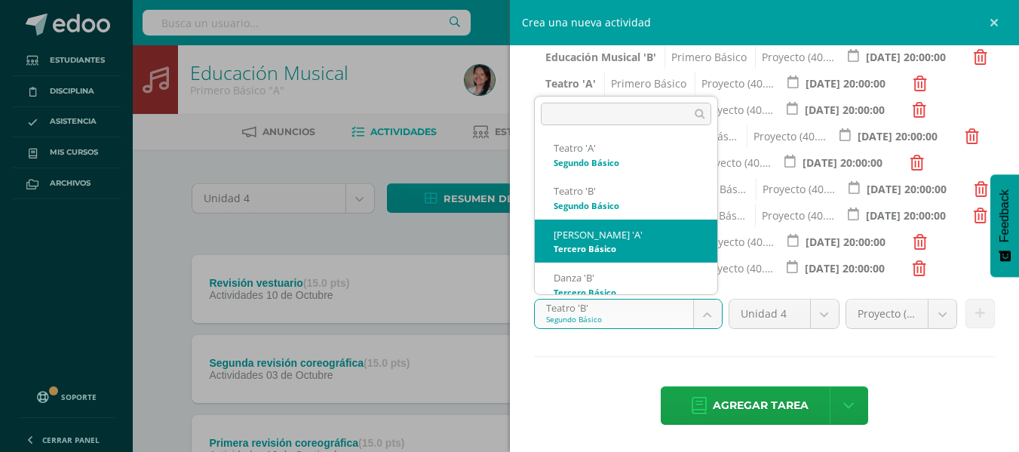
select select "96090"
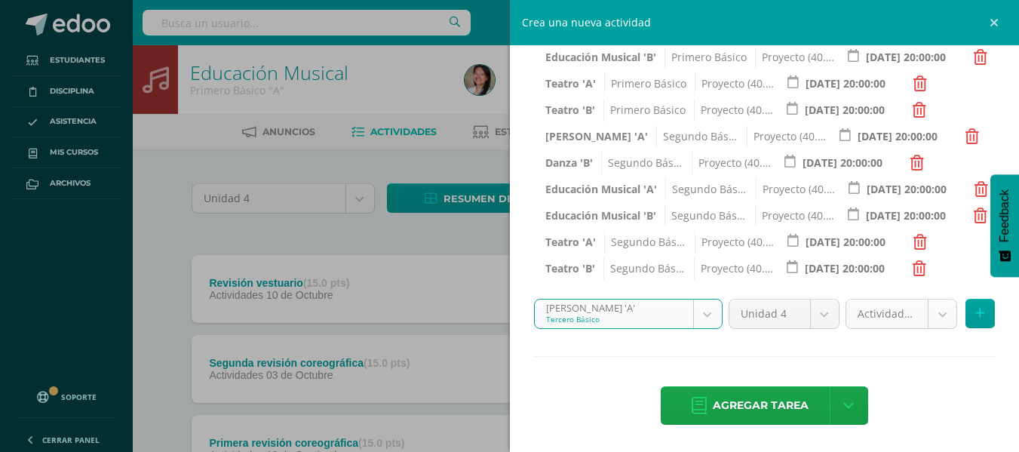
click at [934, 309] on body "Tarea asignada exitosamente Estudiantes Disciplina Asistencia Mis cursos Archiv…" at bounding box center [509, 331] width 1019 height 663
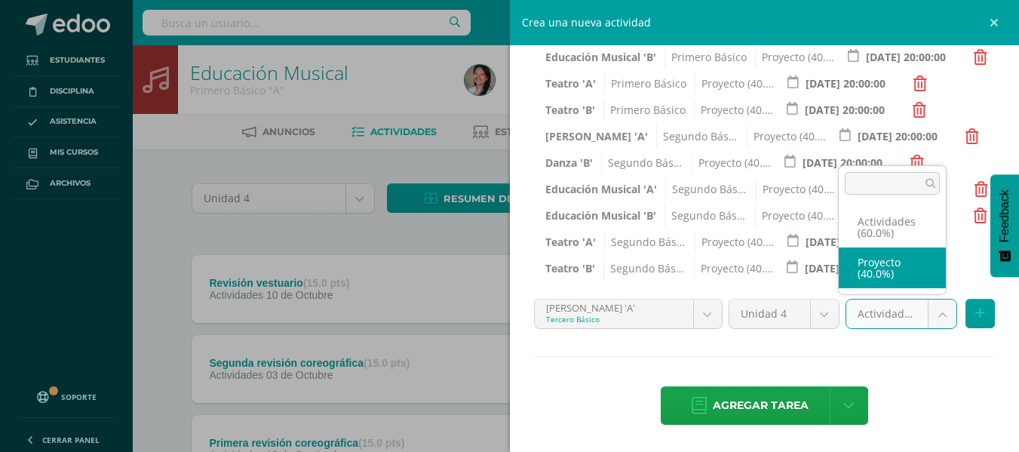
select select "107712"
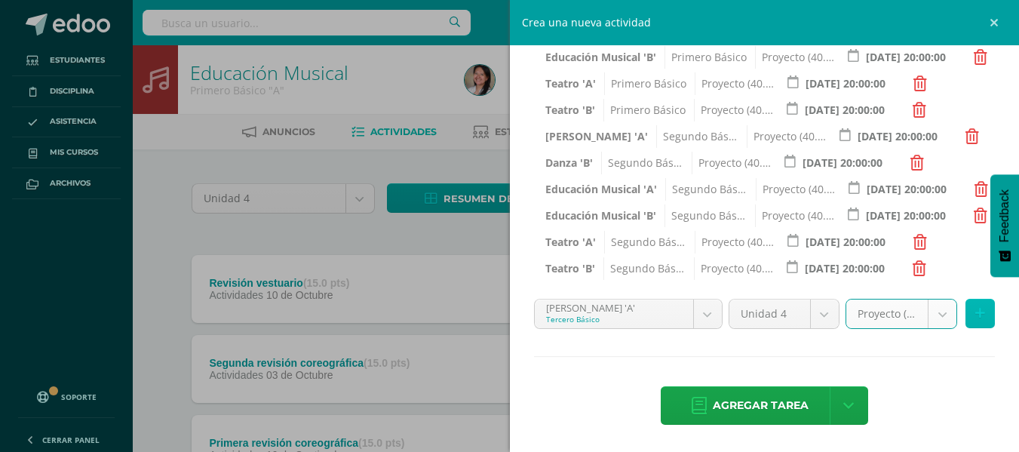
click at [976, 316] on icon at bounding box center [981, 313] width 10 height 13
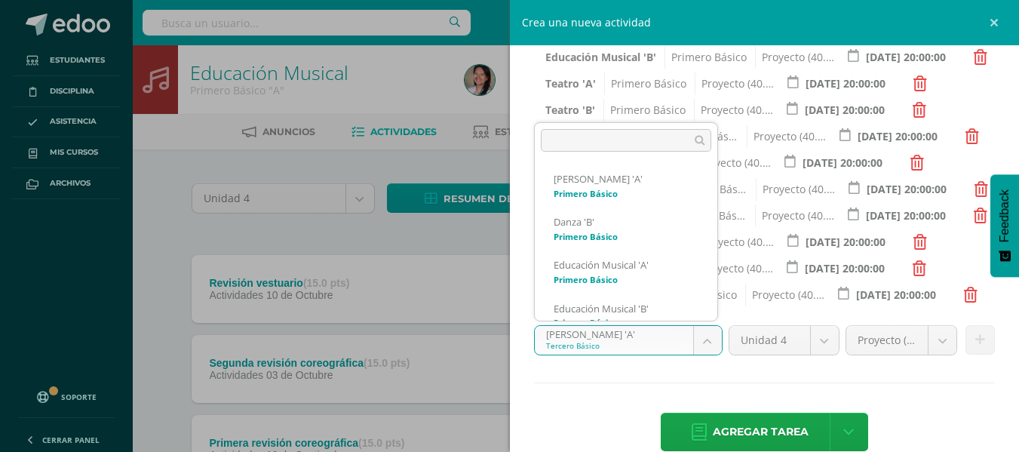
click at [712, 337] on body "Tarea asignada exitosamente Estudiantes Disciplina Asistencia Mis cursos Archiv…" at bounding box center [509, 331] width 1019 height 663
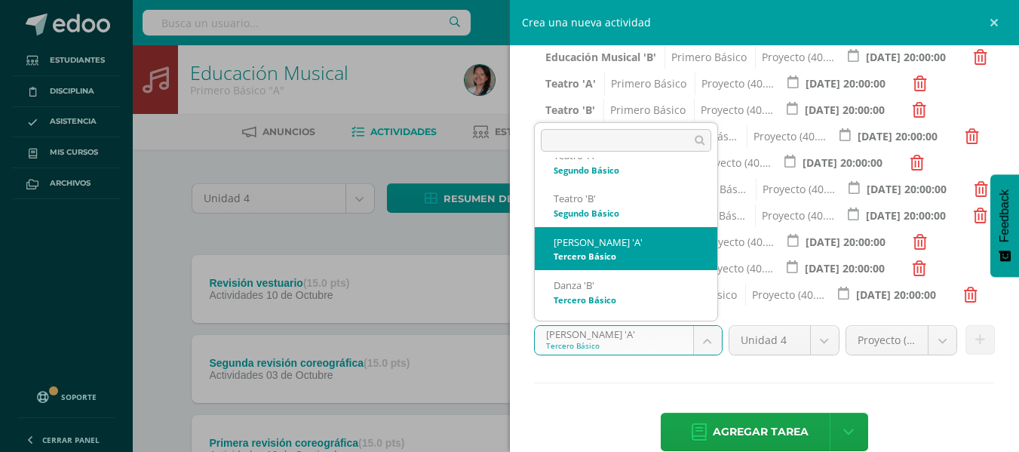
scroll to position [478, 0]
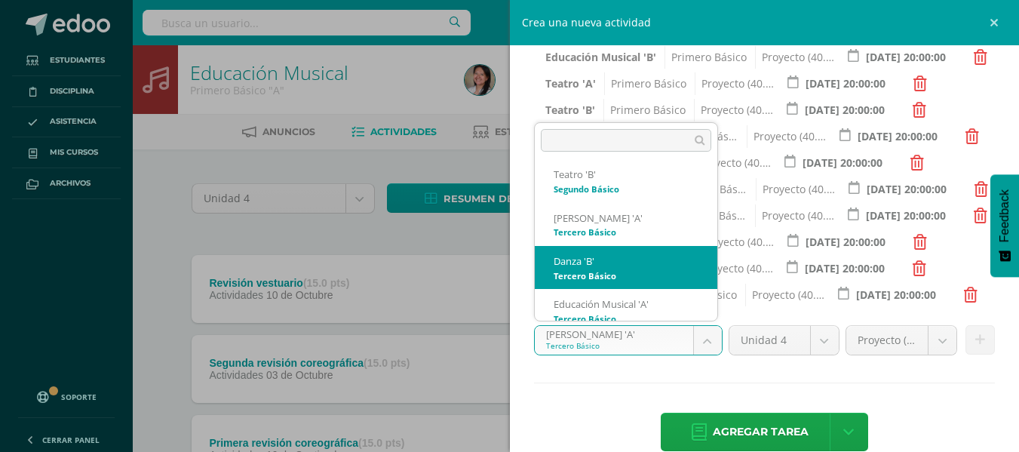
select select "96202"
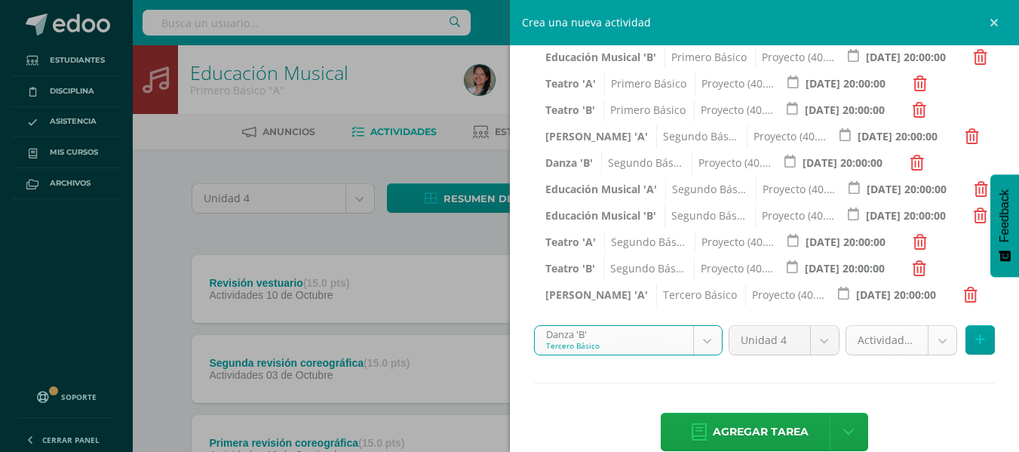
click at [934, 346] on body "Tarea asignada exitosamente Estudiantes Disciplina Asistencia Mis cursos Archiv…" at bounding box center [509, 331] width 1019 height 663
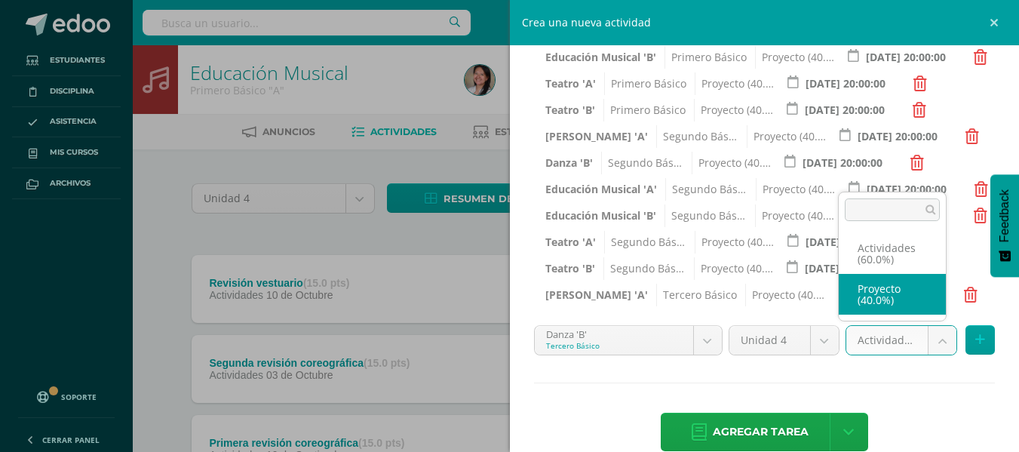
select select "107714"
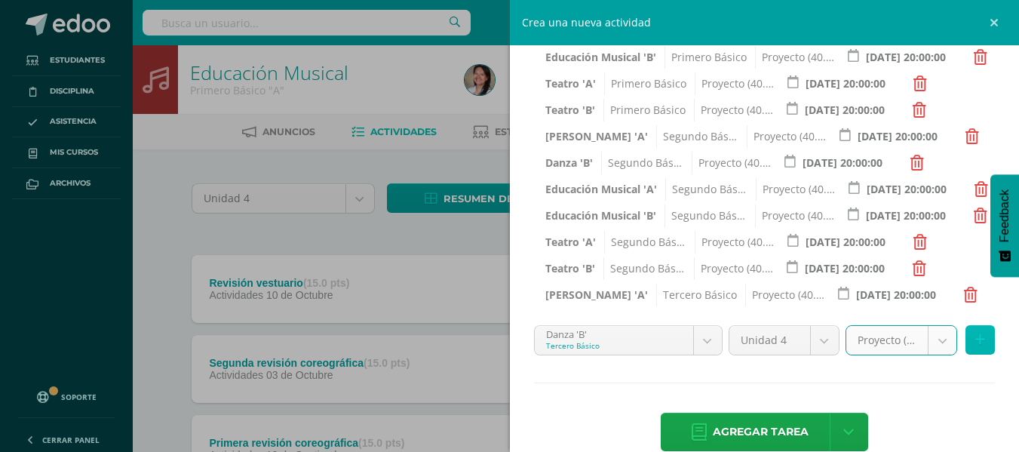
click at [966, 342] on button at bounding box center [980, 339] width 29 height 29
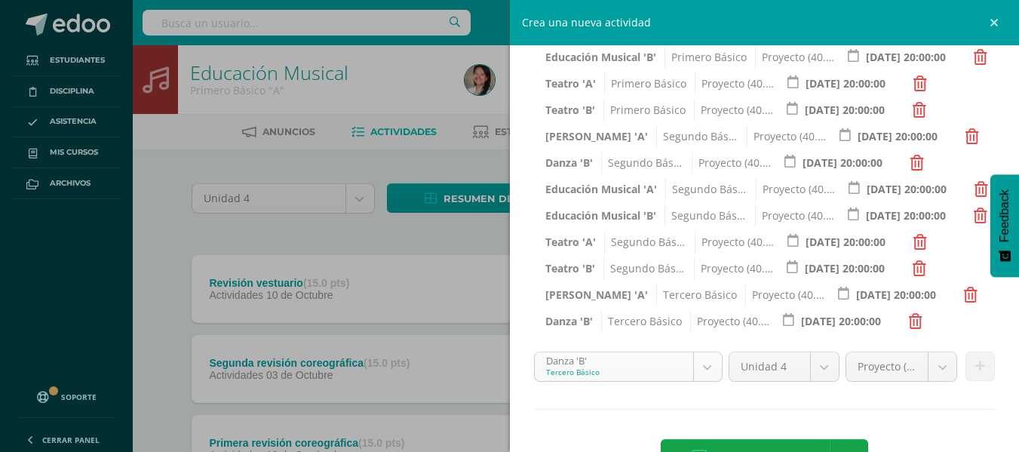
click at [695, 364] on body "Tarea asignada exitosamente Estudiantes Disciplina Asistencia Mis cursos Archiv…" at bounding box center [509, 331] width 1019 height 663
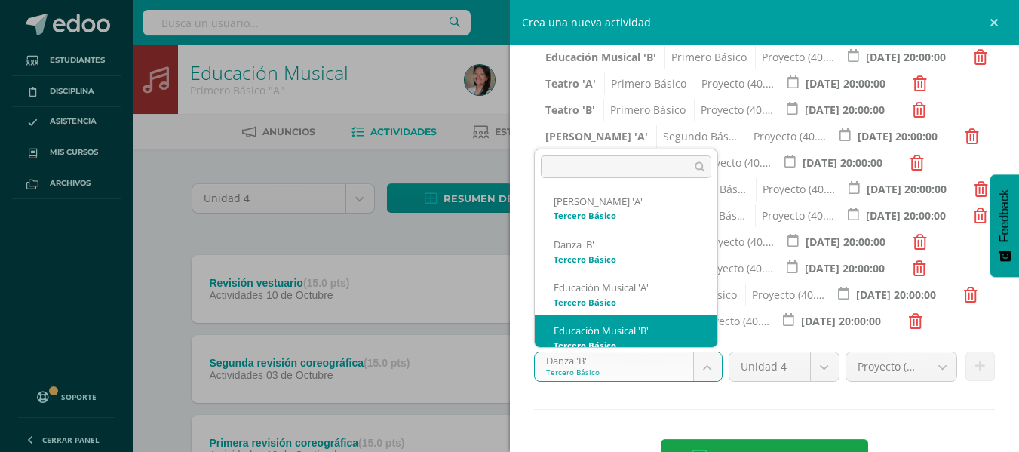
scroll to position [533, 0]
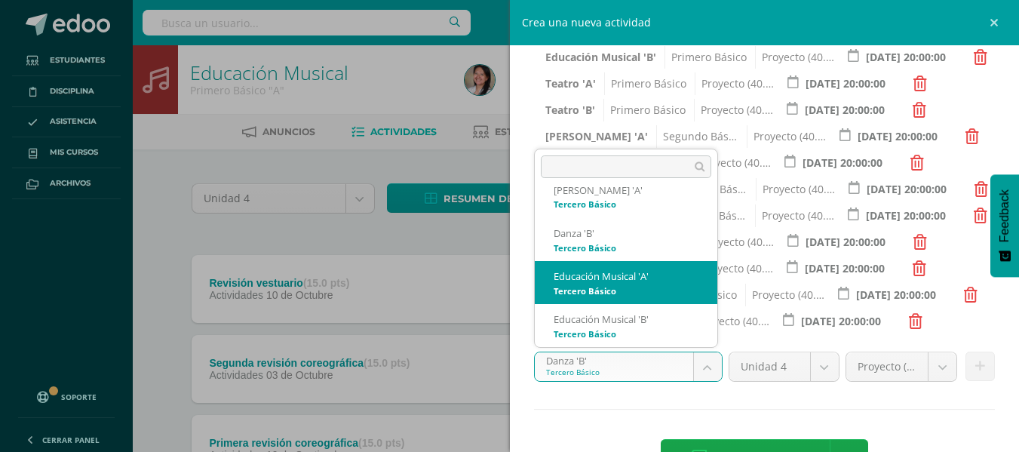
select select "96069"
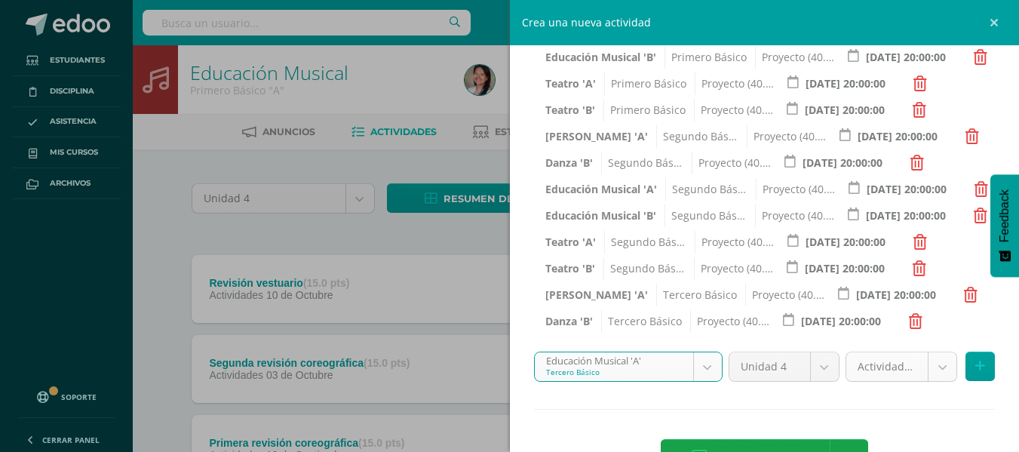
click at [936, 373] on body "Tarea asignada exitosamente Estudiantes Disciplina Asistencia Mis cursos Archiv…" at bounding box center [509, 331] width 1019 height 663
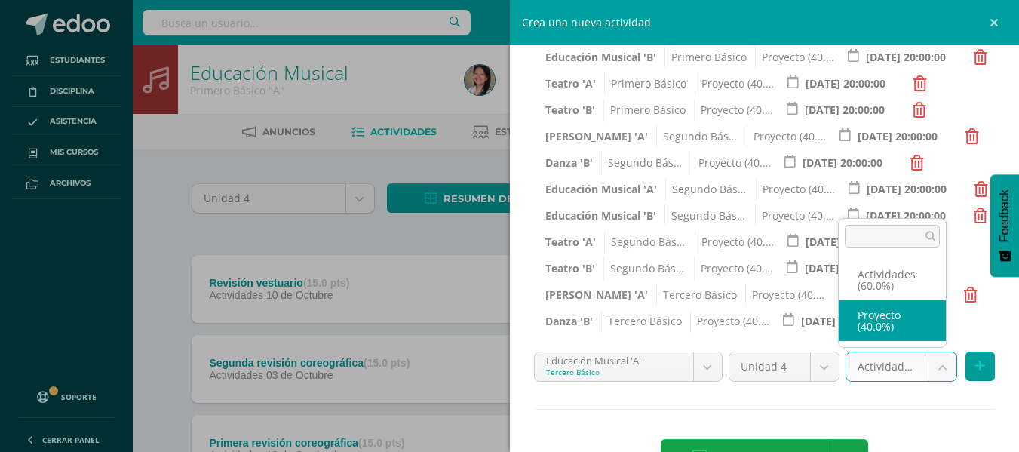
select select "107704"
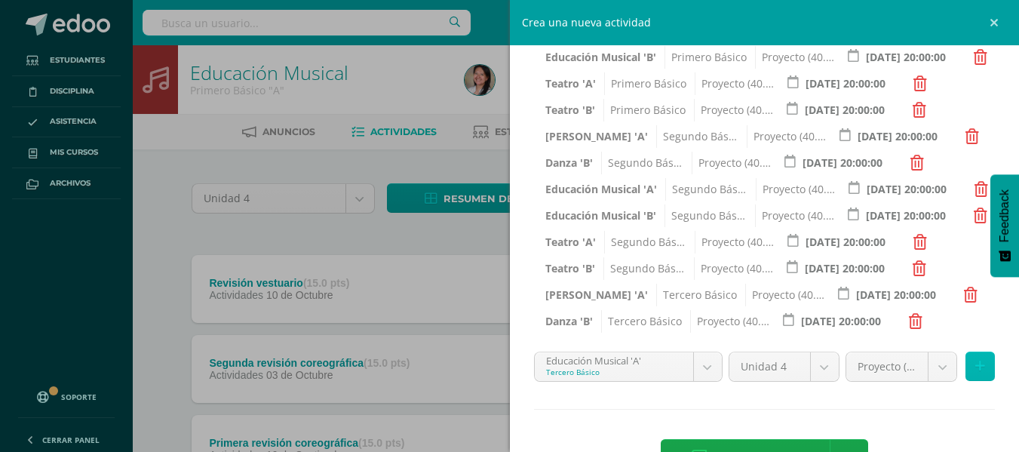
click at [968, 374] on button at bounding box center [980, 366] width 29 height 29
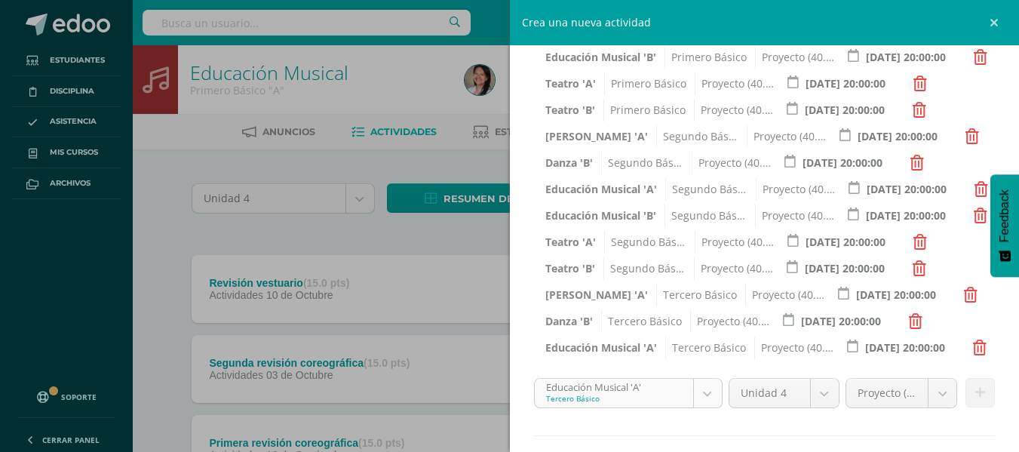
click at [703, 395] on body "Tarea asignada exitosamente Estudiantes Disciplina Asistencia Mis cursos Archiv…" at bounding box center [509, 331] width 1019 height 663
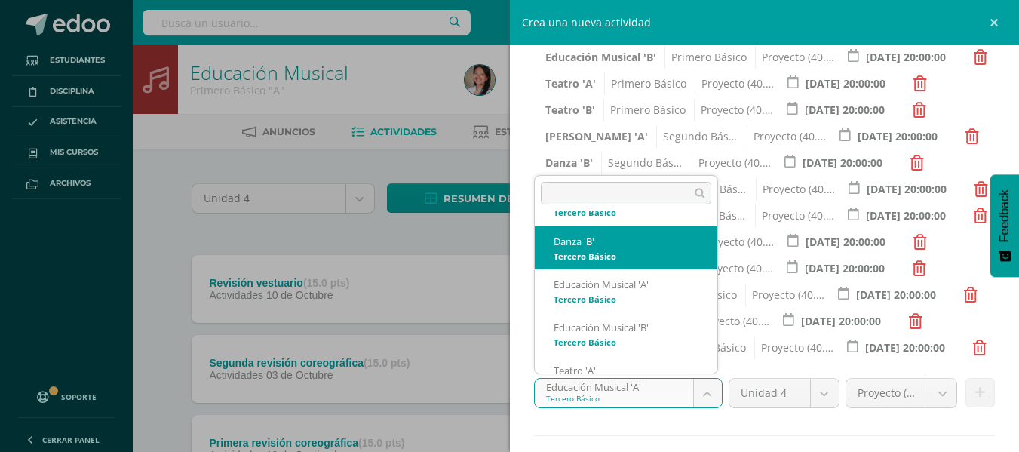
scroll to position [565, 0]
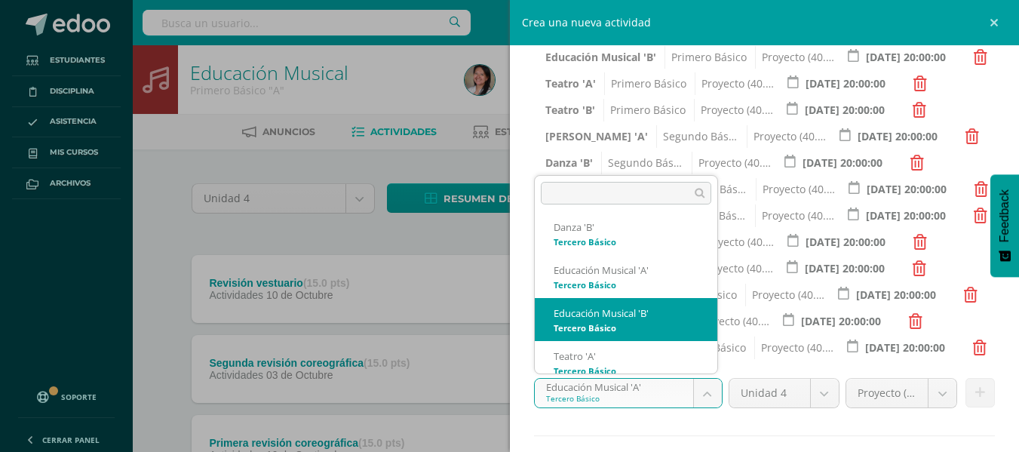
select select "96181"
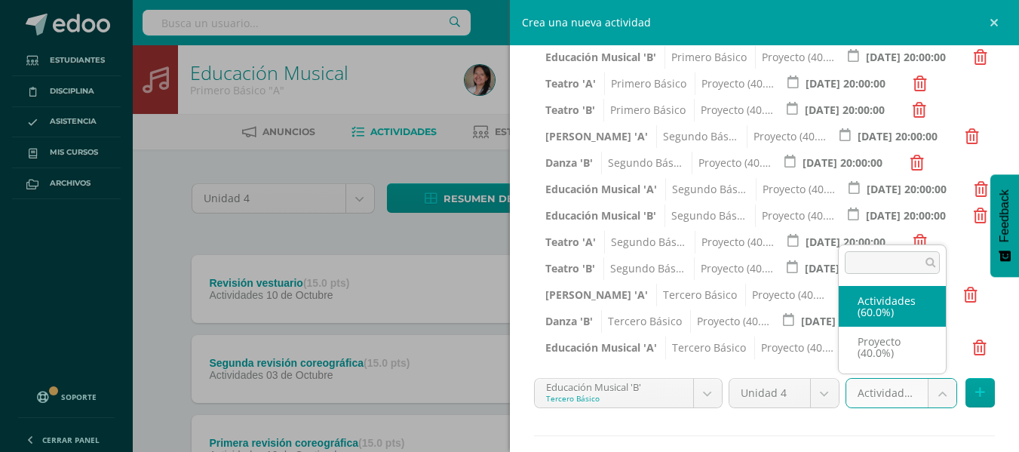
click at [930, 397] on body "Tarea asignada exitosamente Estudiantes Disciplina Asistencia Mis cursos Archiv…" at bounding box center [509, 331] width 1019 height 663
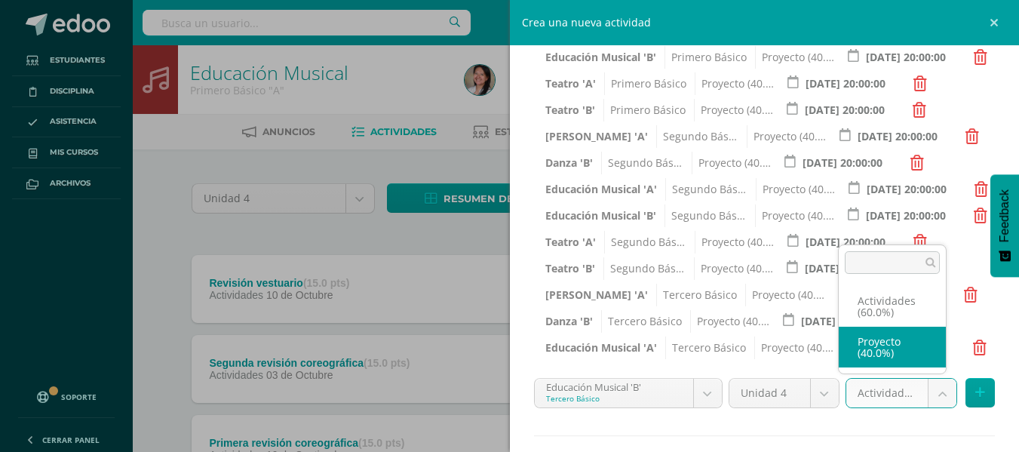
select select "107706"
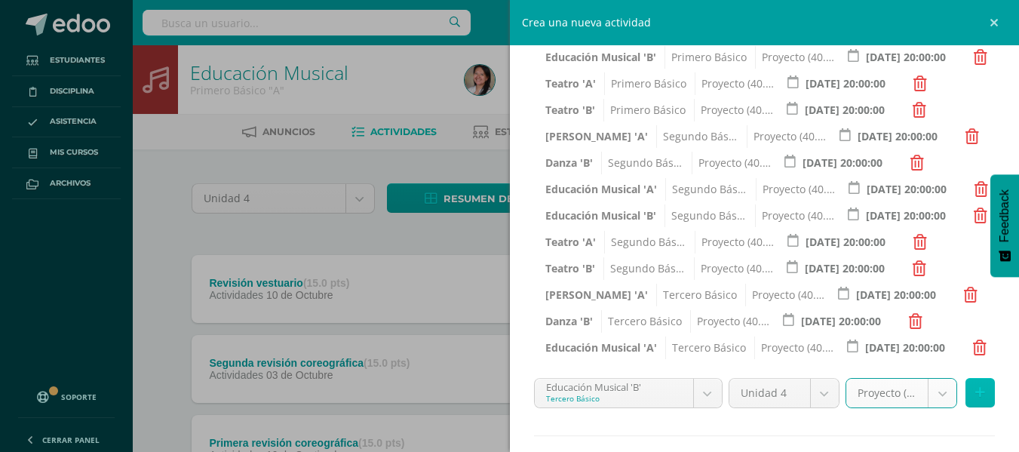
click at [976, 390] on icon at bounding box center [981, 392] width 10 height 13
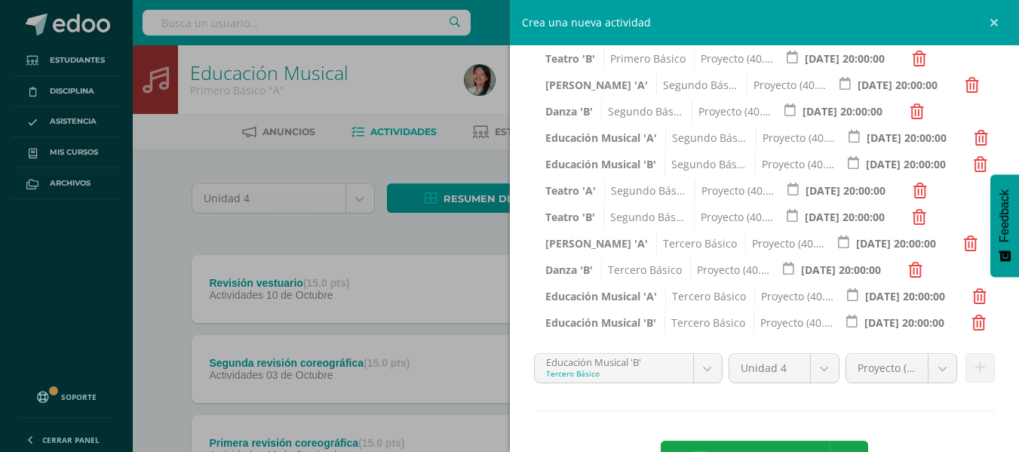
scroll to position [483, 0]
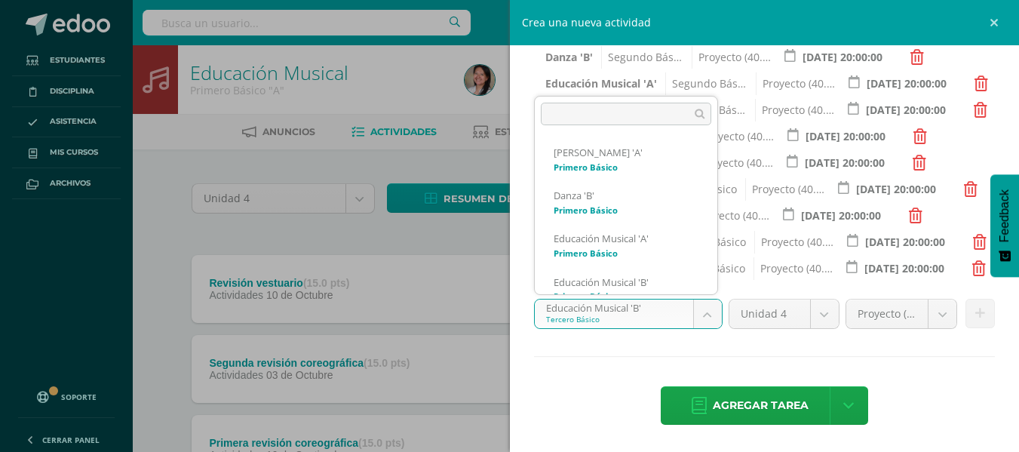
click at [707, 321] on body "Tarea asignada exitosamente Estudiantes Disciplina Asistencia Mis cursos Archiv…" at bounding box center [509, 331] width 1019 height 663
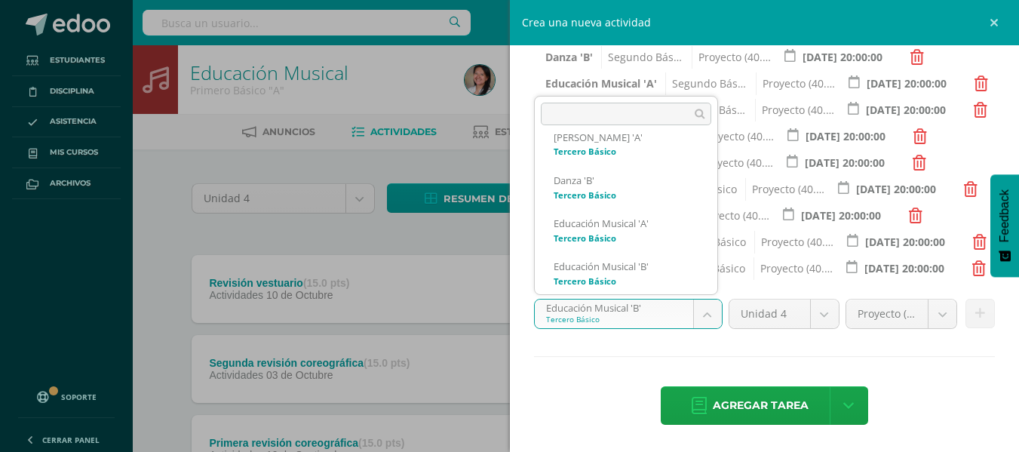
scroll to position [576, 0]
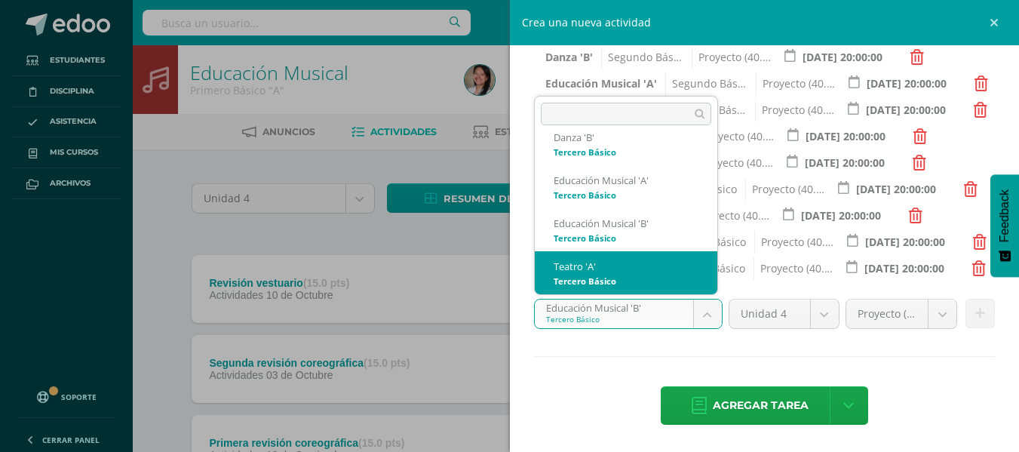
select select "96076"
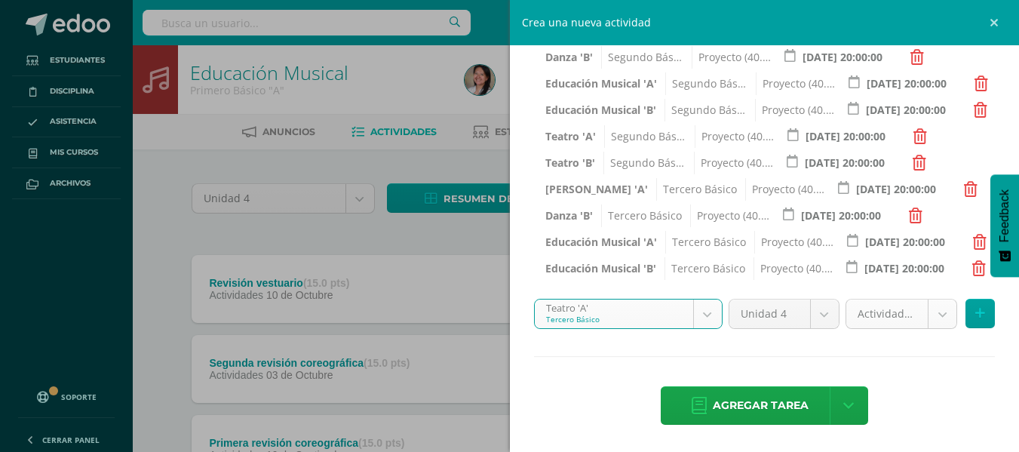
click at [931, 311] on body "Tarea asignada exitosamente Estudiantes Disciplina Asistencia Mis cursos Archiv…" at bounding box center [509, 331] width 1019 height 663
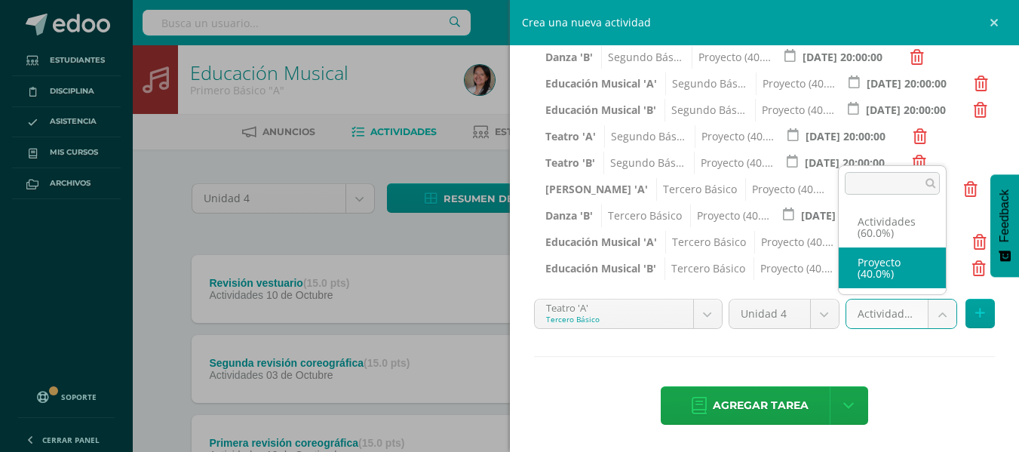
select select "107708"
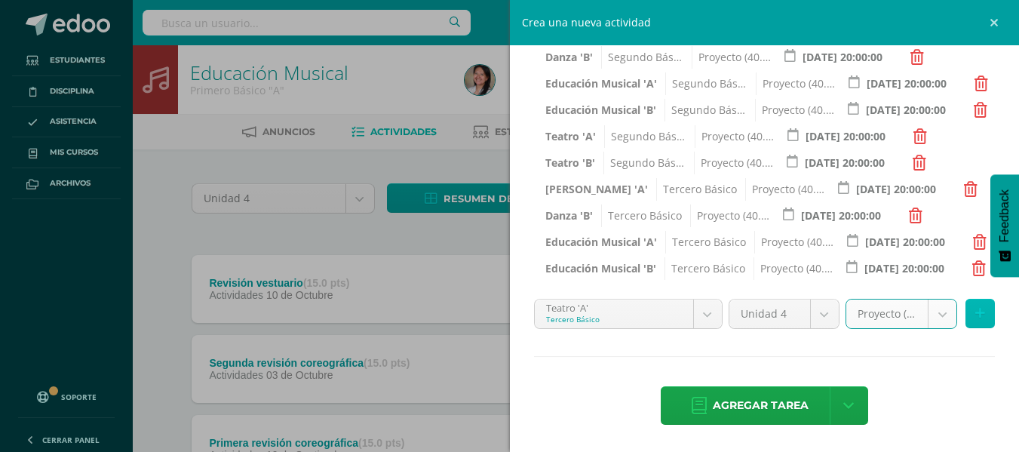
click at [966, 309] on button at bounding box center [980, 313] width 29 height 29
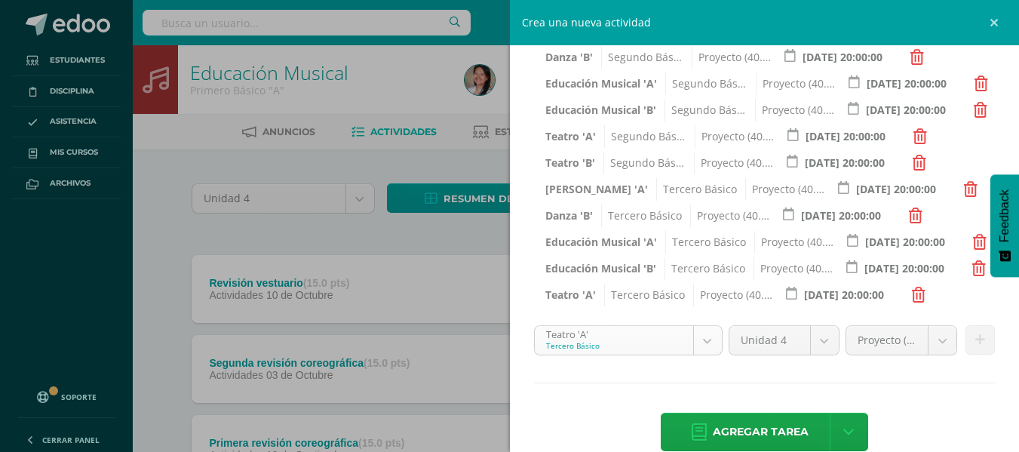
click at [692, 334] on body "Tarea asignada exitosamente Estudiantes Disciplina Asistencia Mis cursos Archiv…" at bounding box center [509, 331] width 1019 height 663
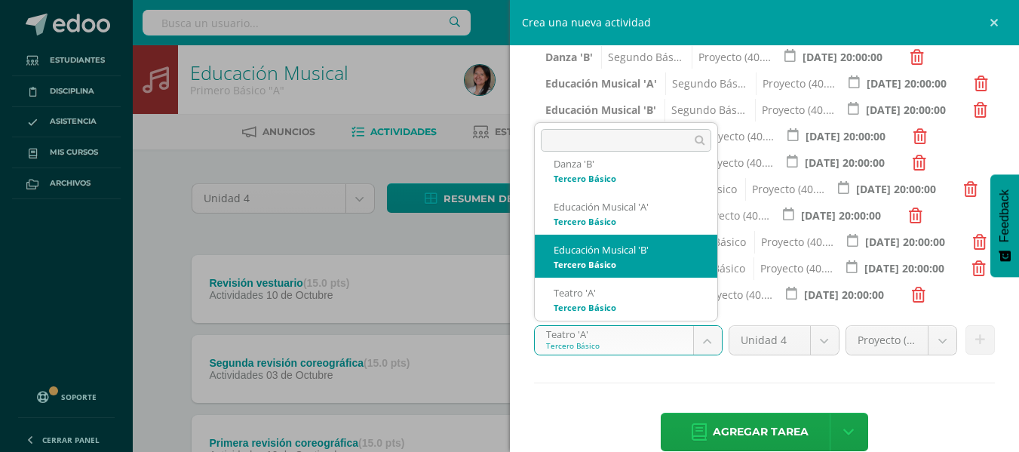
scroll to position [651, 0]
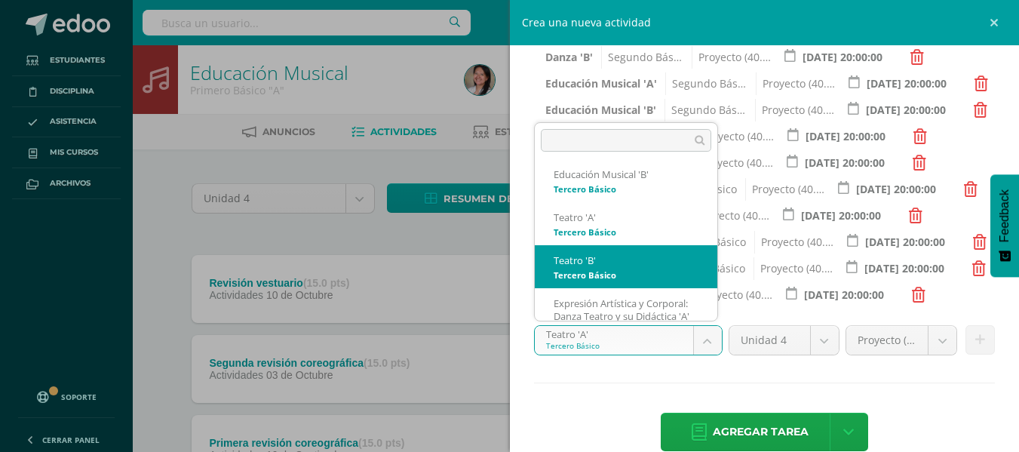
select select "96188"
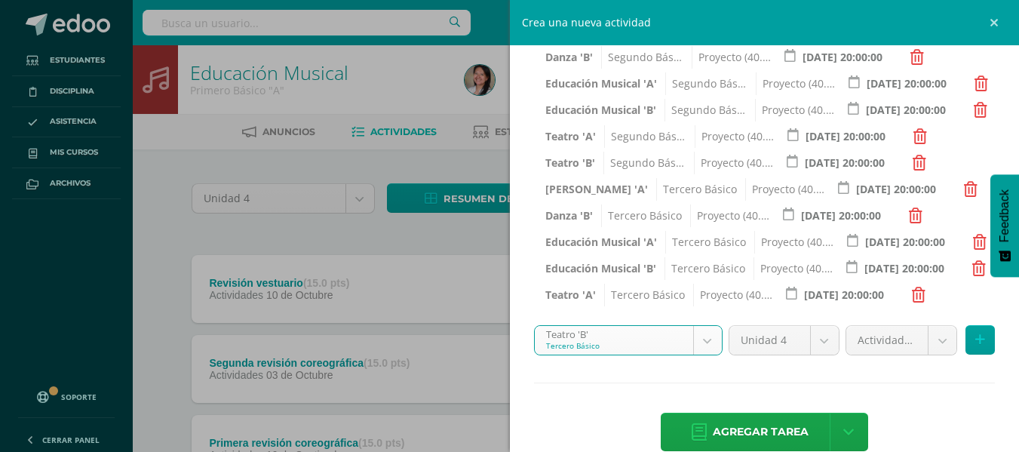
click at [932, 346] on body "Tarea asignada exitosamente Estudiantes Disciplina Asistencia Mis cursos Archiv…" at bounding box center [509, 331] width 1019 height 663
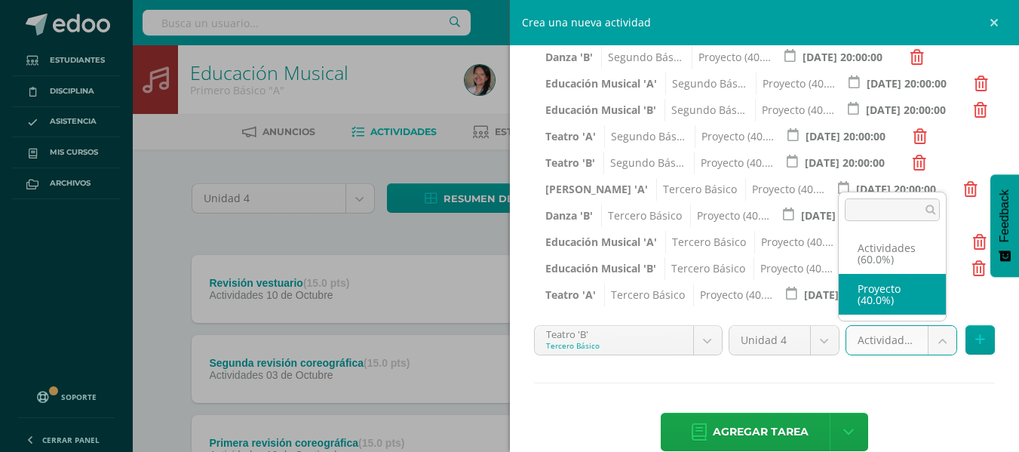
select select "107710"
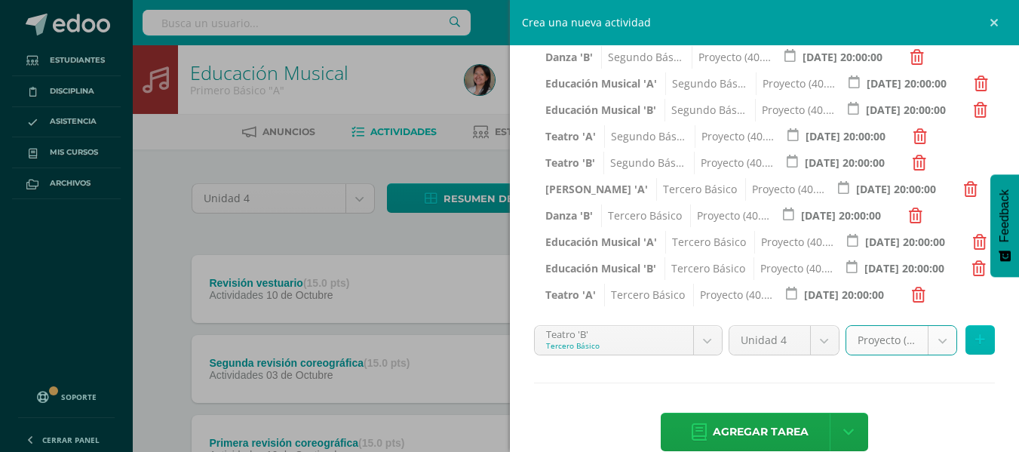
click at [966, 342] on button at bounding box center [980, 339] width 29 height 29
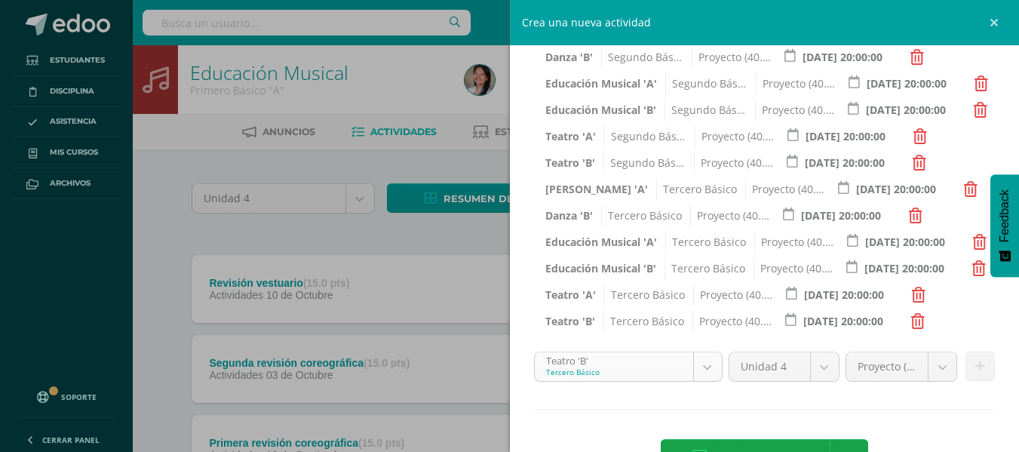
scroll to position [619, 0]
click at [708, 361] on body "Tarea asignada exitosamente Estudiantes Disciplina Asistencia Mis cursos Archiv…" at bounding box center [509, 331] width 1019 height 663
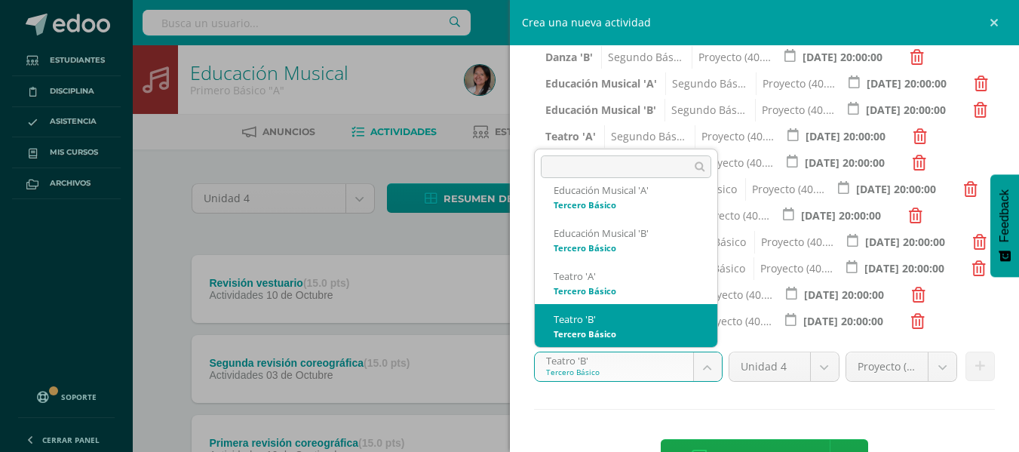
scroll to position [687, 0]
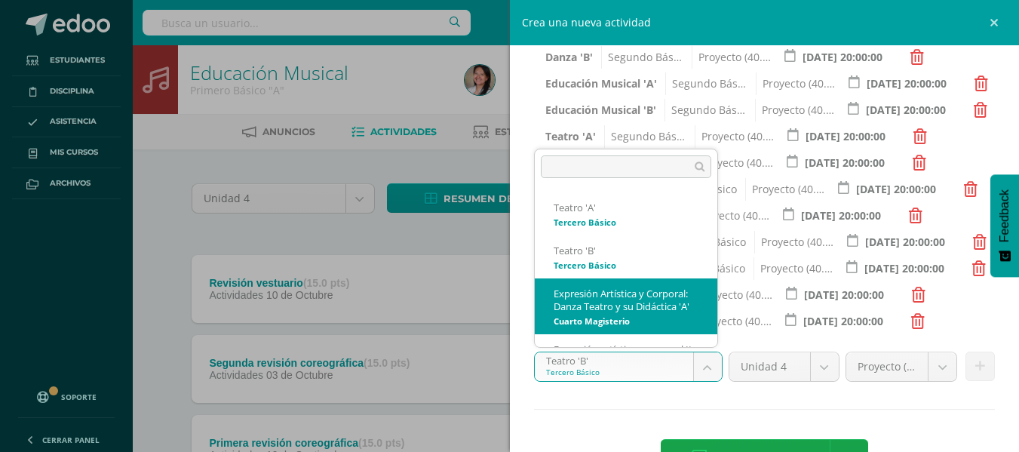
select select "96489"
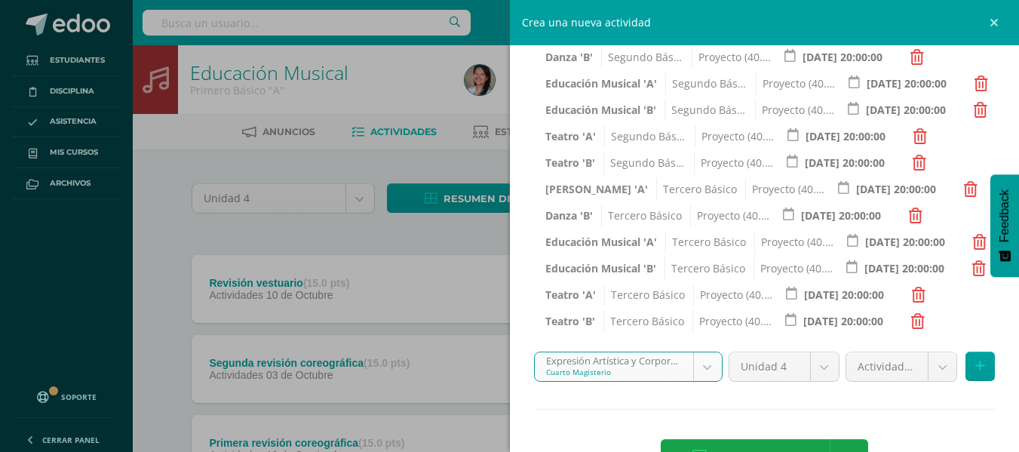
click at [930, 373] on body "Tarea asignada exitosamente Estudiantes Disciplina Asistencia Mis cursos Archiv…" at bounding box center [509, 331] width 1019 height 663
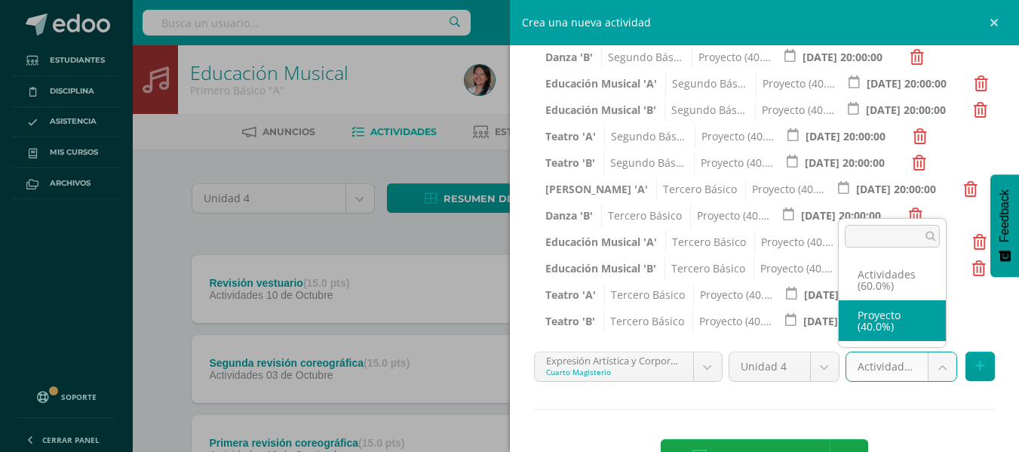
select select "107716"
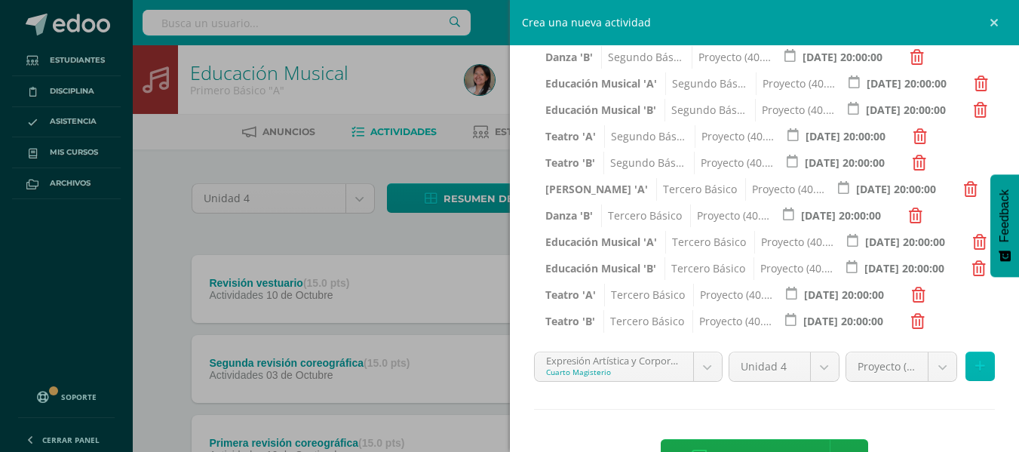
click at [977, 366] on button at bounding box center [980, 366] width 29 height 29
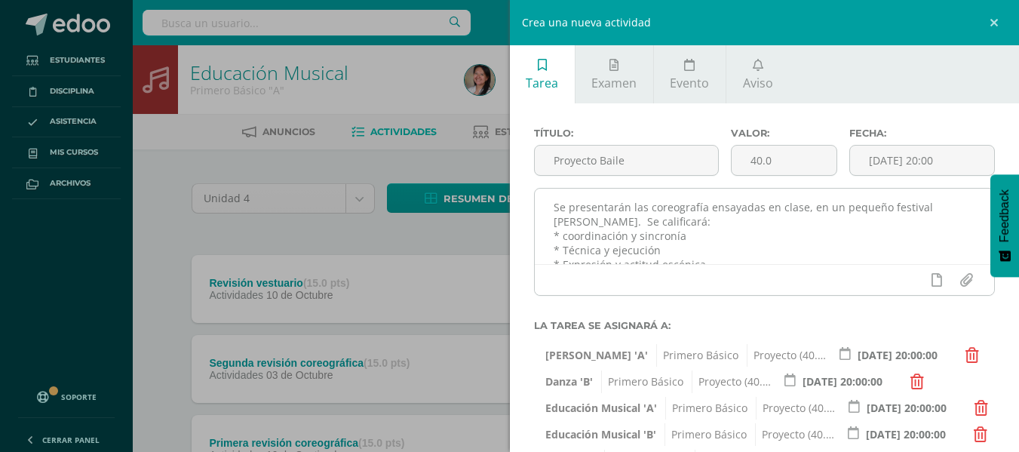
scroll to position [33, 0]
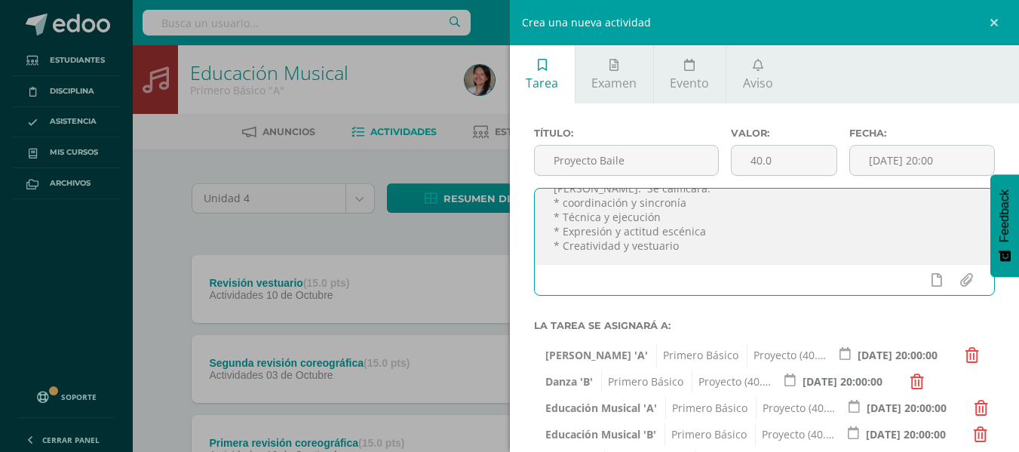
drag, startPoint x: 617, startPoint y: 236, endPoint x: 595, endPoint y: 226, distance: 25.0
click at [599, 228] on textarea "Se presentarán las coreografía ensayadas en clase, en un pequeño festival de ba…" at bounding box center [765, 226] width 460 height 75
click at [589, 220] on textarea "Se presentarán las coreografía ensayadas en clase, en un pequeño festival de ba…" at bounding box center [765, 226] width 460 height 75
click at [679, 248] on textarea "Se presentarán las coreografía ensayadas en clase, en un pequeño festival de ba…" at bounding box center [765, 226] width 460 height 75
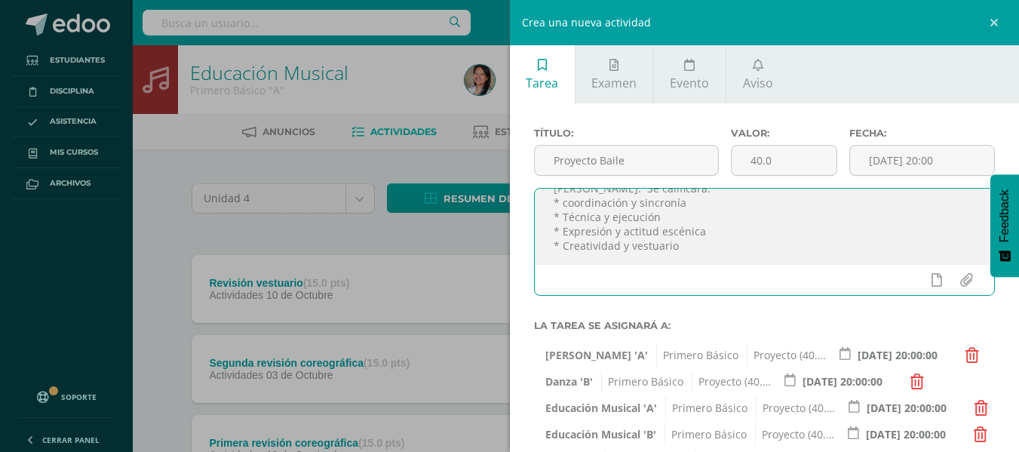
scroll to position [75, 0]
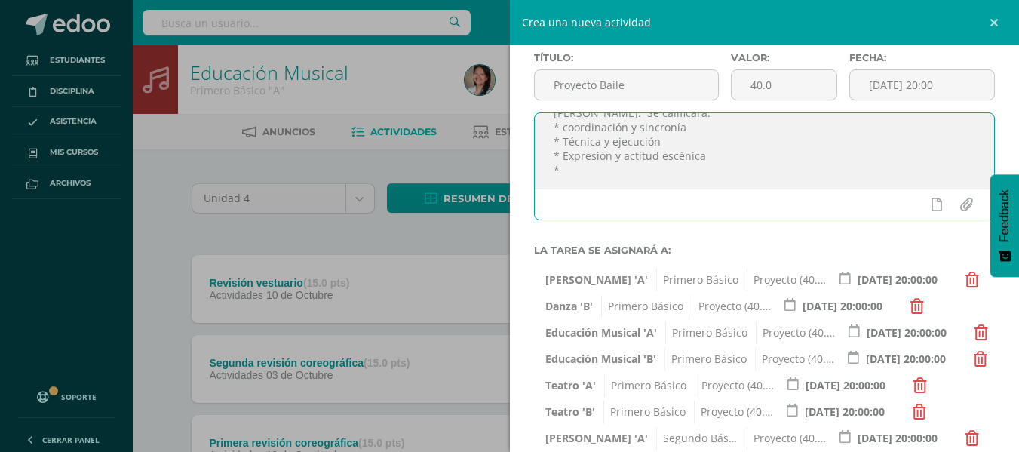
click at [660, 145] on textarea "Se presentarán las coreografía ensayadas en clase, en un pequeño festival de ba…" at bounding box center [765, 150] width 460 height 75
click at [603, 167] on textarea "Se presentarán las coreografía ensayadas en clase, en un pequeño festival de ba…" at bounding box center [765, 150] width 460 height 75
click at [570, 168] on textarea "Se presentarán las coreografía ensayadas en clase, en un pequeño festival de ba…" at bounding box center [765, 150] width 460 height 75
click at [639, 171] on textarea "Se presentarán las coreografía ensayadas en clase, en un pequeño festival de ba…" at bounding box center [765, 150] width 460 height 75
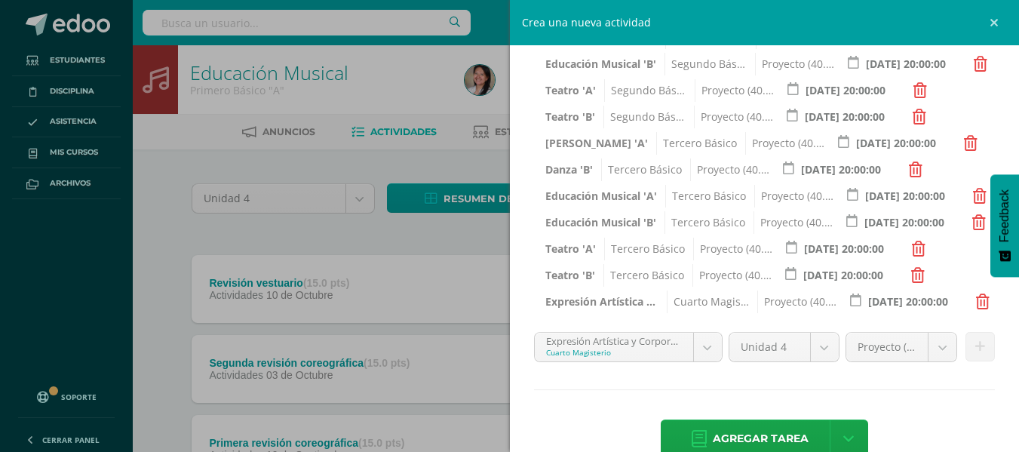
scroll to position [562, 0]
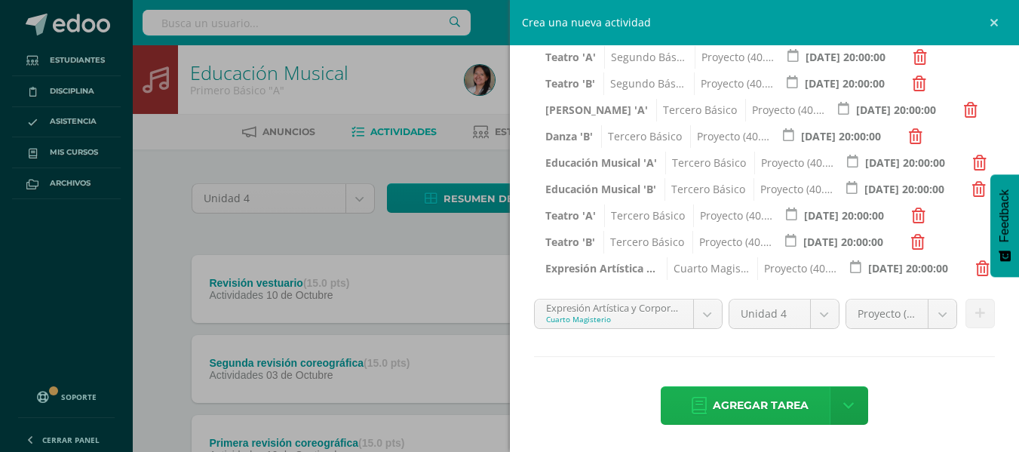
type textarea "Se presentarán las coreografía ensayadas en clase, en un pequeño festival de ba…"
click at [776, 405] on span "Agregar tarea" at bounding box center [761, 405] width 96 height 37
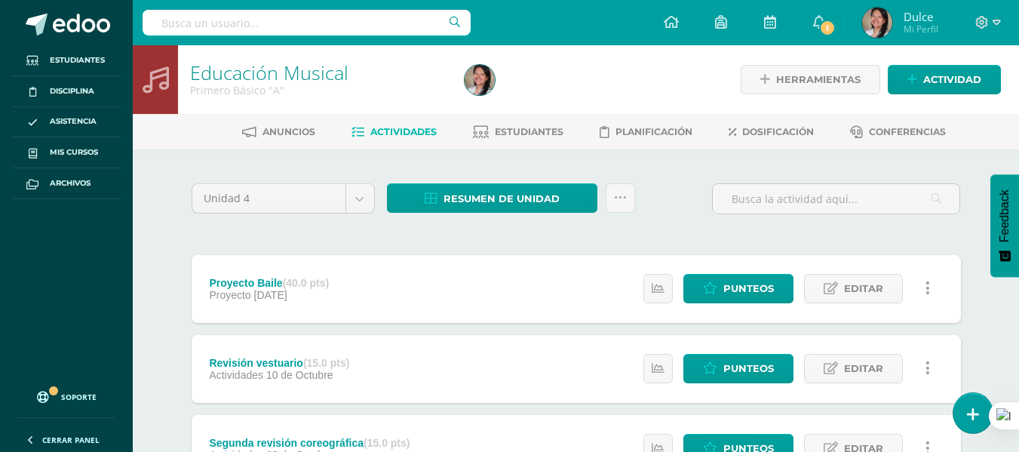
click at [167, 321] on div "Unidad 4 Unidad 1 Unidad 2 Unidad 3 Unidad 4 Resumen de unidad Descargar como H…" at bounding box center [576, 446] width 830 height 594
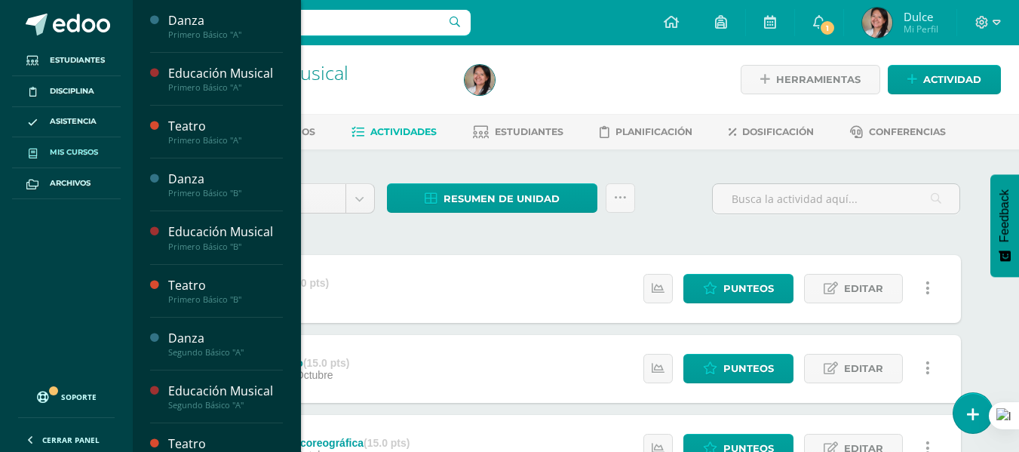
click at [85, 149] on span "Mis cursos" at bounding box center [74, 152] width 48 height 12
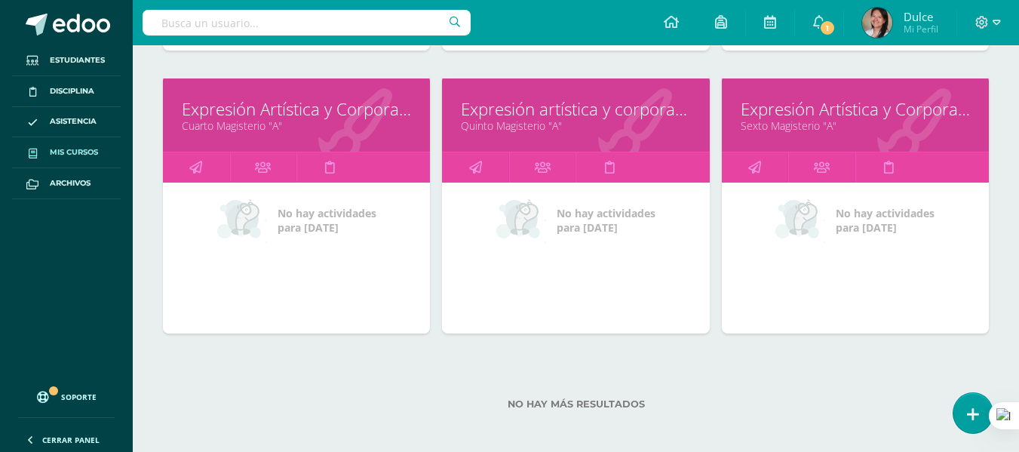
scroll to position [1909, 0]
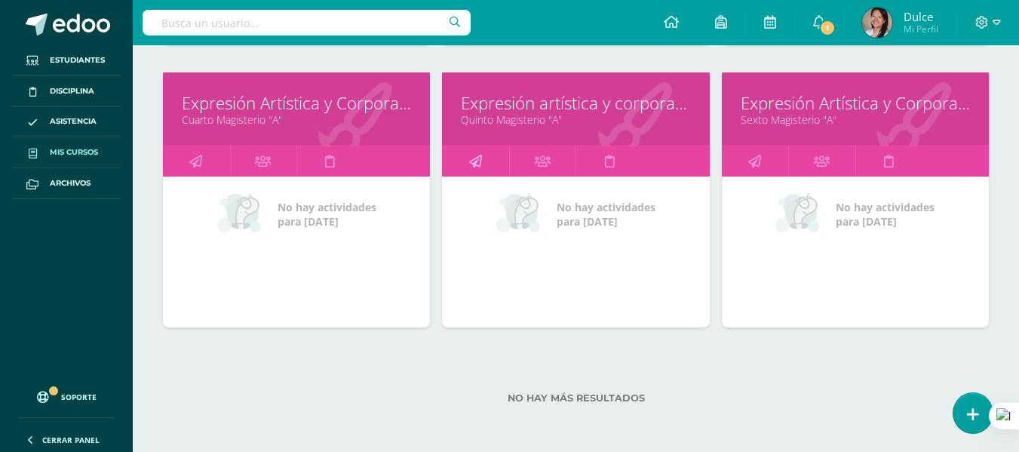
click at [485, 158] on link at bounding box center [475, 161] width 67 height 30
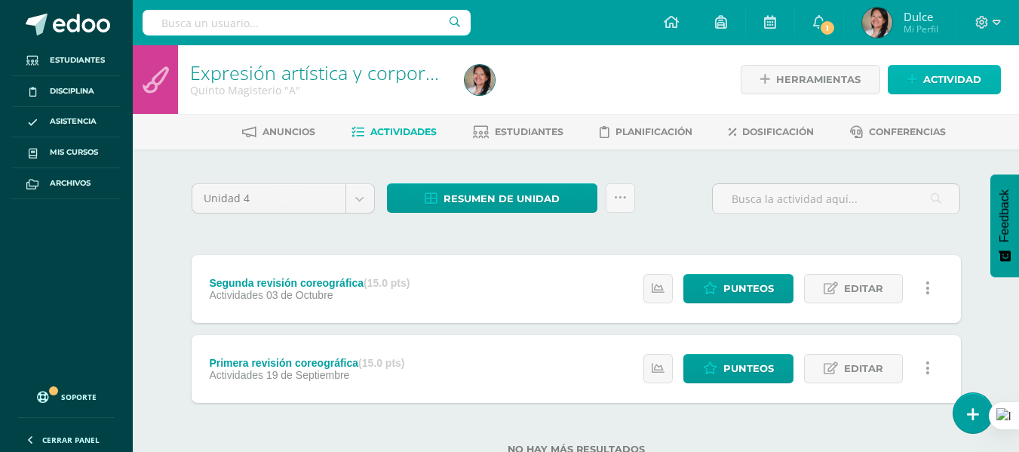
click at [973, 88] on span "Actividad" at bounding box center [953, 80] width 58 height 28
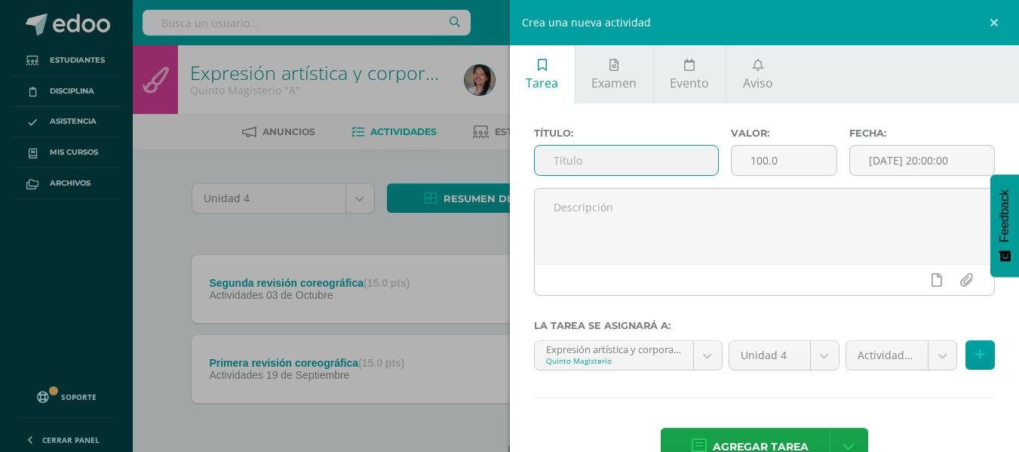
click at [652, 168] on input "text" at bounding box center [626, 160] width 183 height 29
type input "Revisión canción Ukelele"
click at [760, 157] on input "100.0" at bounding box center [784, 160] width 105 height 29
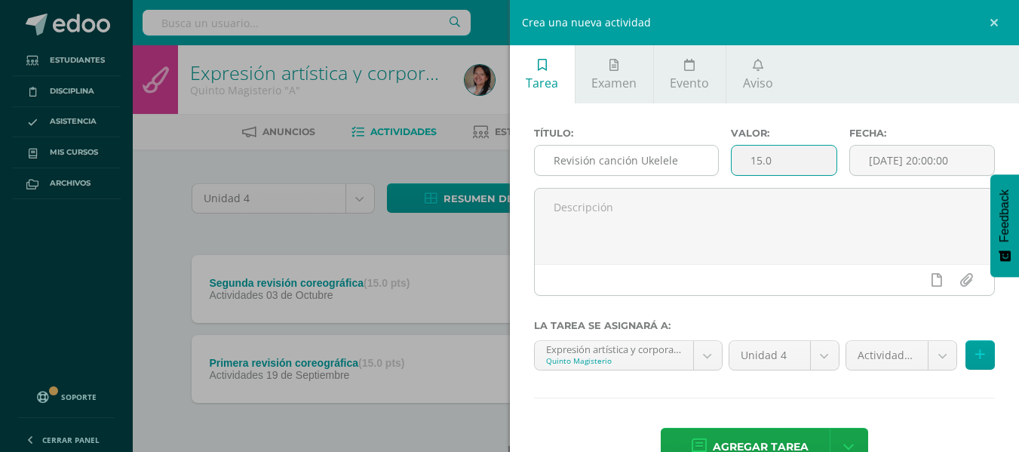
type input "15.0"
click at [555, 161] on input "Revisión canción Ukelele" at bounding box center [626, 160] width 183 height 29
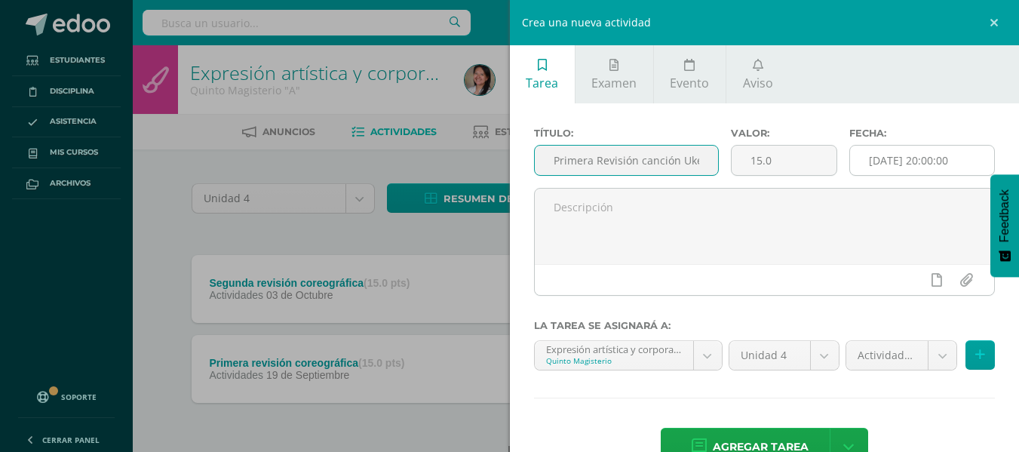
type input "Primera Revisión canción Ukelele"
click at [923, 168] on input "[DATE] 20:00:00" at bounding box center [922, 160] width 144 height 29
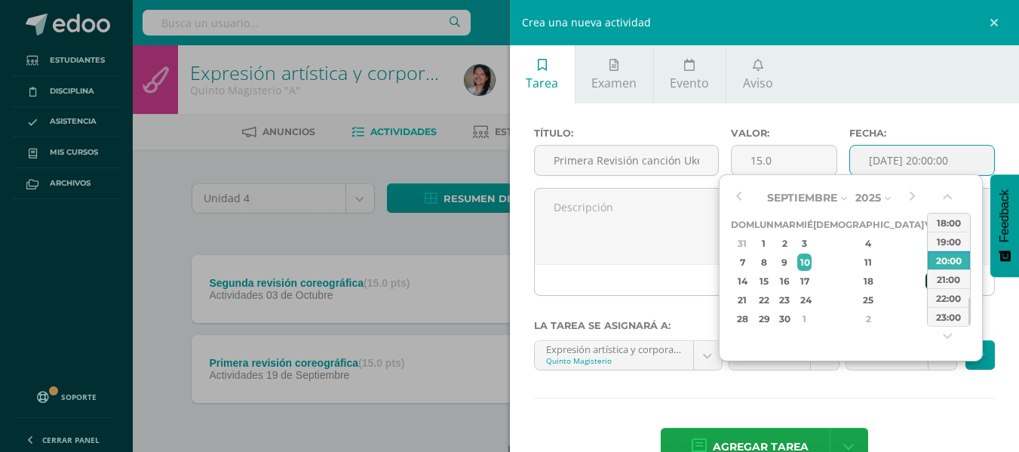
click at [926, 282] on div "19" at bounding box center [933, 280] width 14 height 17
type input "2025-09-19 20:00"
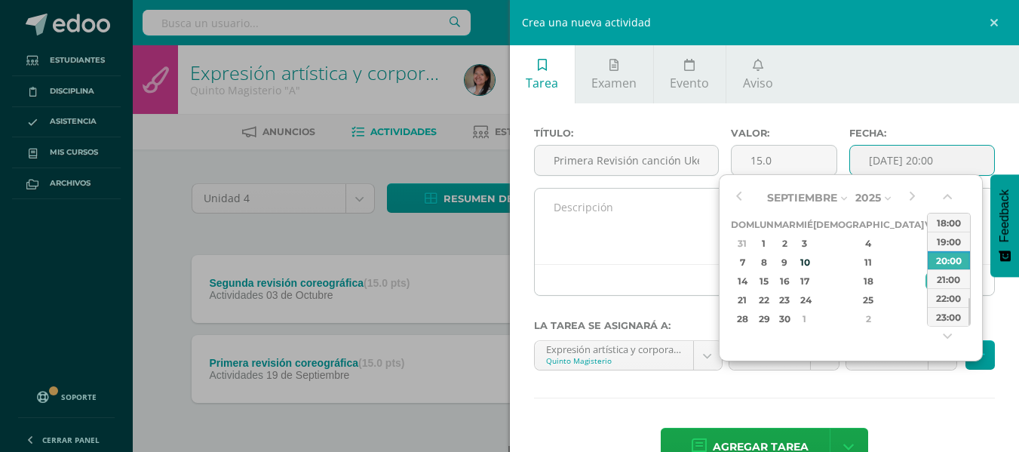
click at [660, 251] on textarea at bounding box center [765, 226] width 460 height 75
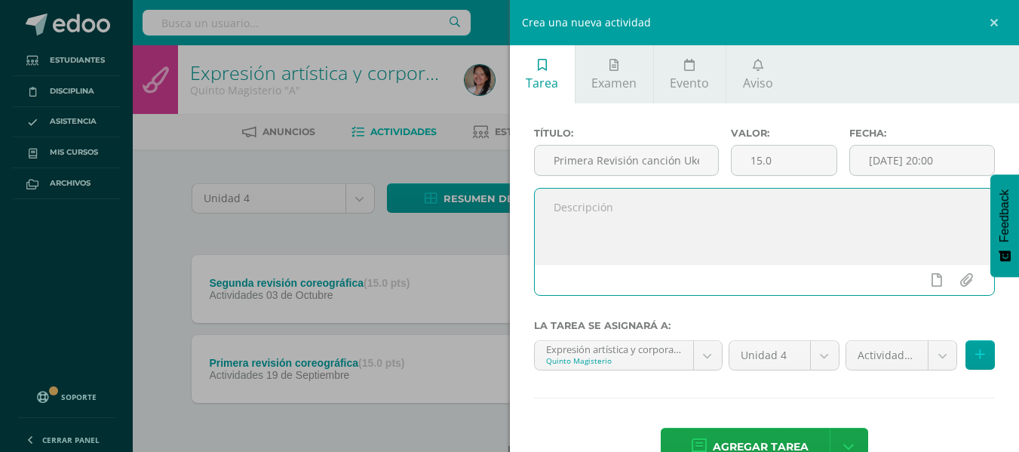
scroll to position [42, 0]
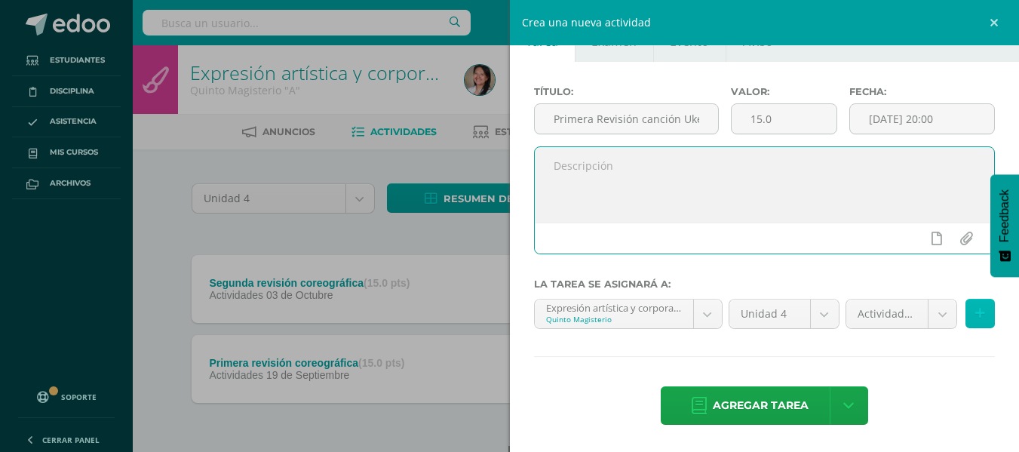
click at [976, 320] on icon at bounding box center [981, 313] width 10 height 13
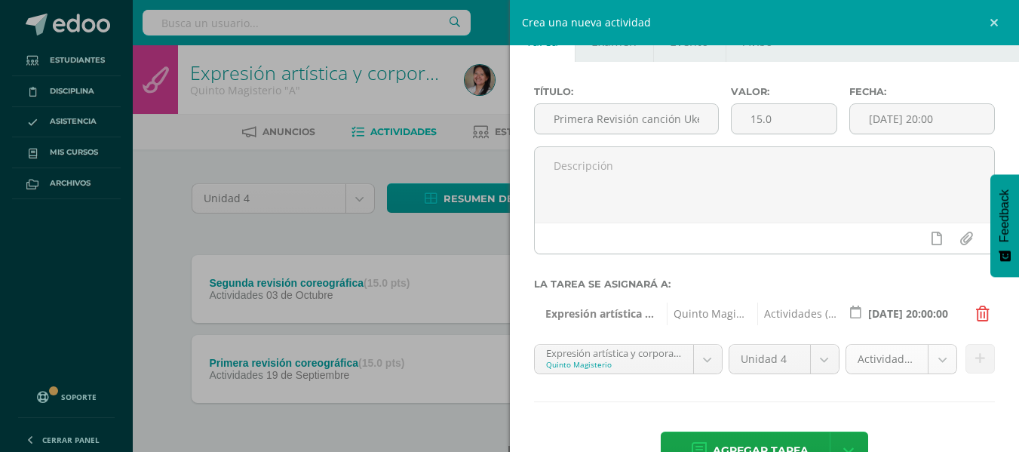
scroll to position [87, 0]
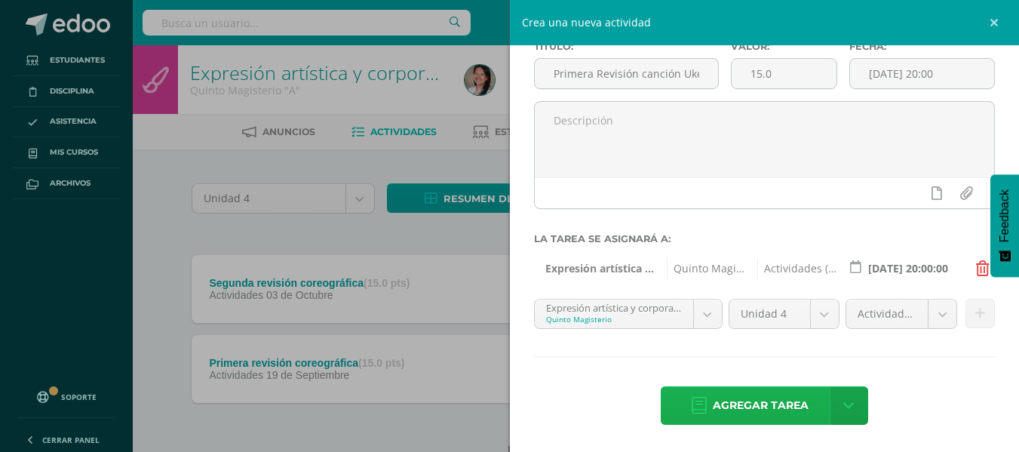
click at [773, 403] on span "Agregar tarea" at bounding box center [761, 405] width 96 height 37
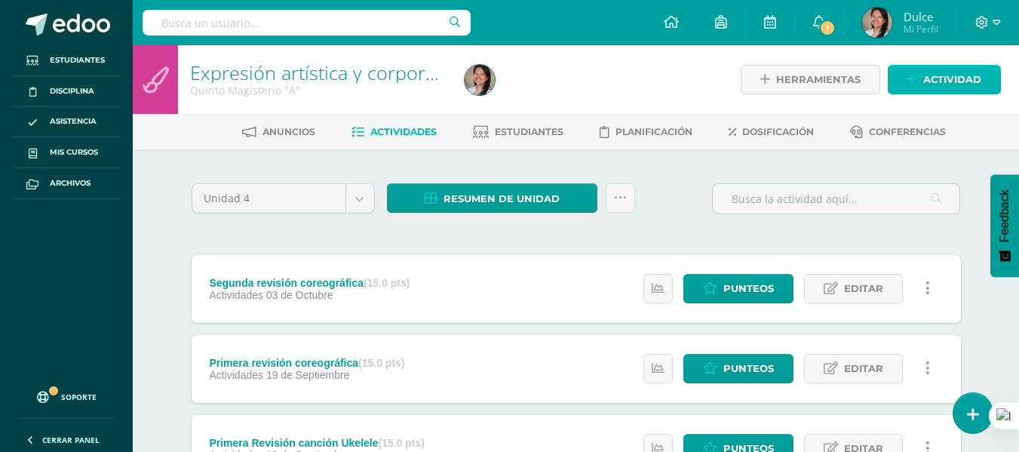
click at [938, 83] on span "Actividad" at bounding box center [953, 80] width 58 height 28
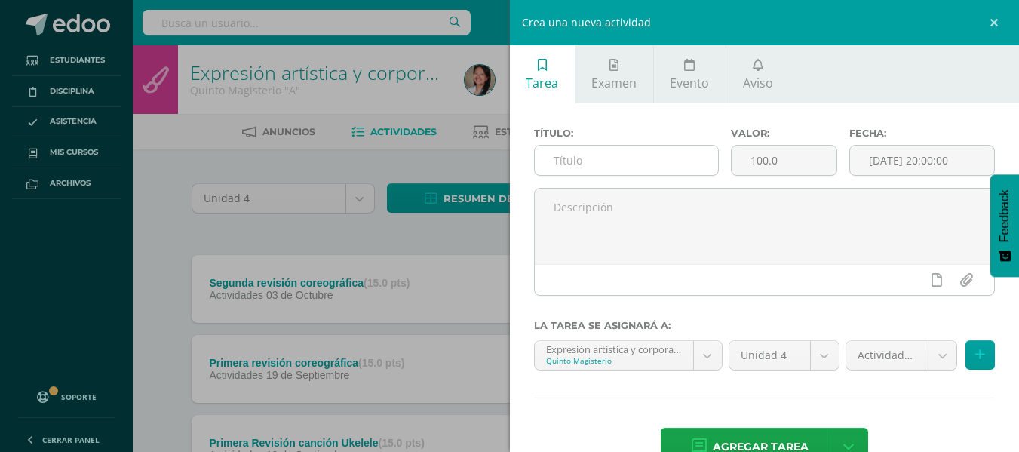
click at [687, 170] on input "text" at bounding box center [626, 160] width 183 height 29
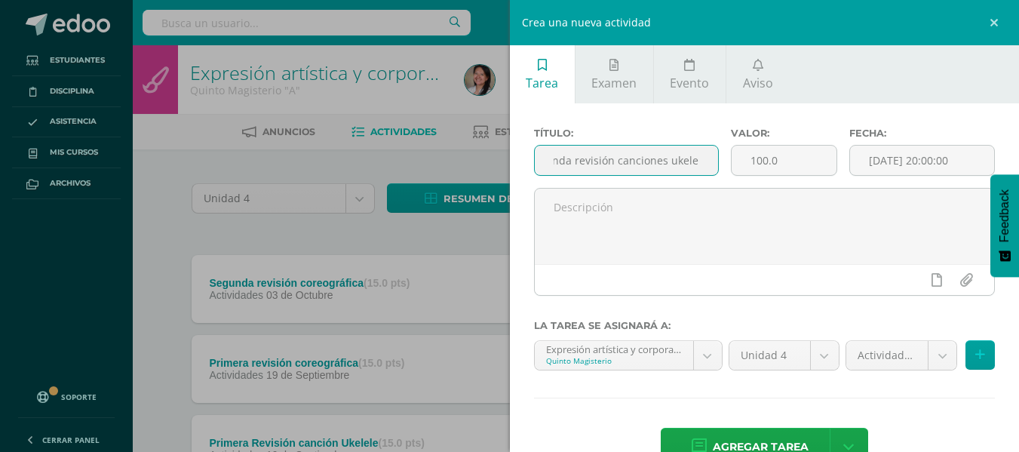
scroll to position [0, 32]
type input "Segunda revisión canciones ukelele"
click at [763, 156] on input "100.0" at bounding box center [784, 160] width 105 height 29
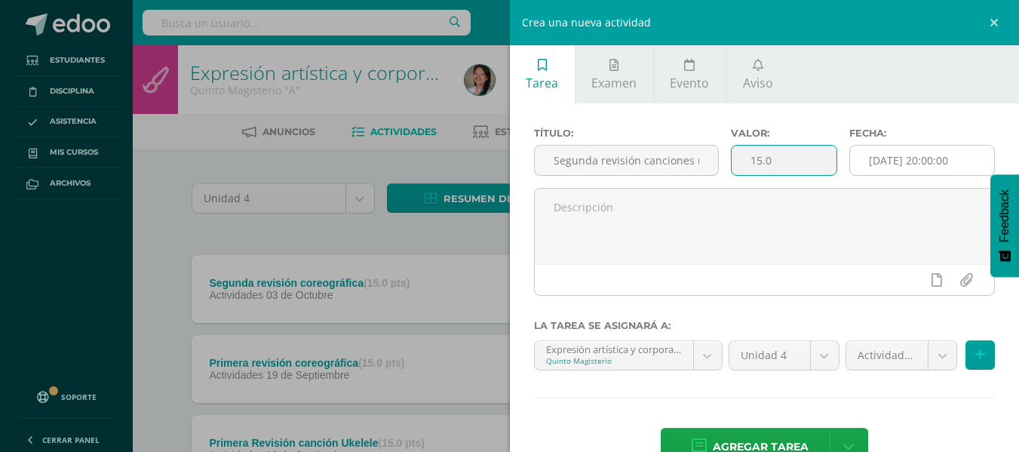
type input "15.0"
click at [878, 161] on input "[DATE] 20:00:00" at bounding box center [922, 160] width 144 height 29
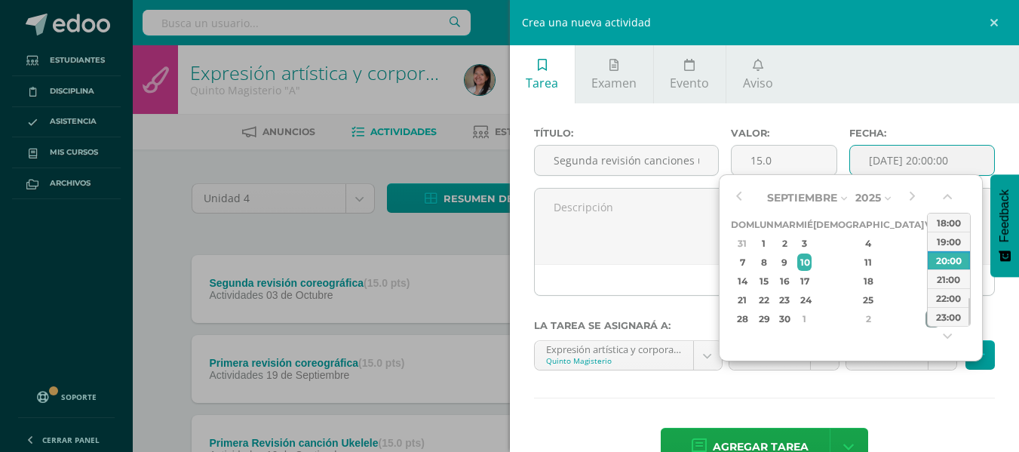
click at [926, 317] on div "3" at bounding box center [933, 318] width 14 height 17
type input "2025-10-03 20:00"
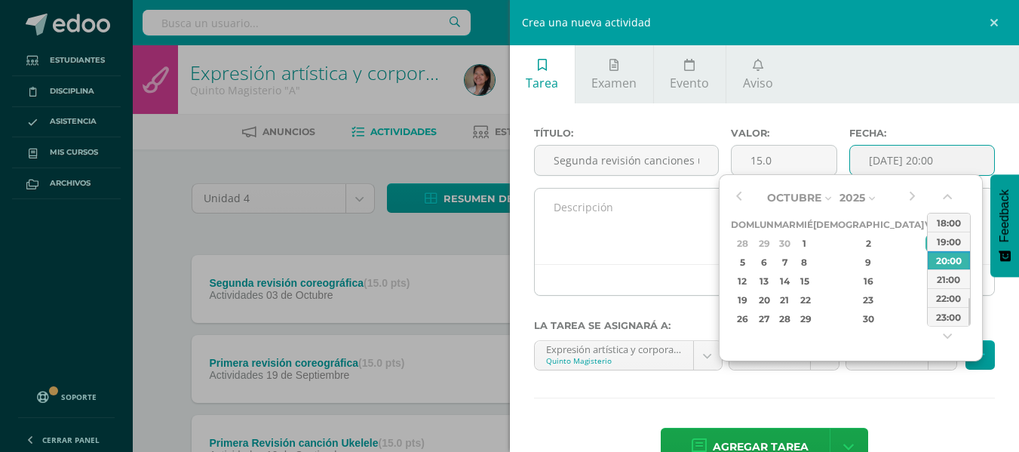
click at [684, 228] on textarea at bounding box center [765, 226] width 460 height 75
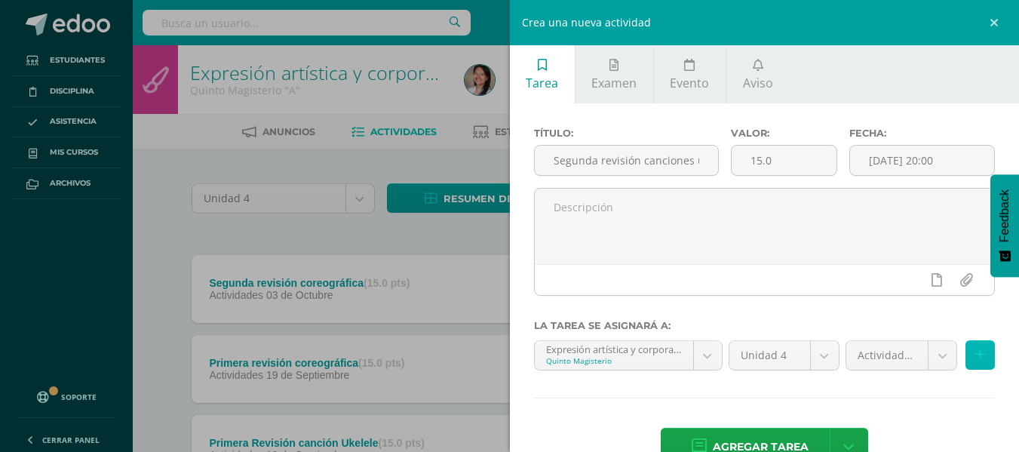
click at [976, 352] on icon at bounding box center [981, 355] width 10 height 13
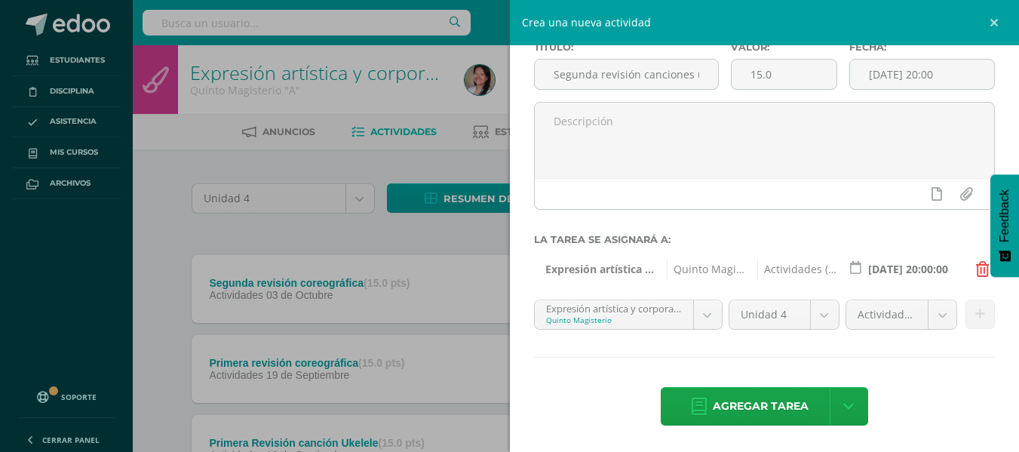
scroll to position [87, 0]
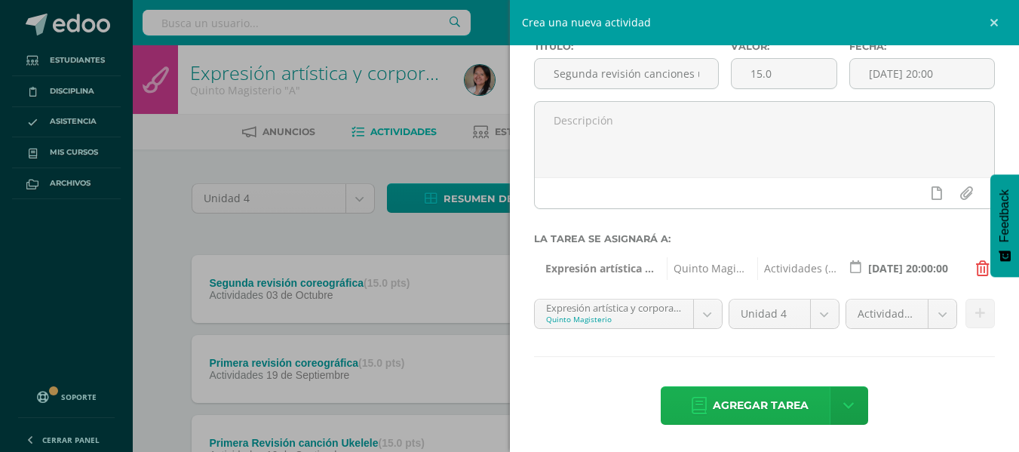
click at [764, 417] on span "Agregar tarea" at bounding box center [761, 405] width 96 height 37
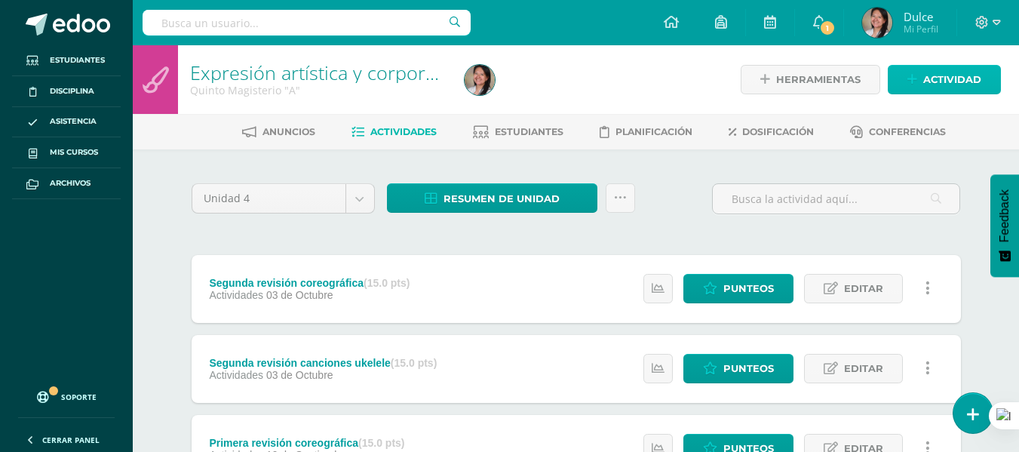
click at [955, 83] on span "Actividad" at bounding box center [953, 80] width 58 height 28
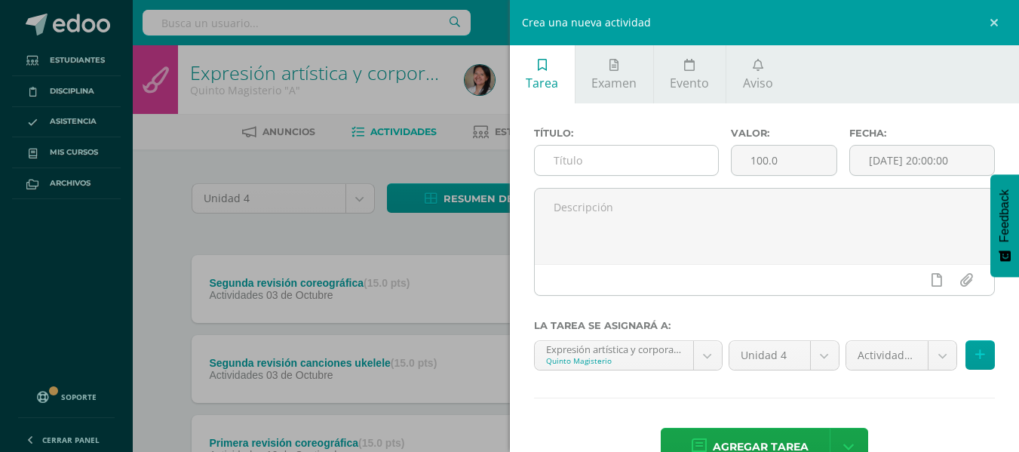
click at [665, 165] on input "text" at bounding box center [626, 160] width 183 height 29
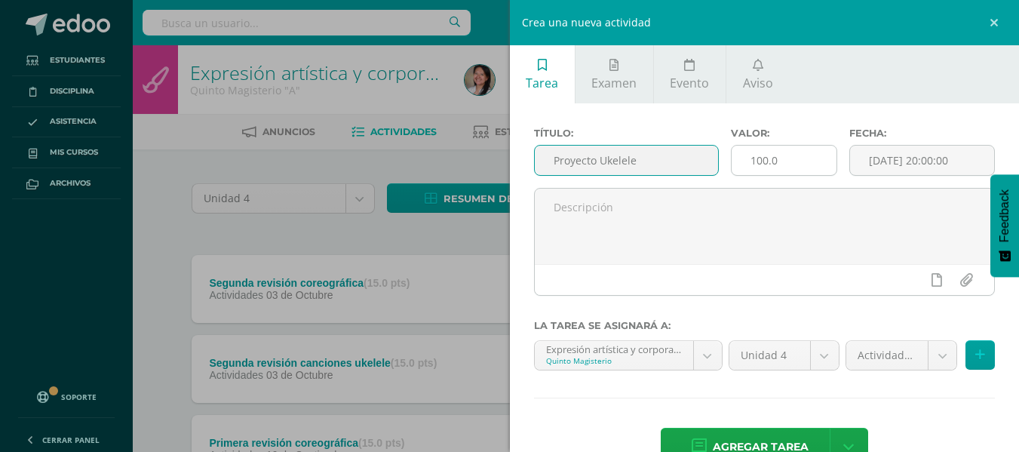
type input "Proyecto Ukelele"
click at [762, 160] on input "100.0" at bounding box center [784, 160] width 105 height 29
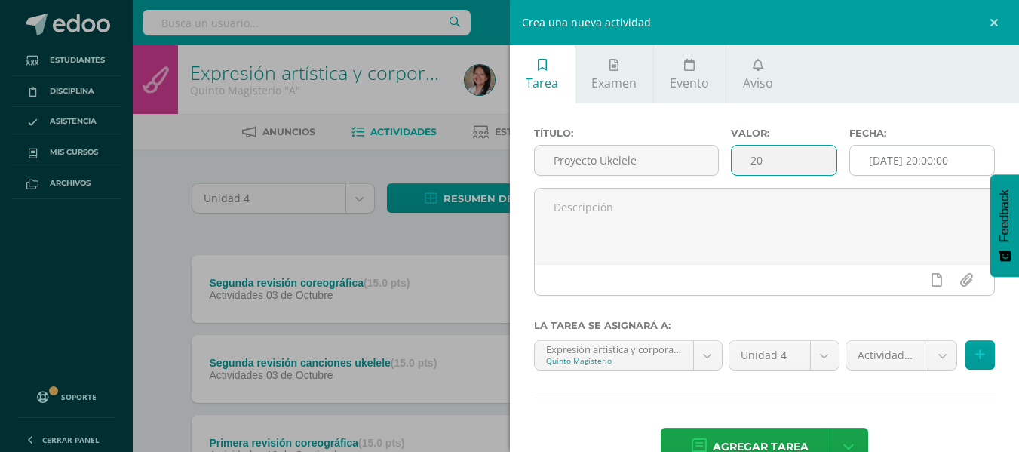
type input "20"
click at [895, 166] on input "[DATE] 20:00:00" at bounding box center [922, 160] width 144 height 29
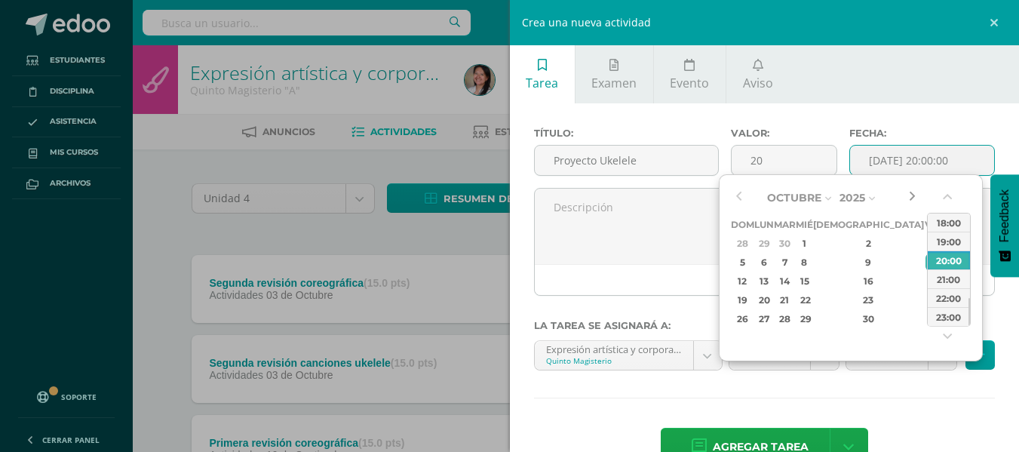
click at [912, 198] on button "button" at bounding box center [912, 197] width 15 height 23
click at [926, 279] on div "17" at bounding box center [933, 280] width 14 height 17
type input "[DATE] 20:00"
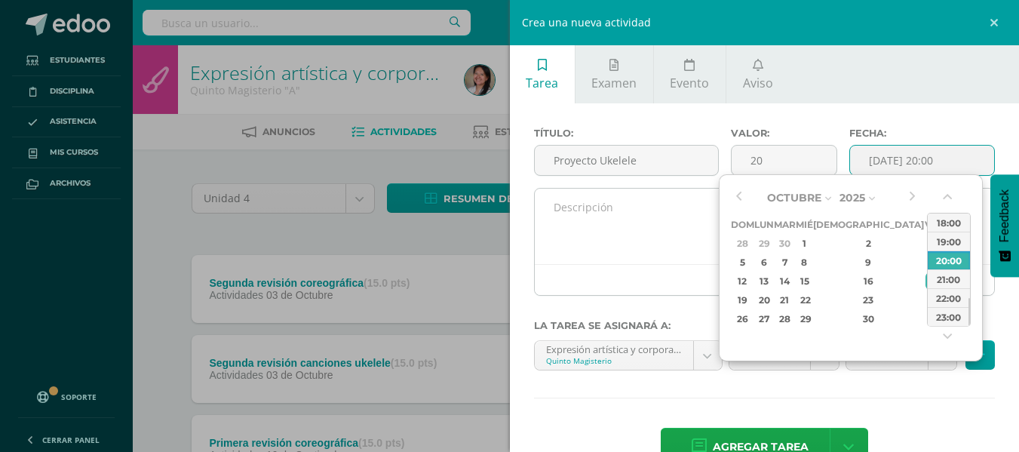
click at [663, 238] on textarea at bounding box center [765, 226] width 460 height 75
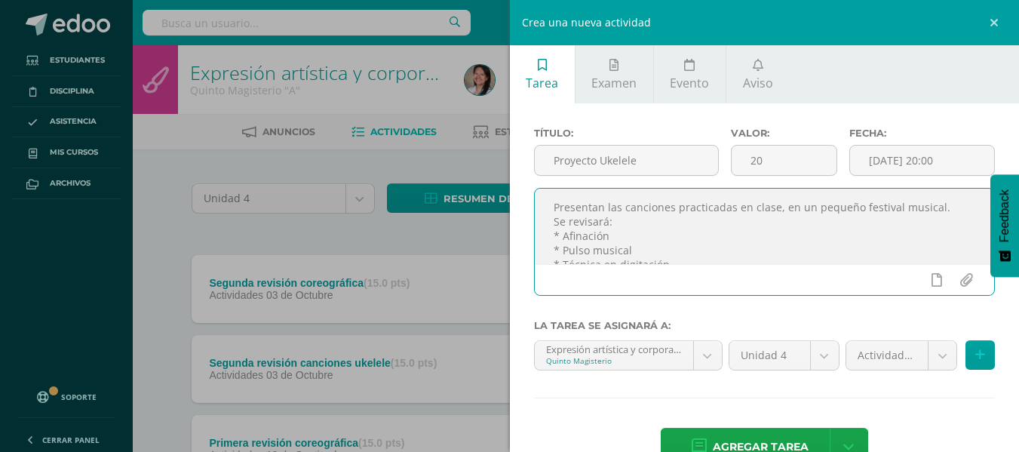
scroll to position [33, 0]
type textarea "Presentan las canciones practicadas en clase, en un pequeño festival musical. S…"
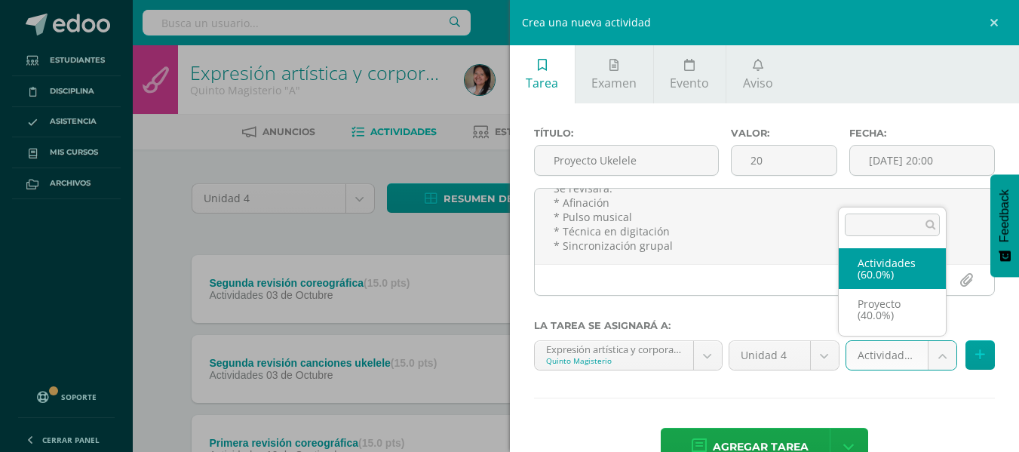
click at [929, 363] on body "Tarea asignada exitosamente Estudiantes Disciplina Asistencia Mis cursos Archiv…" at bounding box center [509, 331] width 1019 height 663
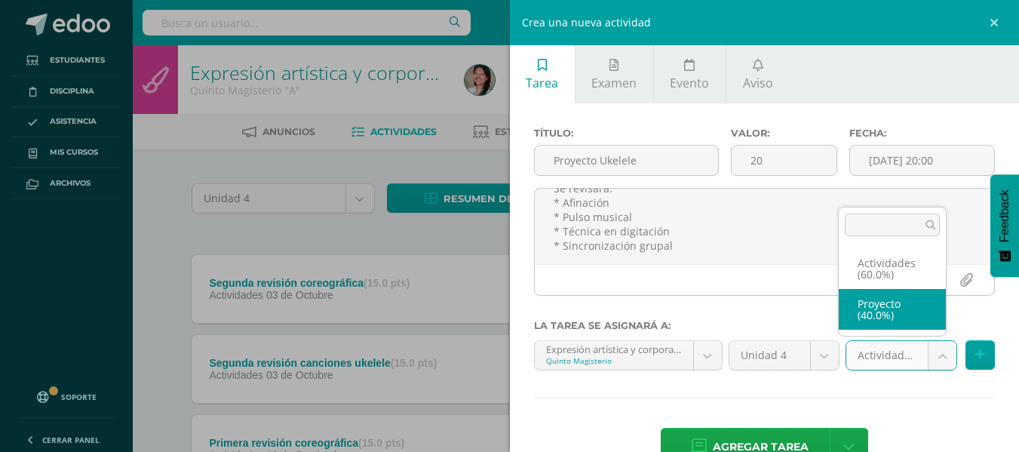
select select "107718"
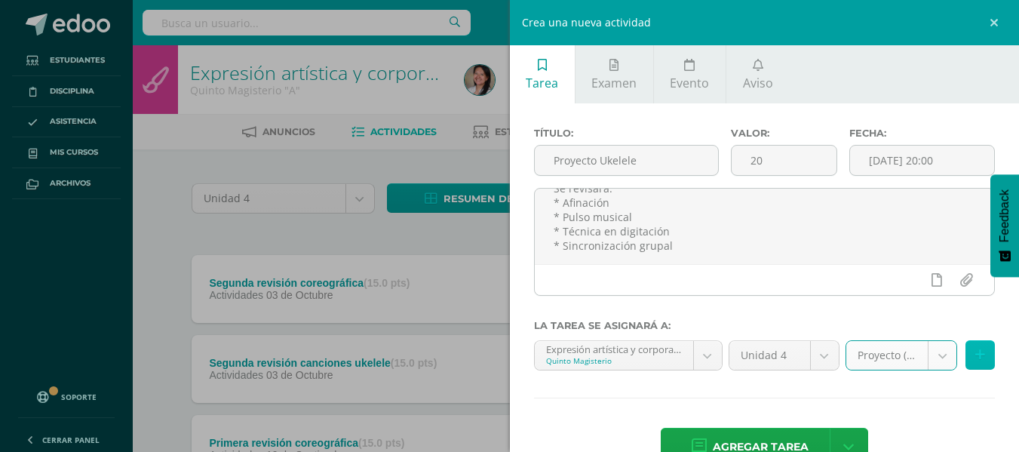
click at [977, 364] on button at bounding box center [980, 354] width 29 height 29
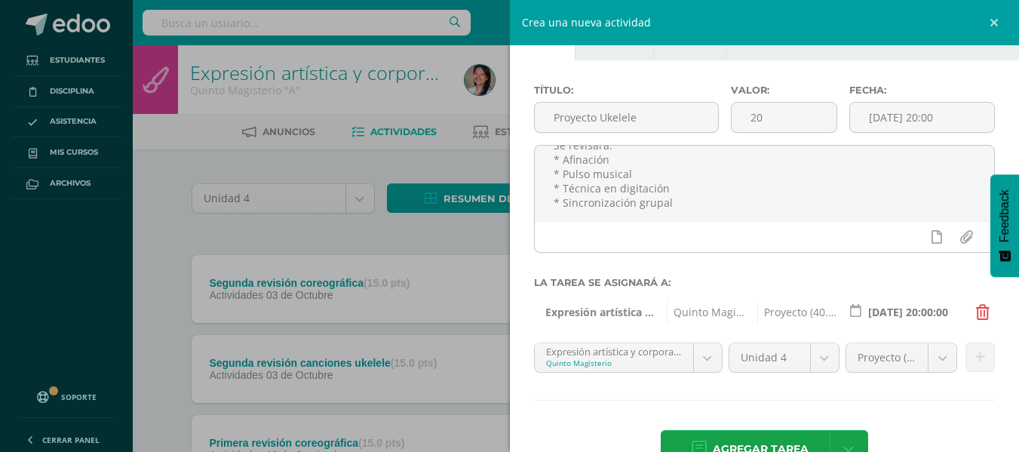
scroll to position [87, 0]
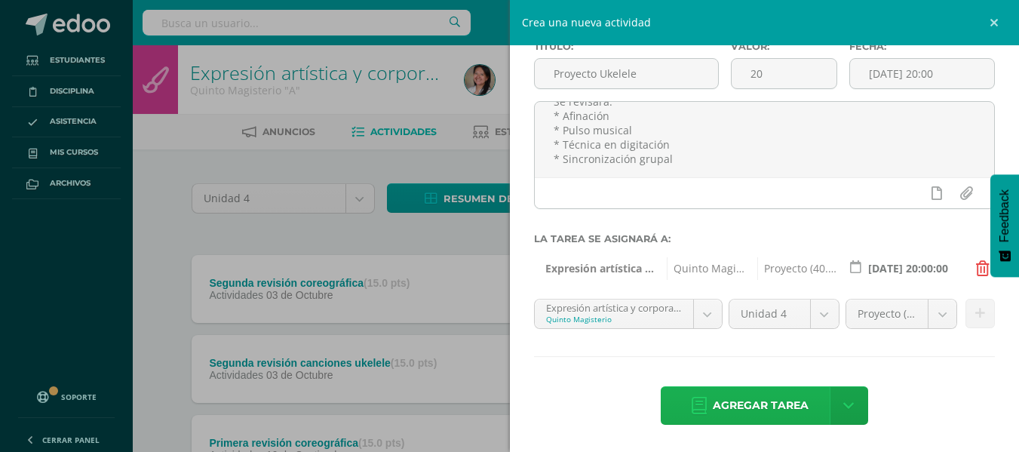
click at [753, 404] on span "Agregar tarea" at bounding box center [761, 405] width 96 height 37
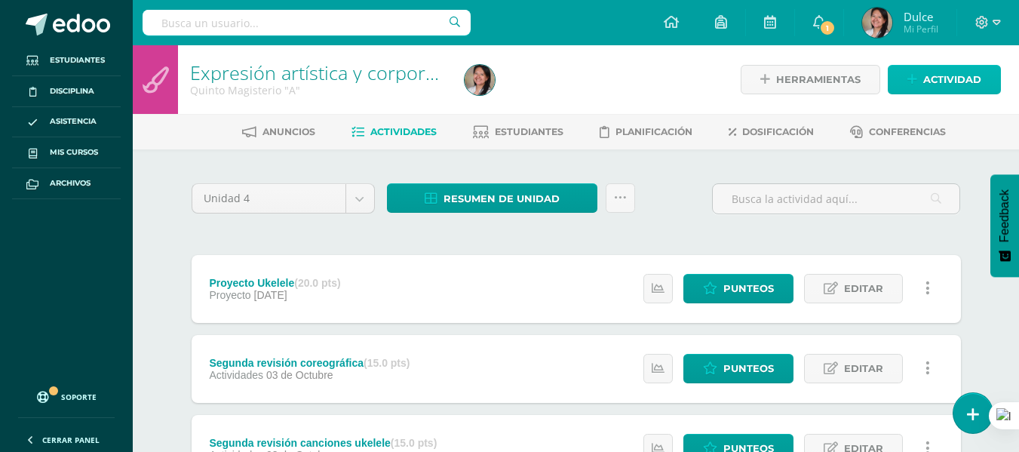
click at [958, 82] on span "Actividad" at bounding box center [953, 80] width 58 height 28
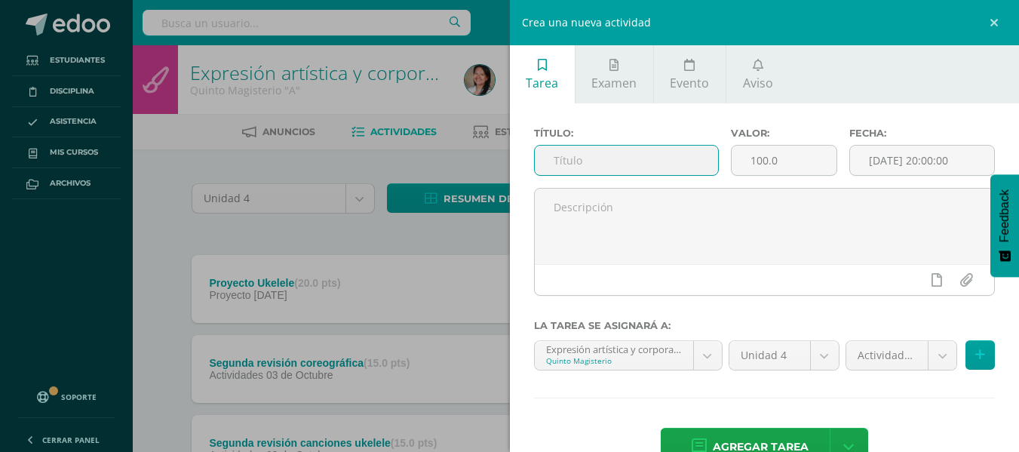
click at [647, 150] on input "text" at bounding box center [626, 160] width 183 height 29
type input "Proyecto Baile"
click at [765, 157] on input "100.0" at bounding box center [784, 160] width 105 height 29
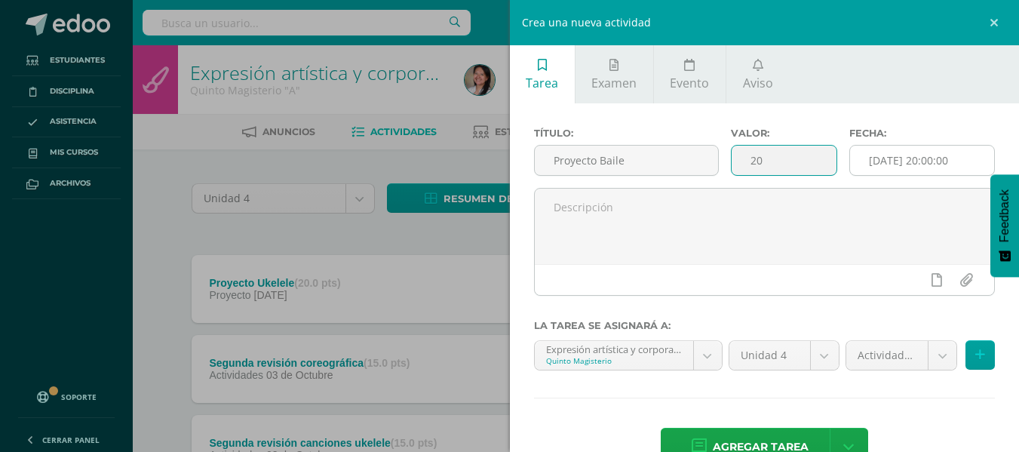
type input "20"
click at [932, 157] on input "[DATE] 20:00:00" at bounding box center [922, 160] width 144 height 29
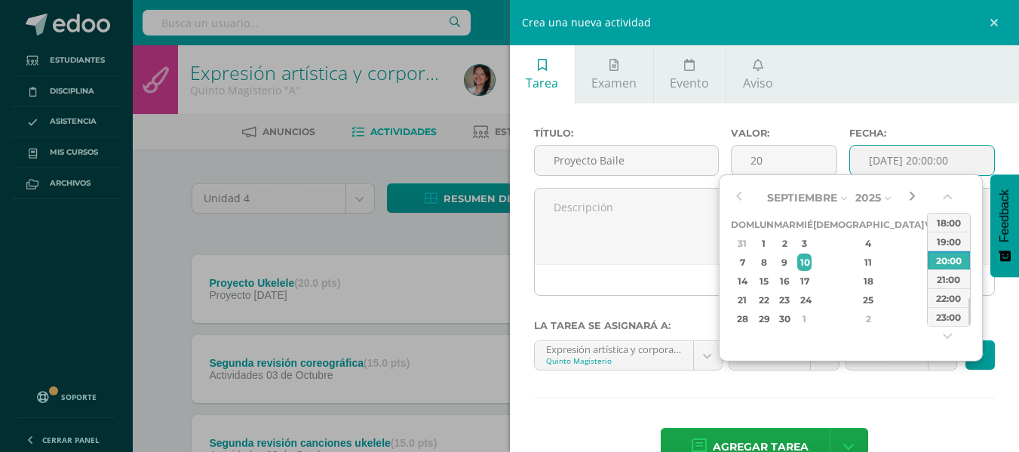
click at [910, 192] on button "button" at bounding box center [912, 197] width 15 height 23
click at [926, 283] on div "17" at bounding box center [933, 280] width 14 height 17
type input "[DATE] 20:00"
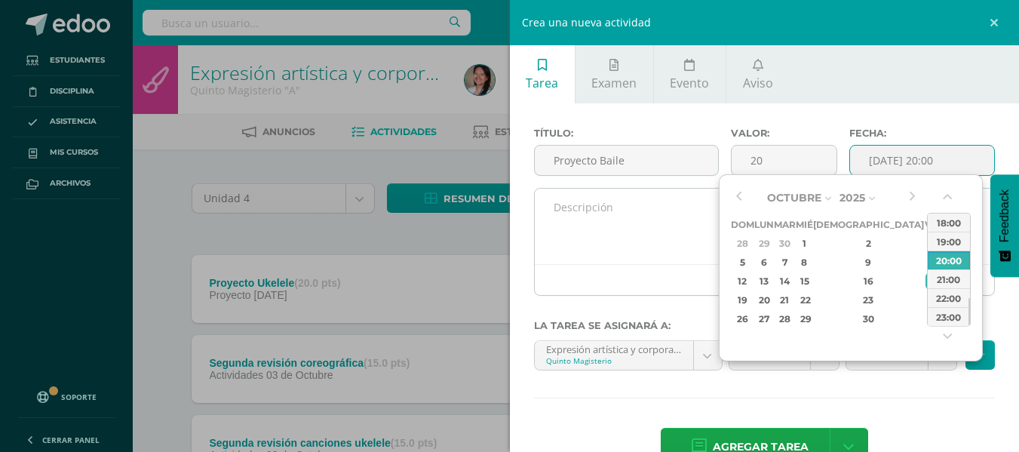
click at [623, 236] on textarea at bounding box center [765, 226] width 460 height 75
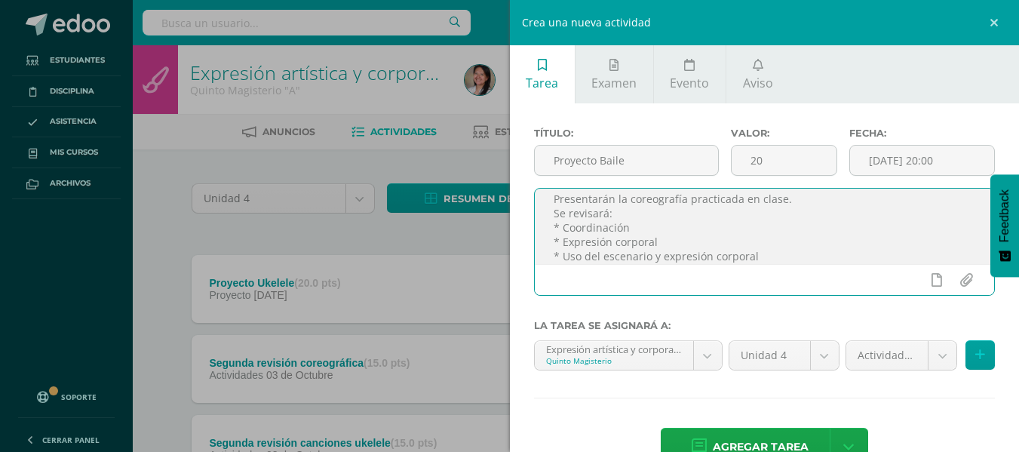
scroll to position [23, 0]
type textarea "Presentarán la coreografía practicada en clase. Se revisará: * Coordinación * E…"
click at [926, 354] on body "Tarea asignada exitosamente Estudiantes Disciplina Asistencia Mis cursos Archiv…" at bounding box center [509, 371] width 1019 height 743
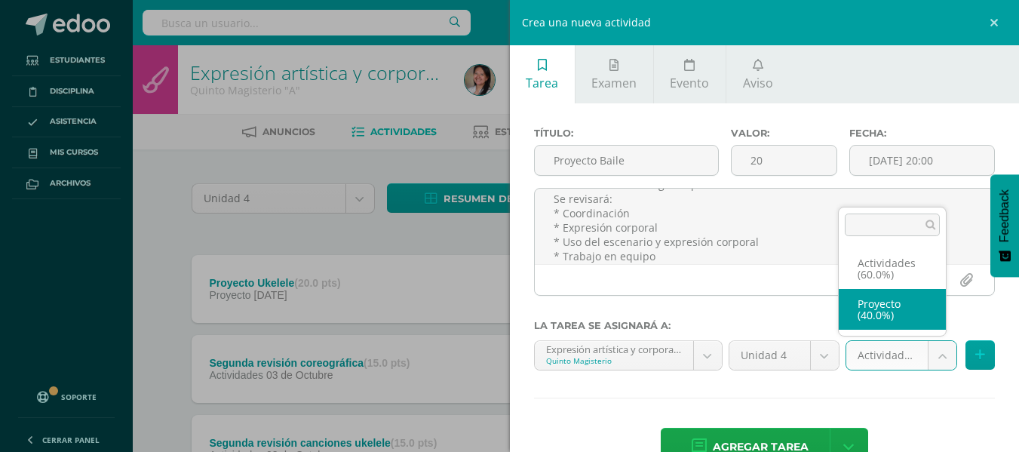
select select "107718"
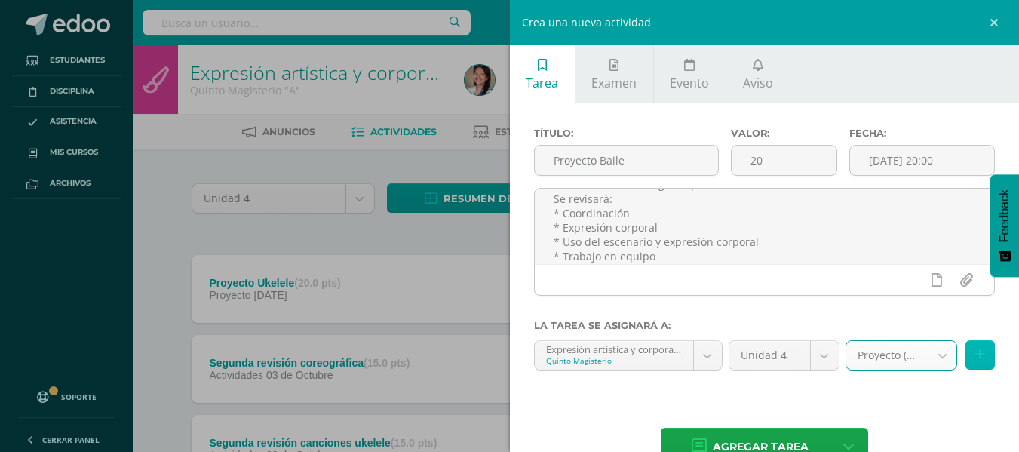
click at [966, 352] on button at bounding box center [980, 354] width 29 height 29
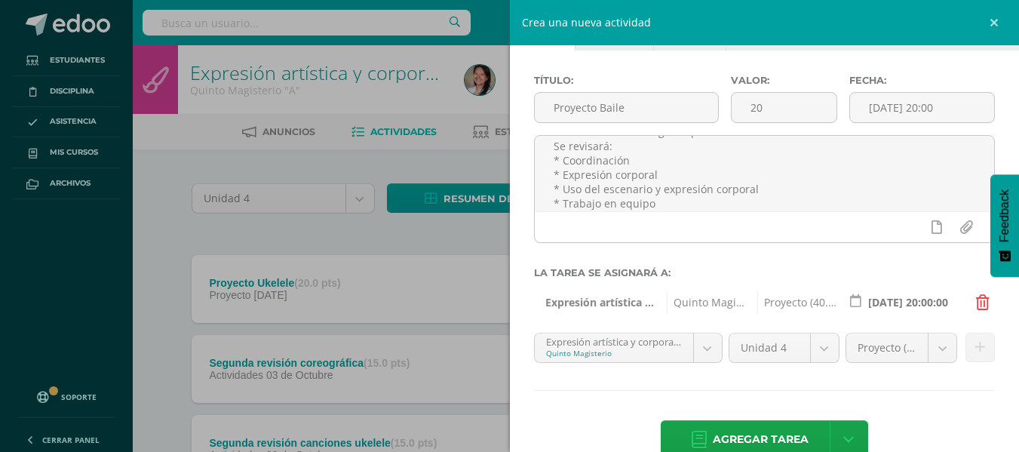
scroll to position [87, 0]
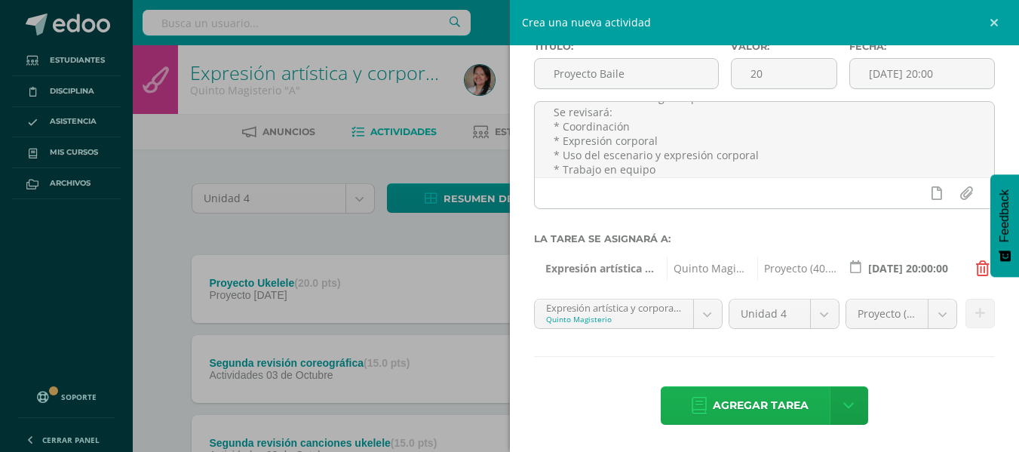
click at [790, 413] on span "Agregar tarea" at bounding box center [761, 405] width 96 height 37
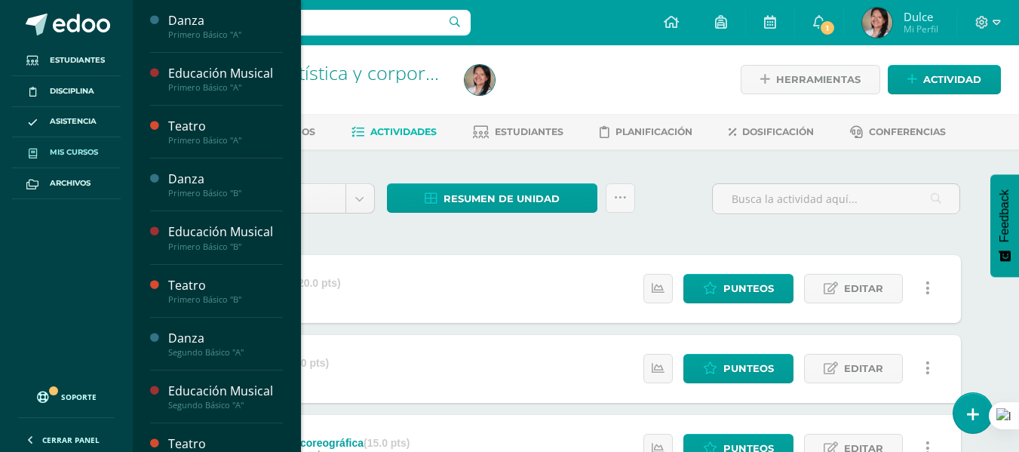
click at [65, 151] on span "Mis cursos" at bounding box center [74, 152] width 48 height 12
